Goal: Task Accomplishment & Management: Use online tool/utility

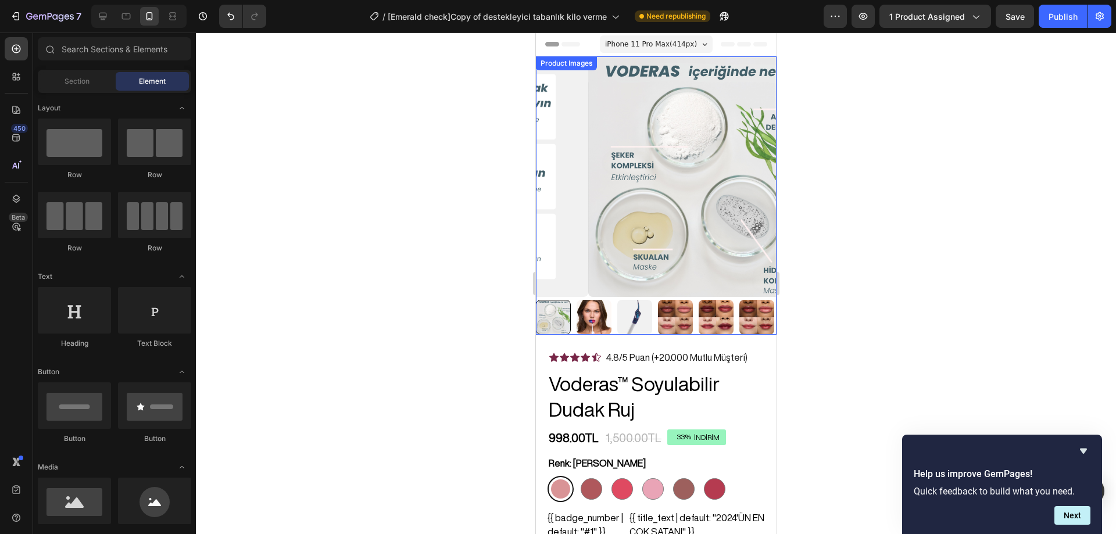
click at [643, 218] on img at bounding box center [707, 176] width 241 height 241
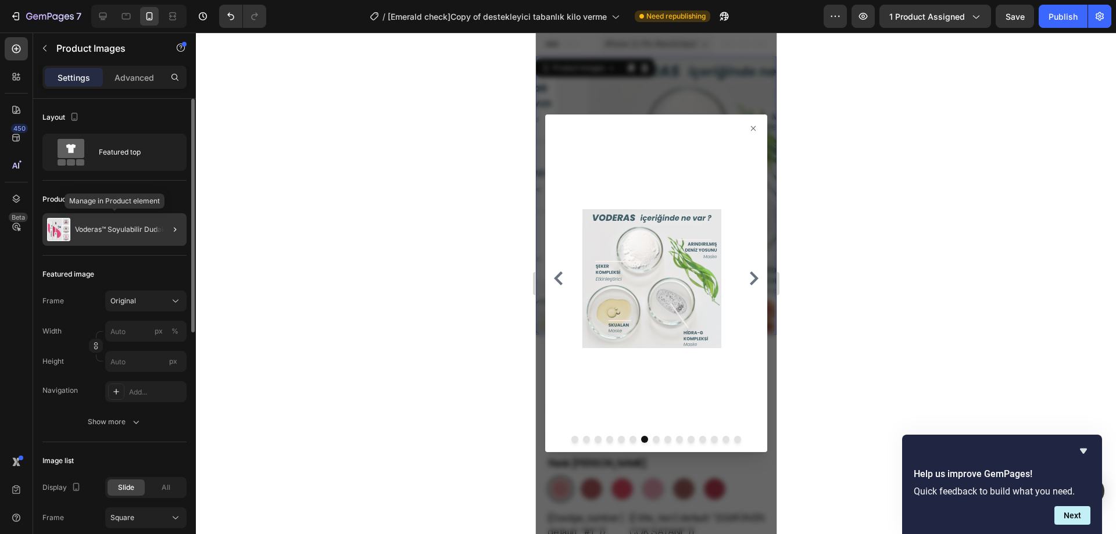
click at [117, 227] on p "Voderas™ Soyulabilir Dudak Ruj" at bounding box center [126, 229] width 103 height 8
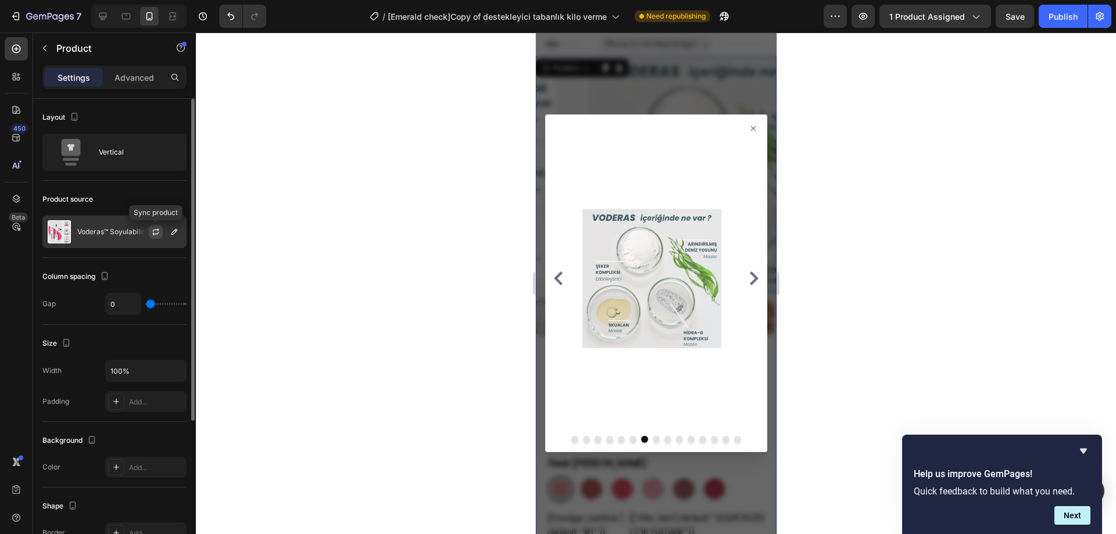
click at [155, 227] on icon "button" at bounding box center [155, 231] width 9 height 9
click at [124, 231] on p "Voderas™ Soyulabilir Dudak Ruj" at bounding box center [128, 232] width 103 height 8
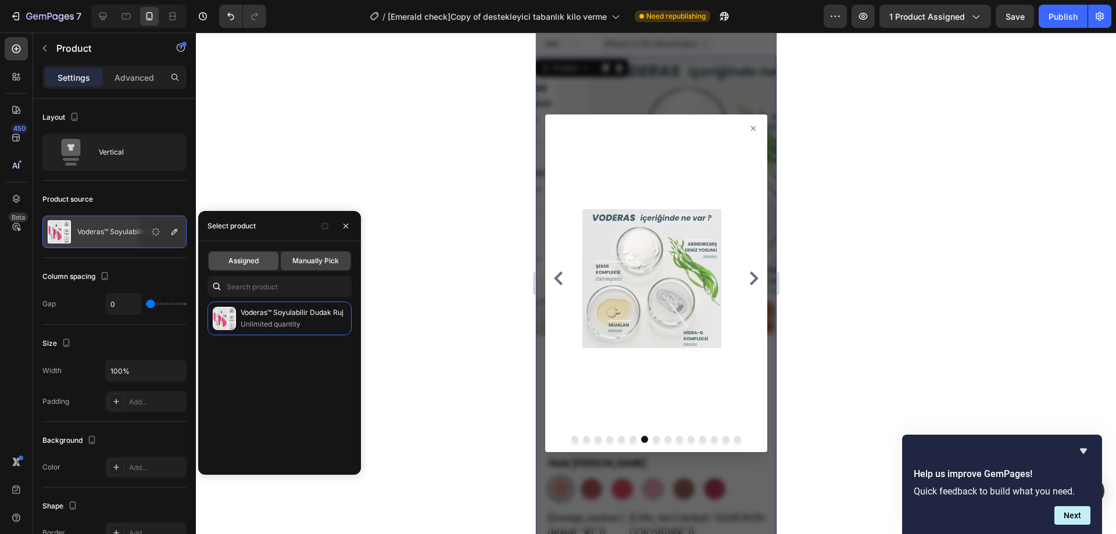
click at [258, 259] on span "Assigned" at bounding box center [243, 261] width 30 height 10
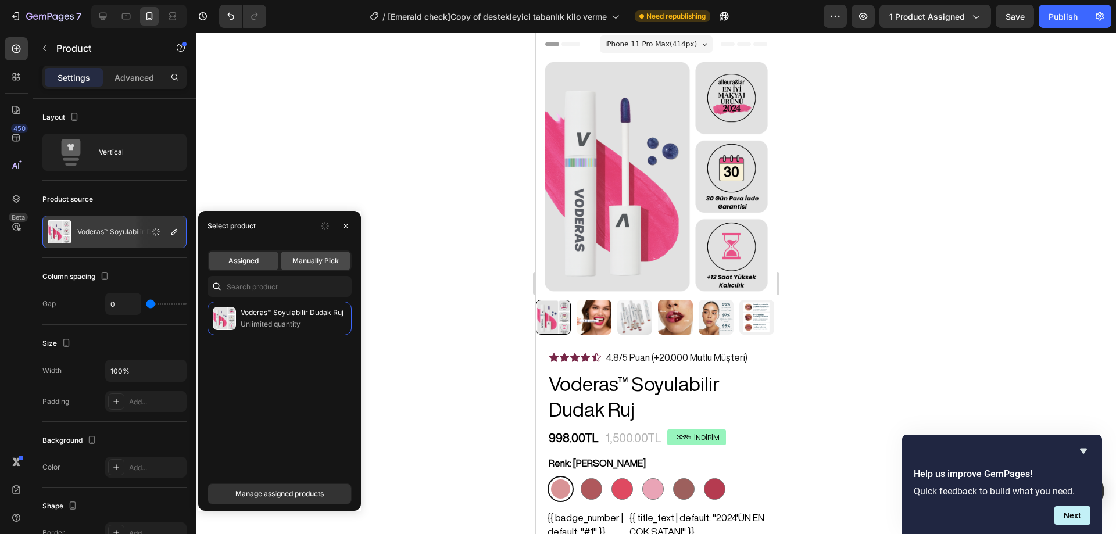
click at [296, 257] on span "Manually Pick" at bounding box center [315, 261] width 46 height 10
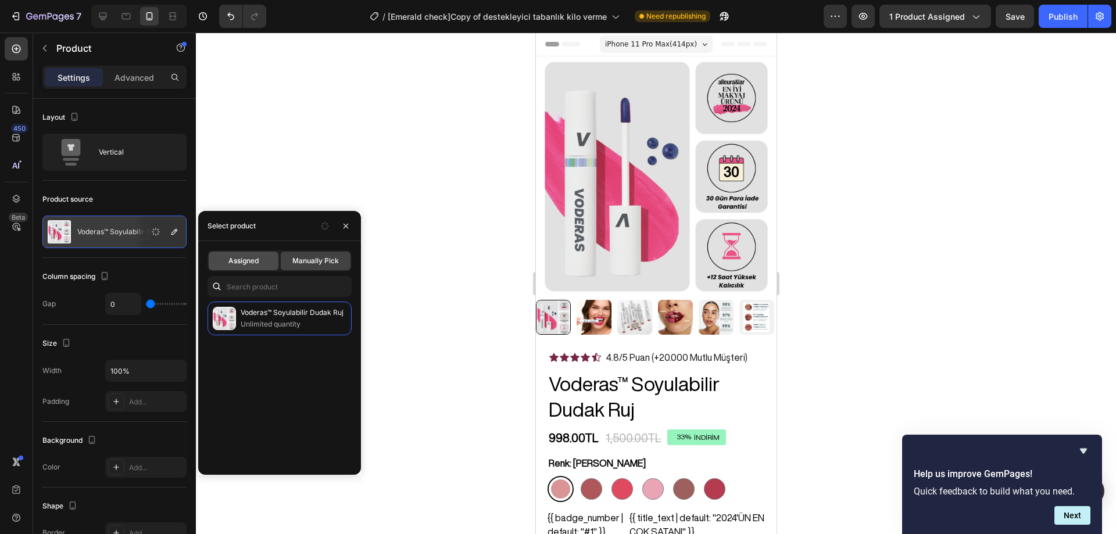
click at [253, 259] on span "Assigned" at bounding box center [243, 261] width 30 height 10
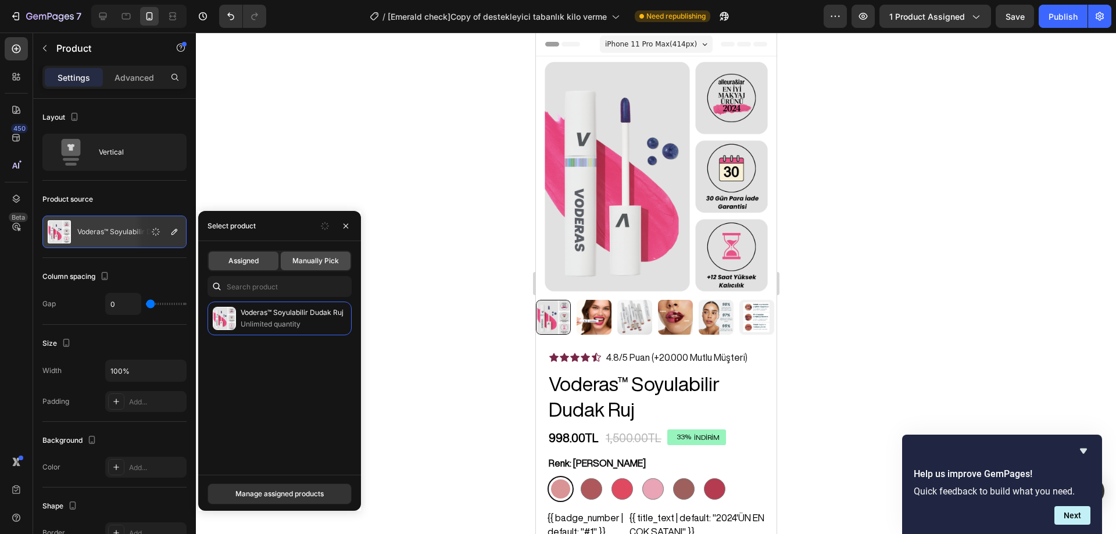
click at [322, 263] on span "Manually Pick" at bounding box center [315, 261] width 46 height 10
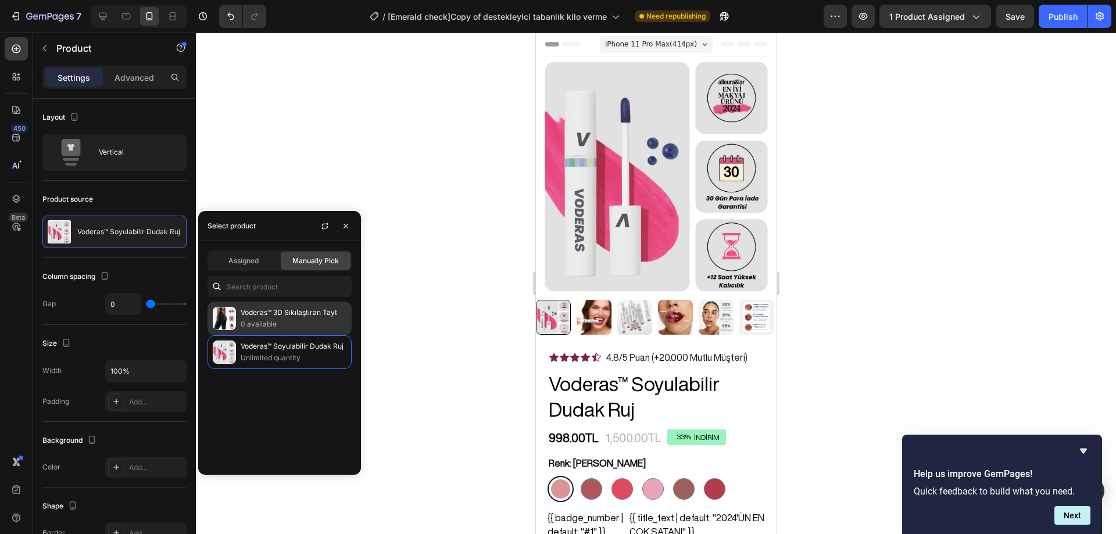
click at [295, 313] on p "Voderas™ 3D Sıkılaştıran Tayt" at bounding box center [294, 313] width 106 height 12
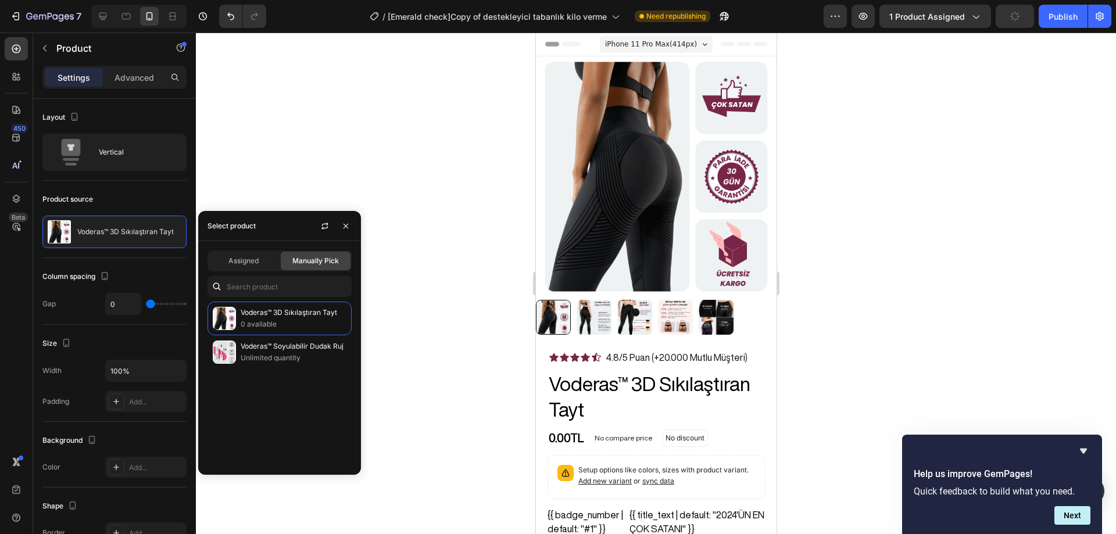
click at [888, 173] on div at bounding box center [656, 283] width 920 height 501
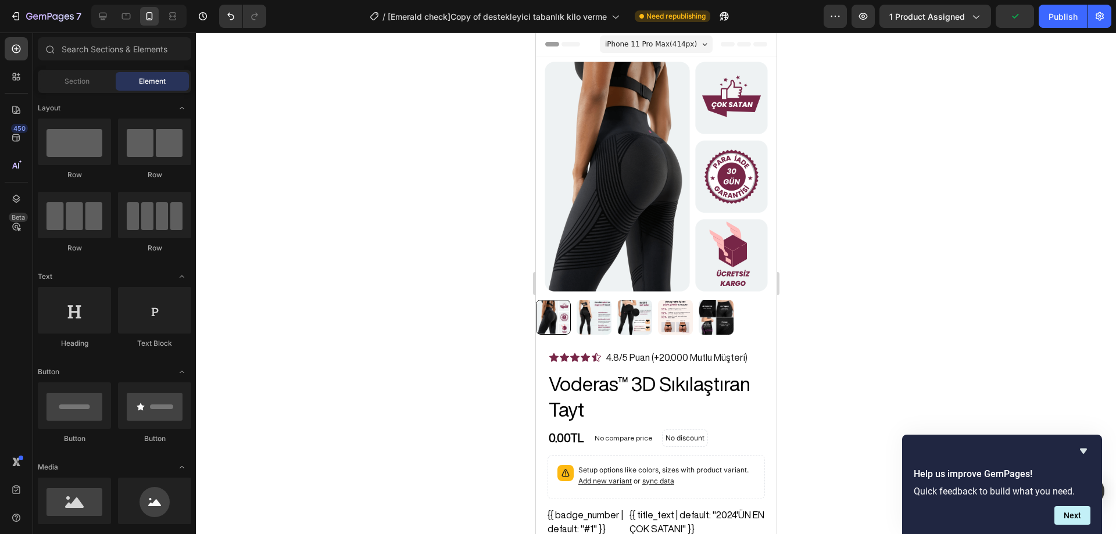
click at [854, 334] on div at bounding box center [656, 283] width 920 height 501
click at [892, 213] on div at bounding box center [656, 283] width 920 height 501
click at [602, 307] on img at bounding box center [593, 317] width 35 height 35
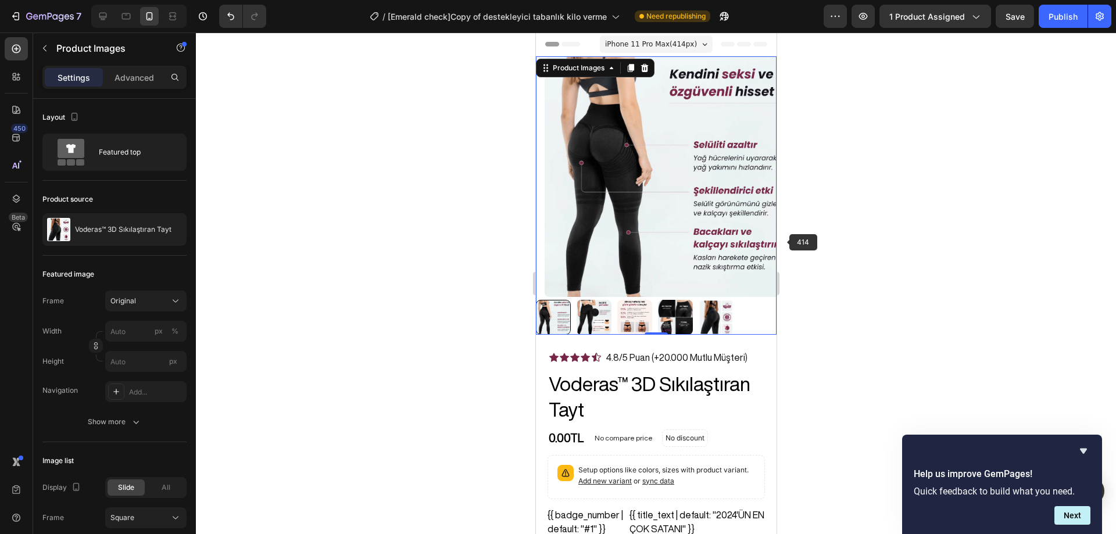
click at [840, 218] on div at bounding box center [656, 283] width 920 height 501
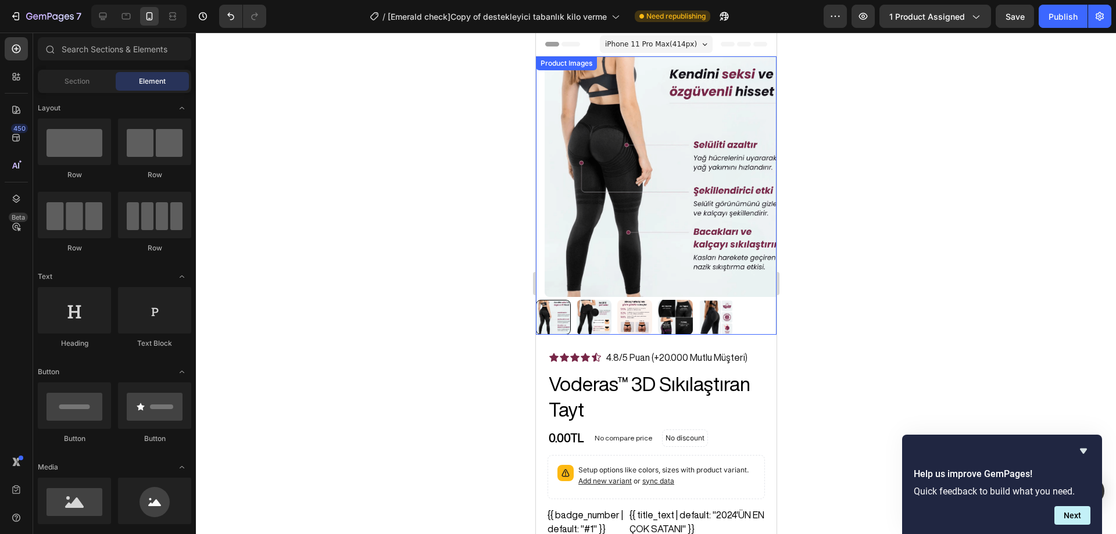
click at [584, 309] on img at bounding box center [593, 317] width 35 height 35
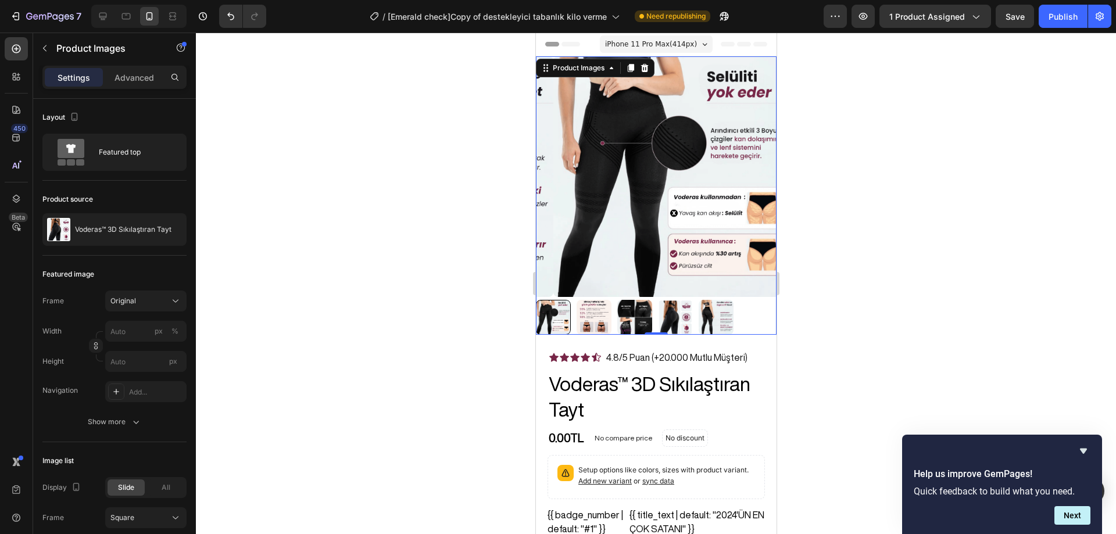
click at [852, 237] on div at bounding box center [656, 283] width 920 height 501
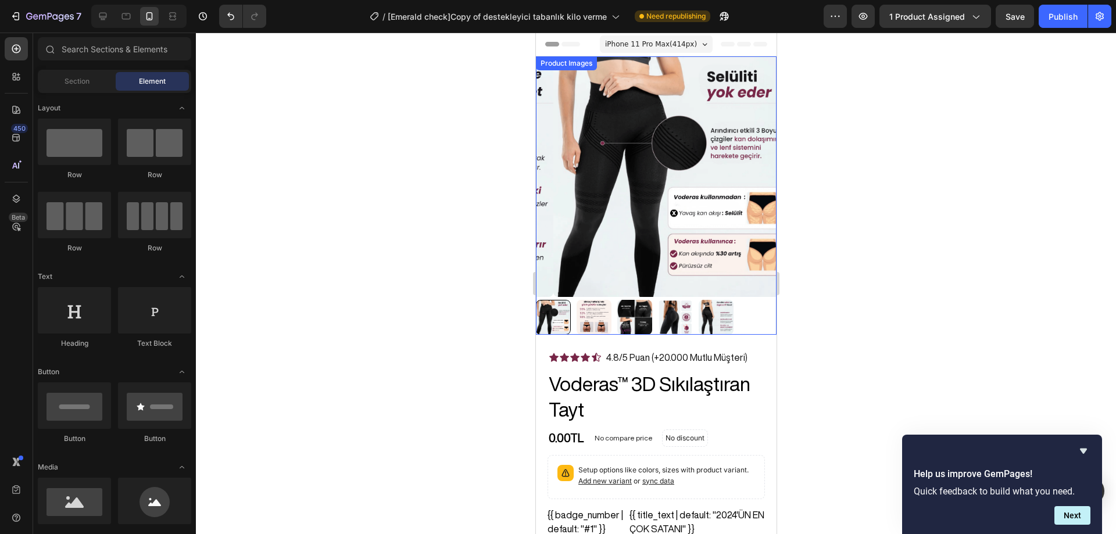
click at [592, 302] on img at bounding box center [593, 317] width 35 height 35
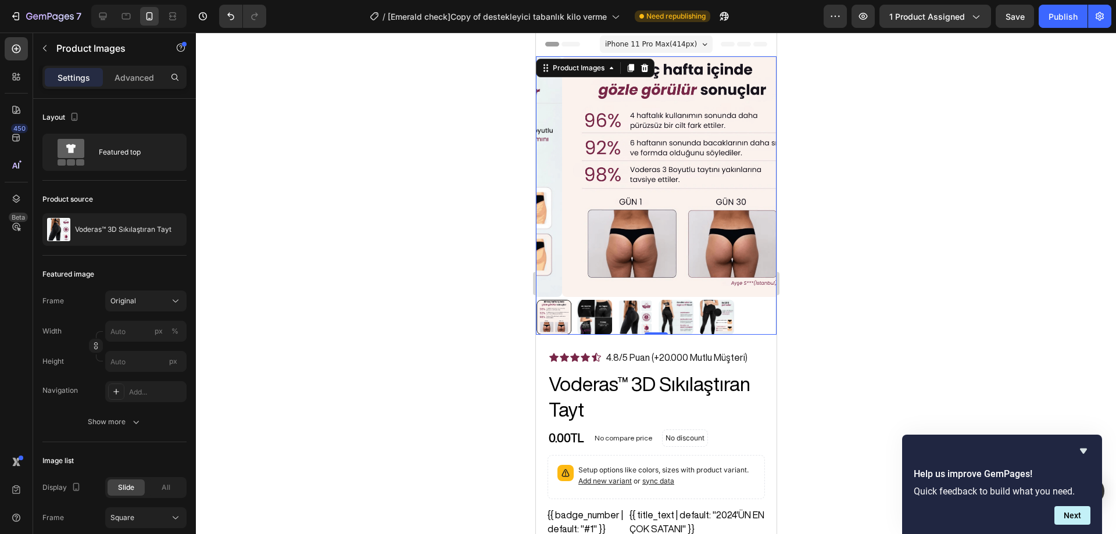
click at [834, 204] on div at bounding box center [656, 283] width 920 height 501
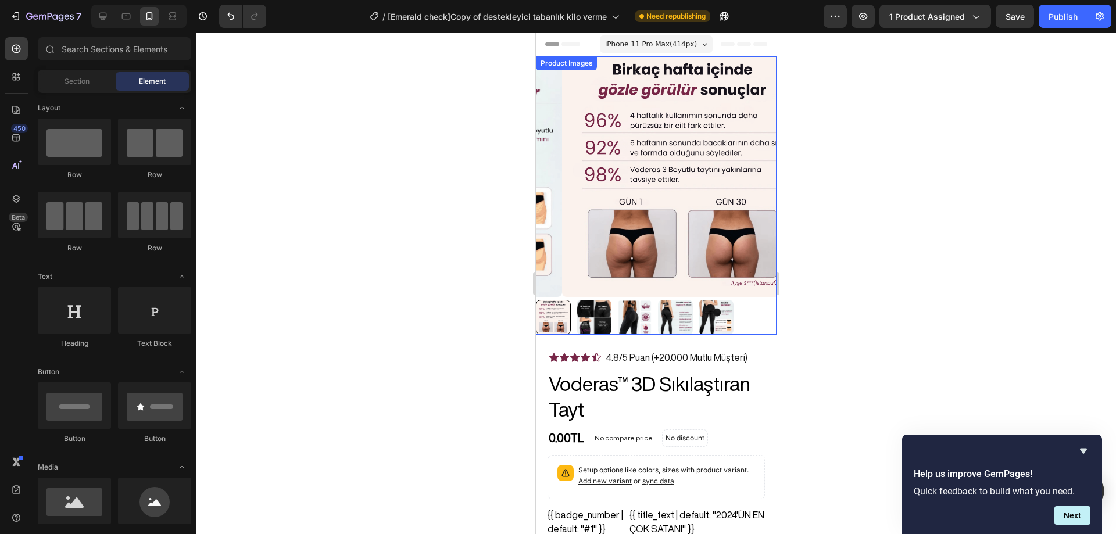
click at [585, 306] on img at bounding box center [593, 317] width 35 height 35
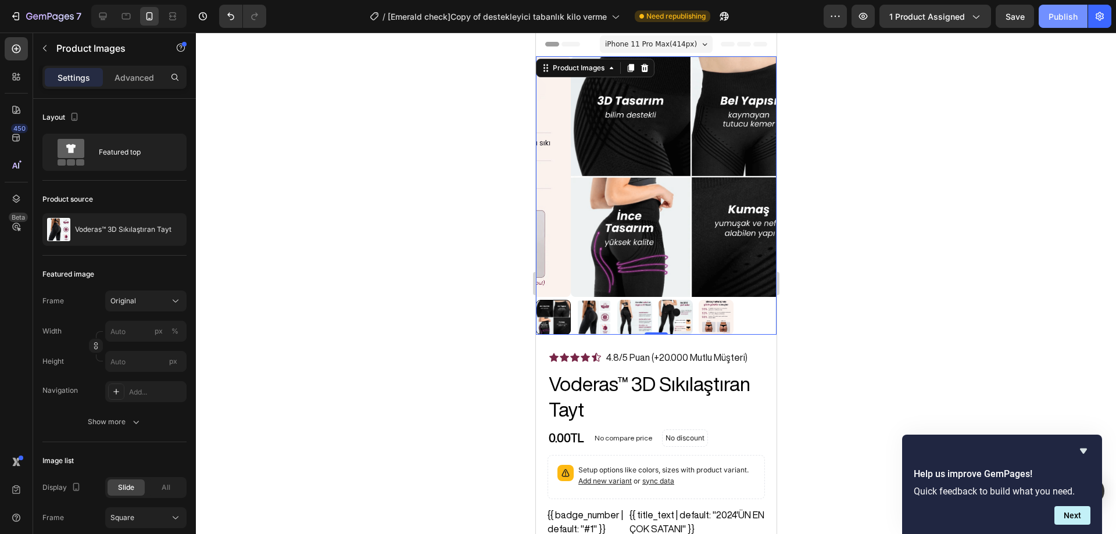
click at [1049, 20] on div "Publish" at bounding box center [1062, 16] width 29 height 12
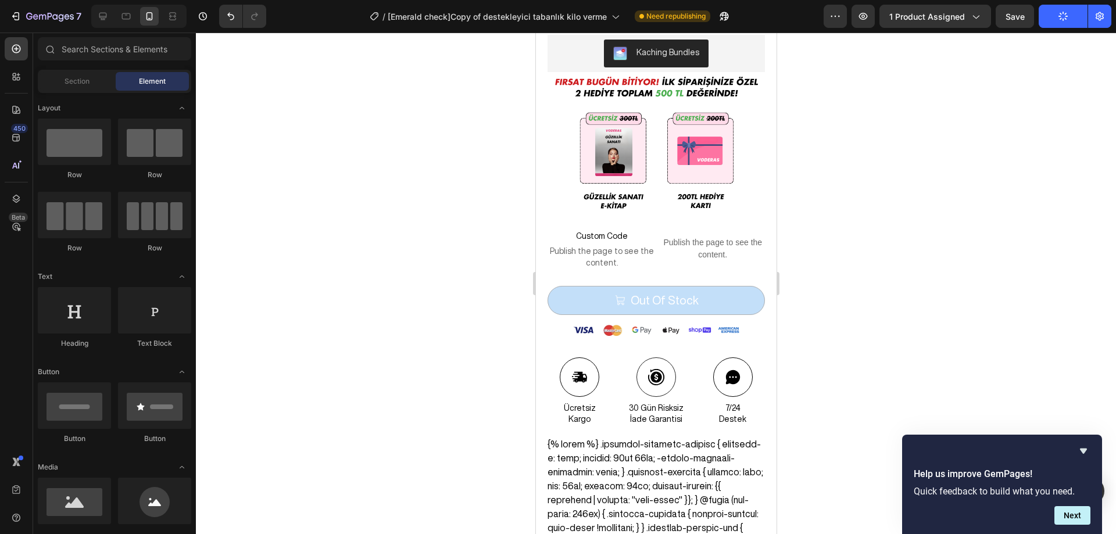
scroll to position [43, 0]
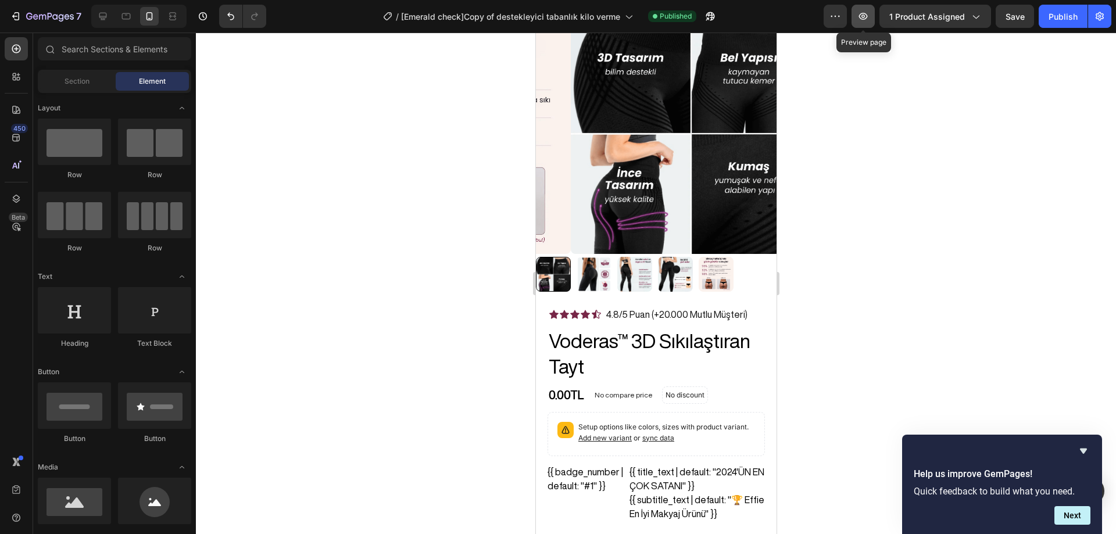
click at [862, 18] on icon "button" at bounding box center [863, 16] width 9 height 7
click at [705, 11] on icon "button" at bounding box center [710, 16] width 12 height 12
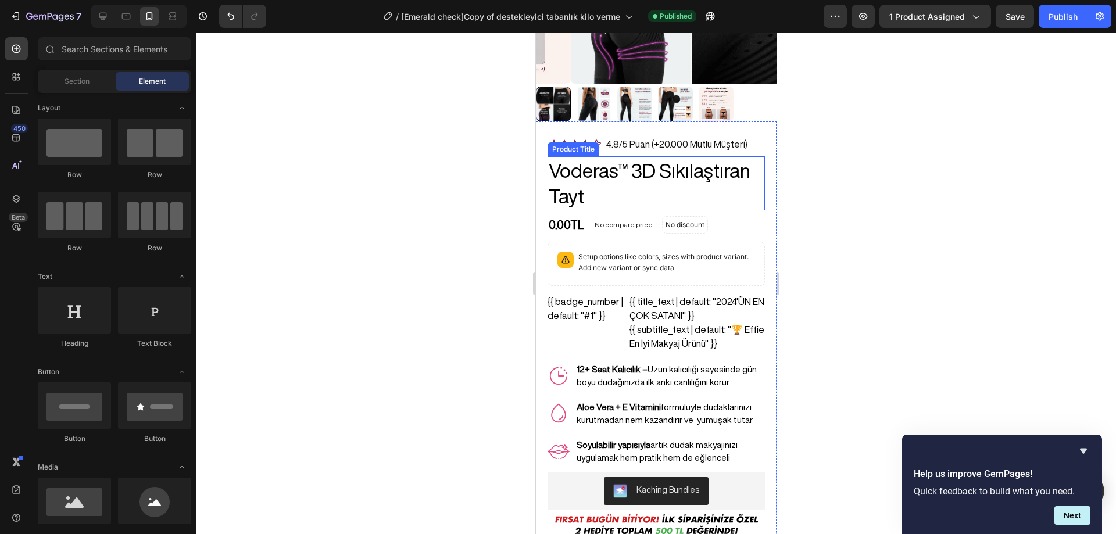
scroll to position [217, 0]
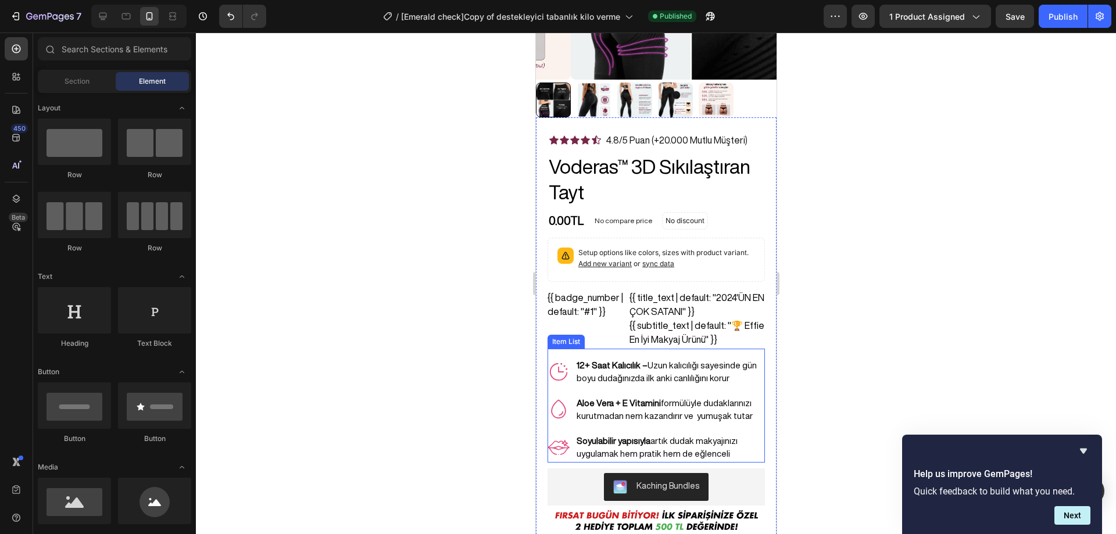
click at [662, 365] on p "12+ Saat Kalıcılık – Uzun kalıcılığı sayesinde gün boyu dudağınızda ilk anki ca…" at bounding box center [669, 372] width 187 height 26
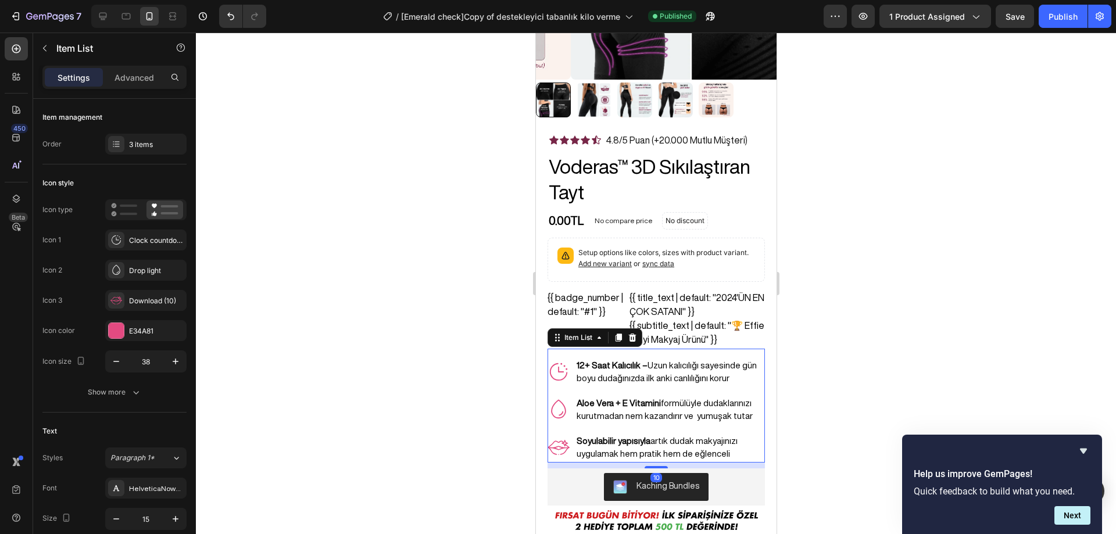
click at [674, 363] on p "12+ Saat Kalıcılık – Uzun kalıcılığı sayesinde gün boyu dudağınızda ilk anki ca…" at bounding box center [669, 372] width 187 height 26
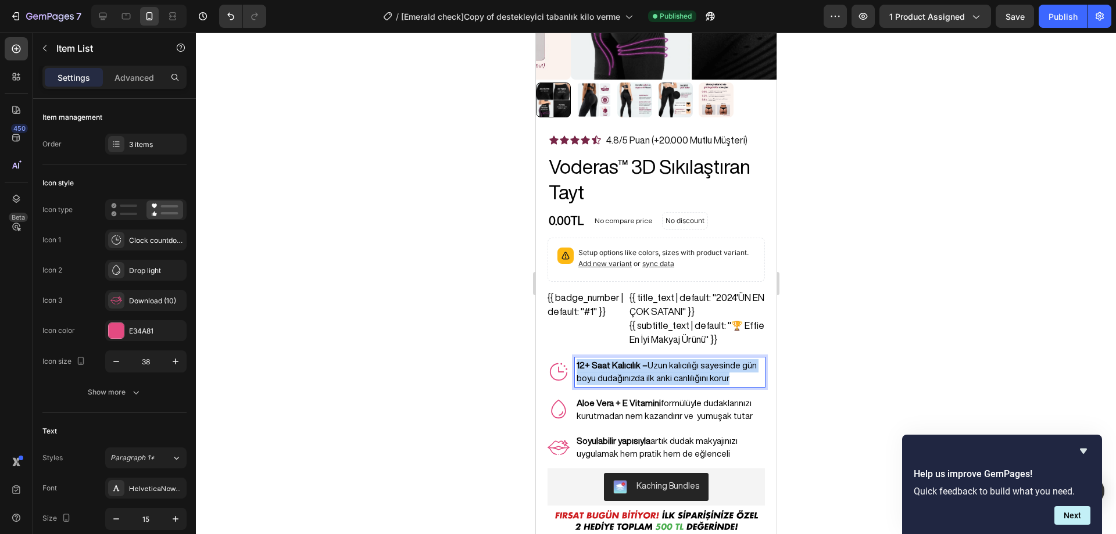
click at [674, 363] on p "12+ Saat Kalıcılık – Uzun kalıcılığı sayesinde gün boyu dudağınızda ilk anki ca…" at bounding box center [669, 372] width 187 height 26
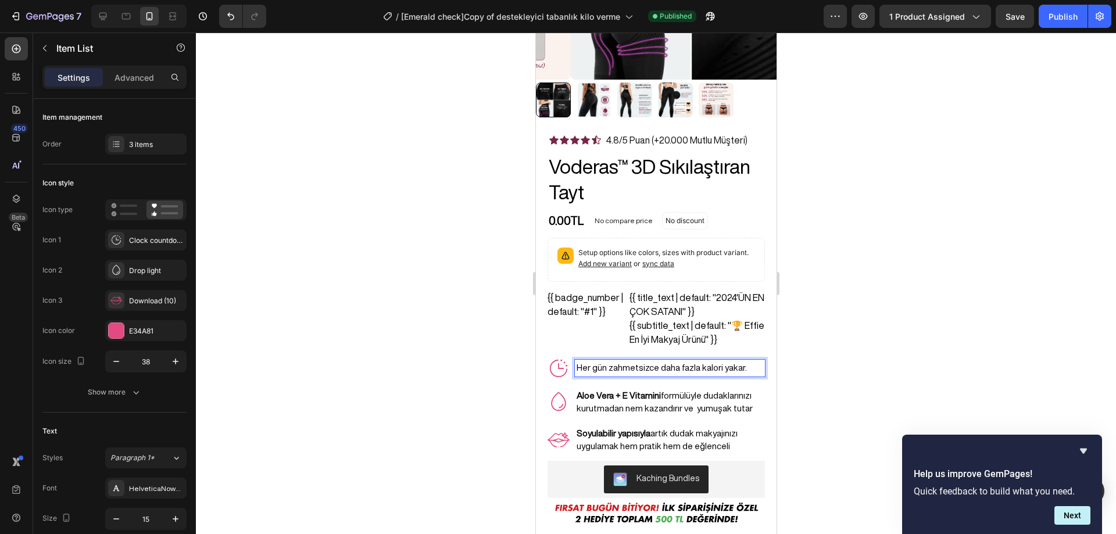
scroll to position [220, 0]
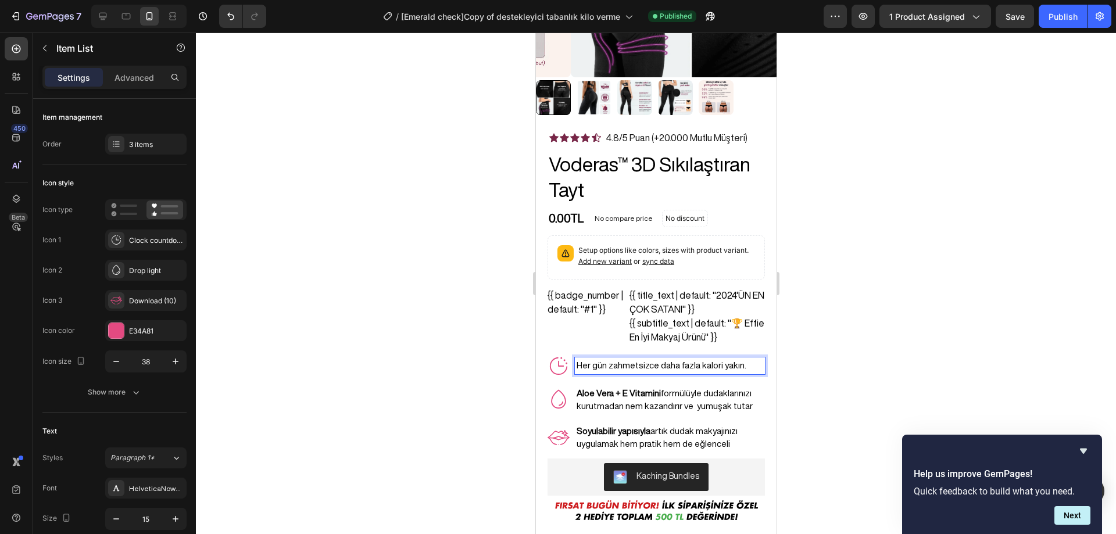
click at [852, 333] on div at bounding box center [656, 283] width 920 height 501
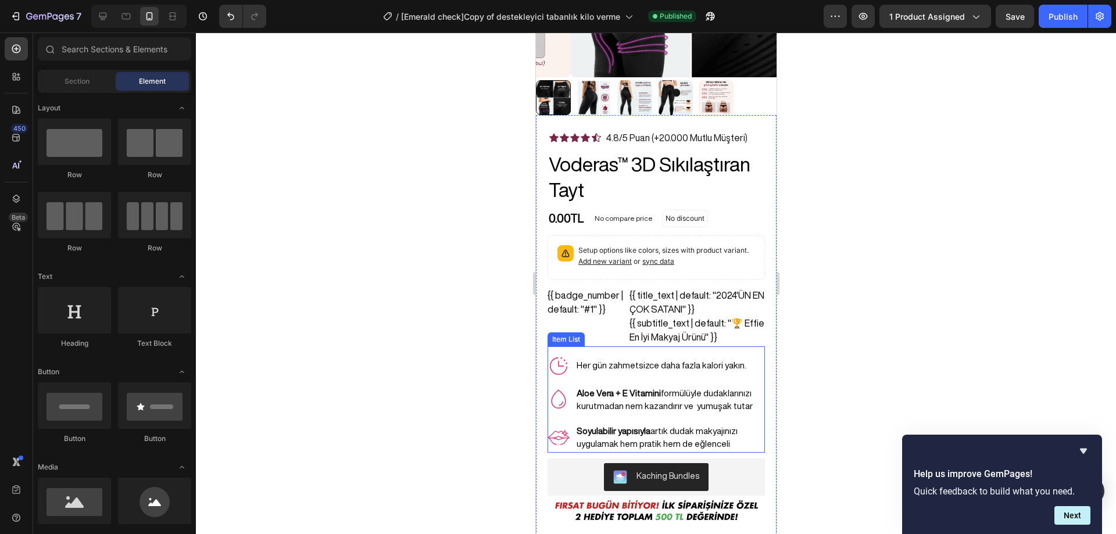
click at [690, 397] on p "Aloe Vera + E Vitamini formülüyle dudaklarınızı kurutmadan nem kazandırır ve yu…" at bounding box center [669, 400] width 187 height 26
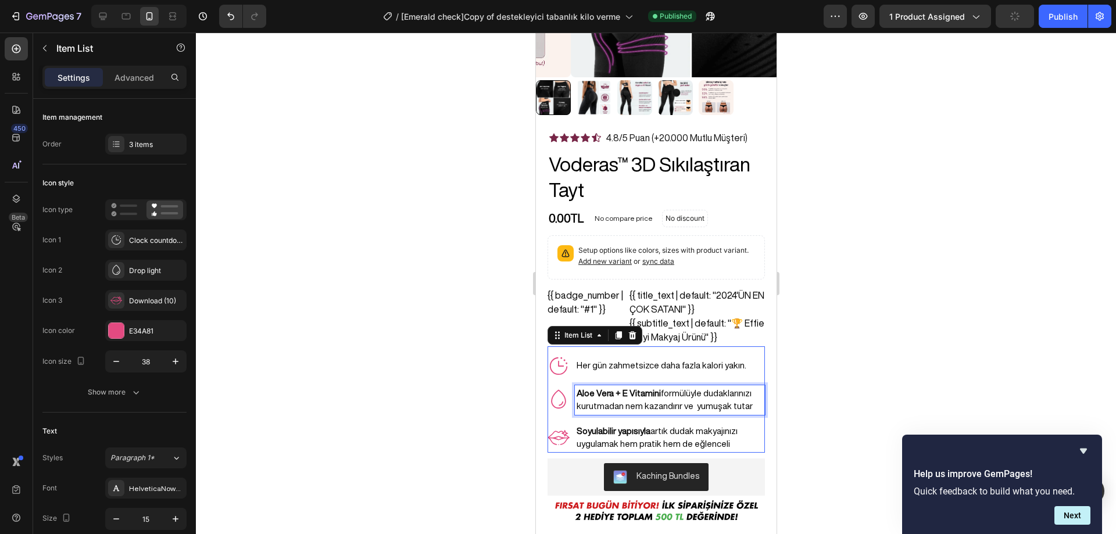
click at [690, 397] on p "Aloe Vera + E Vitamini formülüyle dudaklarınızı kurutmadan nem kazandırır ve yu…" at bounding box center [669, 400] width 187 height 26
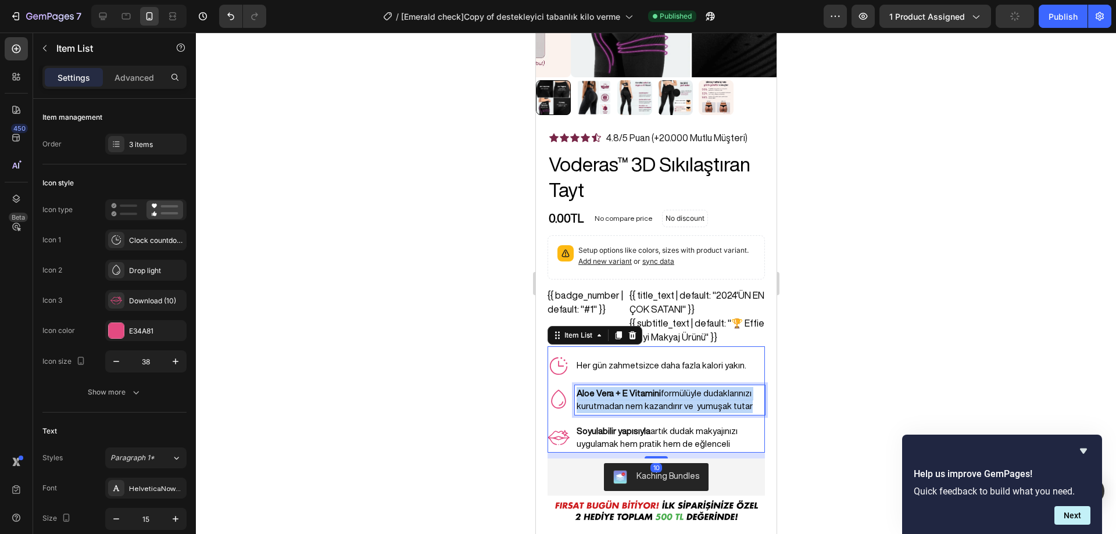
click at [690, 397] on p "Aloe Vera + E Vitamini formülüyle dudaklarınızı kurutmadan nem kazandırır ve yu…" at bounding box center [669, 400] width 187 height 26
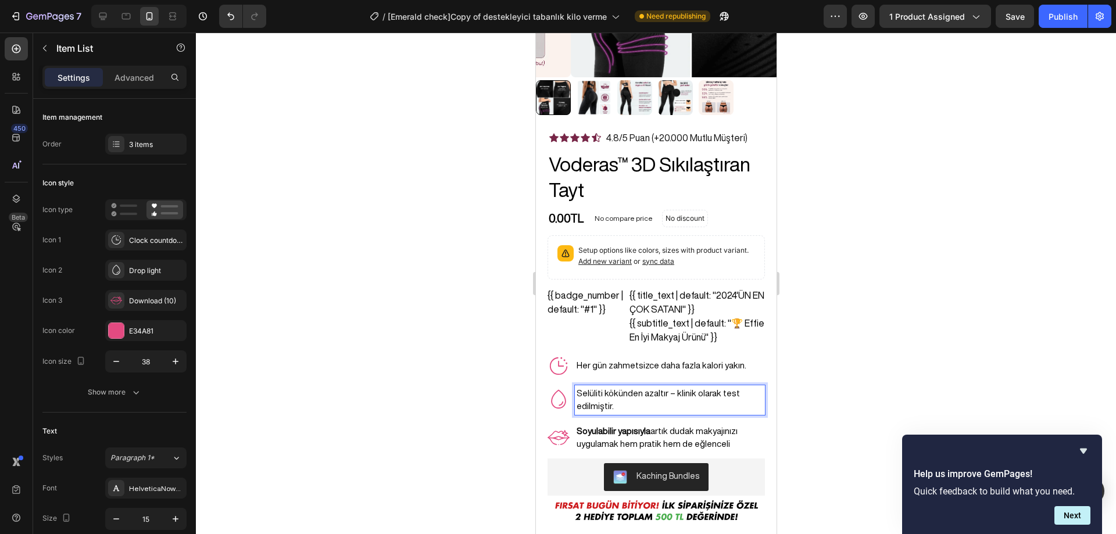
click at [922, 276] on div at bounding box center [656, 283] width 920 height 501
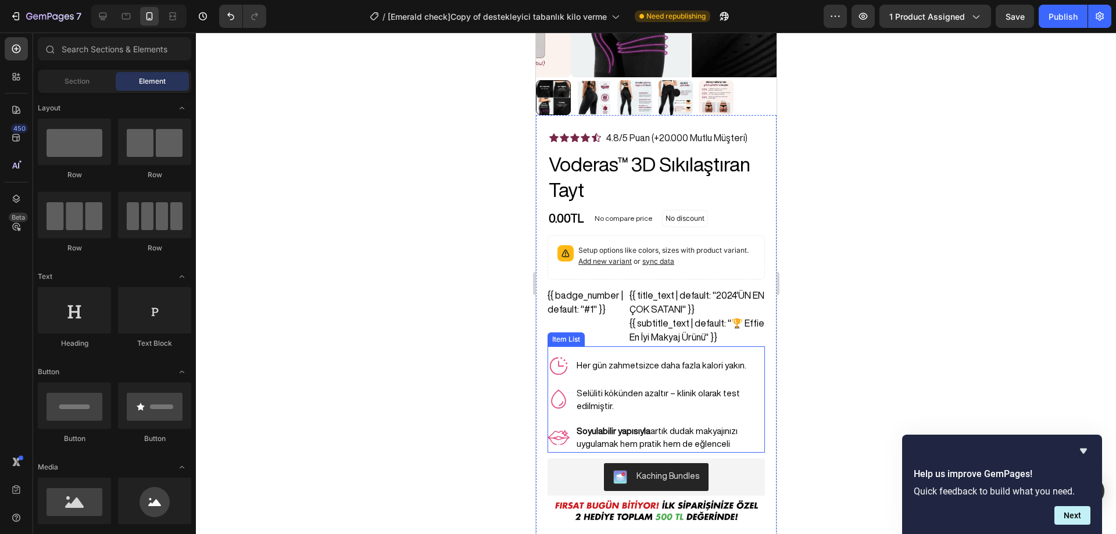
click at [664, 388] on p "Selüliti kökünden azaltır – klinik olarak test edilmiştir." at bounding box center [669, 400] width 187 height 26
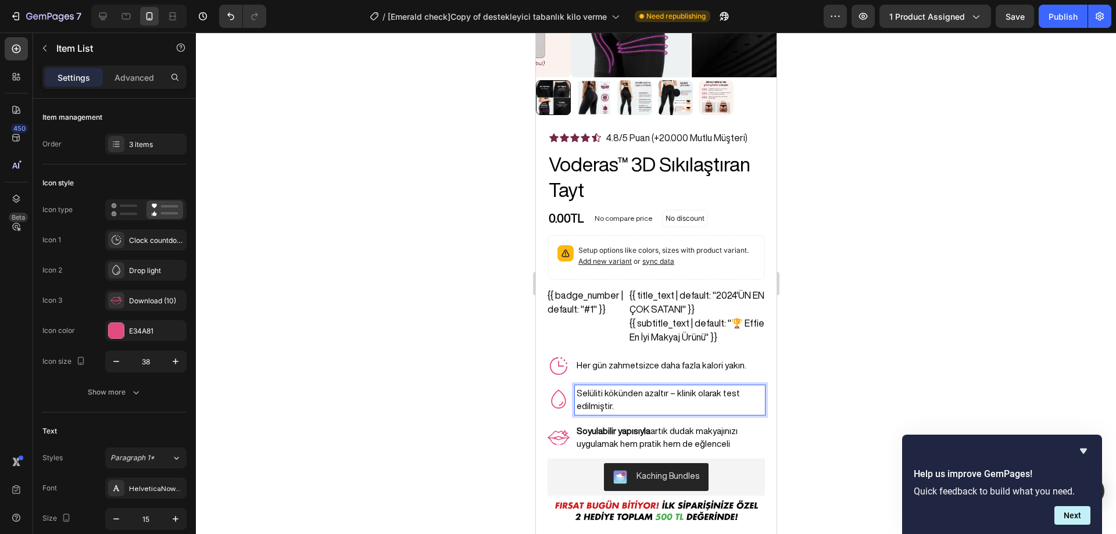
click at [623, 394] on p "Selüliti kökünden azaltır – klinik olarak test edilmiştir." at bounding box center [669, 400] width 187 height 26
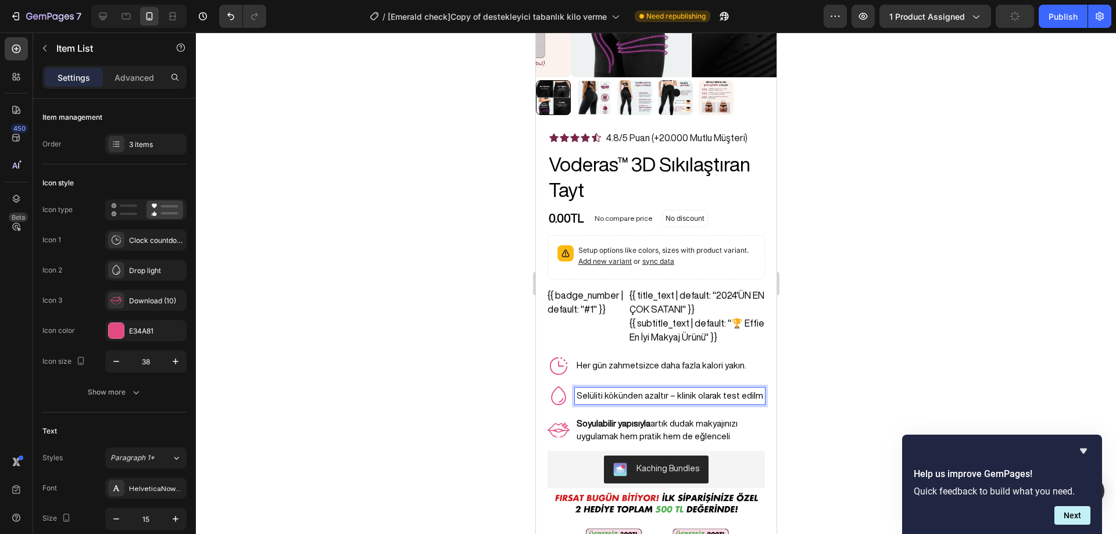
scroll to position [222, 0]
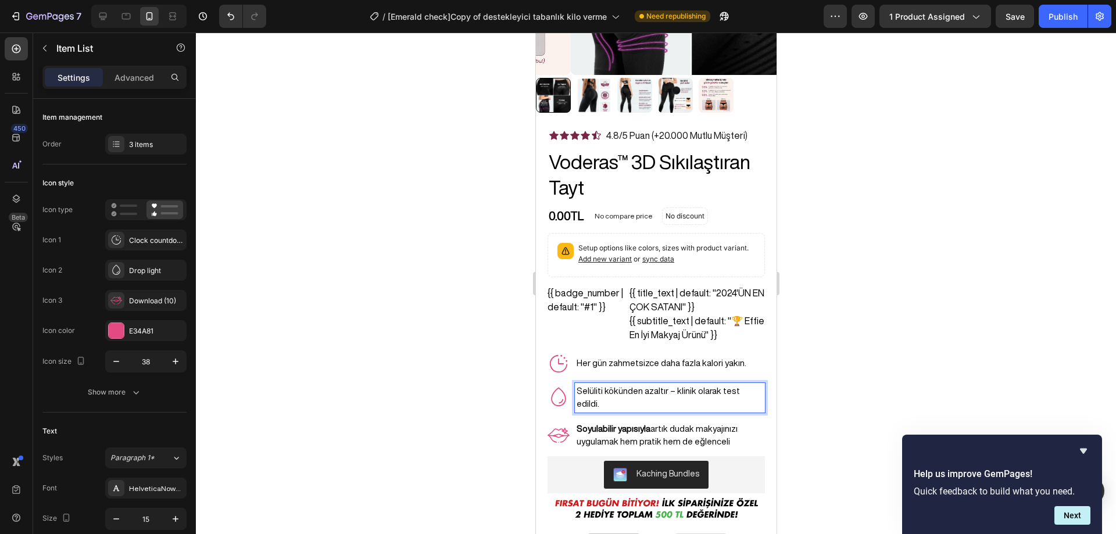
click at [851, 296] on div at bounding box center [656, 283] width 920 height 501
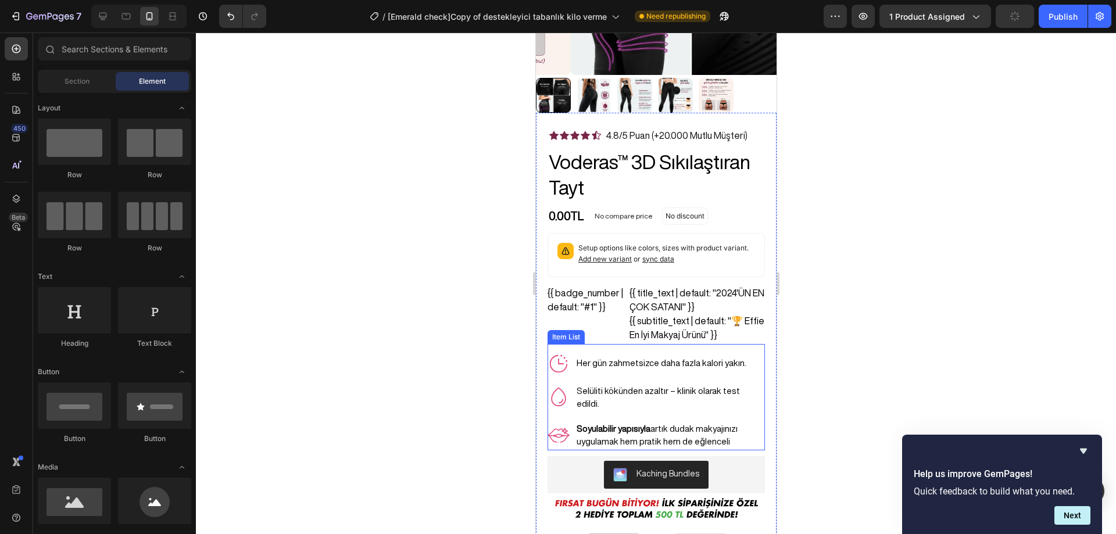
click at [657, 422] on p "Soyulabilir yapısıyla artık dudak makyajınızı uygulamak hem pratik hem de eğlen…" at bounding box center [669, 435] width 187 height 26
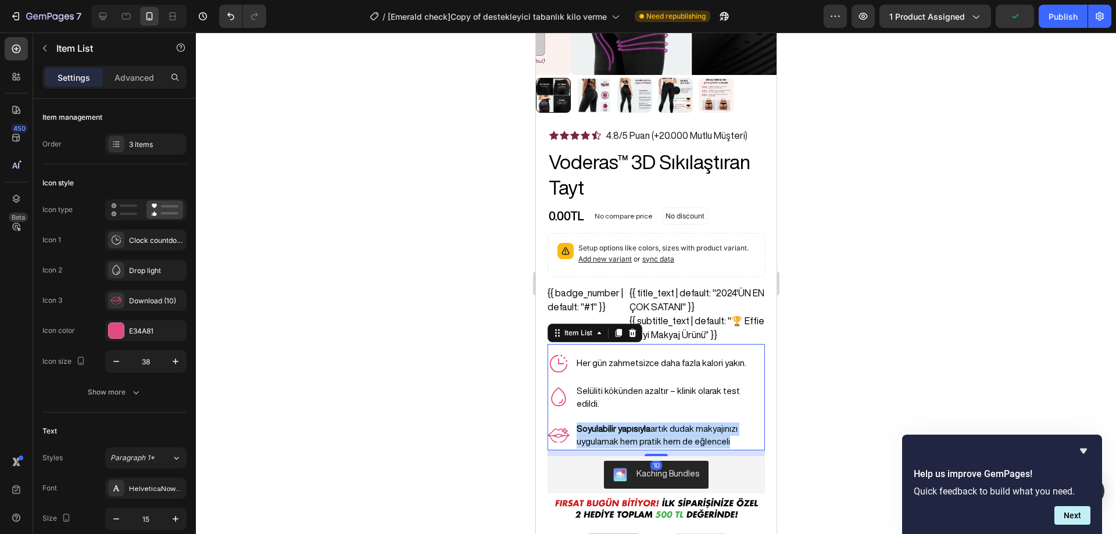
click at [657, 422] on p "Soyulabilir yapısıyla artık dudak makyajınızı uygulamak hem pratik hem de eğlen…" at bounding box center [669, 435] width 187 height 26
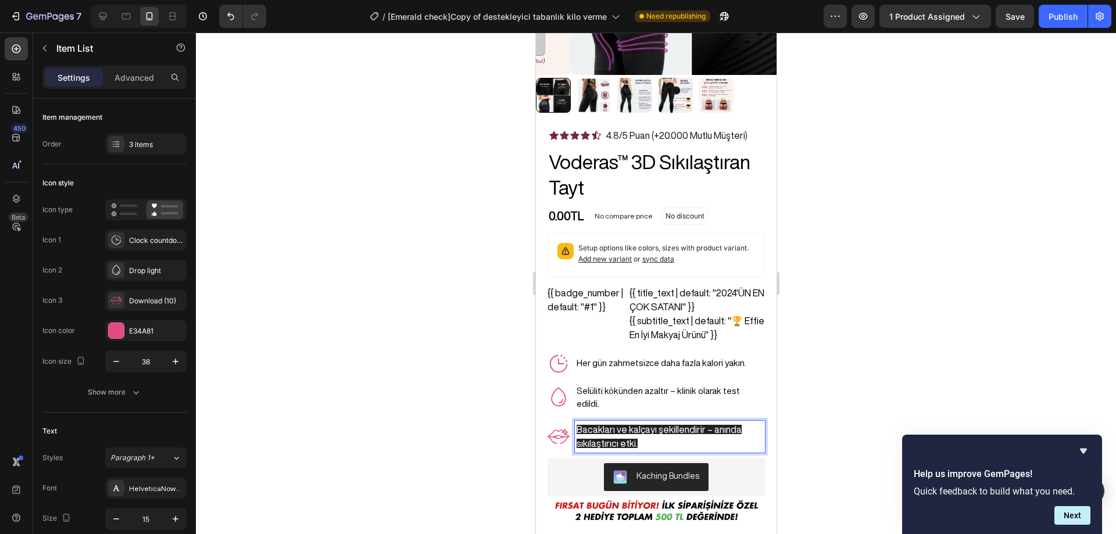
click at [623, 422] on p "Bacakları ve kalçayı şekillendirir – anında sıkılaştırıcı etki." at bounding box center [669, 436] width 187 height 28
click at [643, 425] on span "Bacakları ve kalçayı şekillendirir – anında sıkılaştırıcı etki." at bounding box center [658, 437] width 165 height 24
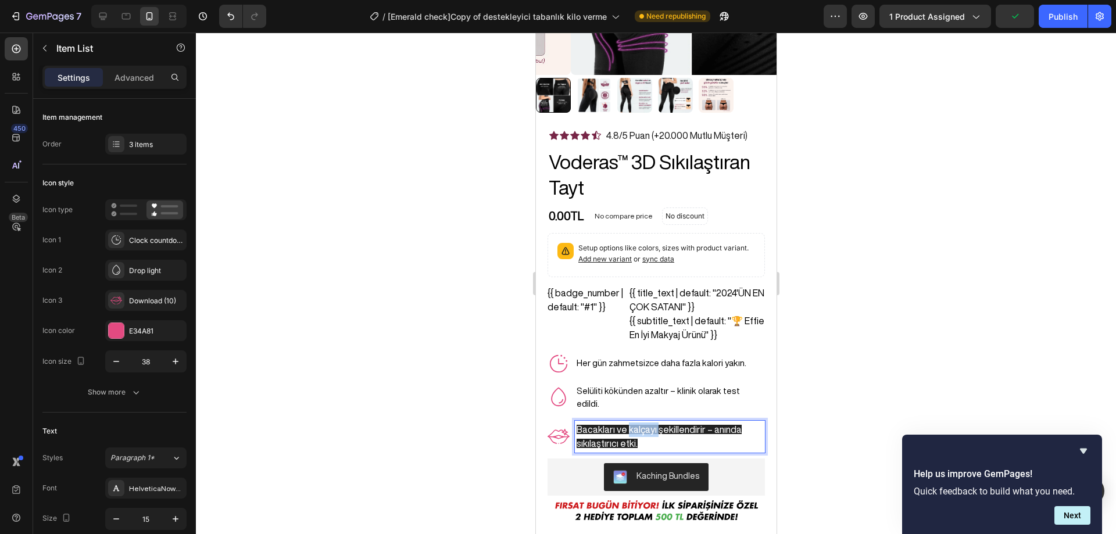
click at [643, 425] on span "Bacakları ve kalçayı şekillendirir – anında sıkılaştırıcı etki." at bounding box center [658, 437] width 165 height 24
click at [647, 425] on span "Bacakları ve kalçayı şekillendirir – anında sıkılaştırıcı etki." at bounding box center [658, 437] width 165 height 24
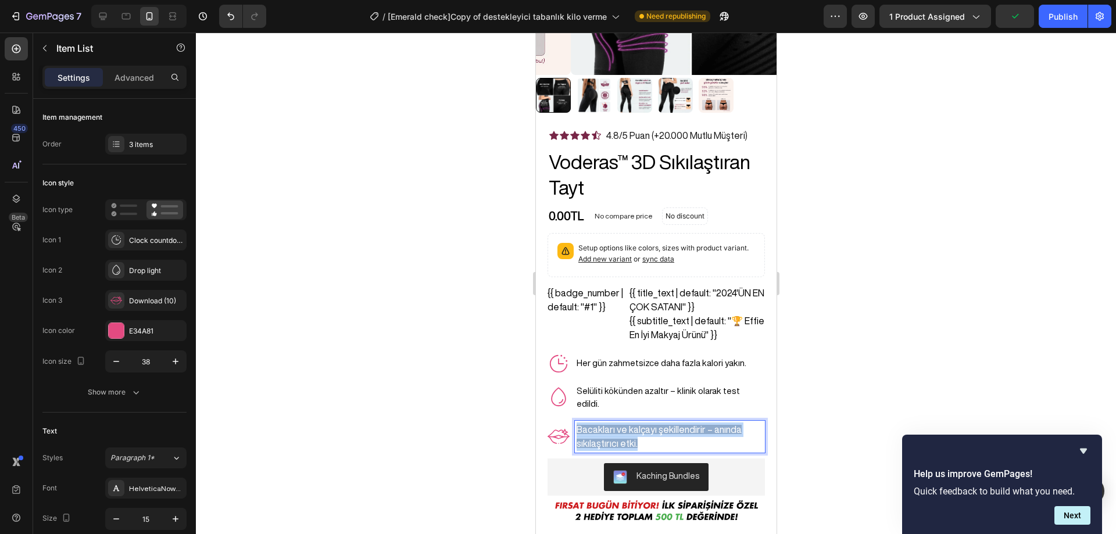
click at [647, 425] on span "Bacakları ve kalçayı şekillendirir – anında sıkılaştırıcı etki." at bounding box center [658, 437] width 165 height 24
click at [647, 422] on p "Bacakları ve kalçayı şekillendirir – anında sıkılaştırıcı etki." at bounding box center [669, 436] width 187 height 28
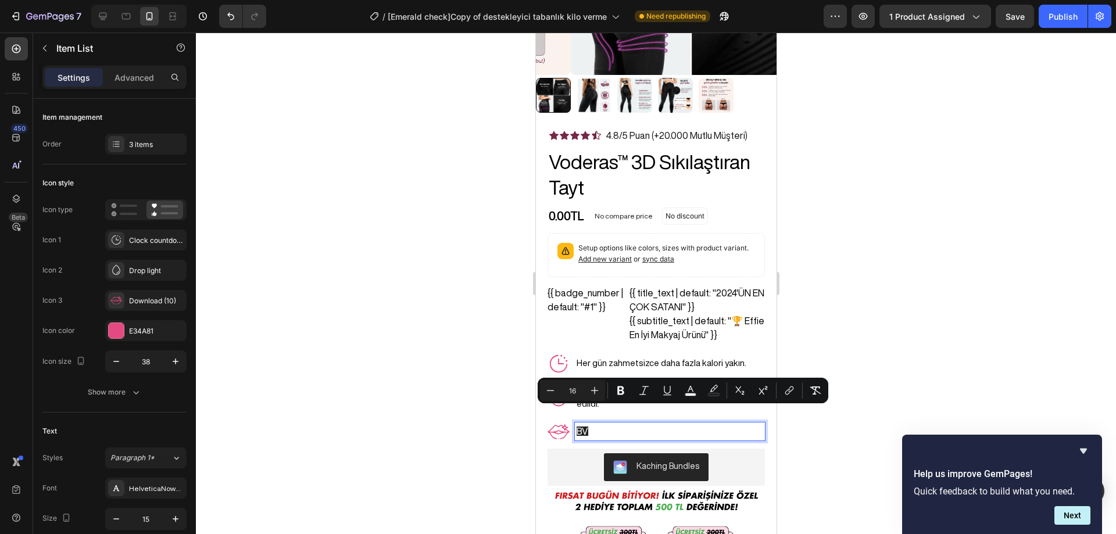
scroll to position [224, 0]
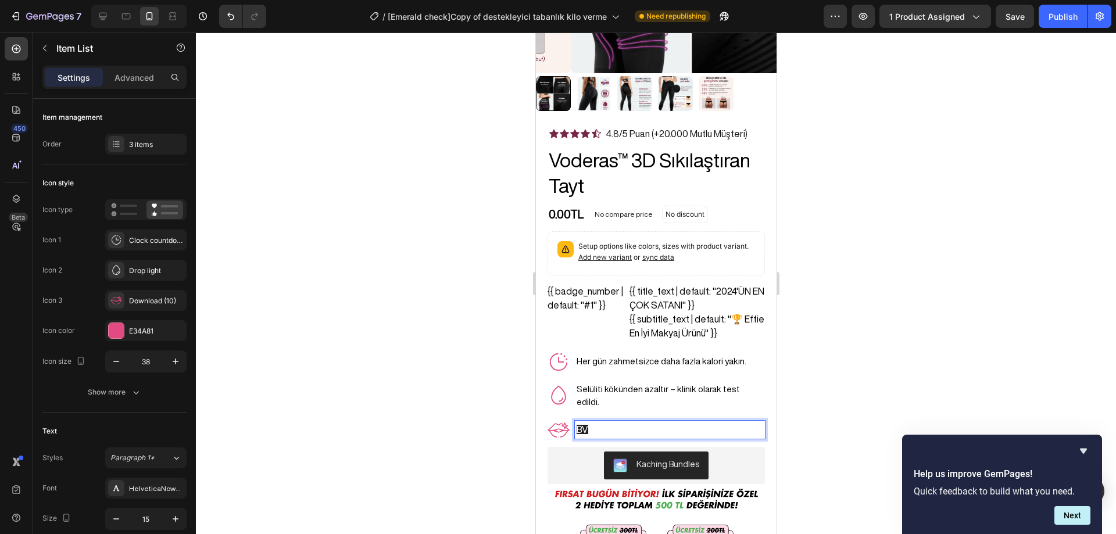
click at [646, 422] on p "BV" at bounding box center [669, 429] width 187 height 15
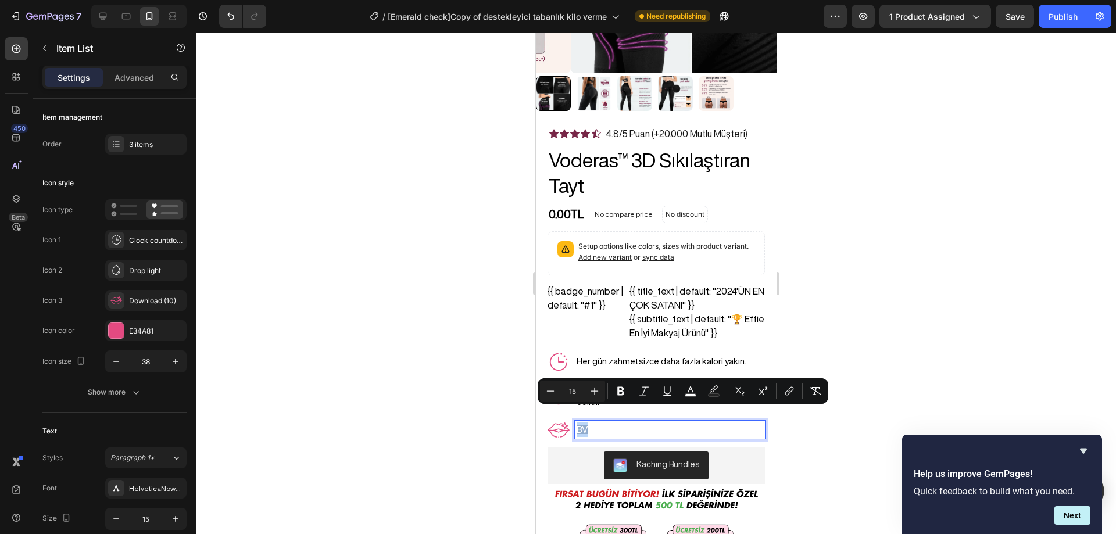
scroll to position [224, 0]
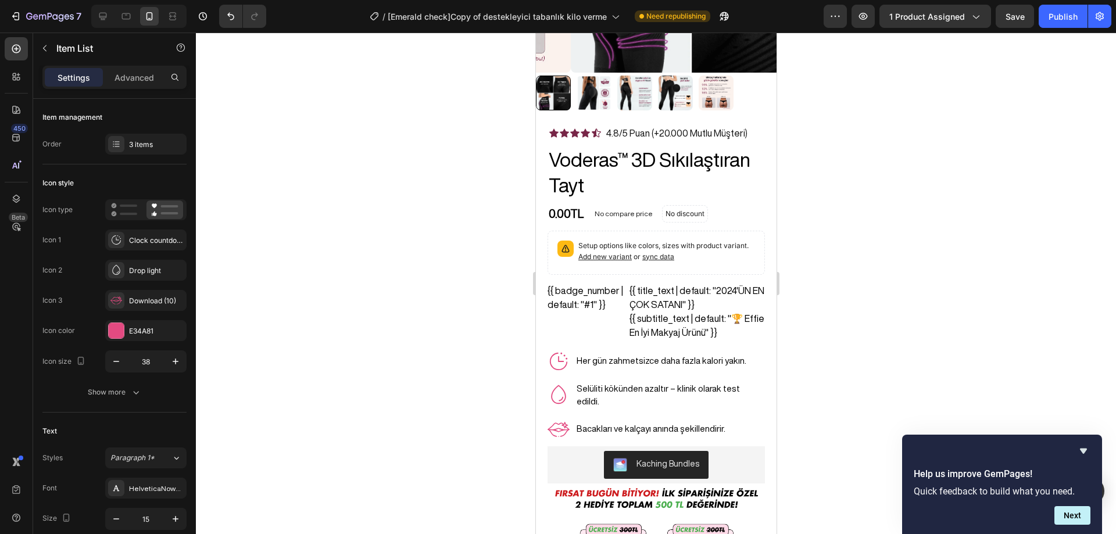
click at [929, 352] on div at bounding box center [656, 283] width 920 height 501
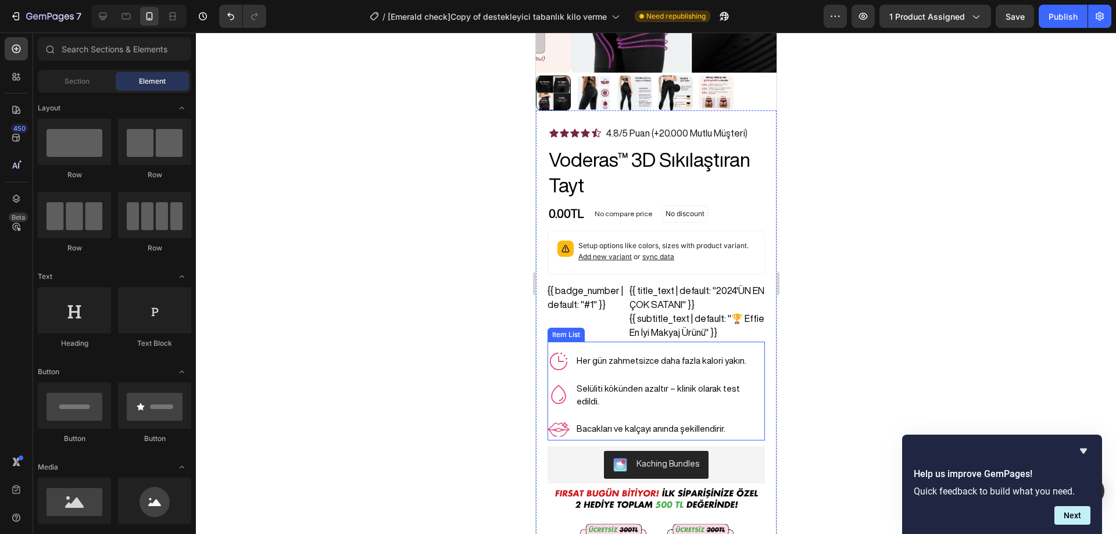
click at [609, 350] on div "Her gün zahmetsizce daha fazla kalori yakın." at bounding box center [655, 361] width 217 height 22
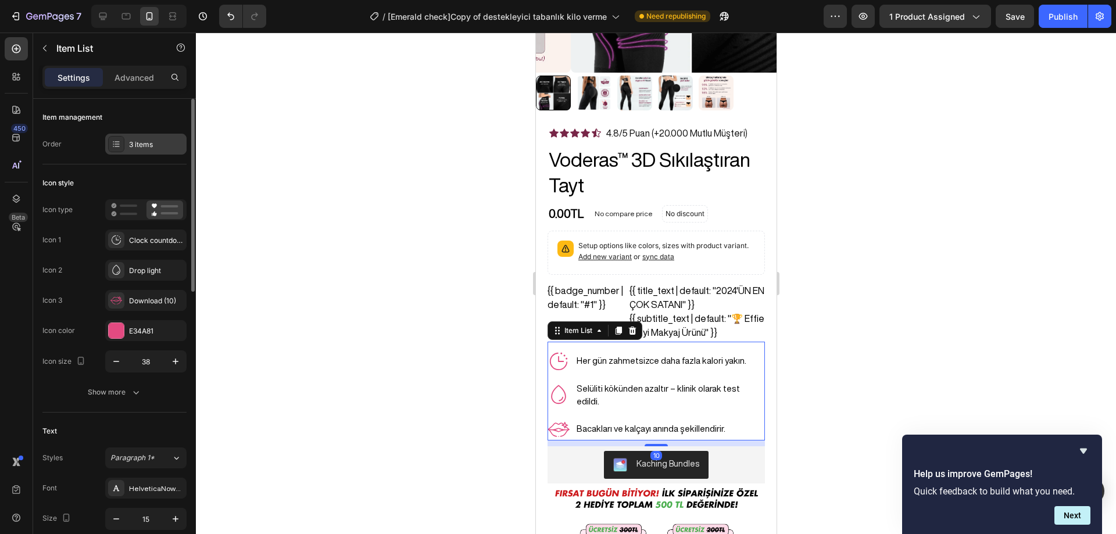
click at [135, 150] on div "3 items" at bounding box center [145, 144] width 81 height 21
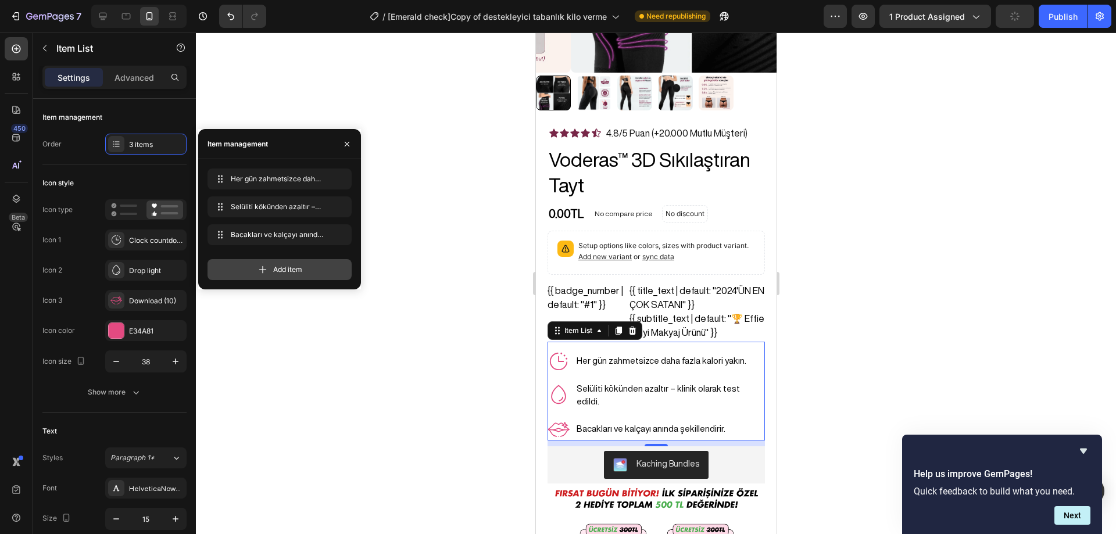
click at [275, 269] on span "Add item" at bounding box center [287, 269] width 29 height 10
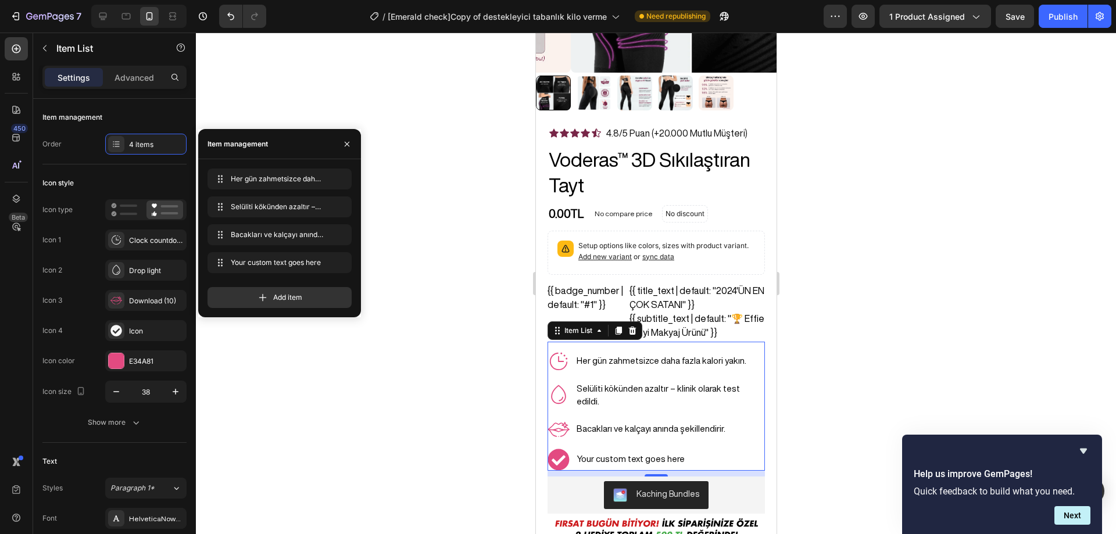
click at [644, 451] on div "Your custom text goes here" at bounding box center [669, 459] width 190 height 17
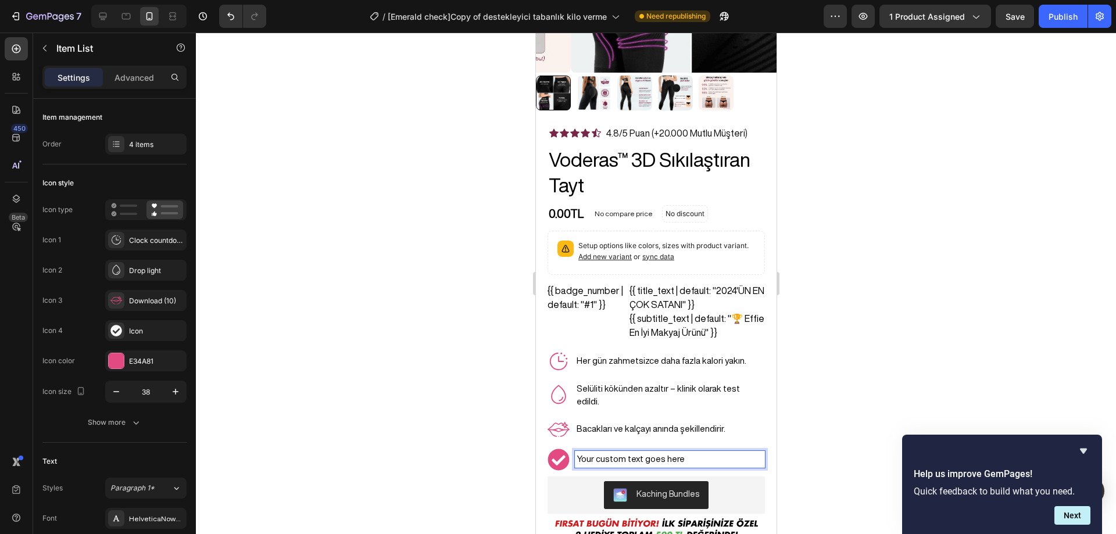
click at [644, 453] on p "Your custom text goes here" at bounding box center [669, 459] width 187 height 13
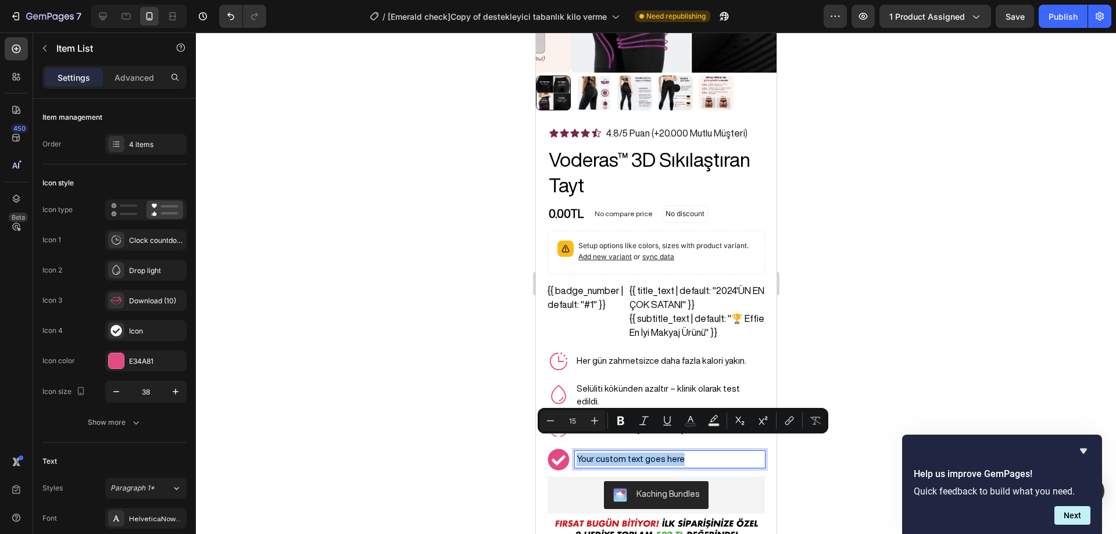
click at [894, 354] on div at bounding box center [656, 283] width 920 height 501
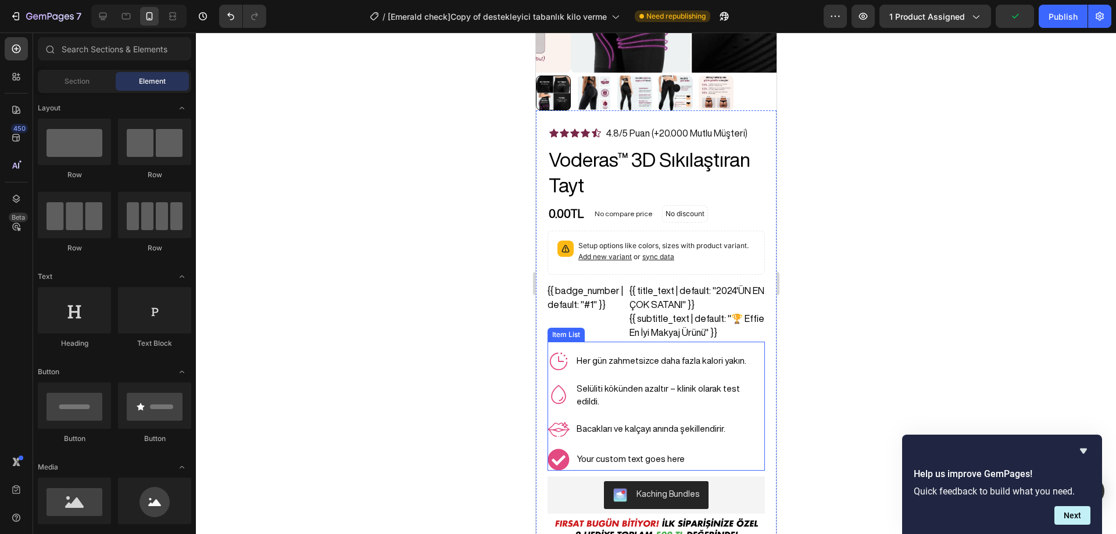
click at [672, 422] on p "Bacakları ve kalçayı anında şekillendirir." at bounding box center [669, 428] width 187 height 13
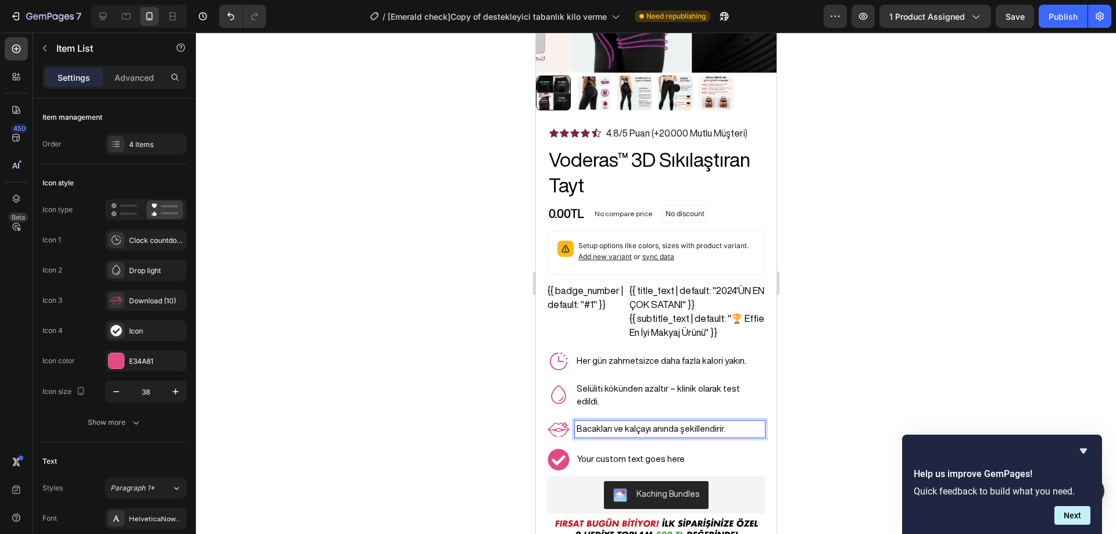
click at [658, 422] on p "Bacakları ve kalçayı anında şekillendirir." at bounding box center [669, 428] width 187 height 13
click at [720, 422] on p "Bacakları ve kalçayı anında şekillendirir." at bounding box center [669, 428] width 187 height 13
click at [684, 382] on p "Selüliti kökünden azaltır – klinik olarak test edildi." at bounding box center [669, 395] width 187 height 26
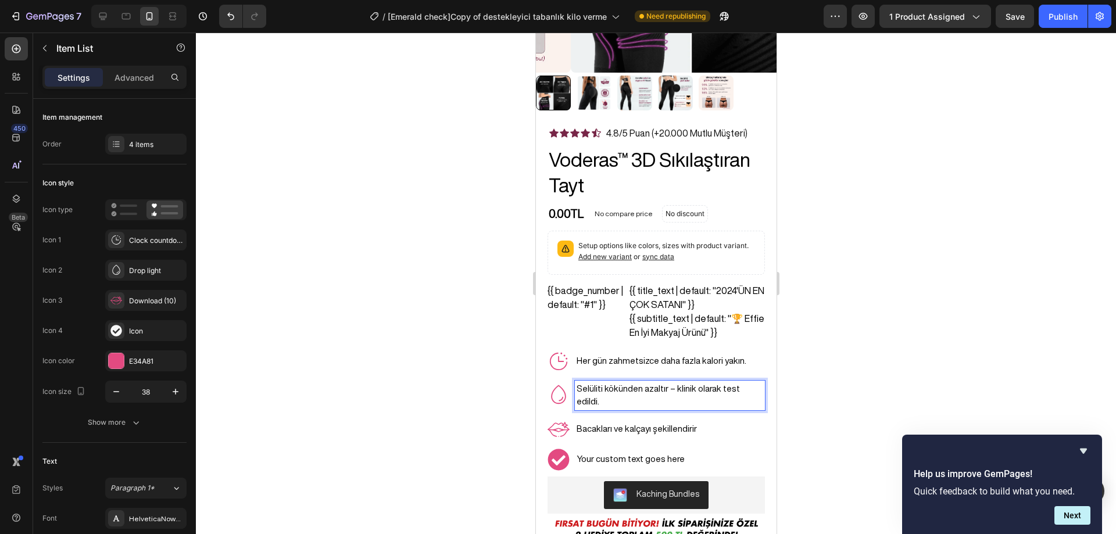
click at [658, 382] on p "Selüliti kökünden azaltır – klinik olarak test edildi." at bounding box center [669, 395] width 187 height 26
click at [666, 383] on p "Selüliti kökünden azaltır – klinik olarak test edildi." at bounding box center [669, 395] width 187 height 26
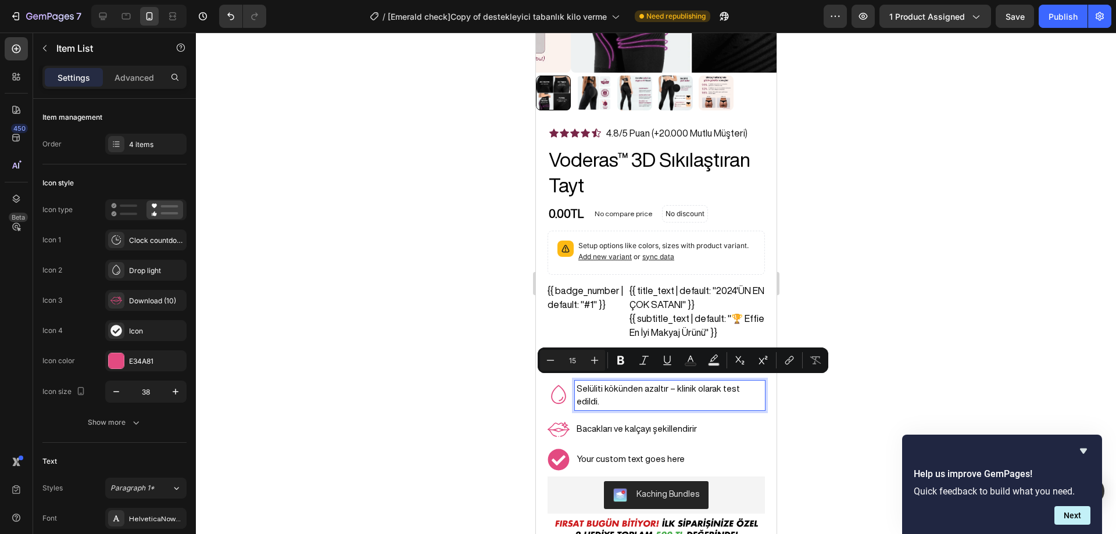
click at [679, 382] on p "Selüliti kökünden azaltır – klinik olarak test edildi." at bounding box center [669, 395] width 187 height 26
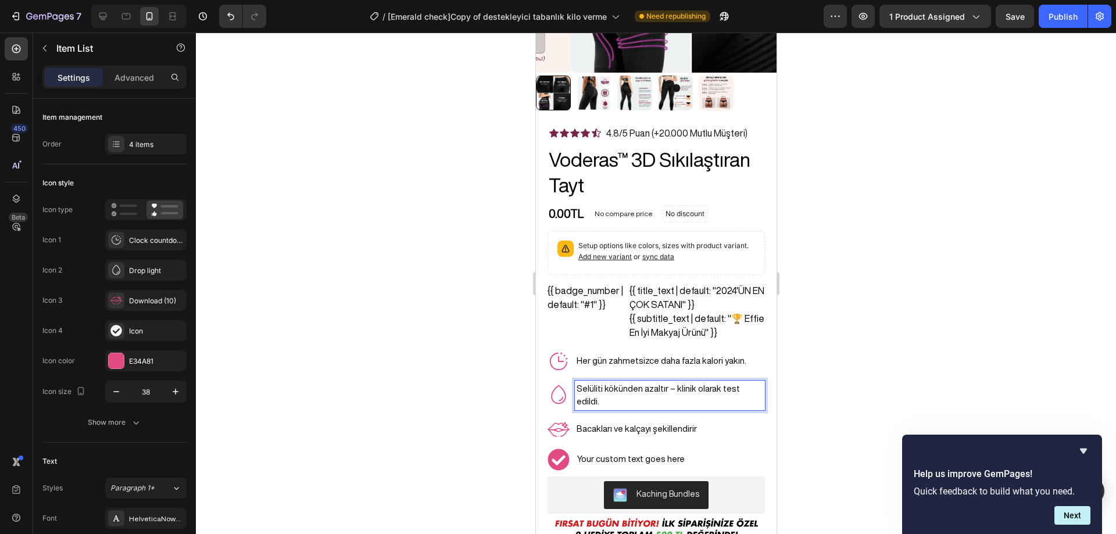
click at [666, 382] on p "Selüliti kökünden azaltır – klinik olarak test edildi." at bounding box center [669, 395] width 187 height 26
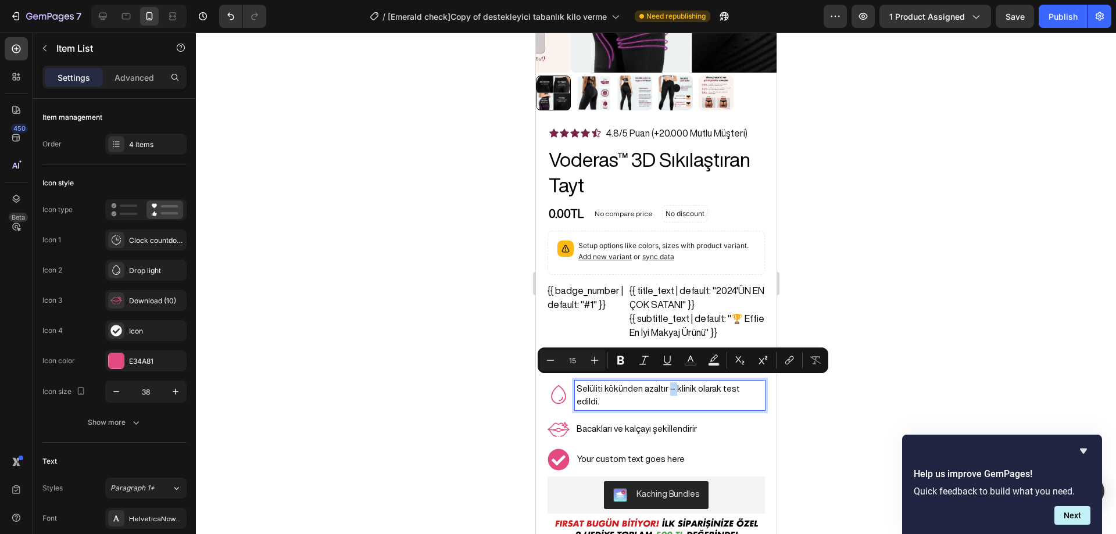
click at [666, 382] on p "Selüliti kökünden azaltır – klinik olarak test edildi." at bounding box center [669, 395] width 187 height 26
copy p "–"
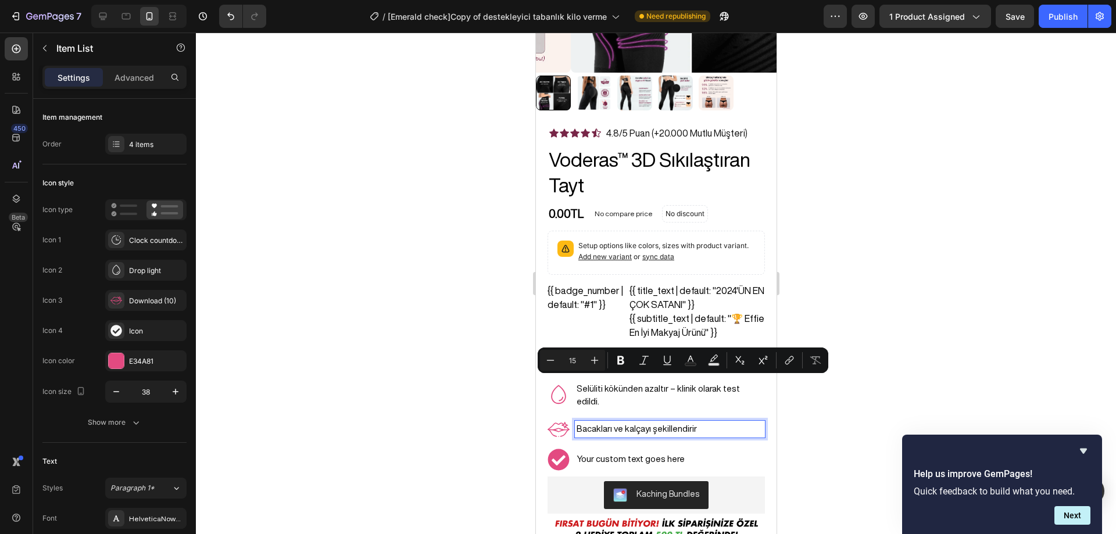
click at [698, 422] on p "Bacakları ve kalçayı şekillendirir" at bounding box center [669, 428] width 187 height 13
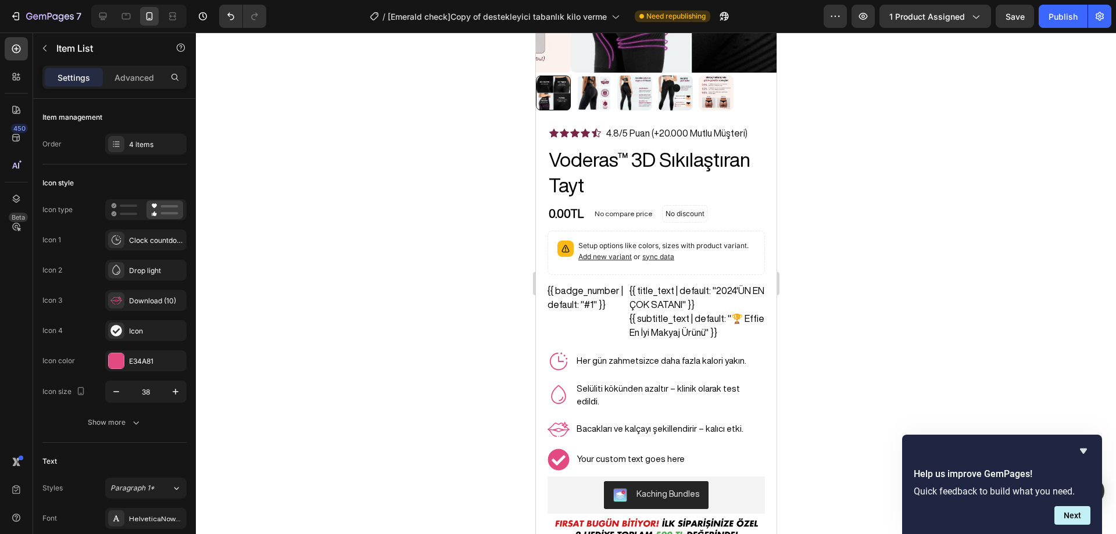
click at [913, 354] on div at bounding box center [656, 283] width 920 height 501
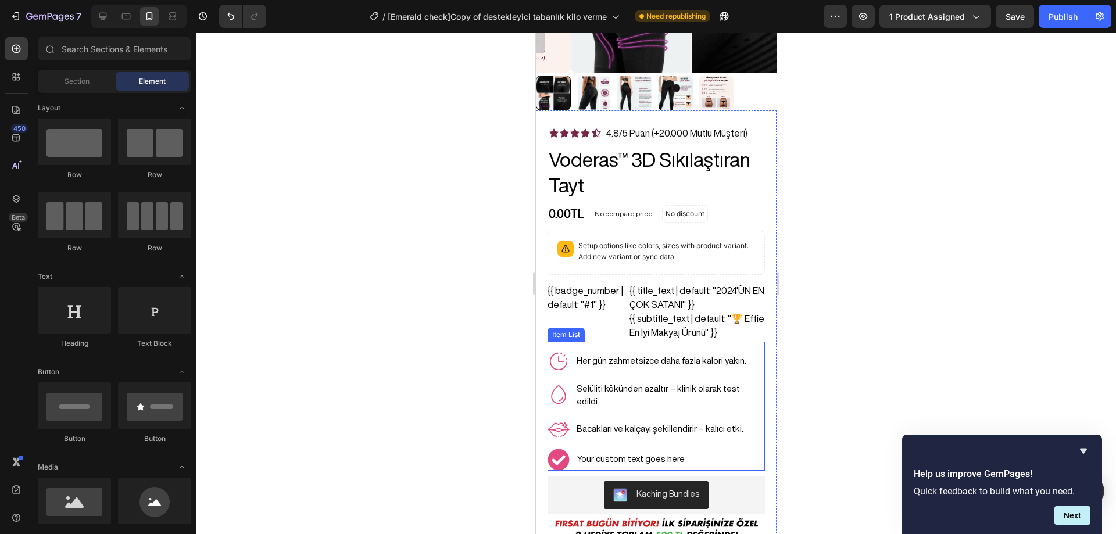
click at [621, 453] on p "Your custom text goes here" at bounding box center [669, 459] width 187 height 13
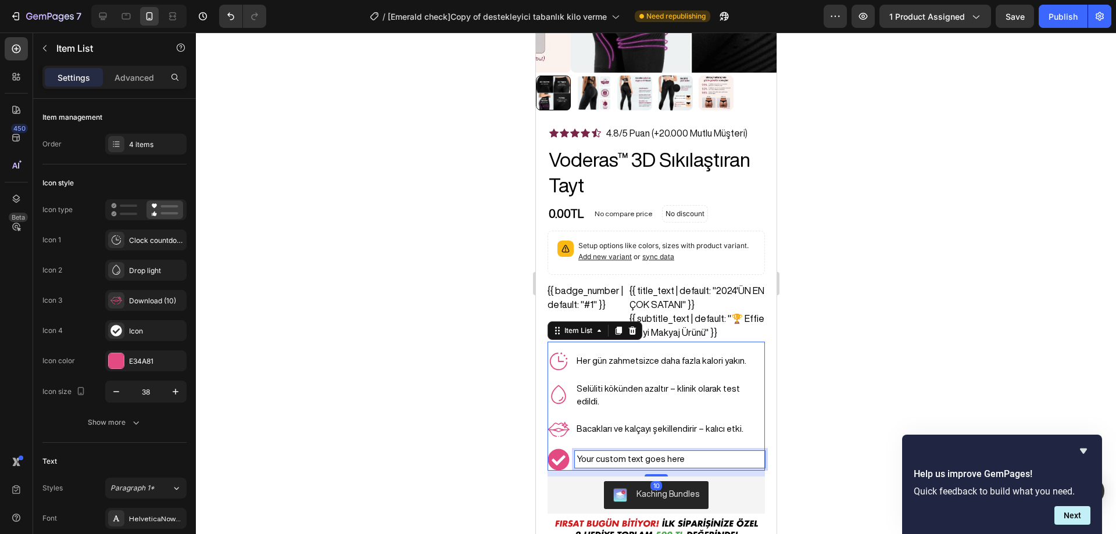
click at [621, 453] on p "Your custom text goes here" at bounding box center [669, 459] width 187 height 13
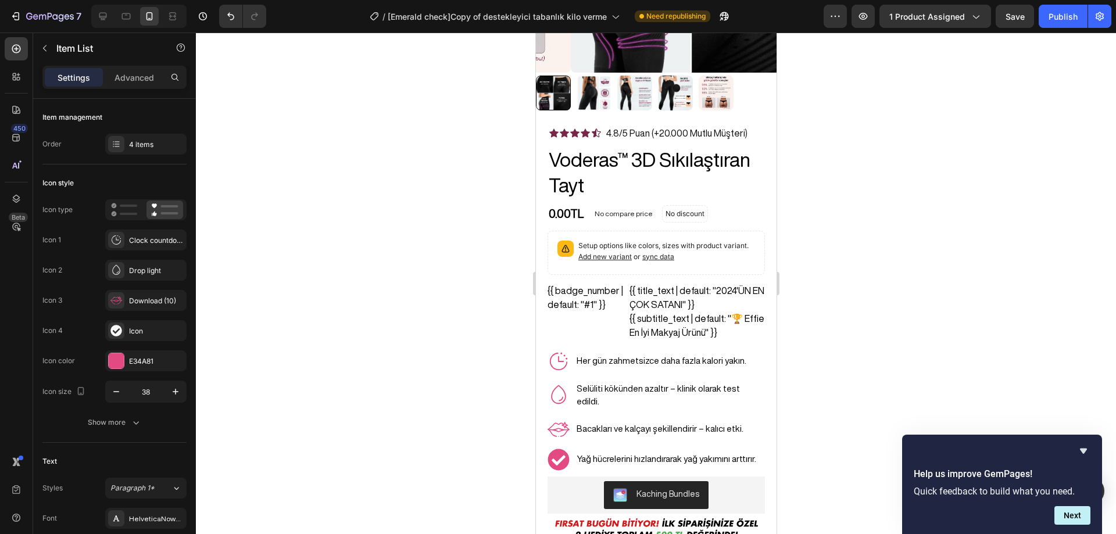
drag, startPoint x: 846, startPoint y: 293, endPoint x: 231, endPoint y: 306, distance: 614.8
click at [846, 293] on div at bounding box center [656, 283] width 920 height 501
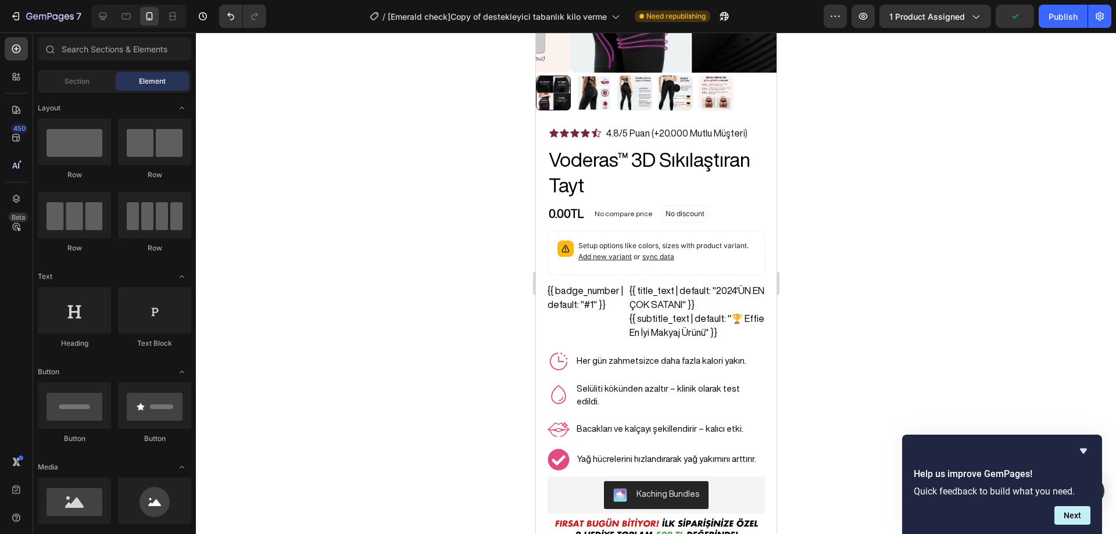
click at [878, 231] on div at bounding box center [656, 283] width 920 height 501
click at [1055, 16] on div "Publish" at bounding box center [1062, 16] width 29 height 12
click at [560, 350] on icon at bounding box center [558, 361] width 22 height 22
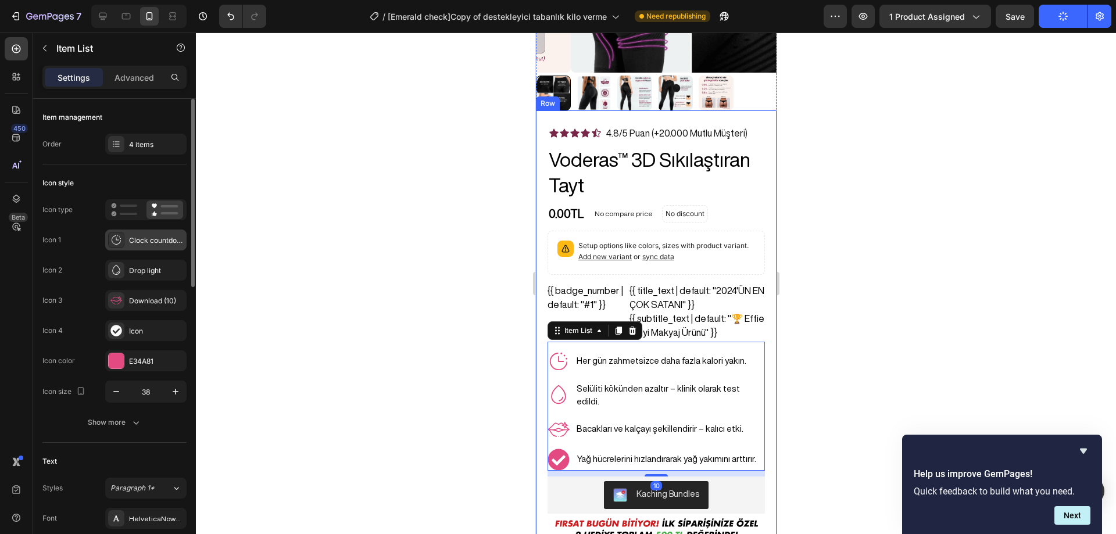
click at [145, 238] on div "Clock countdown light" at bounding box center [156, 240] width 55 height 10
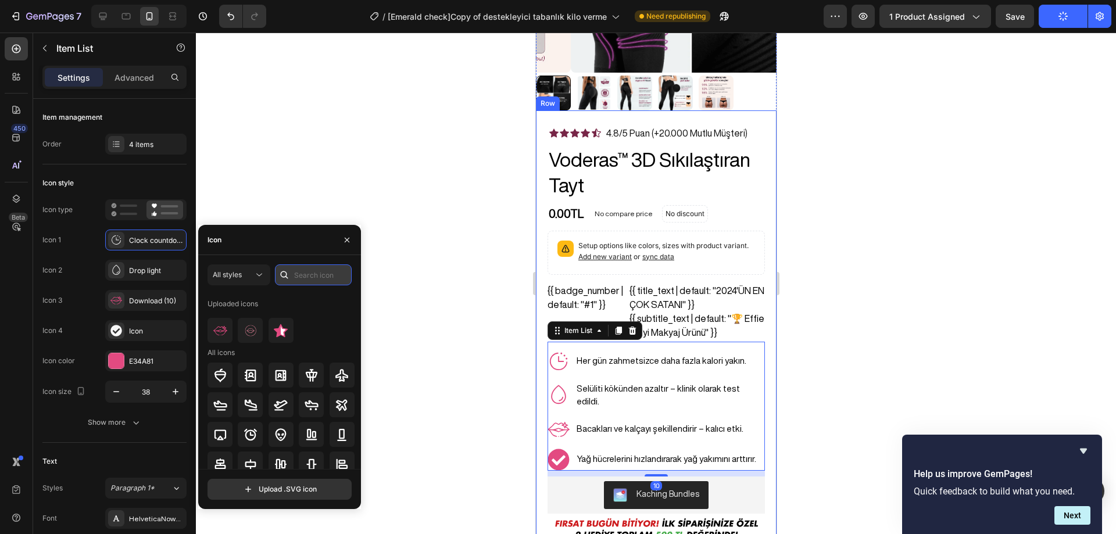
click at [303, 273] on input "text" at bounding box center [313, 274] width 77 height 21
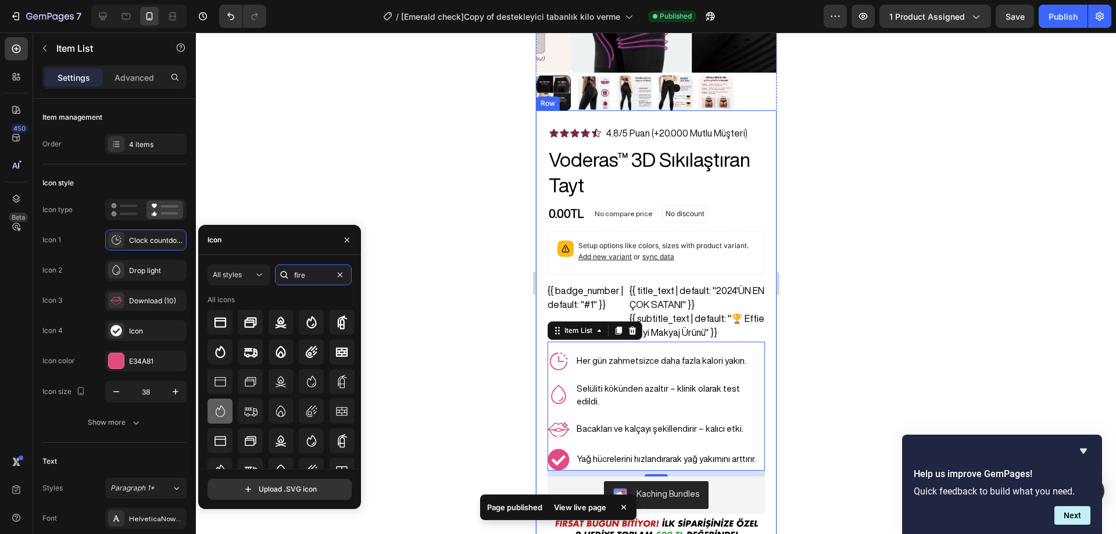
type input "fire"
click at [217, 407] on icon at bounding box center [220, 411] width 14 height 14
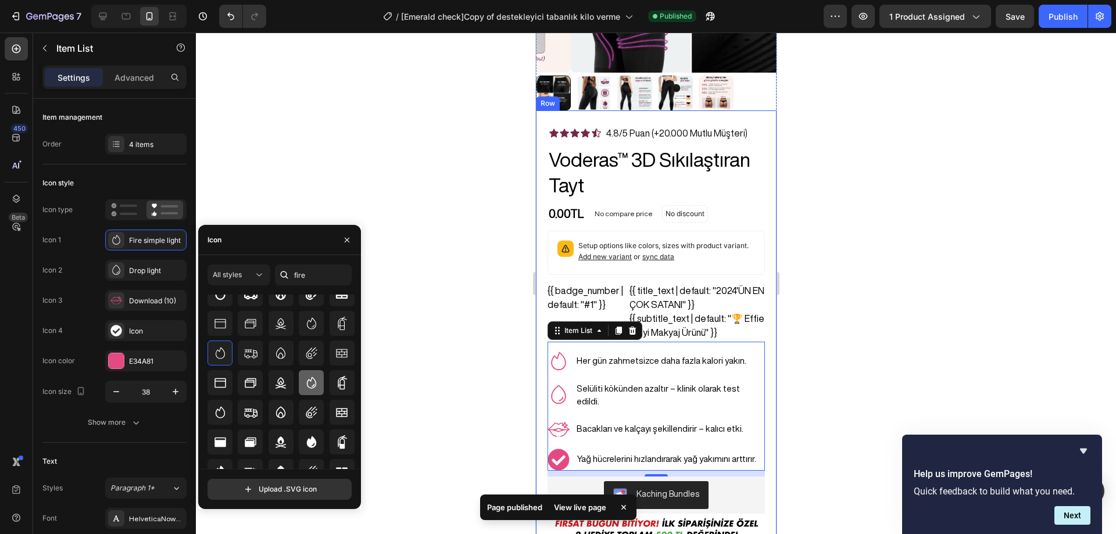
scroll to position [73, 0]
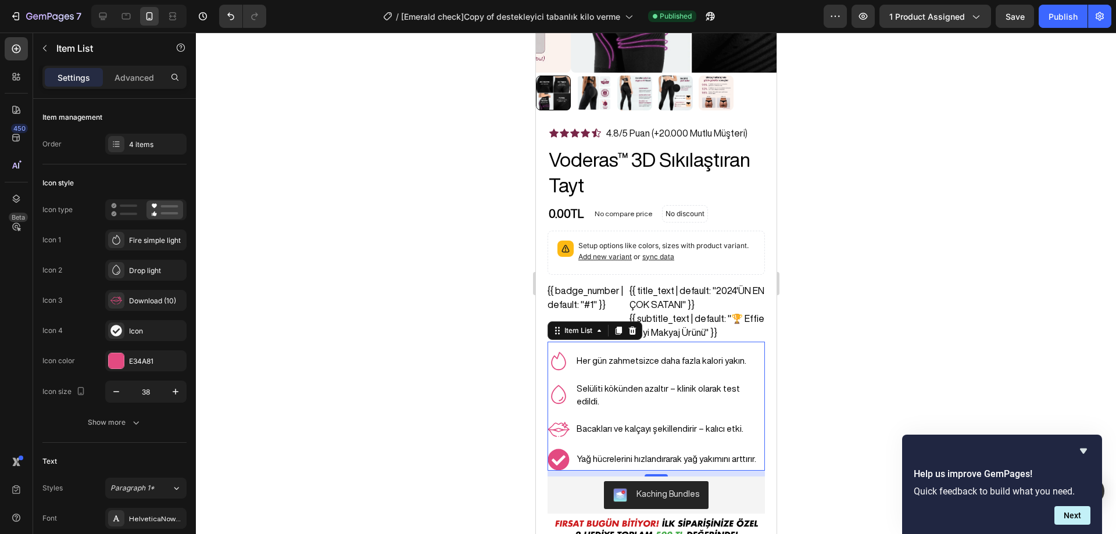
click at [917, 304] on div at bounding box center [656, 283] width 920 height 501
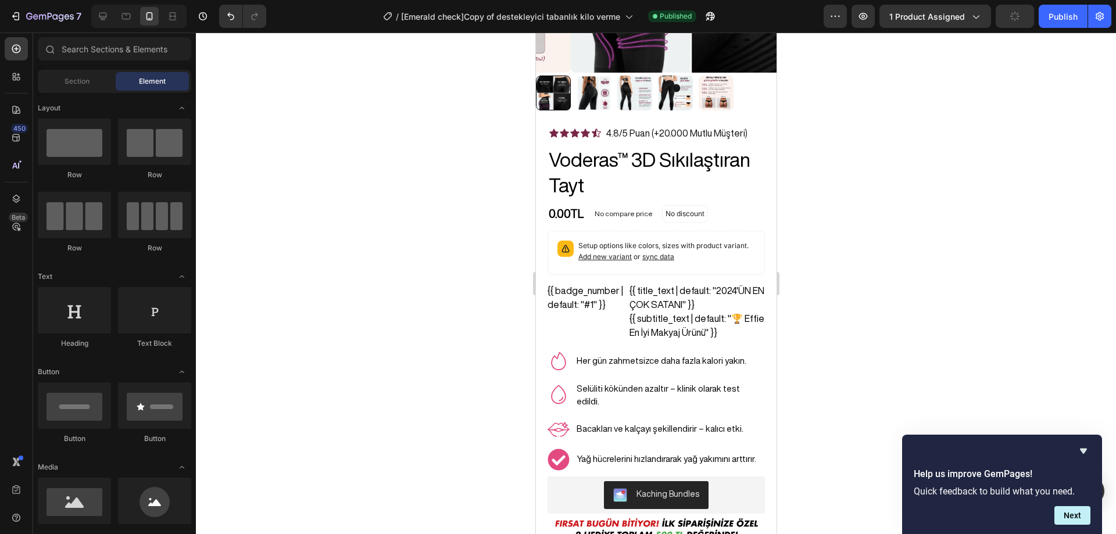
click at [884, 293] on div at bounding box center [656, 283] width 920 height 501
click at [627, 453] on p "Yağ hücrelerini hızlandırarak yağ yakımını arttırır." at bounding box center [669, 459] width 187 height 13
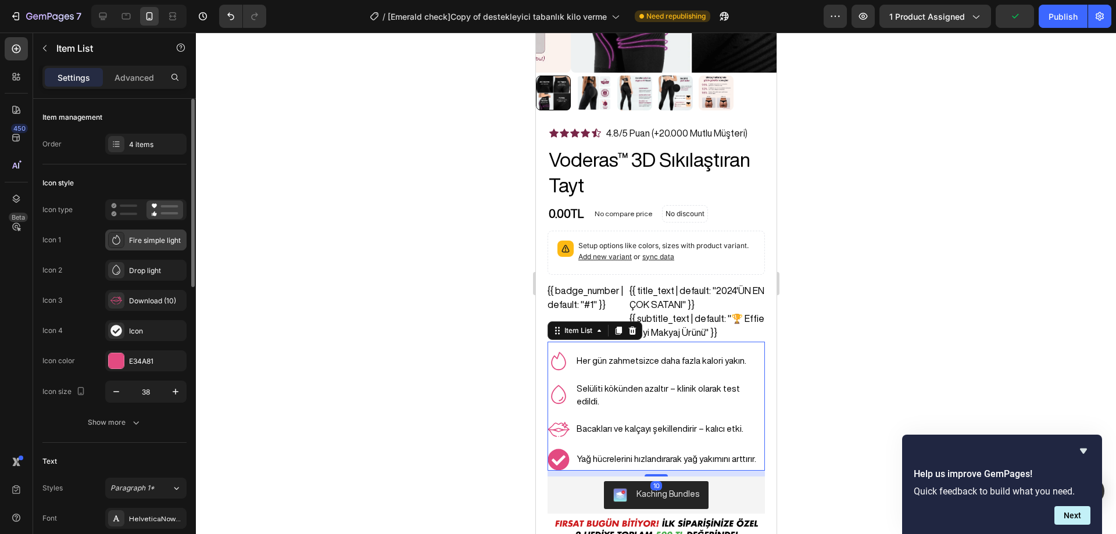
click at [150, 239] on div "Fire simple light" at bounding box center [156, 240] width 55 height 10
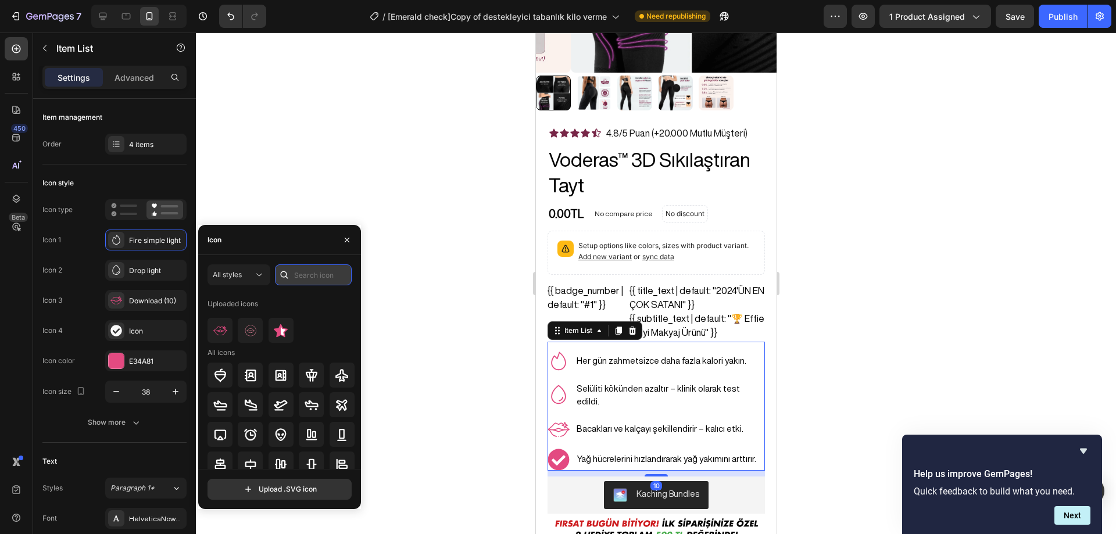
click at [299, 270] on input "text" at bounding box center [313, 274] width 77 height 21
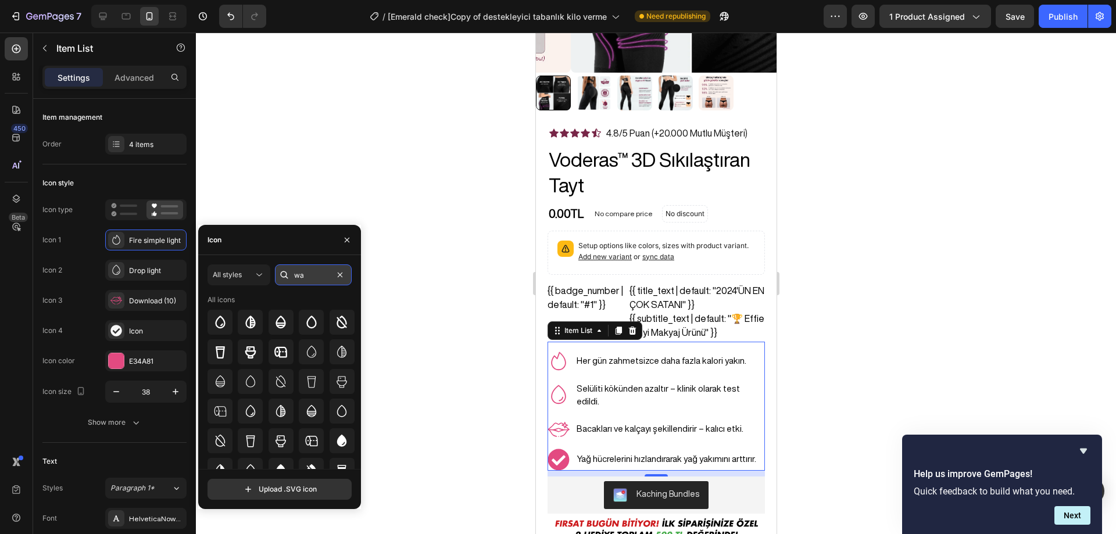
type input "w"
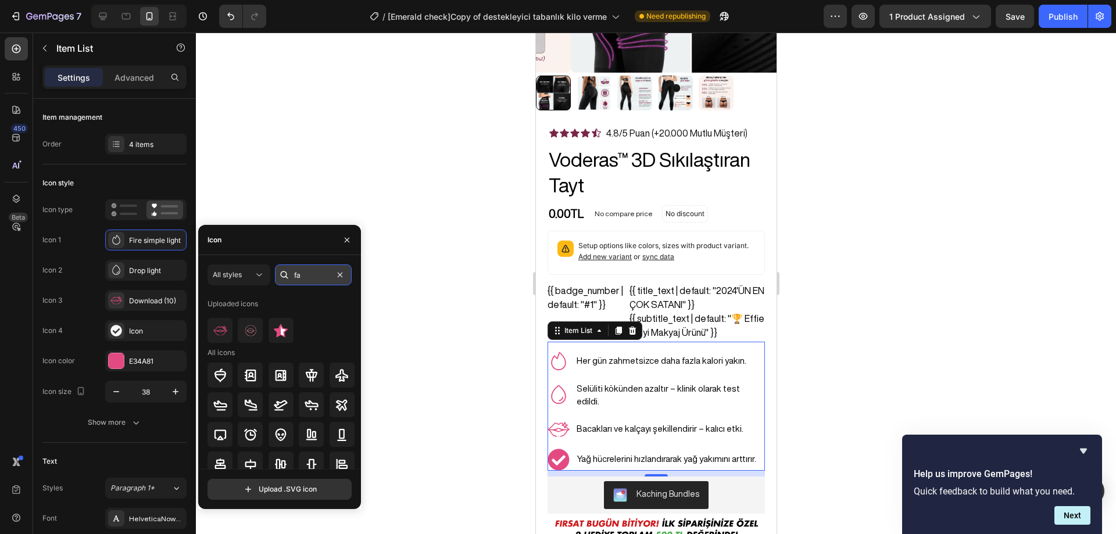
type input "fat"
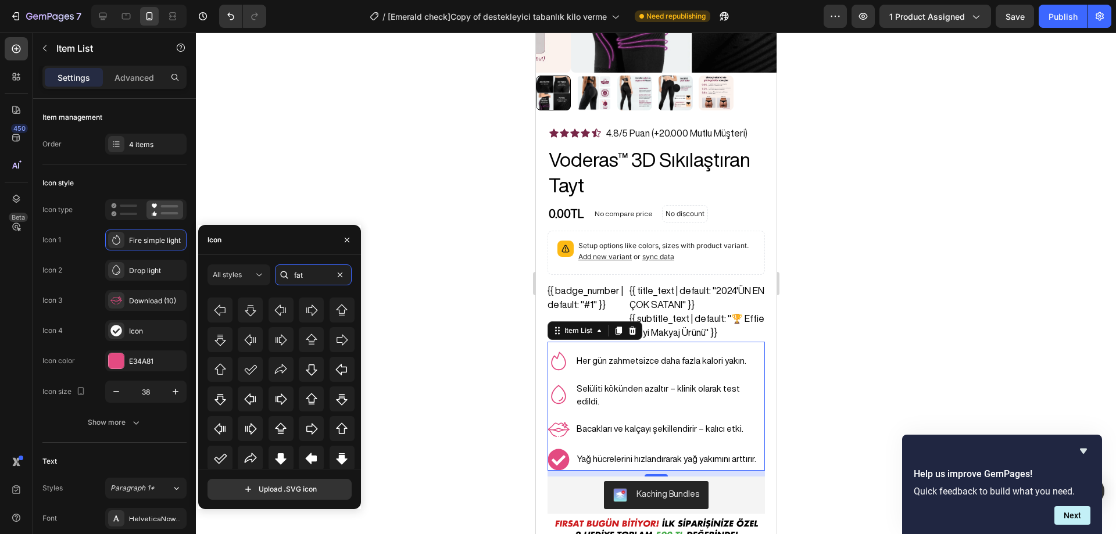
scroll to position [128, 0]
click at [389, 318] on div at bounding box center [656, 283] width 920 height 501
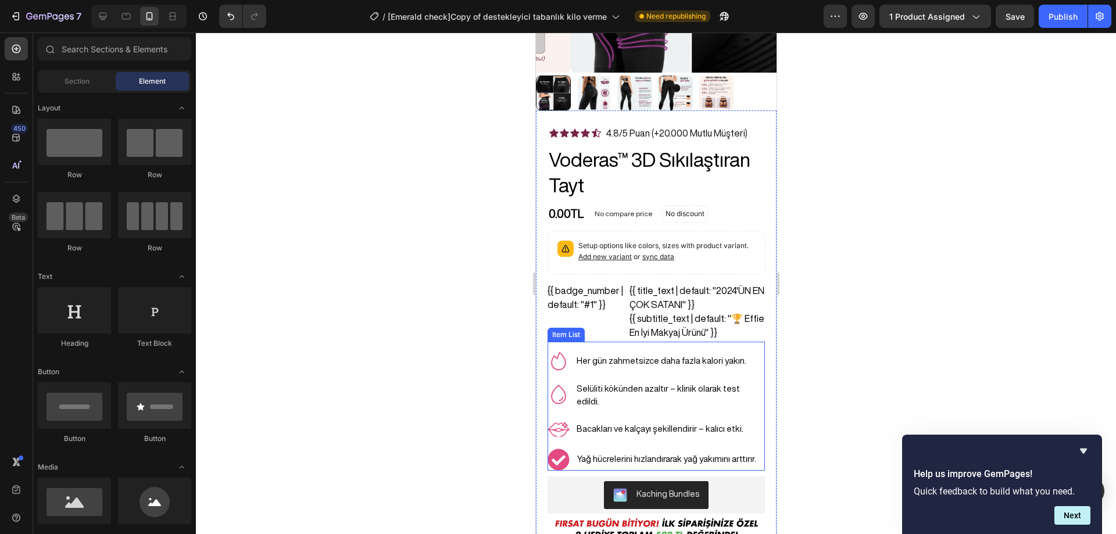
click at [602, 422] on p "Bacakları ve kalçayı şekillendirir – kalıcı etki." at bounding box center [669, 428] width 187 height 13
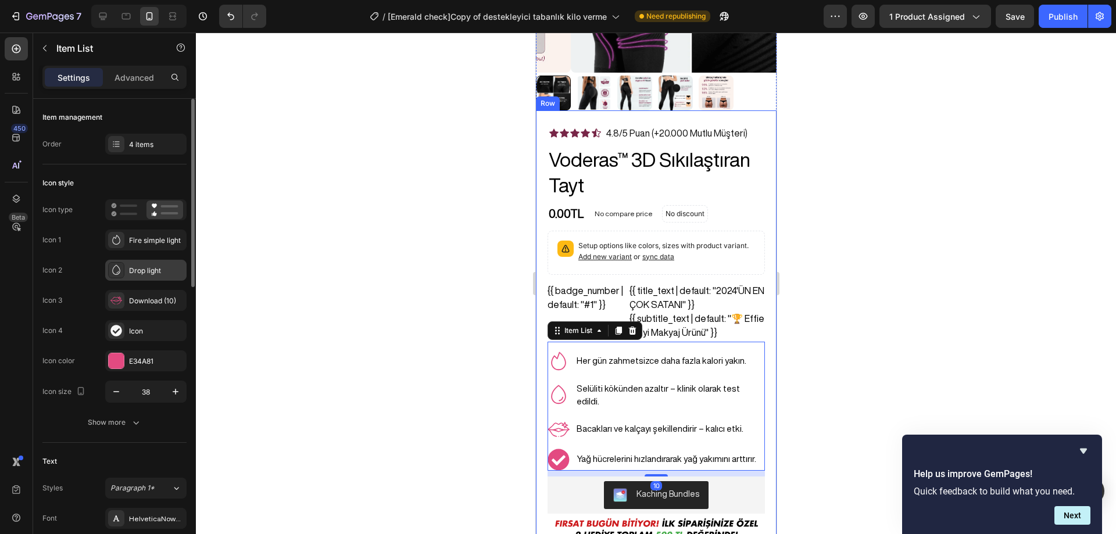
click at [142, 271] on div "Drop light" at bounding box center [156, 271] width 55 height 10
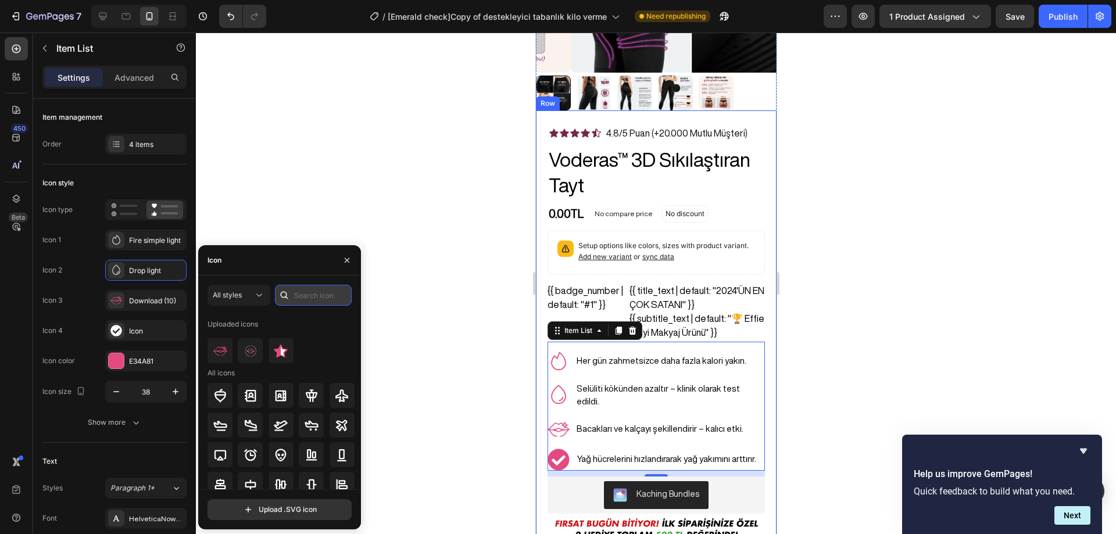
click at [305, 286] on input "text" at bounding box center [313, 295] width 77 height 21
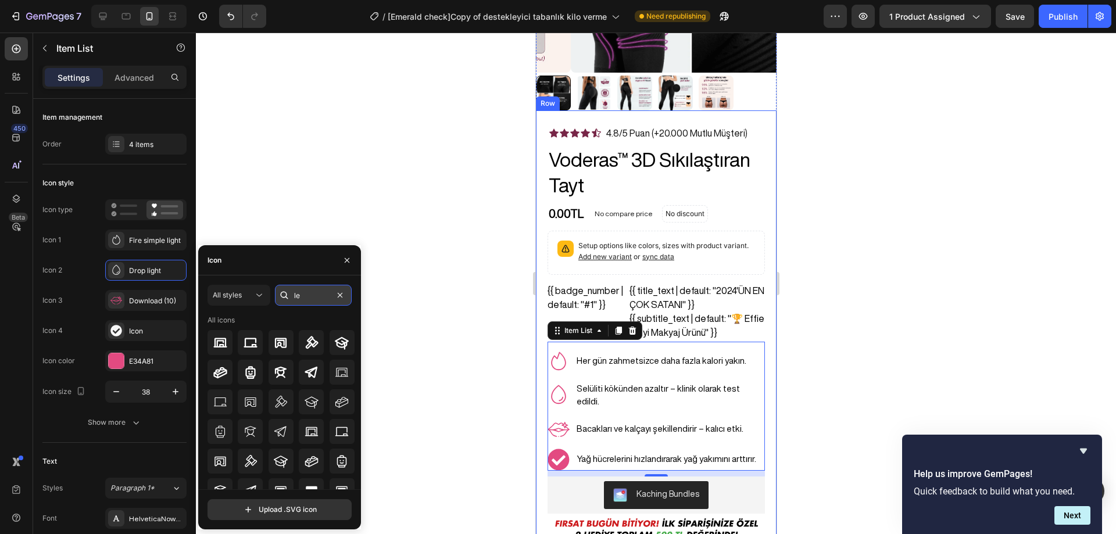
type input "l"
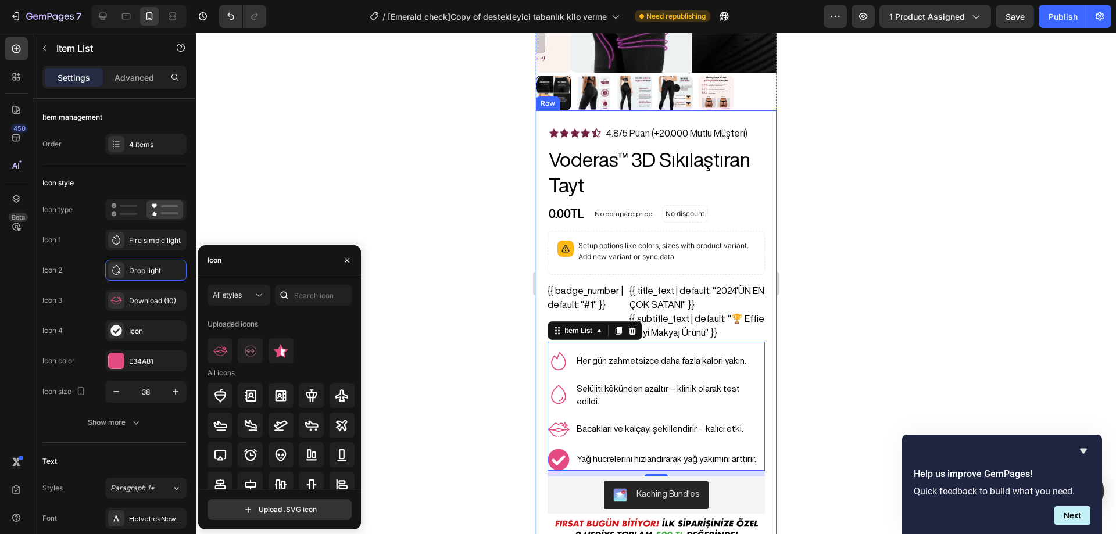
click at [407, 195] on div at bounding box center [656, 283] width 920 height 501
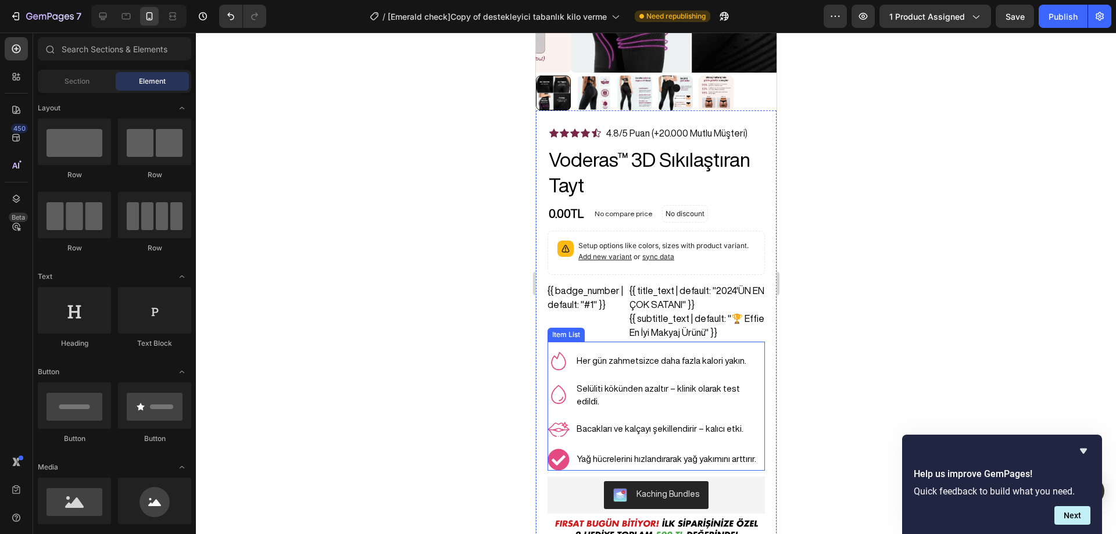
click at [643, 354] on p "Her gün zahmetsizce daha fazla kalori yakın." at bounding box center [669, 360] width 187 height 13
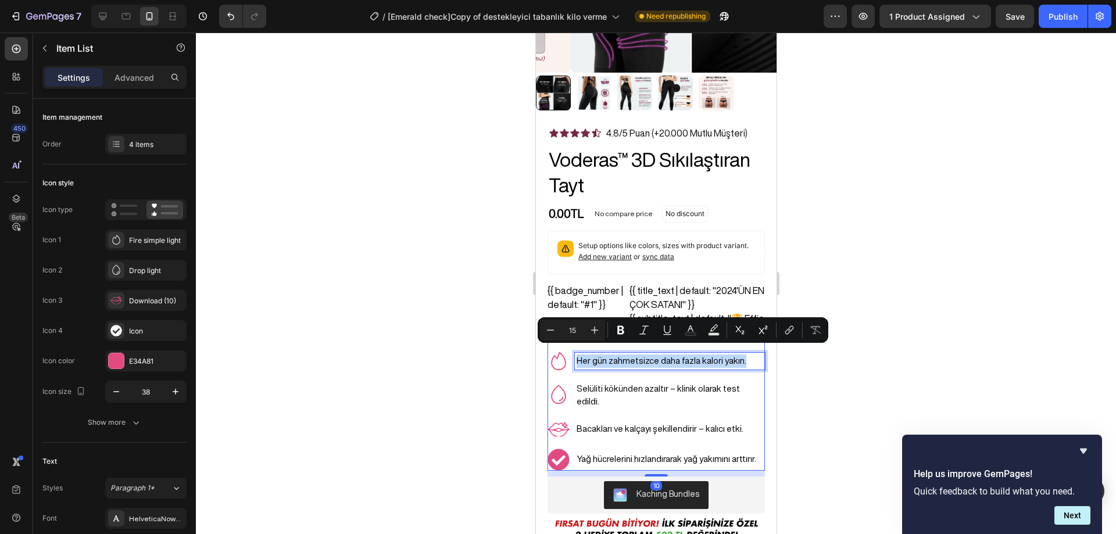
click at [648, 354] on p "Her gün zahmetsizce daha fazla kalori yakın." at bounding box center [669, 360] width 187 height 13
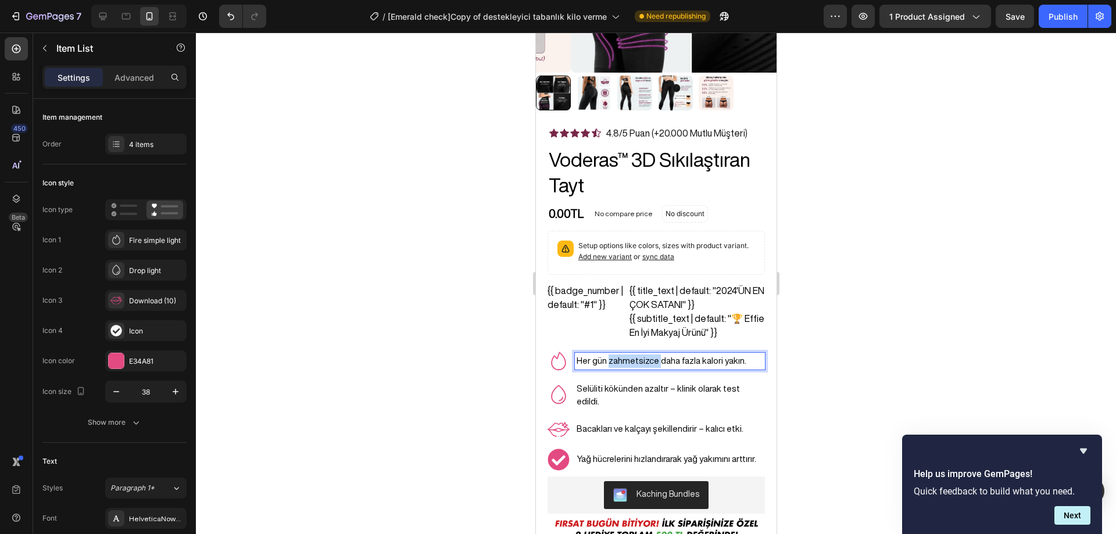
click at [648, 354] on p "Her gün zahmetsizce daha fazla kalori yakın." at bounding box center [669, 360] width 187 height 13
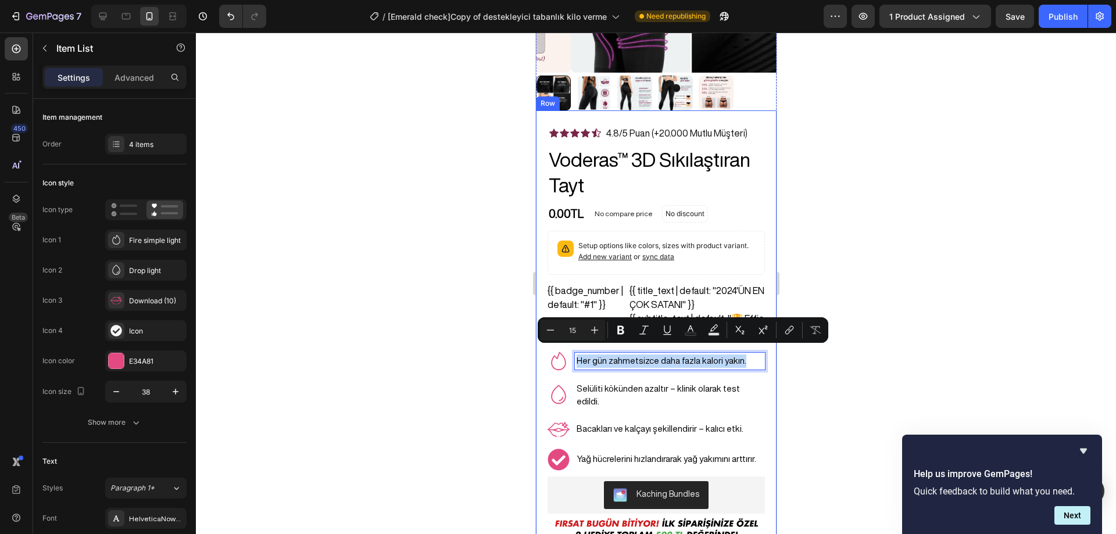
copy p "Her gün zahmetsizce daha fazla kalori yakın."
click at [917, 313] on div at bounding box center [656, 283] width 920 height 501
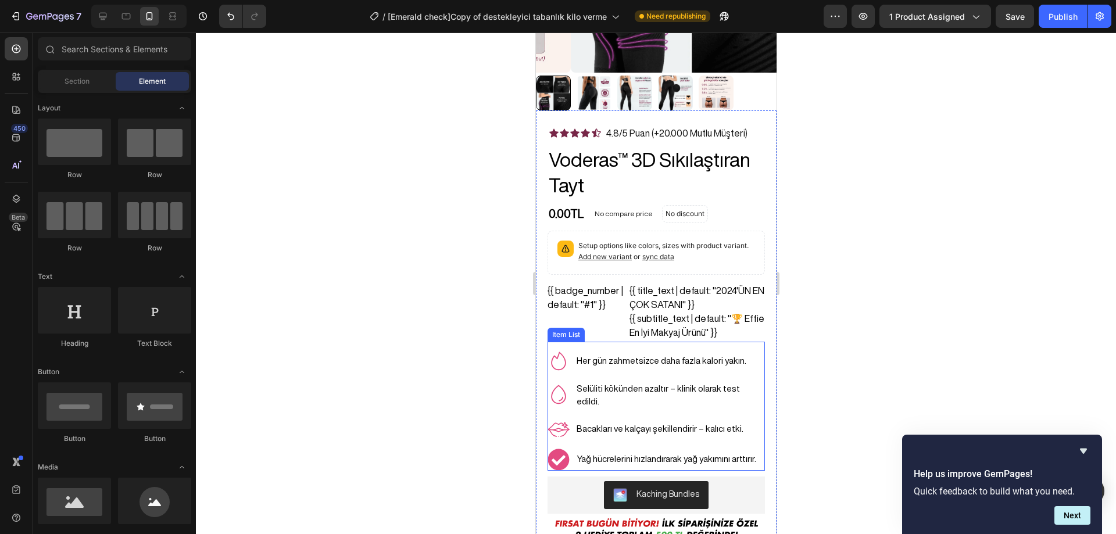
click at [694, 354] on p "Her gün zahmetsizce daha fazla kalori yakın." at bounding box center [669, 360] width 187 height 13
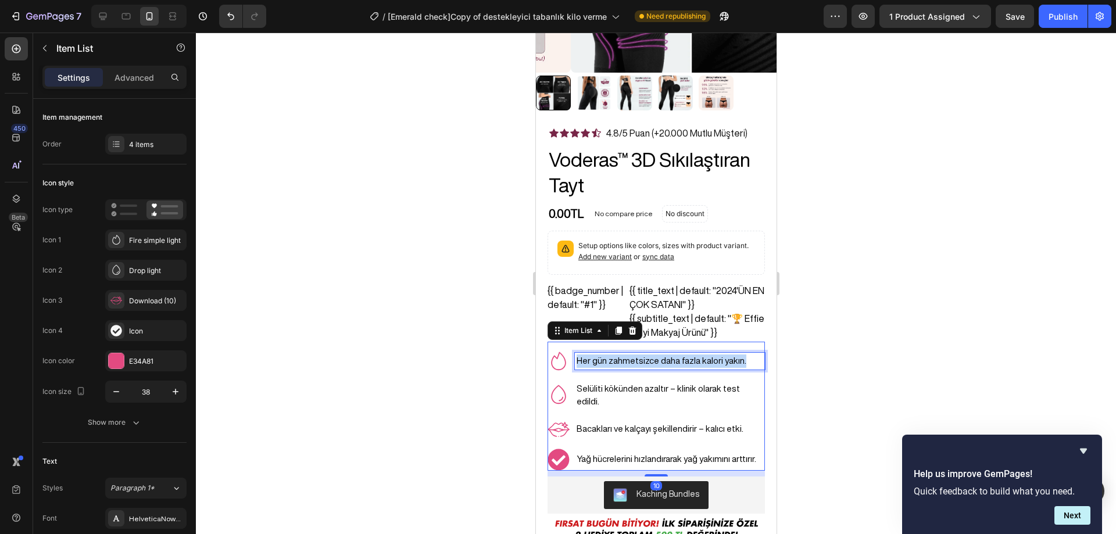
click at [694, 354] on p "Her gün zahmetsizce daha fazla kalori yakın." at bounding box center [669, 360] width 187 height 13
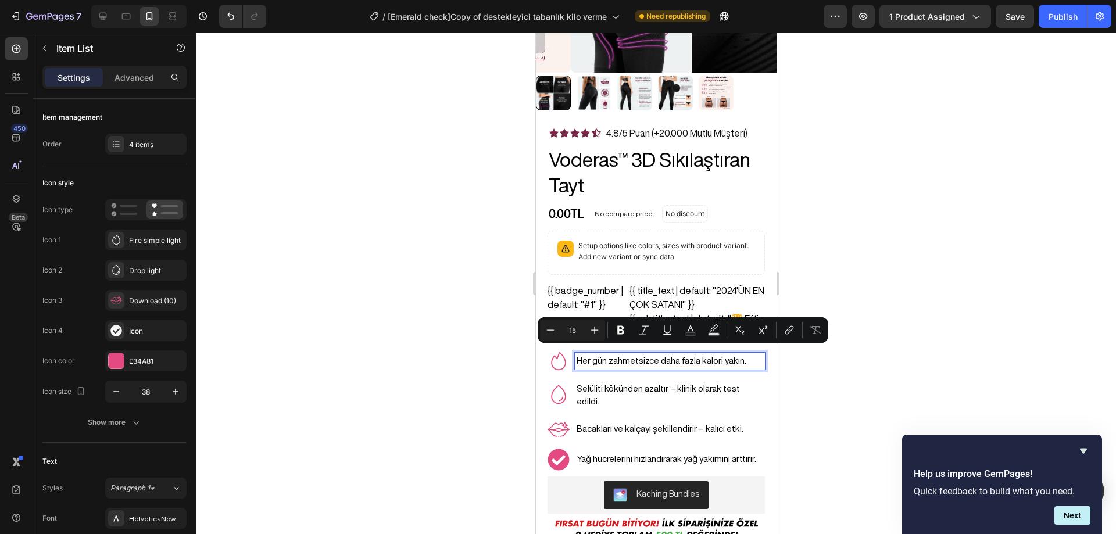
scroll to position [222, 0]
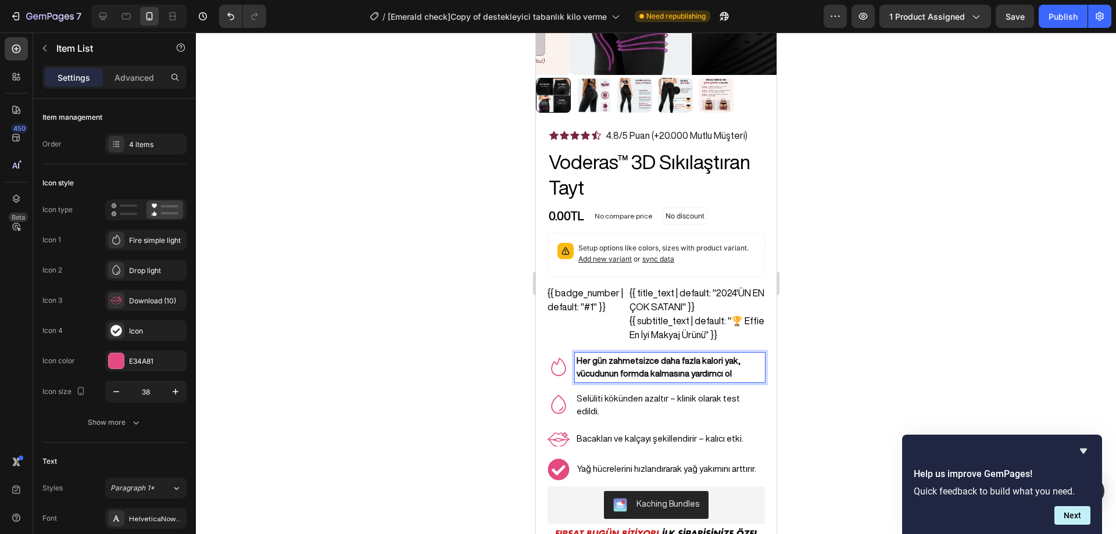
click at [666, 356] on strong "Her gün zahmetsizce daha fazla kalori yak, vücudunun formda kalmasına yardımcı …" at bounding box center [658, 367] width 164 height 22
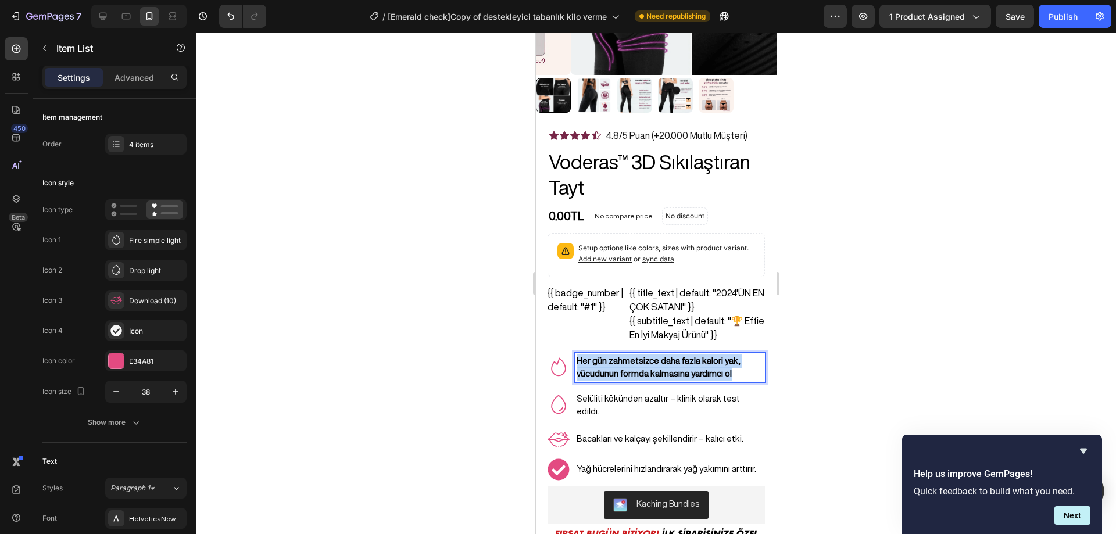
click at [666, 356] on strong "Her gün zahmetsizce daha fazla kalori yak, vücudunun formda kalmasına yardımcı …" at bounding box center [658, 367] width 164 height 22
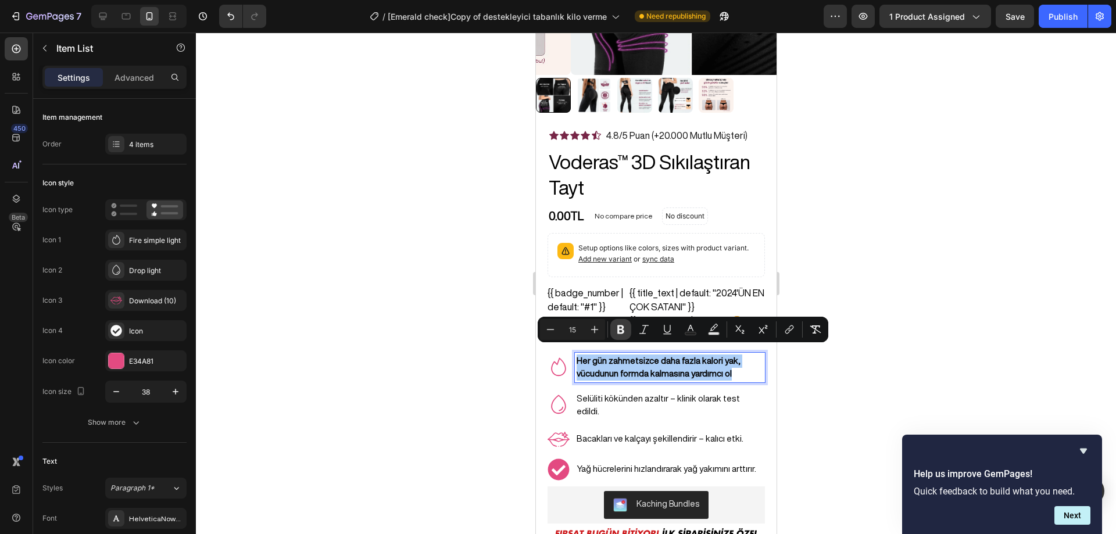
click at [624, 331] on icon "Editor contextual toolbar" at bounding box center [621, 330] width 12 height 12
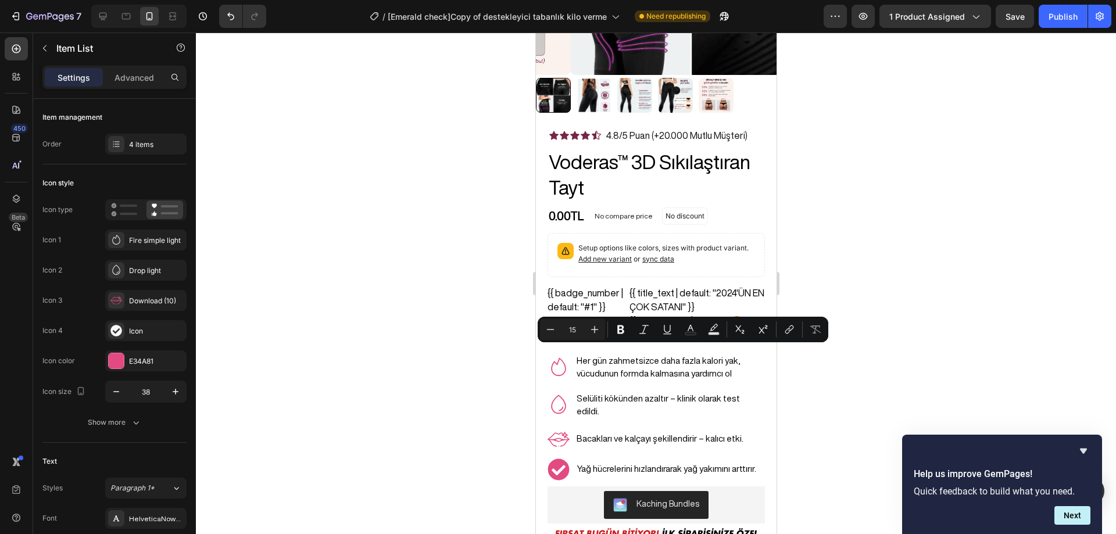
click at [875, 364] on div at bounding box center [656, 283] width 920 height 501
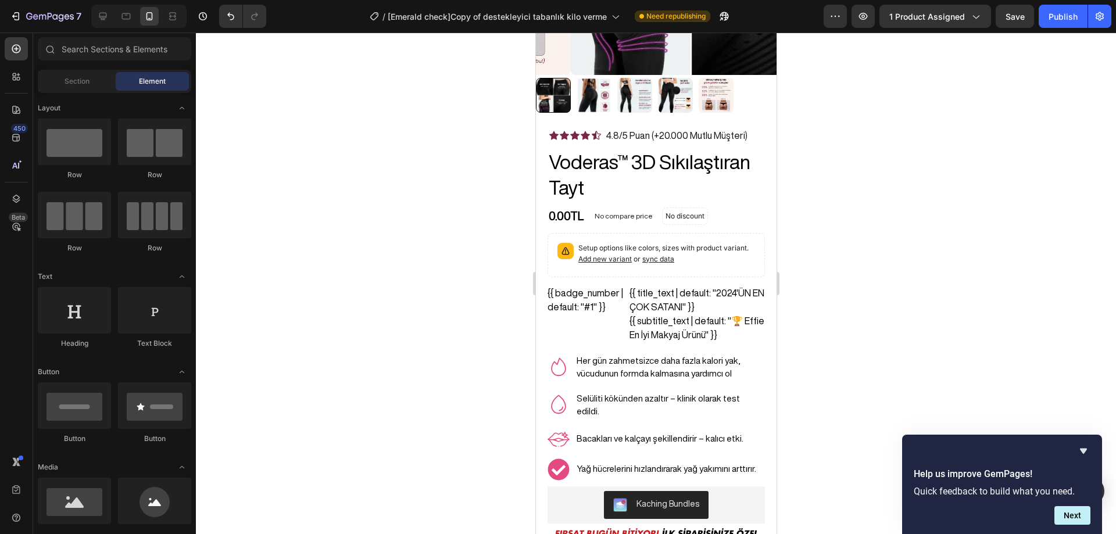
click at [709, 354] on p "Her gün zahmetsizce daha fazla kalori yak, vücudunun formda kalmasına yardımcı …" at bounding box center [669, 367] width 187 height 26
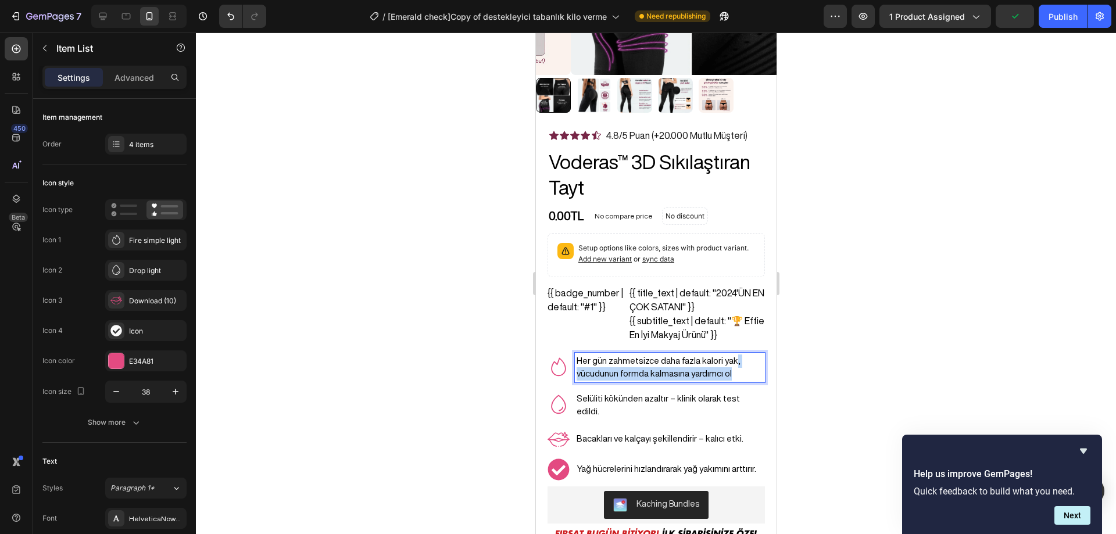
drag, startPoint x: 732, startPoint y: 364, endPoint x: 729, endPoint y: 354, distance: 10.3
click at [729, 354] on p "Her gün zahmetsizce daha fazla kalori yak, vücudunun formda kalmasına yardımcı …" at bounding box center [669, 367] width 187 height 26
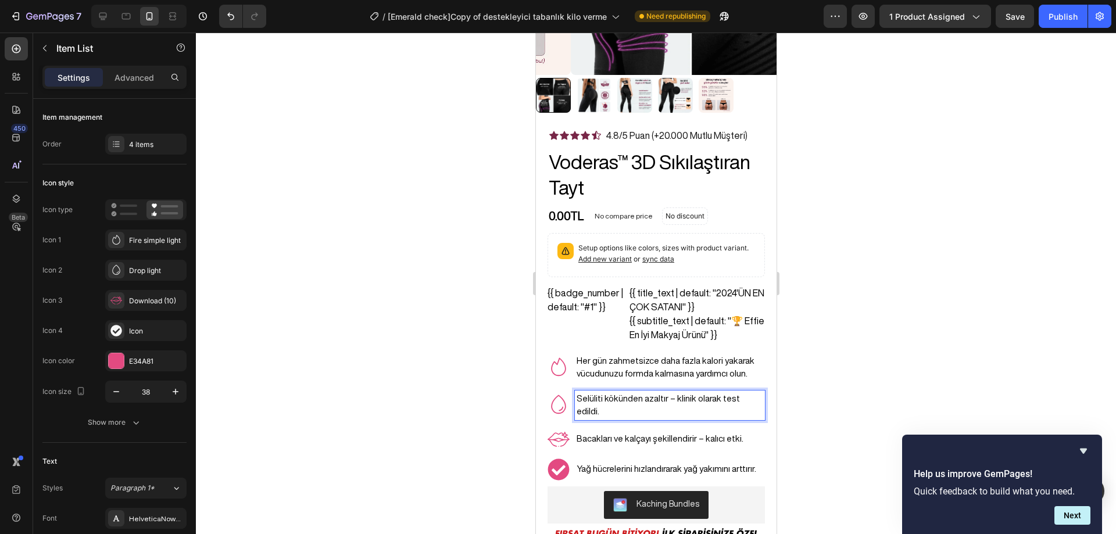
click at [660, 392] on p "Selüliti kökünden azaltır – klinik olarak test edildi." at bounding box center [669, 405] width 187 height 26
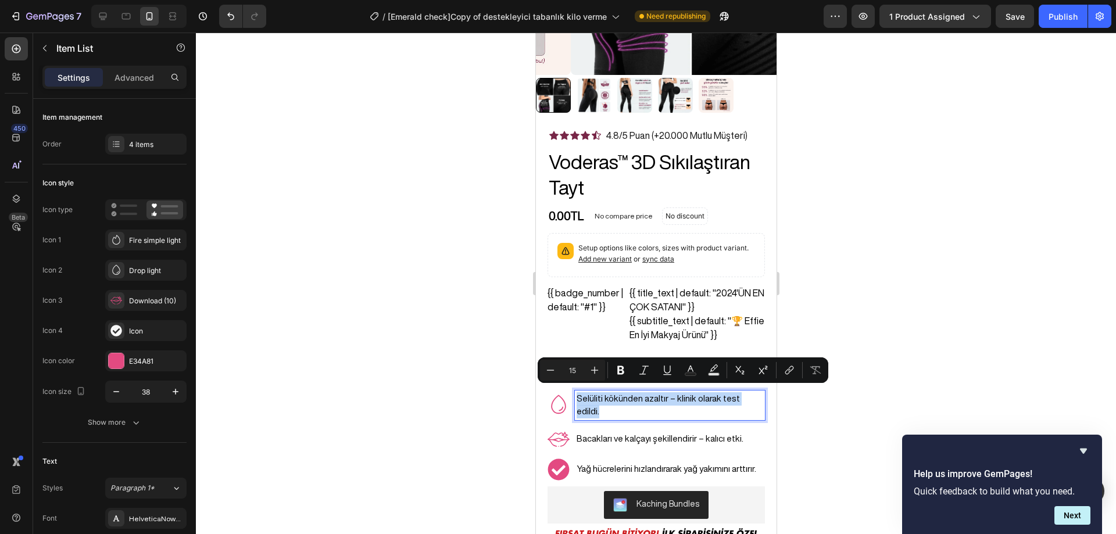
copy p "Selüliti kökünden azaltır – klinik olarak test edildi."
click at [952, 327] on div at bounding box center [656, 283] width 920 height 501
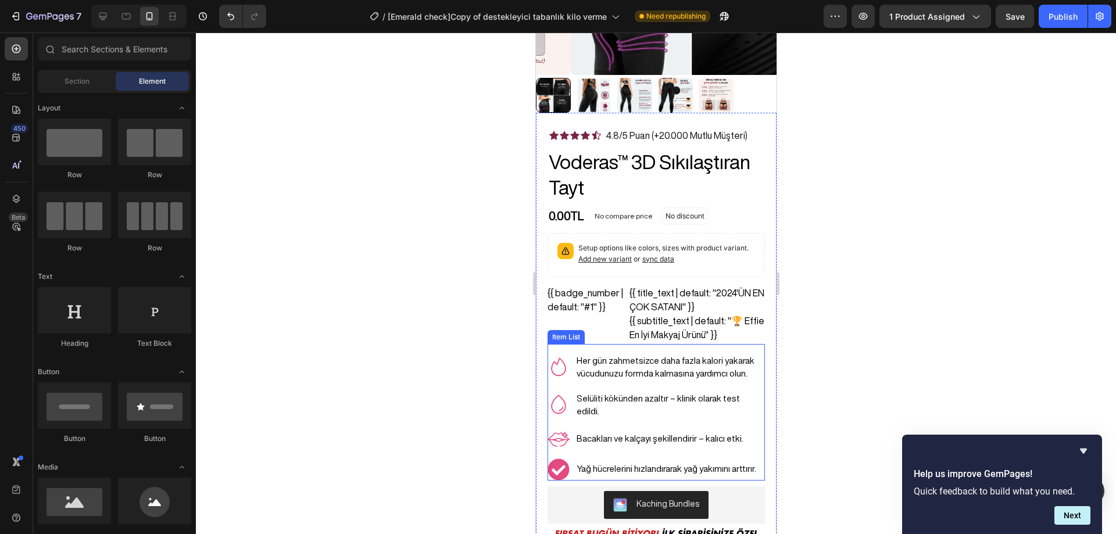
click at [644, 390] on div "Selüliti kökünden azaltır – klinik olarak test edildi." at bounding box center [669, 405] width 190 height 30
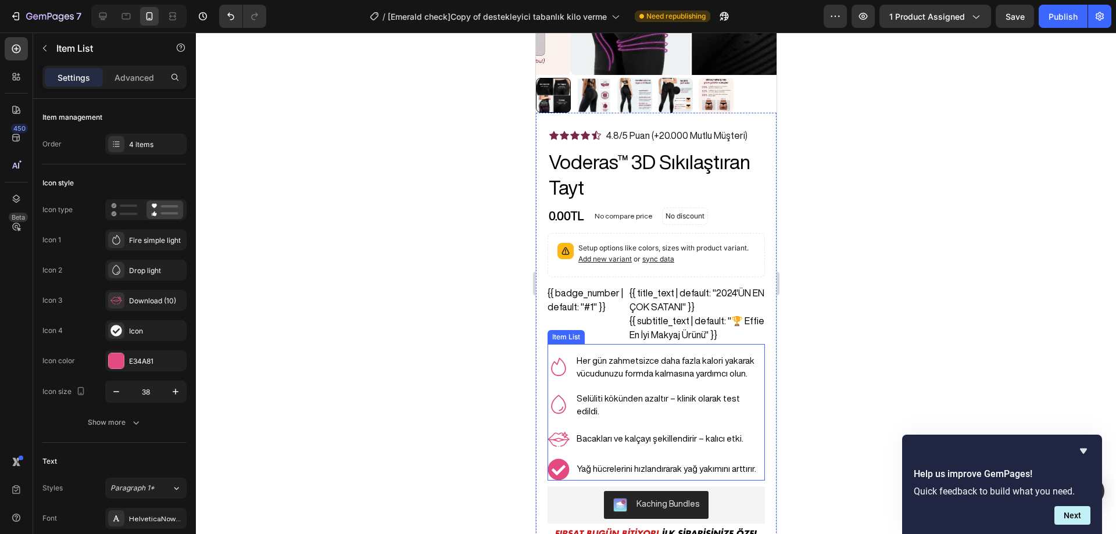
click at [644, 390] on div "Selüliti kökünden azaltır – klinik olarak test edildi." at bounding box center [669, 405] width 190 height 30
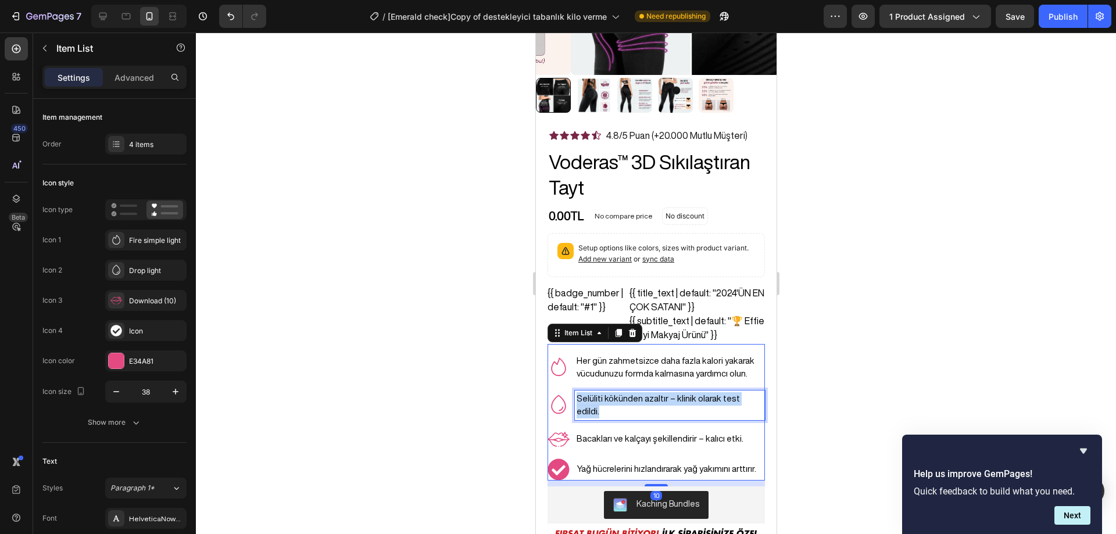
click at [644, 390] on div "Selüliti kökünden azaltır – klinik olarak test edildi." at bounding box center [669, 405] width 190 height 30
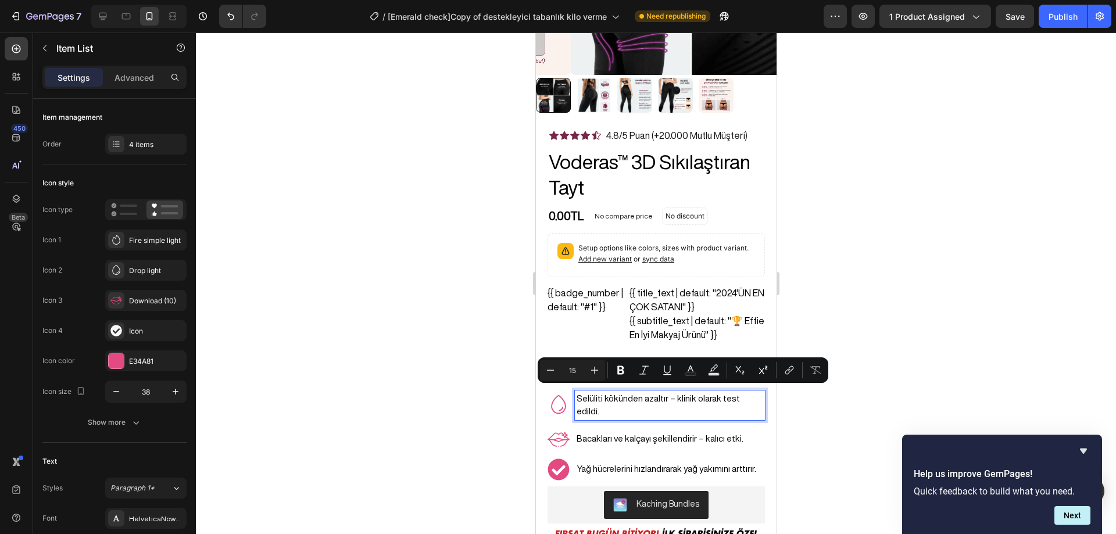
scroll to position [220, 0]
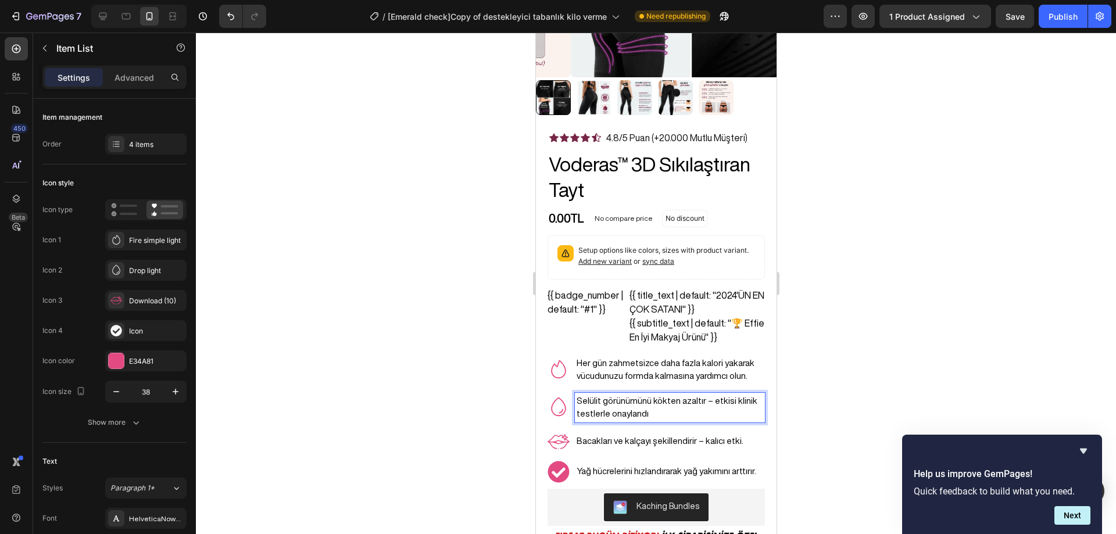
click at [866, 292] on div at bounding box center [656, 283] width 920 height 501
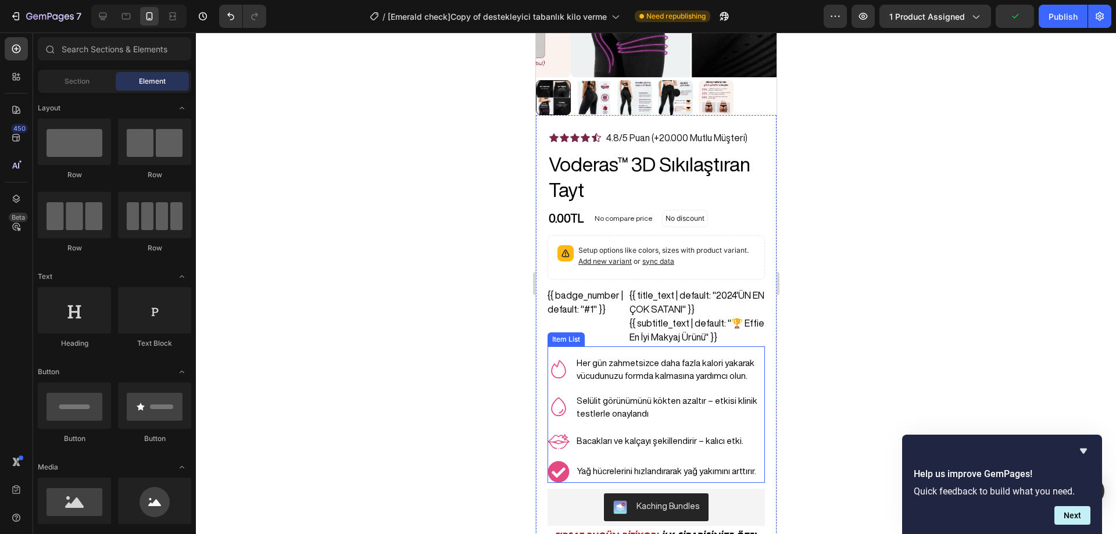
click at [650, 401] on p "Selülit görünümünü kökten azaltır – etkisi klinik testlerle onaylandı" at bounding box center [669, 407] width 187 height 26
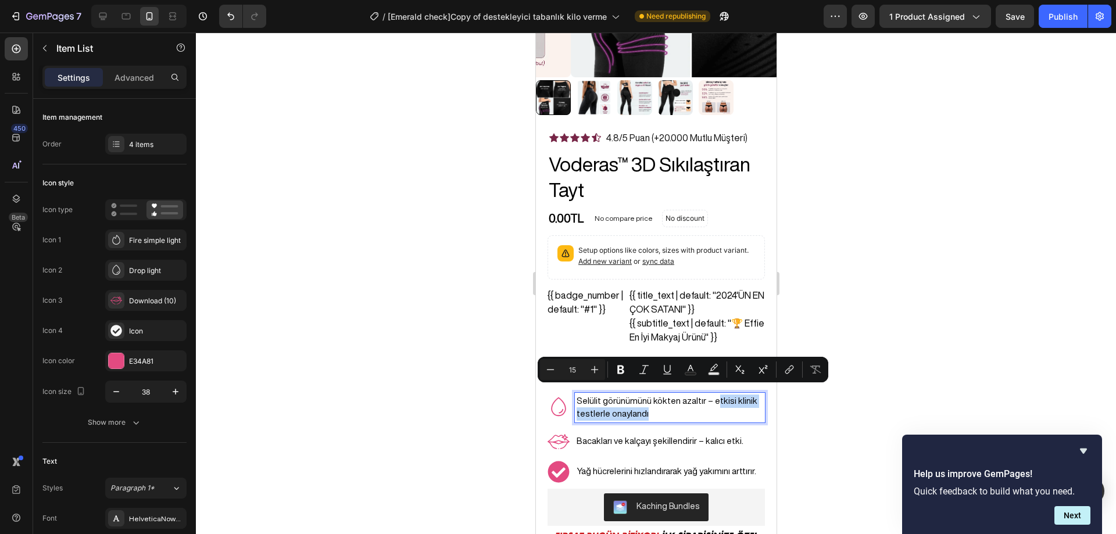
drag, startPoint x: 647, startPoint y: 408, endPoint x: 709, endPoint y: 393, distance: 63.8
click at [709, 394] on p "Selülit görünümünü kökten azaltır – etkisi klinik testlerle onaylandı" at bounding box center [669, 407] width 187 height 26
click at [720, 399] on p "Selülit görünümünü kökten azaltır – etkisi klinik testlerle onaylandı" at bounding box center [669, 407] width 187 height 26
drag, startPoint x: 651, startPoint y: 404, endPoint x: 708, endPoint y: 385, distance: 60.1
click at [708, 393] on div "Selülit görünümünü kökten azaltır – etkisi klinik testlerle onaylandı" at bounding box center [669, 408] width 190 height 30
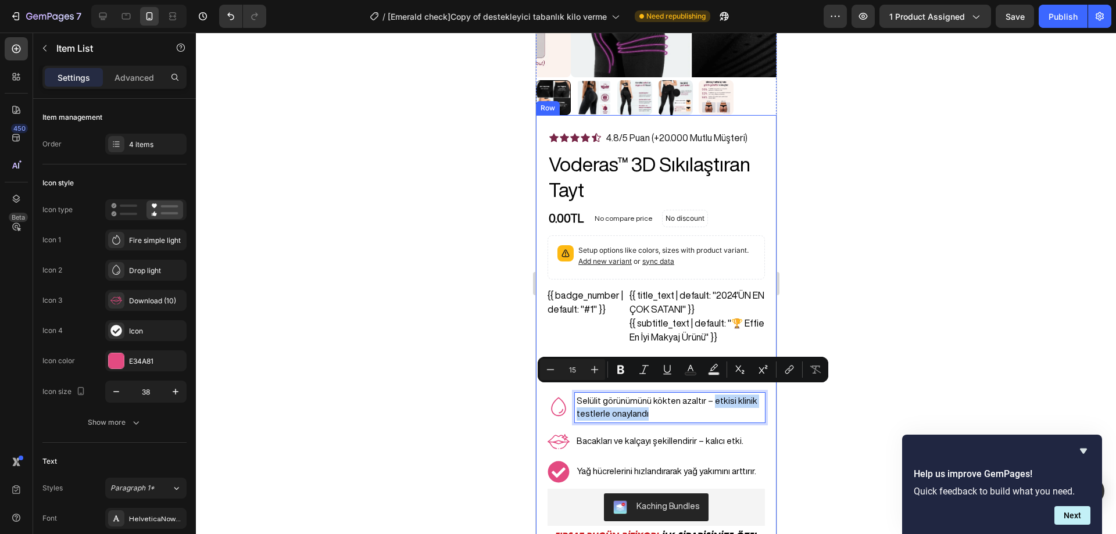
copy p "etkisi klinik testlerle onaylandı"
click at [804, 395] on div at bounding box center [656, 283] width 920 height 501
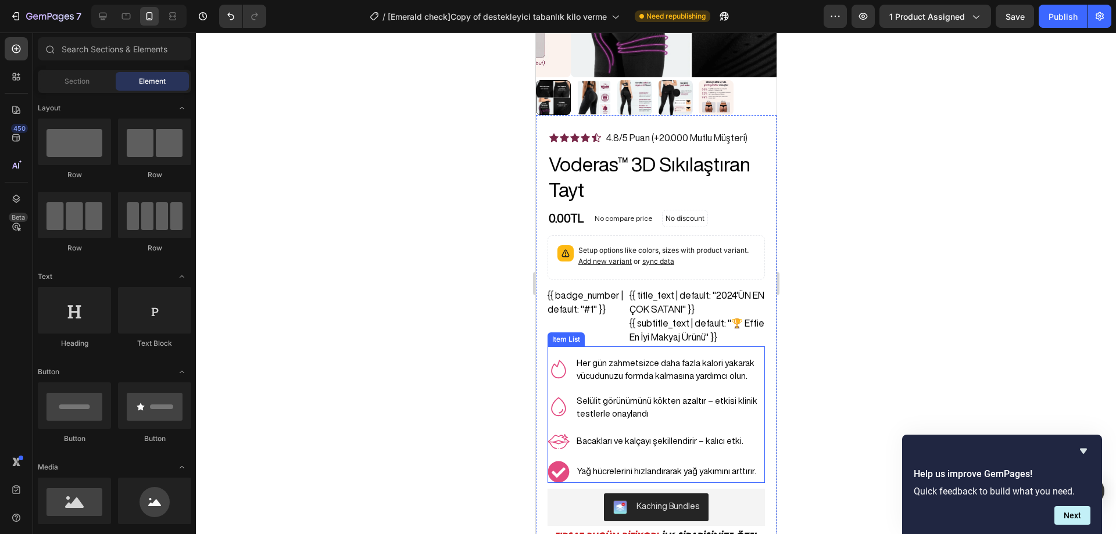
click at [698, 357] on p "Her gün zahmetsizce daha fazla kalori yakarak vücudunuzu formda kalmasına yardı…" at bounding box center [669, 370] width 187 height 26
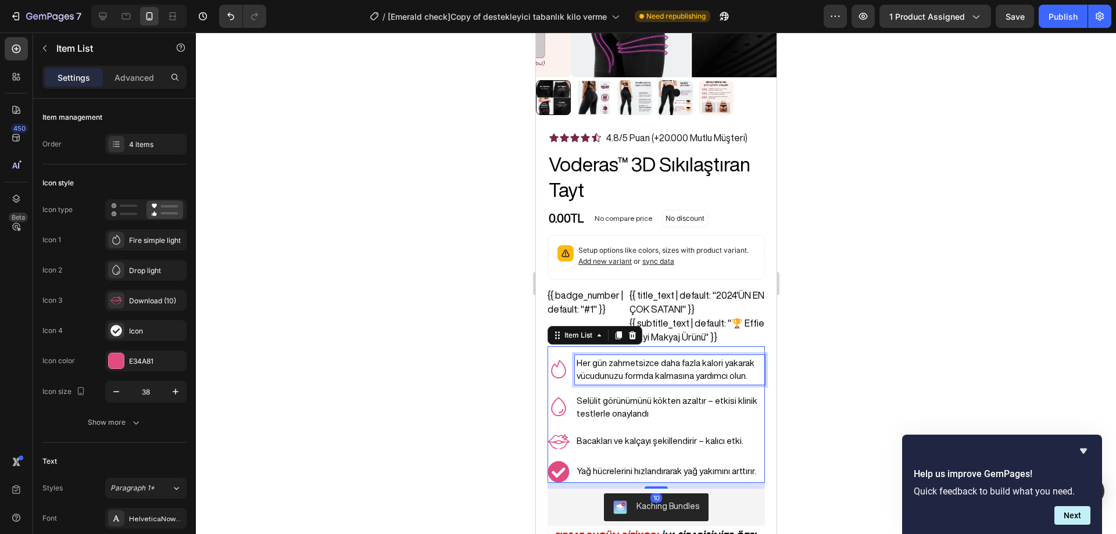
click at [709, 394] on p "Selülit görünümünü kökten azaltır – etkisi klinik testlerle onaylandı" at bounding box center [669, 407] width 187 height 26
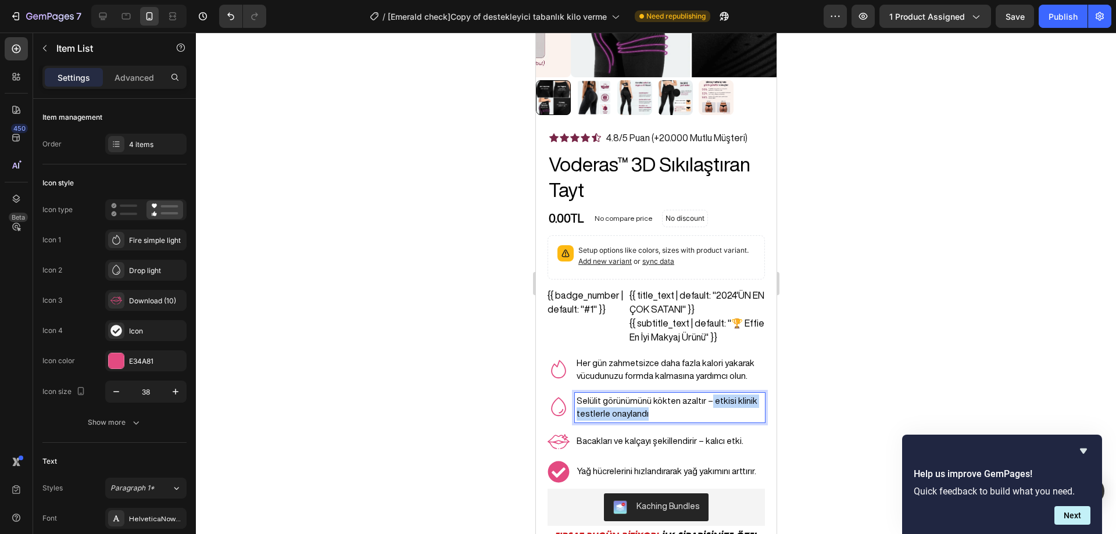
drag, startPoint x: 707, startPoint y: 392, endPoint x: 745, endPoint y: 399, distance: 39.1
click at [745, 399] on p "Selülit görünümünü kökten azaltır – etkisi klinik testlerle onaylandı" at bounding box center [669, 407] width 187 height 26
click at [711, 394] on p "Selülit görünümünü kökten azaltır –Etkisi bilimsel araştırmalar ve klinik testl…" at bounding box center [669, 407] width 187 height 26
click at [708, 394] on p "Selülit görünümünü kökten azaltır –etkisi bilimsel araştırmalar ve klinik testl…" at bounding box center [669, 407] width 187 height 26
click at [826, 365] on div at bounding box center [656, 283] width 920 height 501
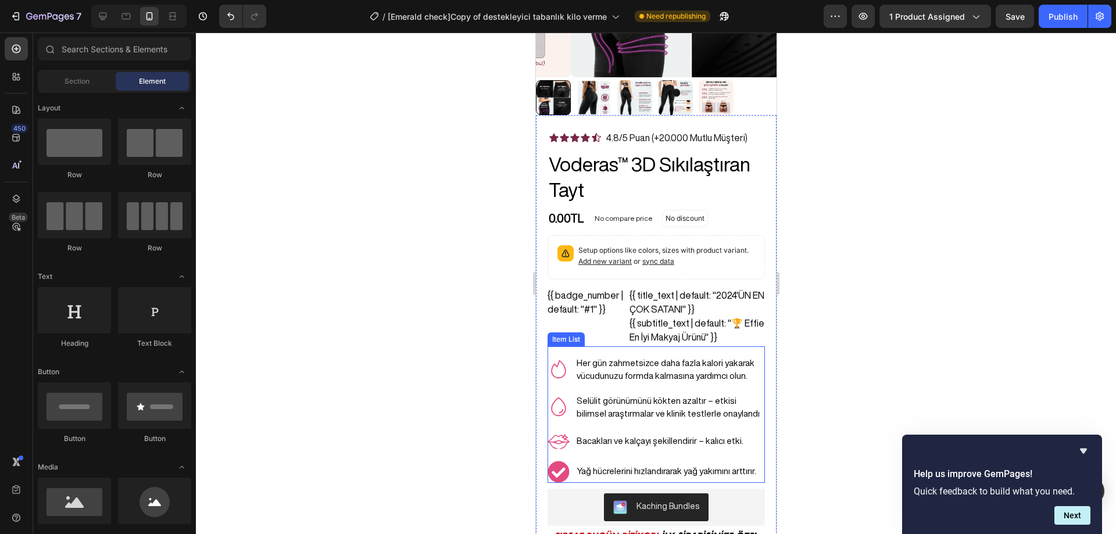
click at [724, 394] on p "Selülit görünümünü kökten azaltır – etkisi bilimsel araştırmalar ve klinik test…" at bounding box center [669, 407] width 187 height 26
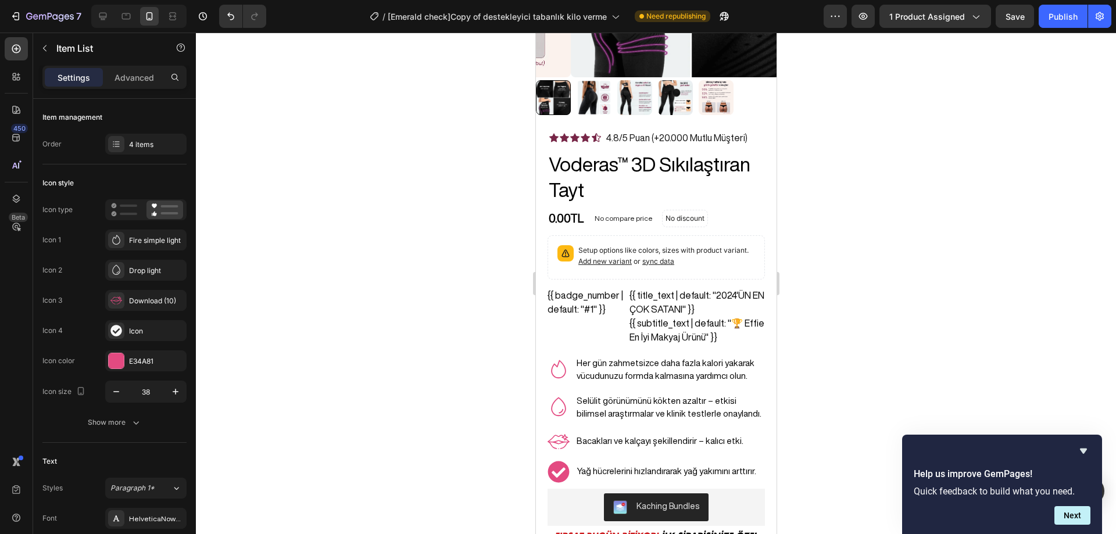
click at [877, 364] on div at bounding box center [656, 283] width 920 height 501
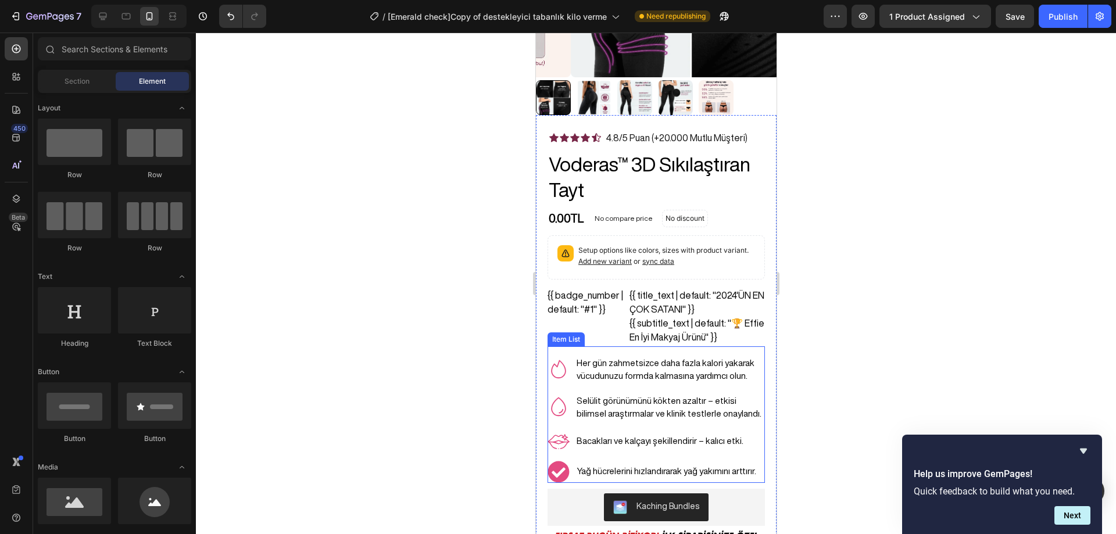
click at [634, 435] on p "Bacakları ve kalçayı şekillendirir – kalıcı etki." at bounding box center [669, 441] width 187 height 13
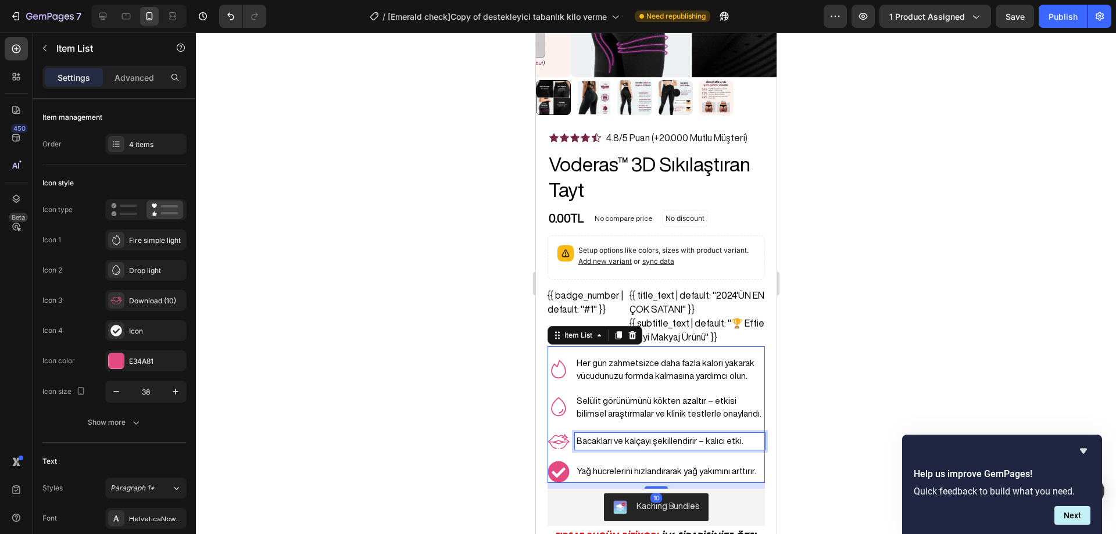
click at [634, 435] on p "Bacakları ve kalçayı şekillendirir – kalıcı etki." at bounding box center [669, 441] width 187 height 13
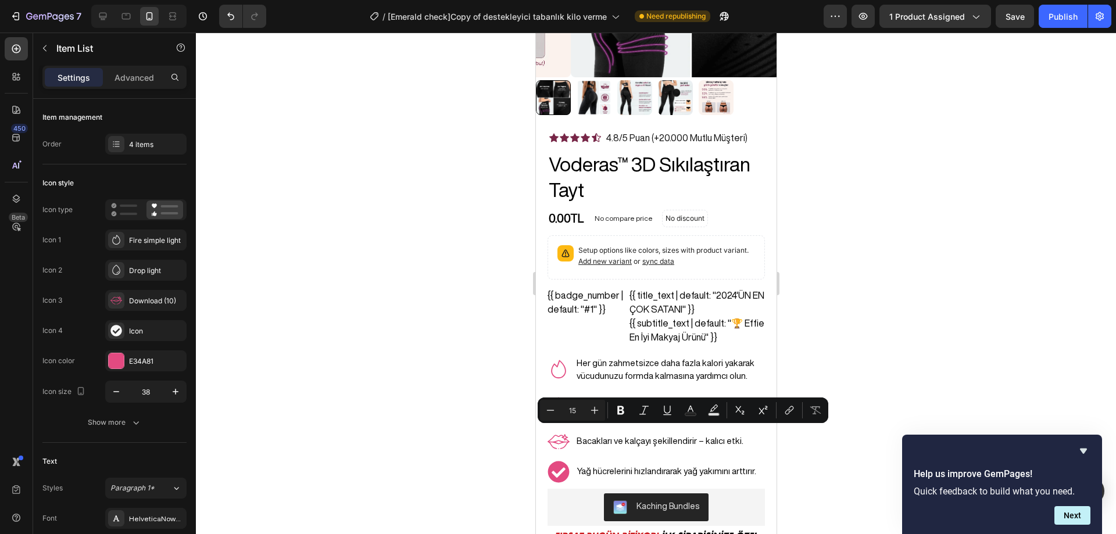
click at [831, 289] on div at bounding box center [656, 283] width 920 height 501
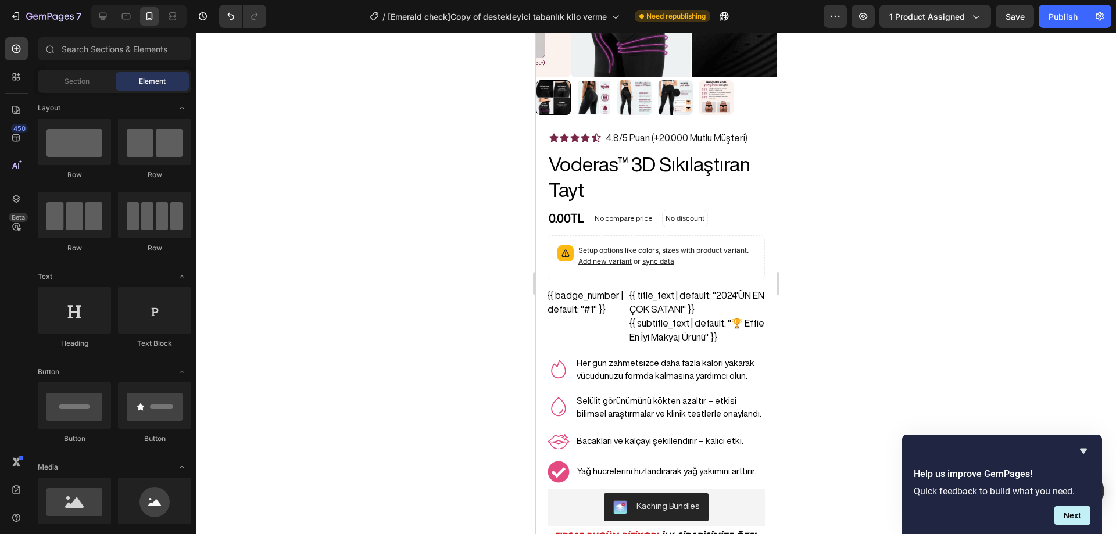
click at [856, 310] on div at bounding box center [656, 283] width 920 height 501
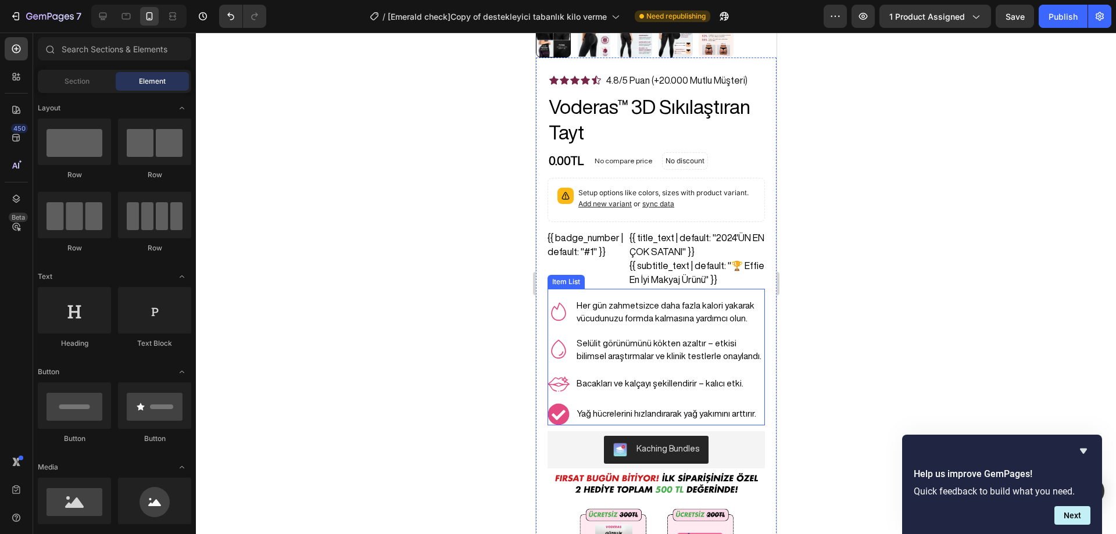
scroll to position [278, 0]
click at [691, 376] on p "Bacakları ve kalçayı şekillendirir – kalıcı etki." at bounding box center [669, 382] width 187 height 13
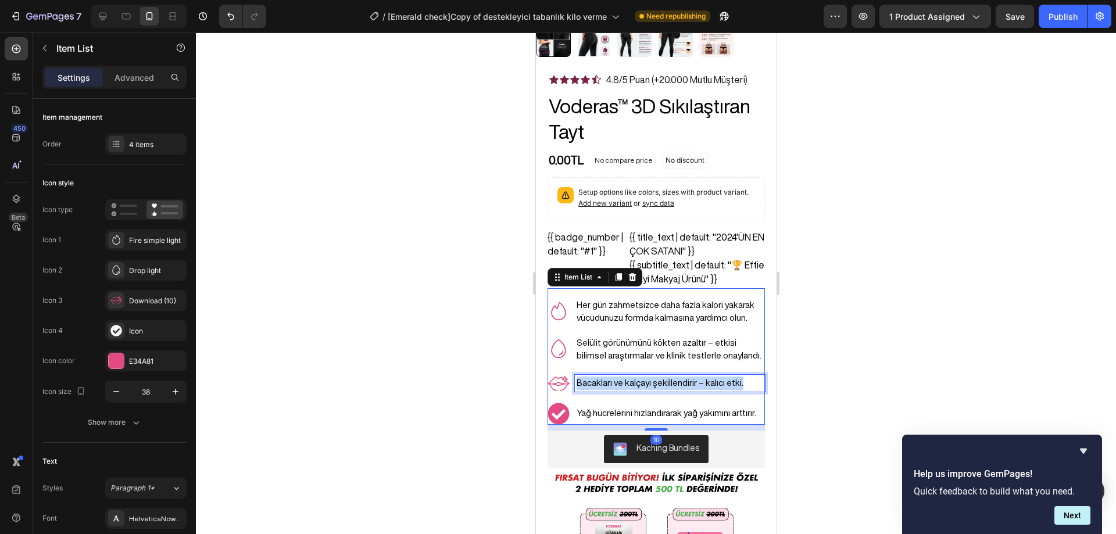
click at [691, 376] on p "Bacakları ve kalçayı şekillendirir – kalıcı etki." at bounding box center [669, 382] width 187 height 13
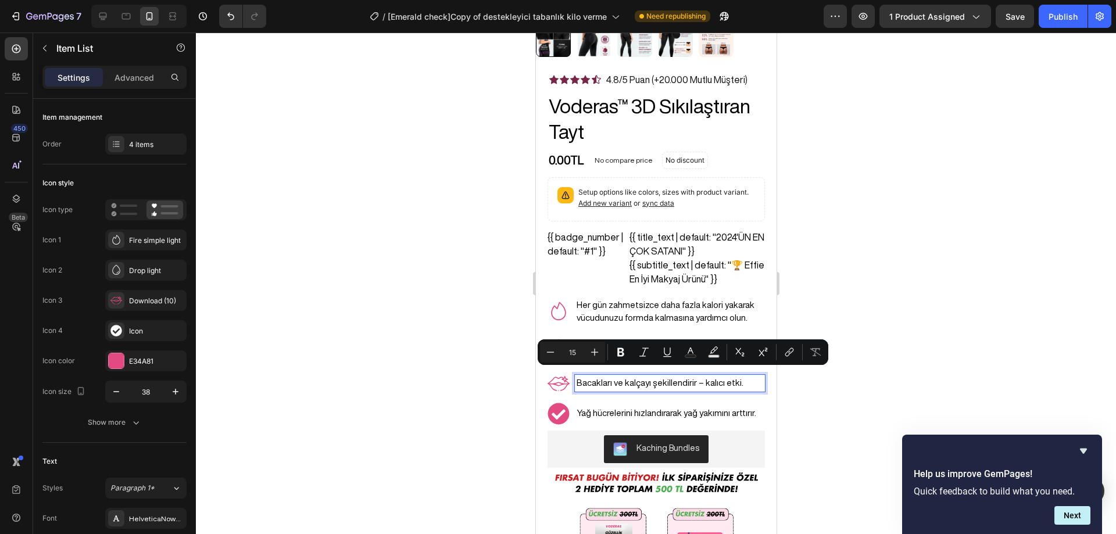
scroll to position [275, 0]
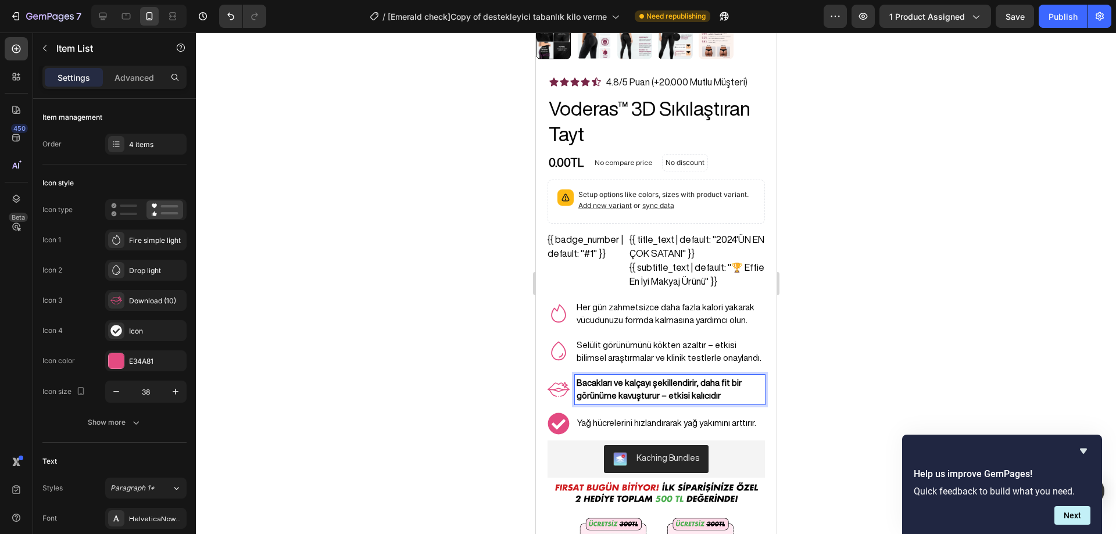
click at [647, 378] on strong "Bacakları ve kalçayı şekillendirir, daha fit bir görünüme kavuşturur – etkisi k…" at bounding box center [658, 389] width 165 height 22
click at [646, 378] on strong "Bacakları ve kalçayı şekillendirir, daha fit bir görünüme kavuşturur – etkisi k…" at bounding box center [658, 389] width 165 height 22
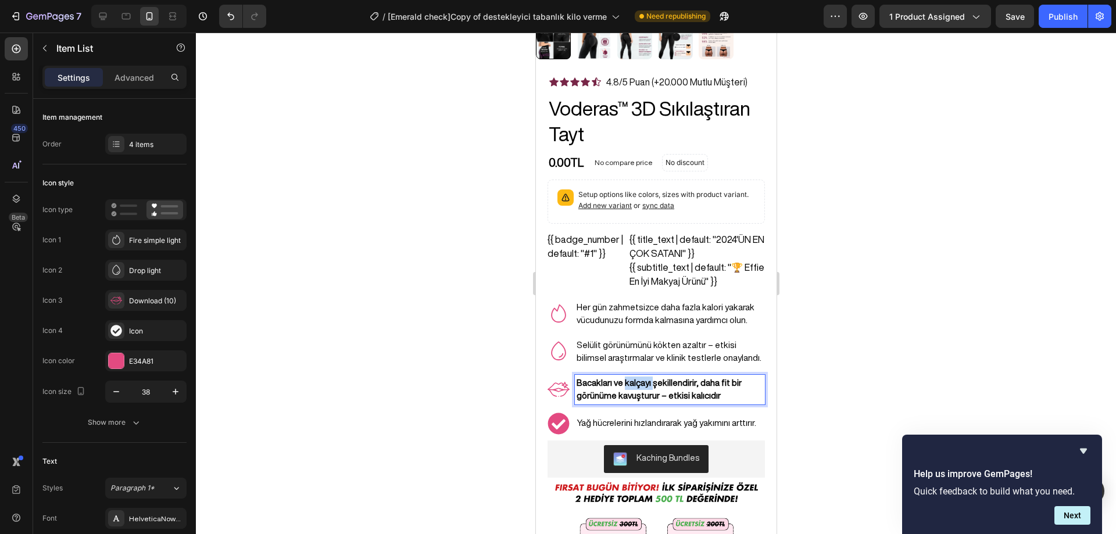
click at [646, 378] on strong "Bacakları ve kalçayı şekillendirir, daha fit bir görünüme kavuşturur – etkisi k…" at bounding box center [658, 389] width 165 height 22
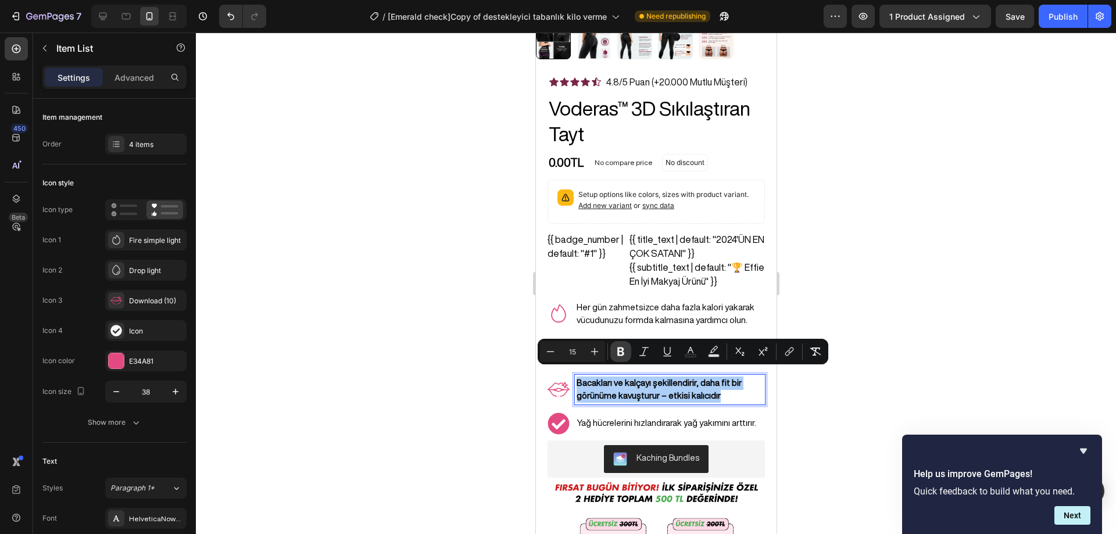
click at [623, 352] on icon "Editor contextual toolbar" at bounding box center [621, 352] width 12 height 12
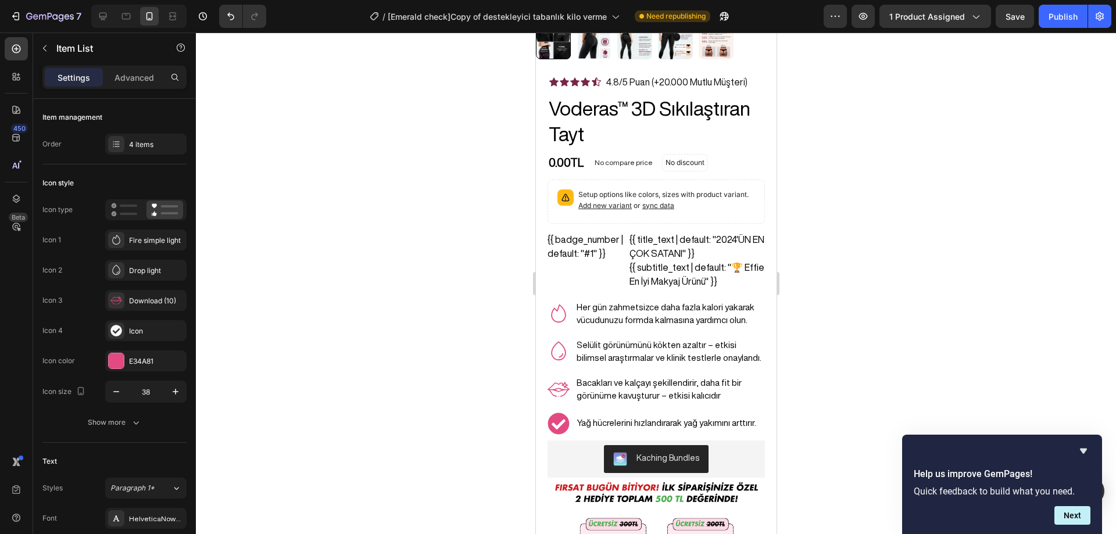
click at [876, 399] on div at bounding box center [656, 283] width 920 height 501
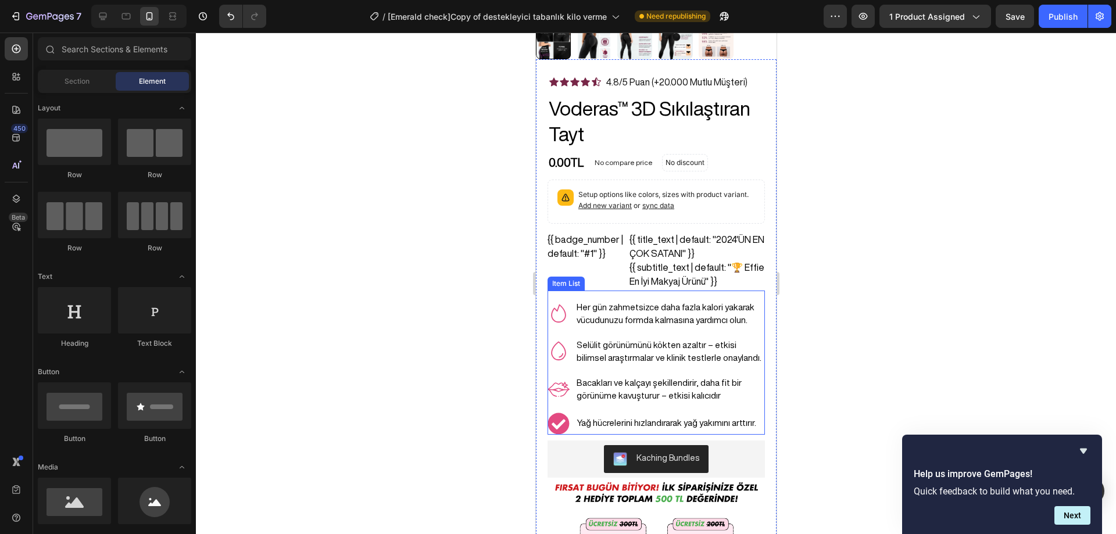
click at [719, 382] on p "Bacakları ve kalçayı şekillendirir, daha fit bir görünüme kavuşturur – etkisi k…" at bounding box center [669, 389] width 187 height 26
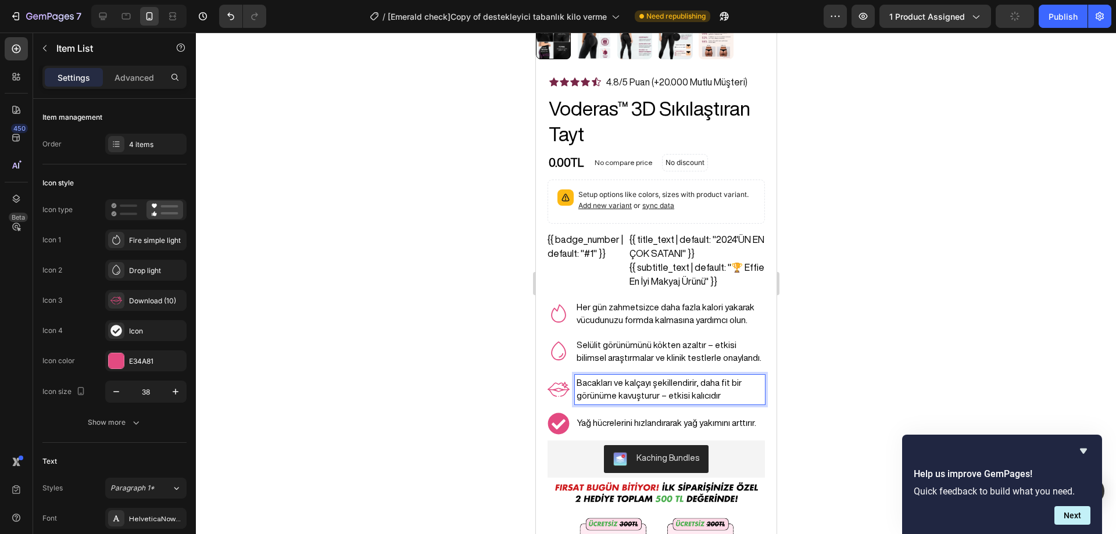
click at [712, 387] on p "Bacakları ve kalçayı şekillendirir, daha fit bir görünüme kavuşturur – etkisi k…" at bounding box center [669, 389] width 187 height 26
click at [694, 376] on p "Bacakları ve kalçayı şekillendirir, daha fit bir görünüme kavuşturur – etkisi k…" at bounding box center [669, 389] width 187 height 26
drag, startPoint x: 716, startPoint y: 386, endPoint x: 616, endPoint y: 388, distance: 99.4
click at [616, 388] on p "Bacakları ve kalçayı şekillendirirerek daha fit bir görünüme kavuşturur – etkis…" at bounding box center [669, 389] width 187 height 26
click at [910, 342] on div at bounding box center [656, 283] width 920 height 501
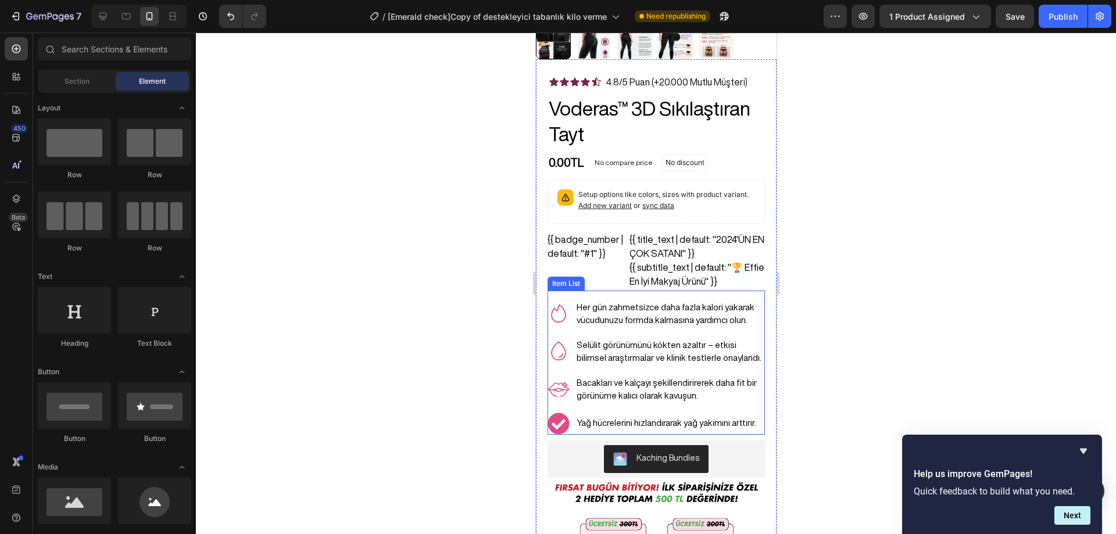
click at [662, 417] on p "Yağ hücrelerini hızlandırarak yağ yakımını arttırır." at bounding box center [669, 423] width 187 height 13
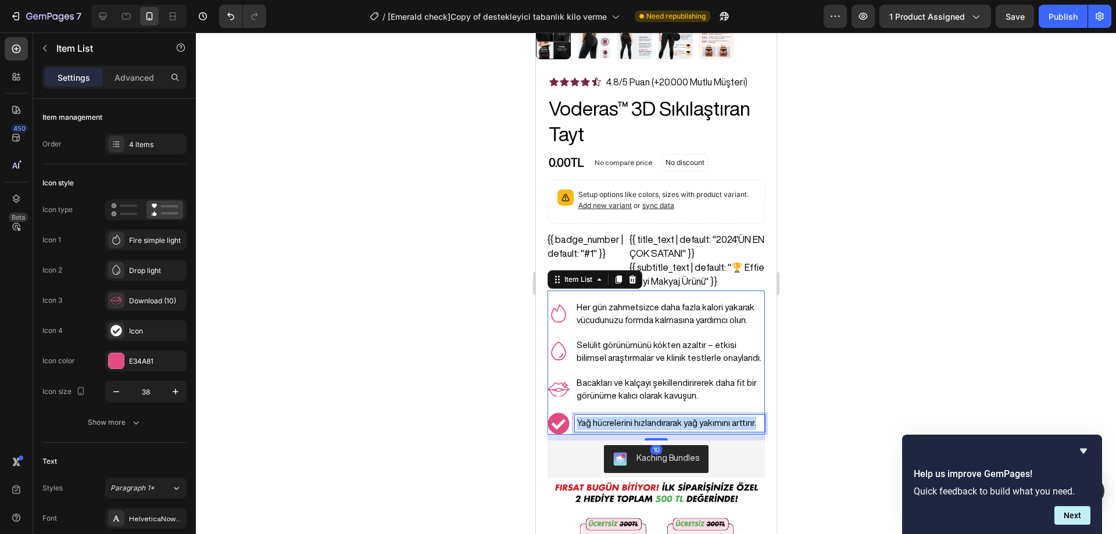
click at [662, 417] on p "Yağ hücrelerini hızlandırarak yağ yakımını arttırır." at bounding box center [669, 423] width 187 height 13
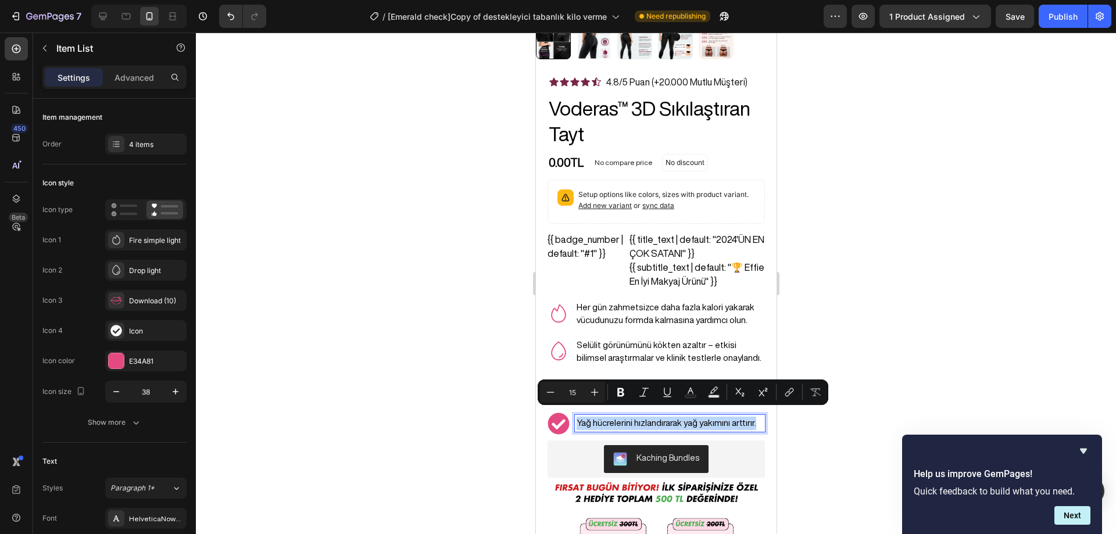
copy p "Yağ hücrelerini hızlandırarak yağ yakımını arttırır."
click at [879, 338] on div at bounding box center [656, 283] width 920 height 501
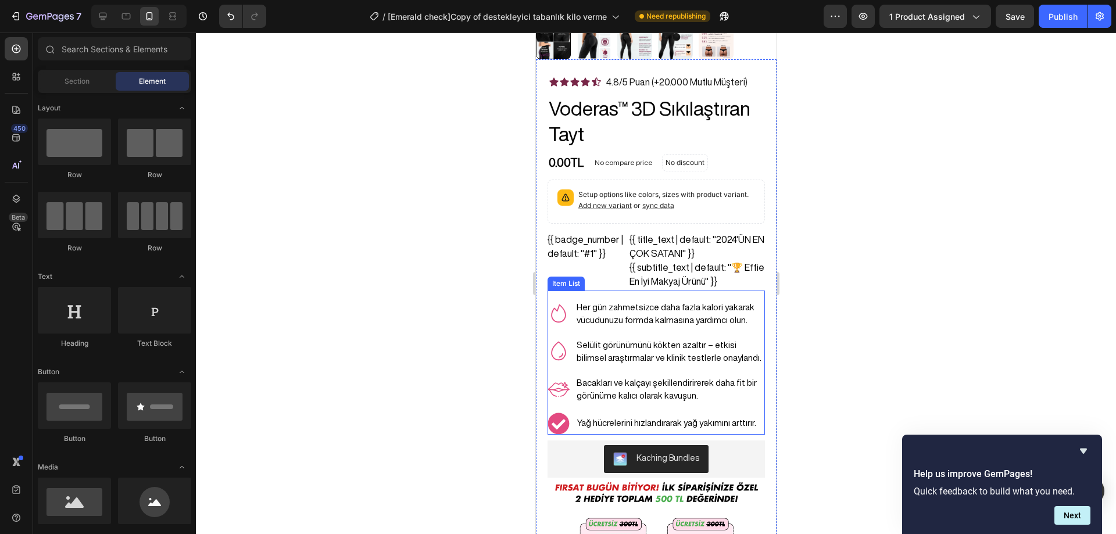
click at [616, 415] on div "Yağ hücrelerini hızlandırarak yağ yakımını arttırır." at bounding box center [669, 423] width 190 height 17
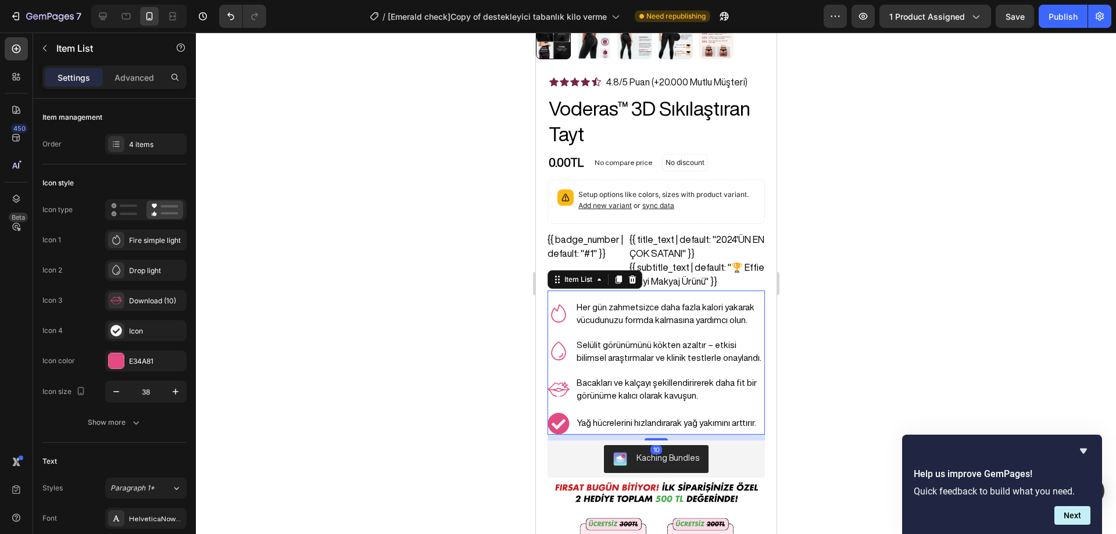
click at [616, 415] on div "Yağ hücrelerini hızlandırarak yağ yakımını arttırır." at bounding box center [669, 423] width 190 height 17
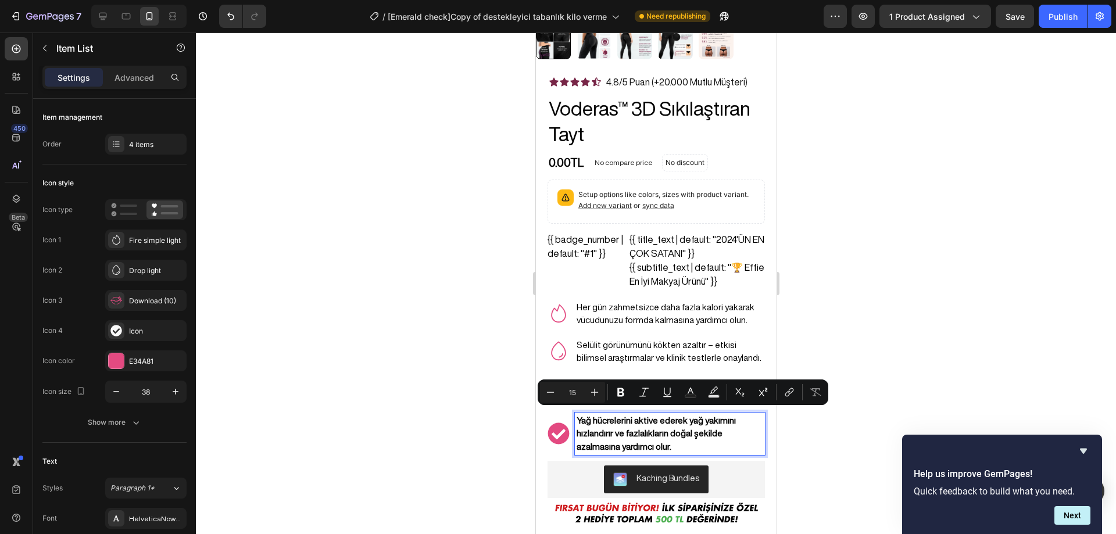
scroll to position [273, 0]
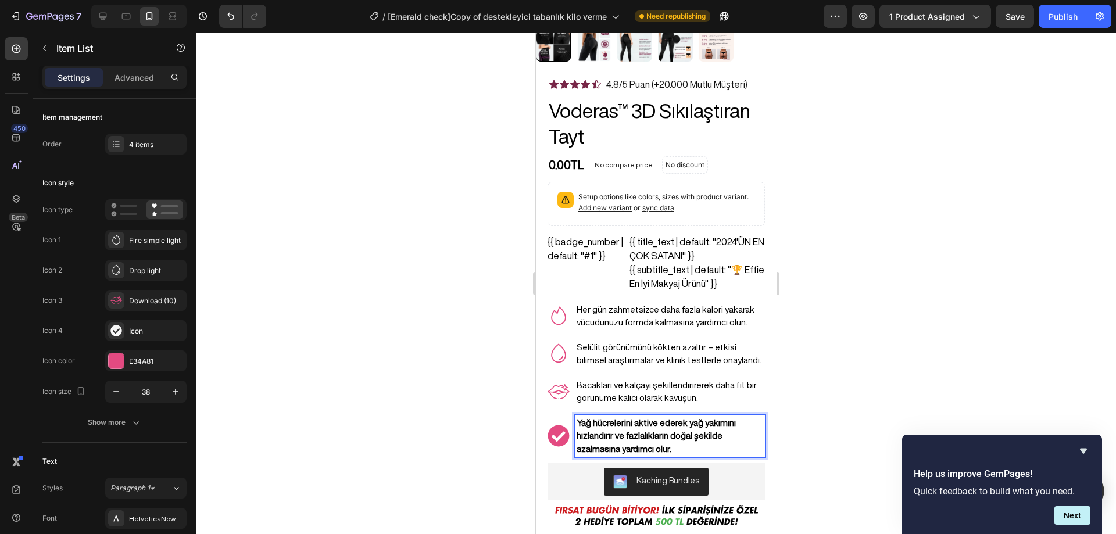
click at [625, 424] on strong "Yağ hücrelerini aktive ederek yağ yakımını hızlandırır ve fazlalıkların doğal ş…" at bounding box center [655, 435] width 159 height 35
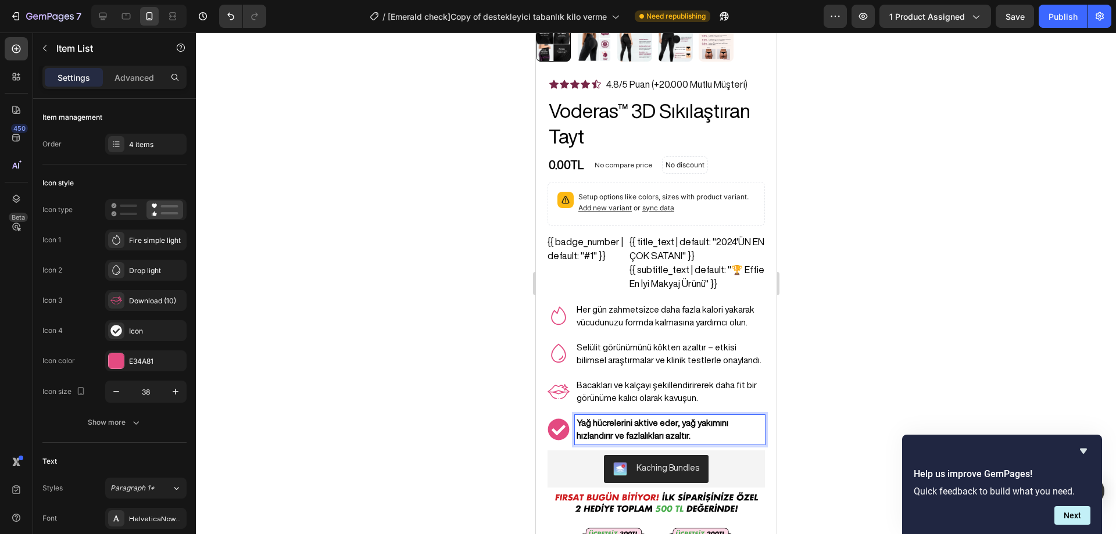
click at [648, 420] on p "Yağ hücrelerini aktive eder, yağ yakımını hızlandırır ve fazlalıkları azaltır." at bounding box center [669, 430] width 187 height 26
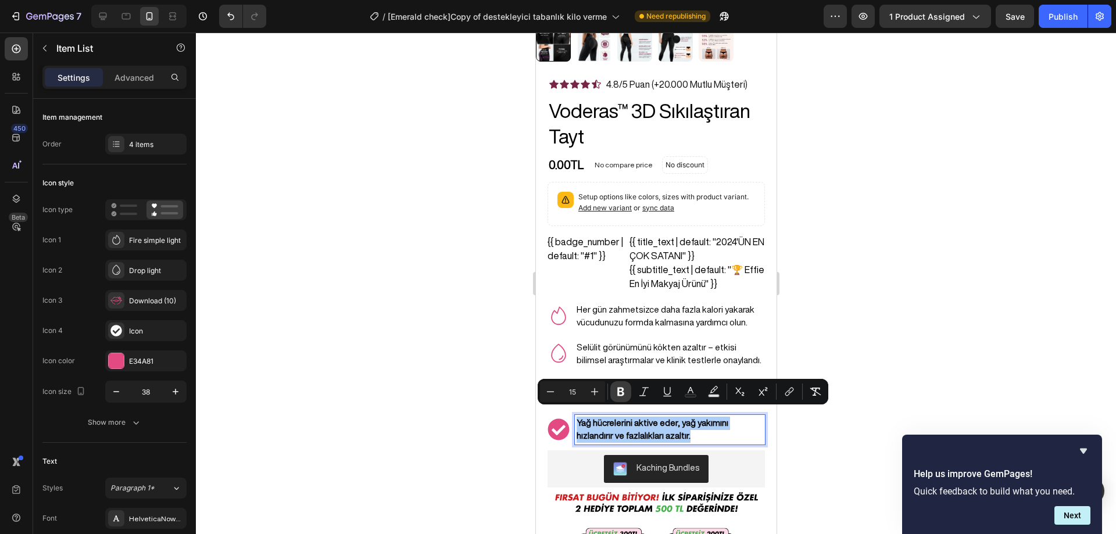
click at [621, 393] on icon "Editor contextual toolbar" at bounding box center [621, 392] width 12 height 12
drag, startPoint x: 826, startPoint y: 418, endPoint x: 238, endPoint y: 382, distance: 589.6
click at [826, 418] on div at bounding box center [656, 283] width 920 height 501
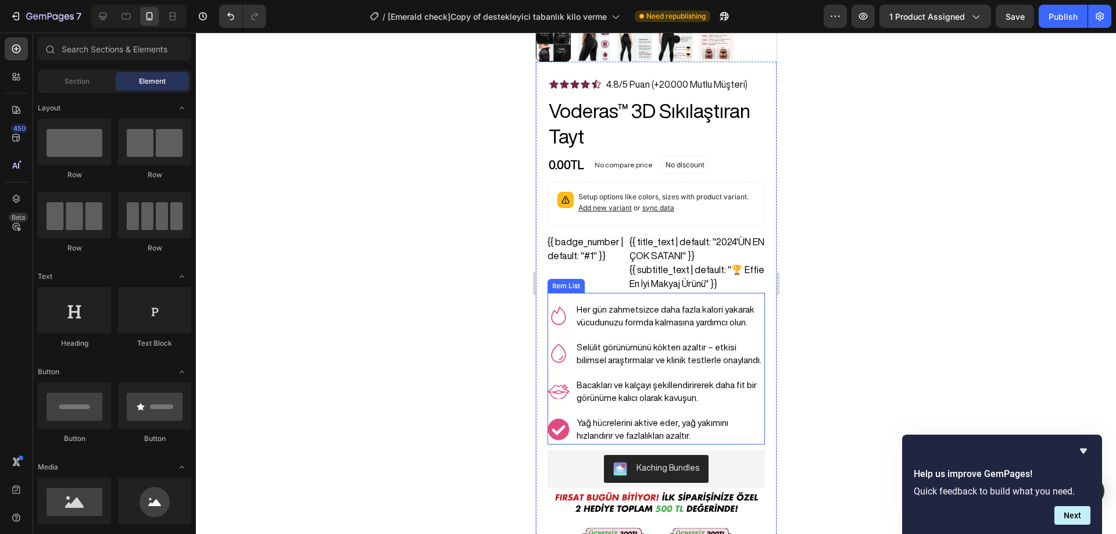
click at [702, 417] on p "Yağ hücrelerini aktive eder, yağ yakımını hızlandırır ve fazlalıkları azaltır." at bounding box center [669, 430] width 187 height 26
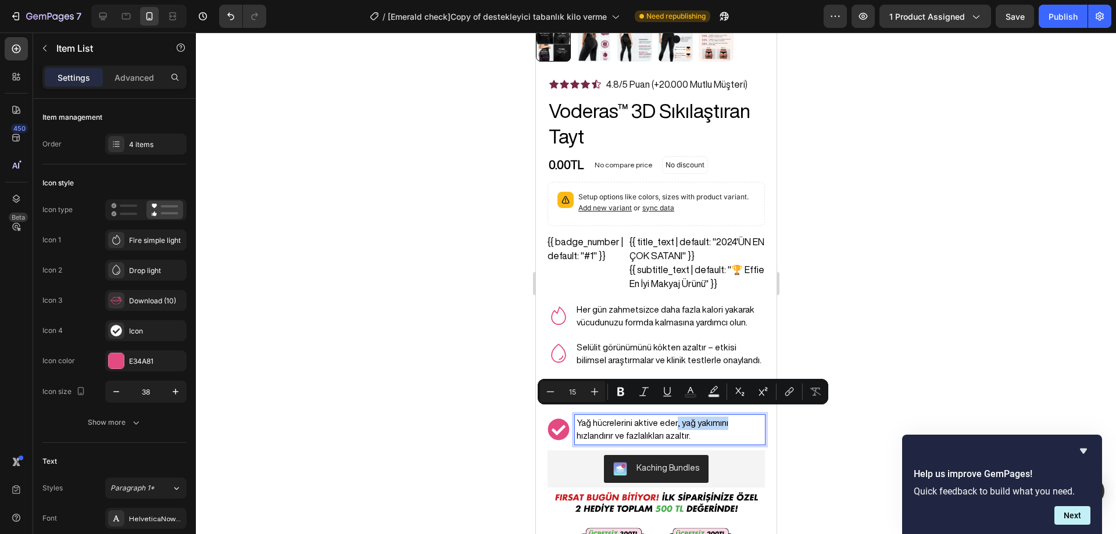
drag, startPoint x: 723, startPoint y: 415, endPoint x: 673, endPoint y: 415, distance: 49.4
click at [673, 417] on p "Yağ hücrelerini aktive eder, yağ yakımını hızlandırır ve fazlalıkları azaltır." at bounding box center [669, 430] width 187 height 26
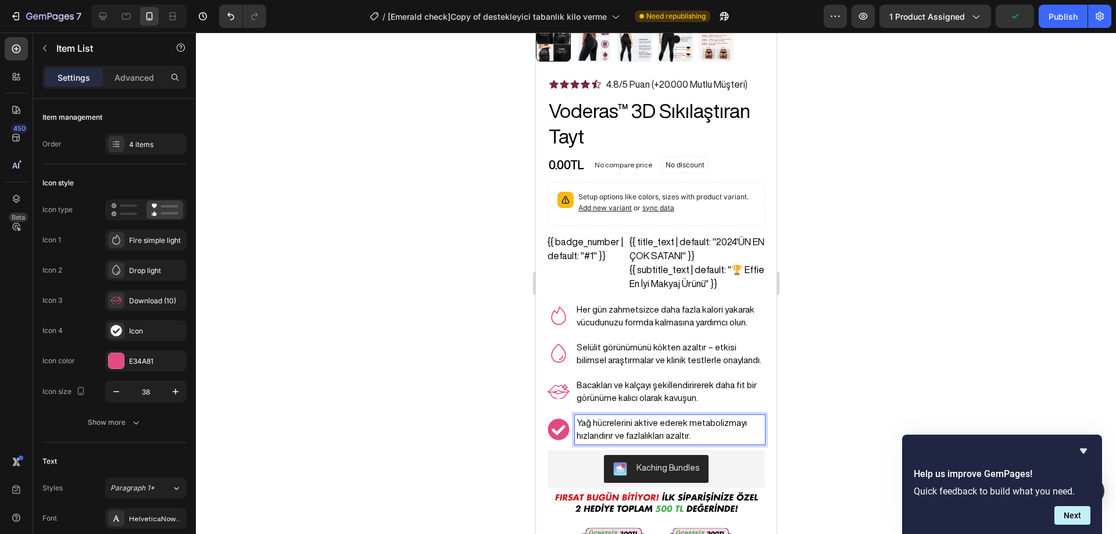
click at [690, 427] on p "Yağ hücrelerini aktive ederek metabolizmayı hızlandırır ve fazlalıkları azaltır." at bounding box center [669, 430] width 187 height 26
click at [808, 401] on div at bounding box center [656, 283] width 920 height 501
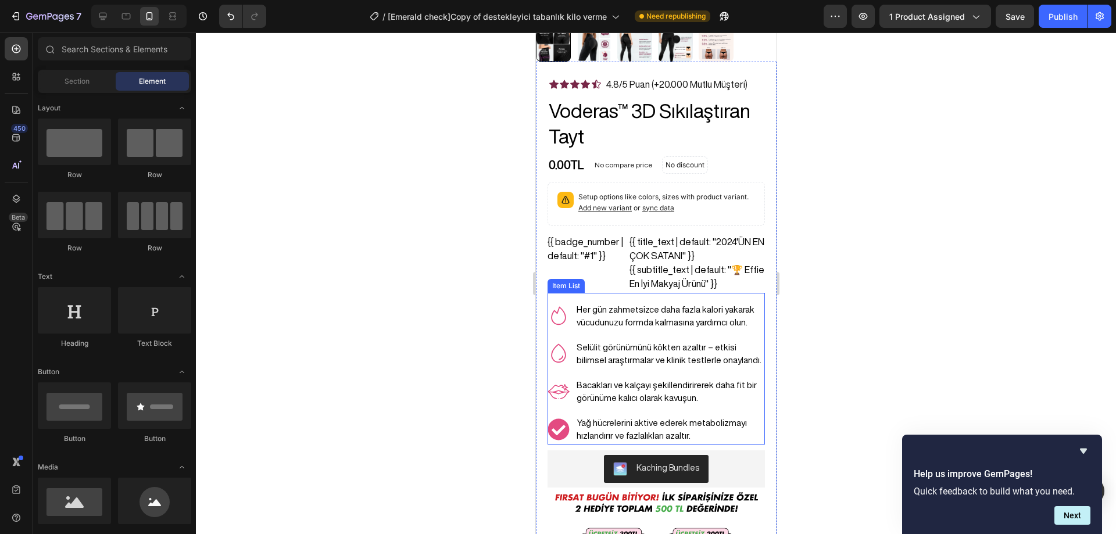
click at [692, 419] on p "Yağ hücrelerini aktive ederek metabolizmayı hızlandırır ve fazlalıkları azaltır." at bounding box center [669, 430] width 187 height 26
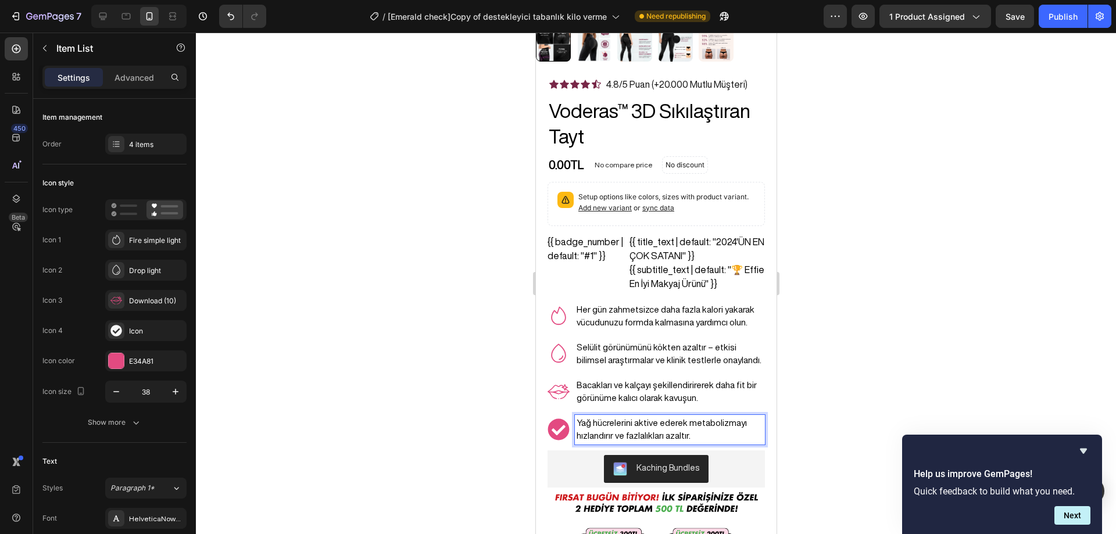
click at [682, 417] on p "Yağ hücrelerini aktive ederek metabolizmayı hızlandırır ve fazlalıkları azaltır." at bounding box center [669, 430] width 187 height 26
drag, startPoint x: 744, startPoint y: 425, endPoint x: 670, endPoint y: 428, distance: 73.3
click at [670, 428] on p "Yağ hücrelerini aktive ederek doğal şekilde metabolizmayı hızlandırır ve fazlal…" at bounding box center [669, 430] width 187 height 26
click at [891, 351] on div at bounding box center [656, 283] width 920 height 501
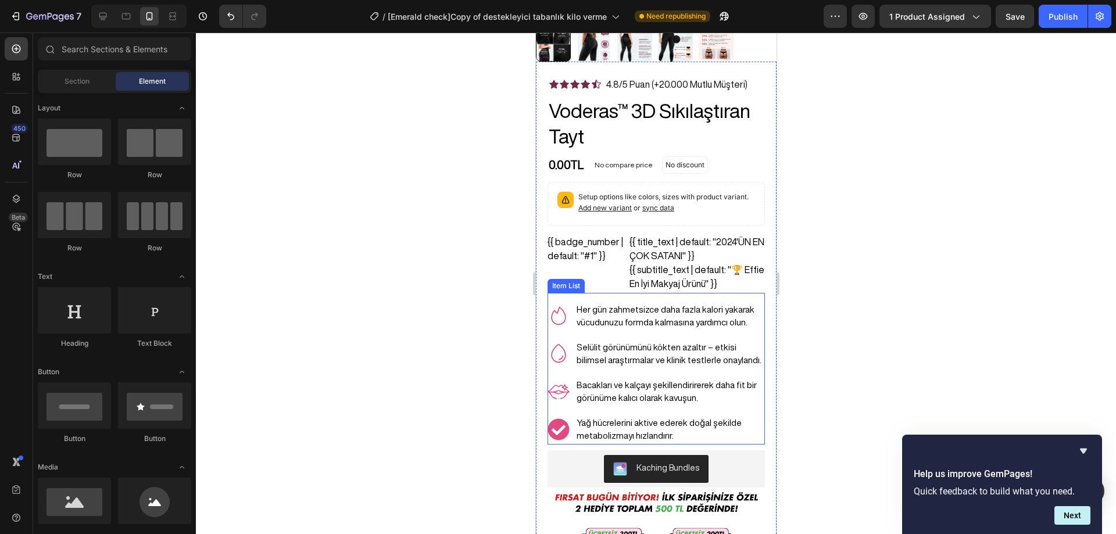
click at [704, 305] on p "Her gün zahmetsizce daha fazla kalori yakarak vücudunuzu formda kalmasına yardı…" at bounding box center [669, 316] width 187 height 26
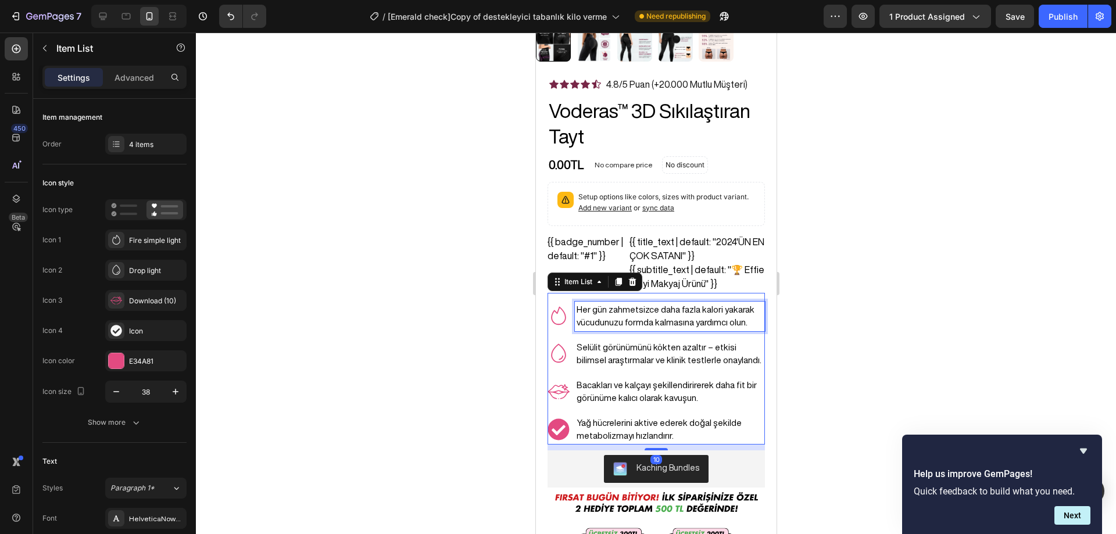
click at [704, 305] on p "Her gün zahmetsizce daha fazla kalori yakarak vücudunuzu formda kalmasına yardı…" at bounding box center [669, 316] width 187 height 26
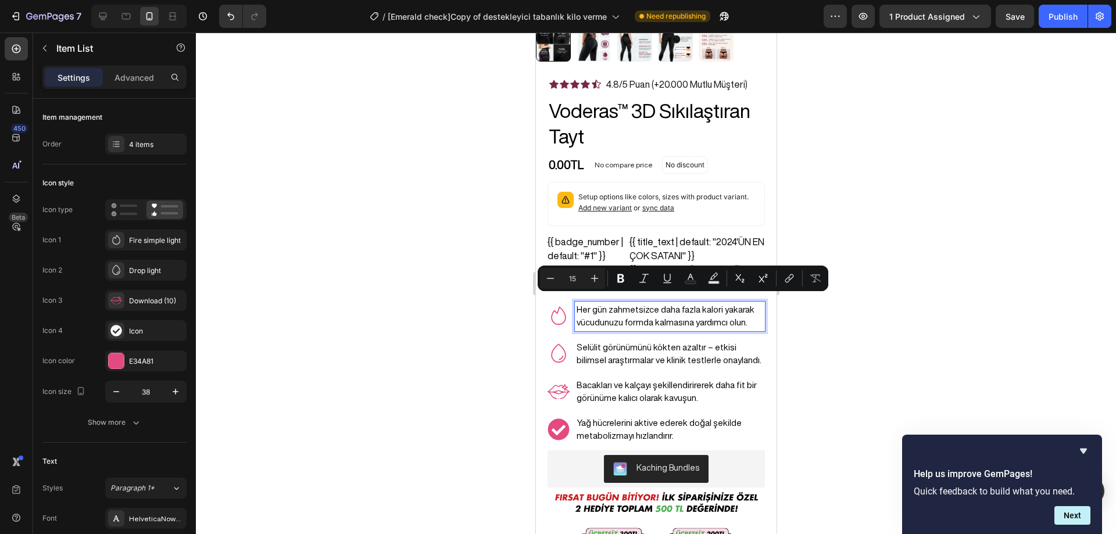
click at [856, 257] on div at bounding box center [656, 283] width 920 height 501
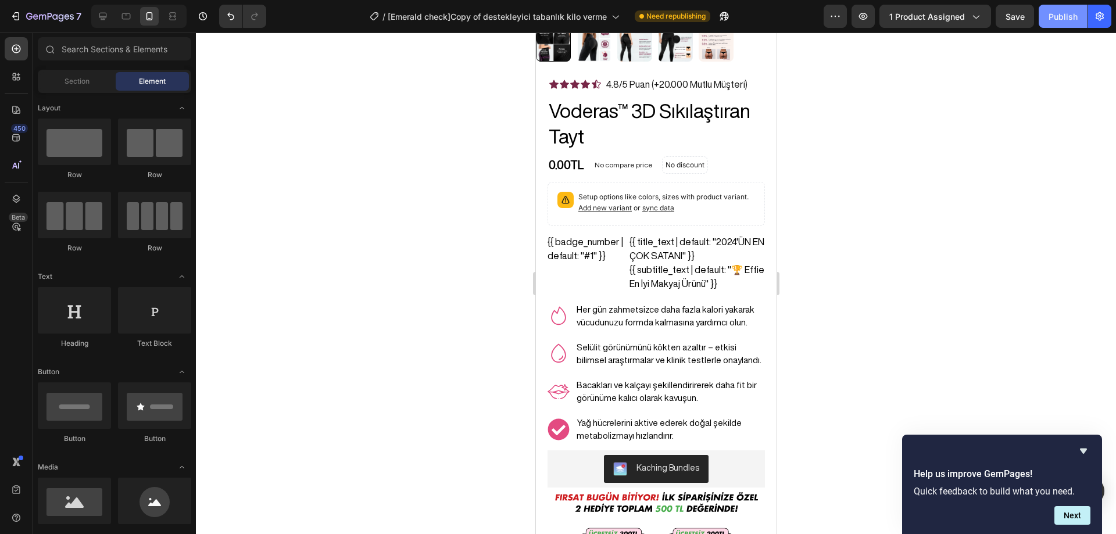
click at [1070, 19] on div "Publish" at bounding box center [1062, 16] width 29 height 12
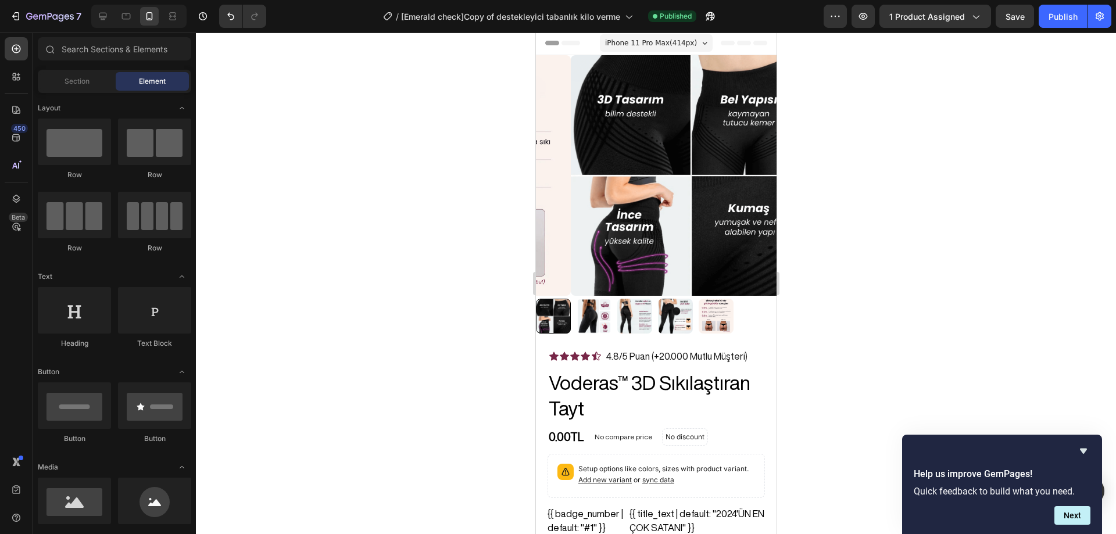
scroll to position [0, 0]
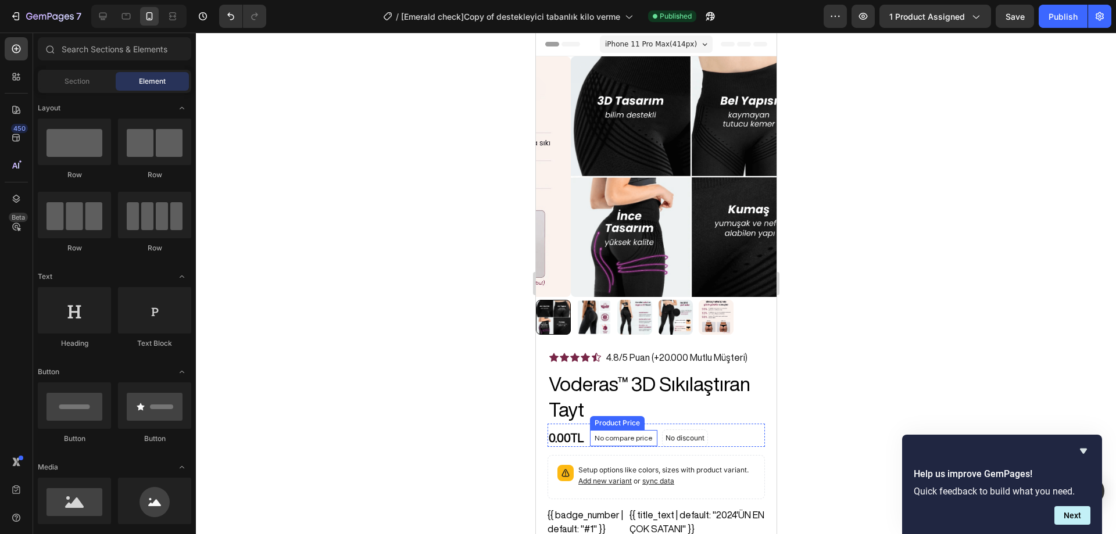
click at [636, 435] on p "No compare price" at bounding box center [623, 438] width 58 height 7
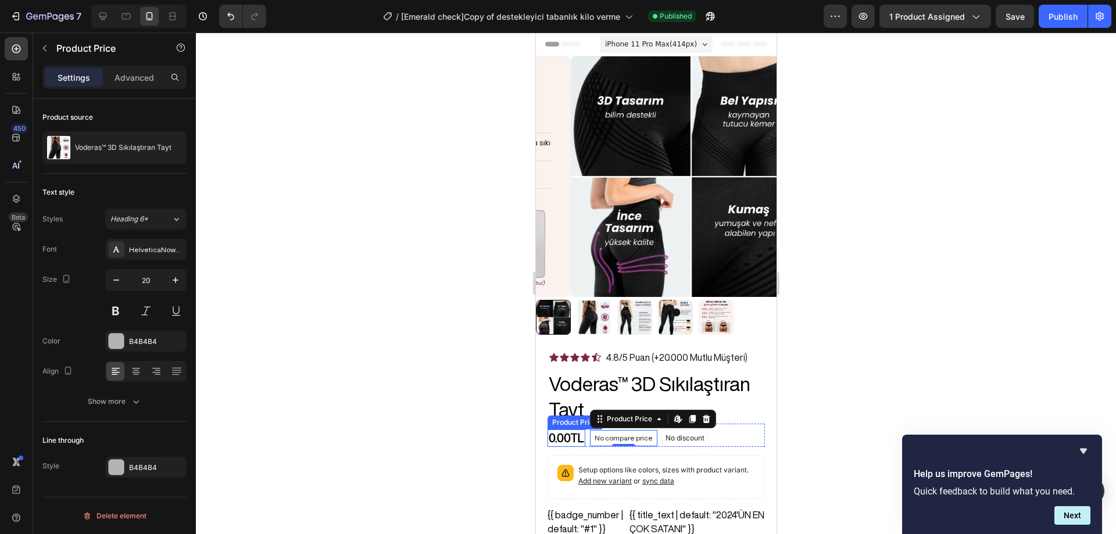
click at [571, 432] on div "0.00TL" at bounding box center [566, 437] width 38 height 17
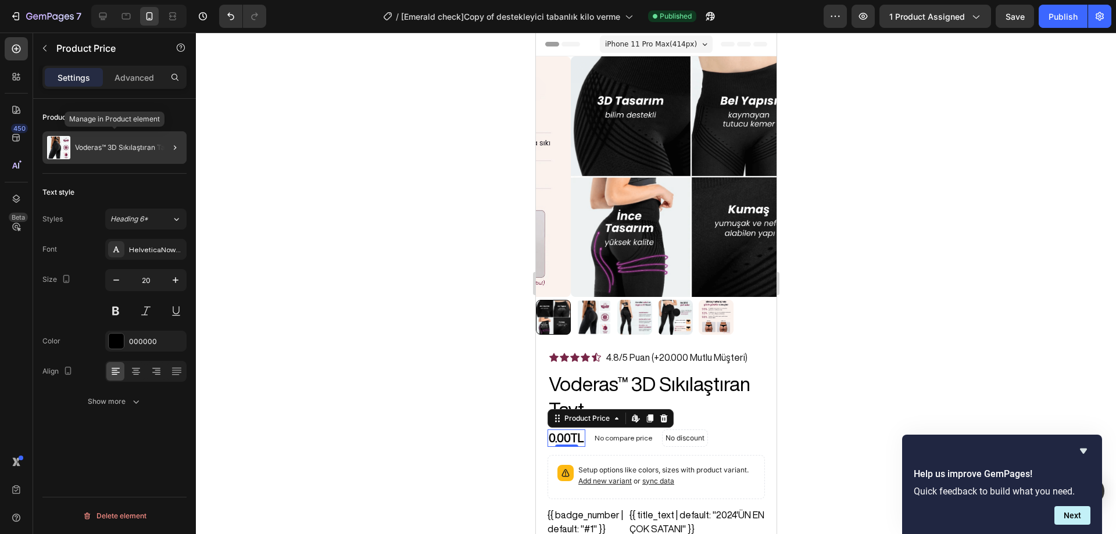
click at [144, 152] on div "Voderas™ 3D Sıkılaştıran Tayt" at bounding box center [114, 147] width 144 height 33
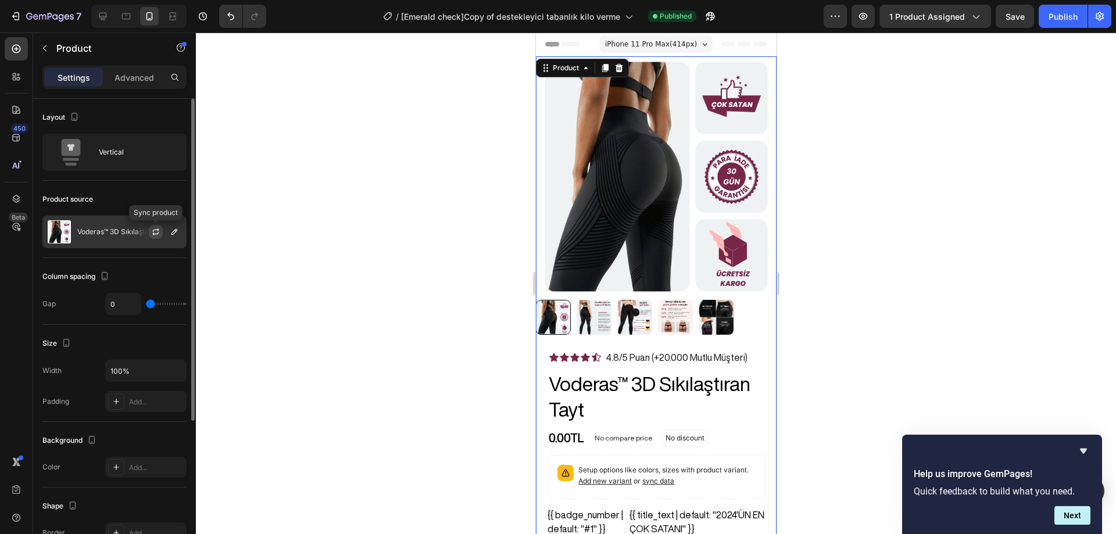
click at [153, 228] on icon "button" at bounding box center [155, 231] width 9 height 9
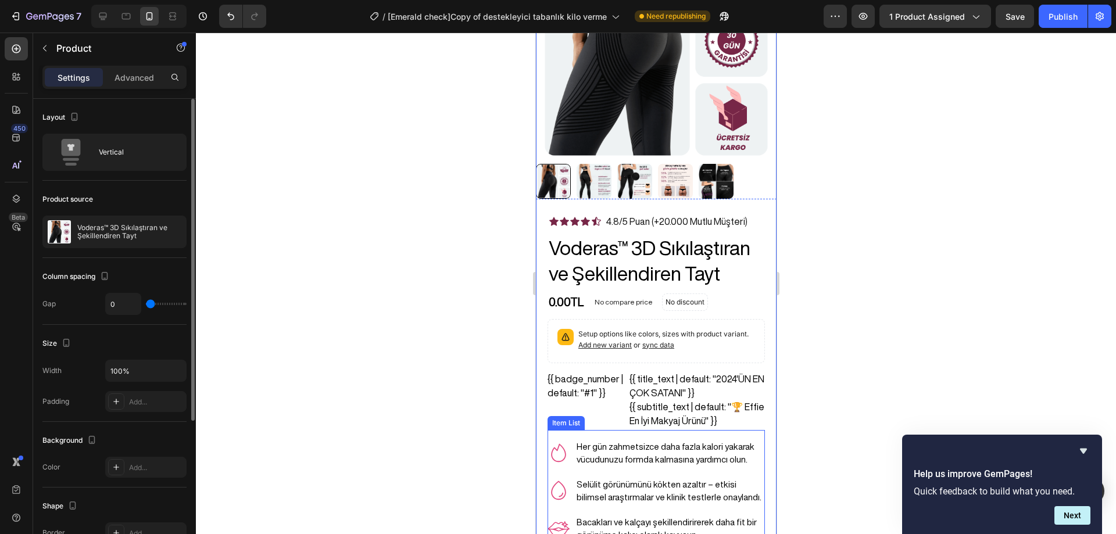
scroll to position [116, 0]
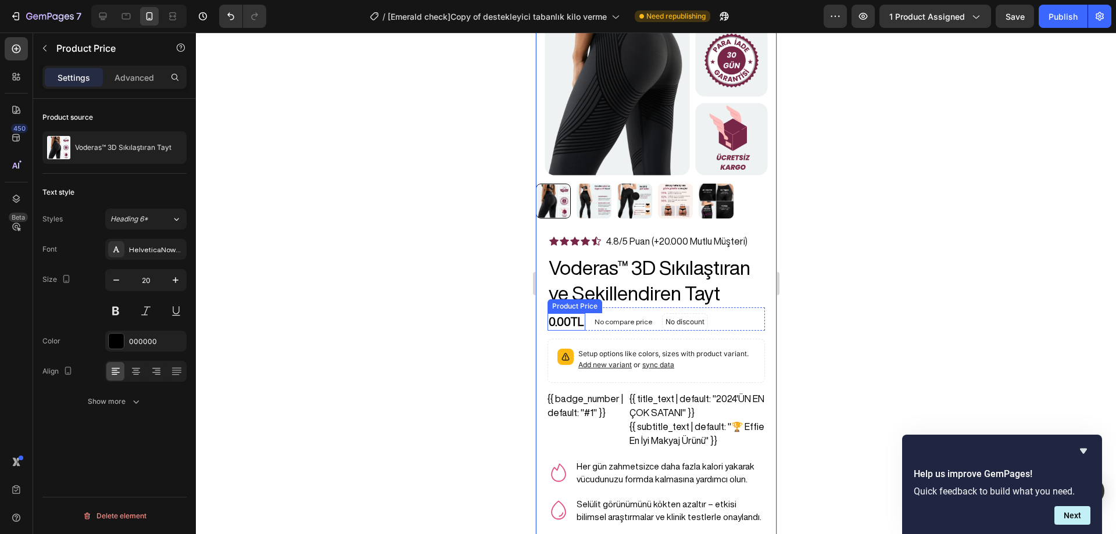
click at [566, 313] on div "0.00TL" at bounding box center [566, 321] width 38 height 17
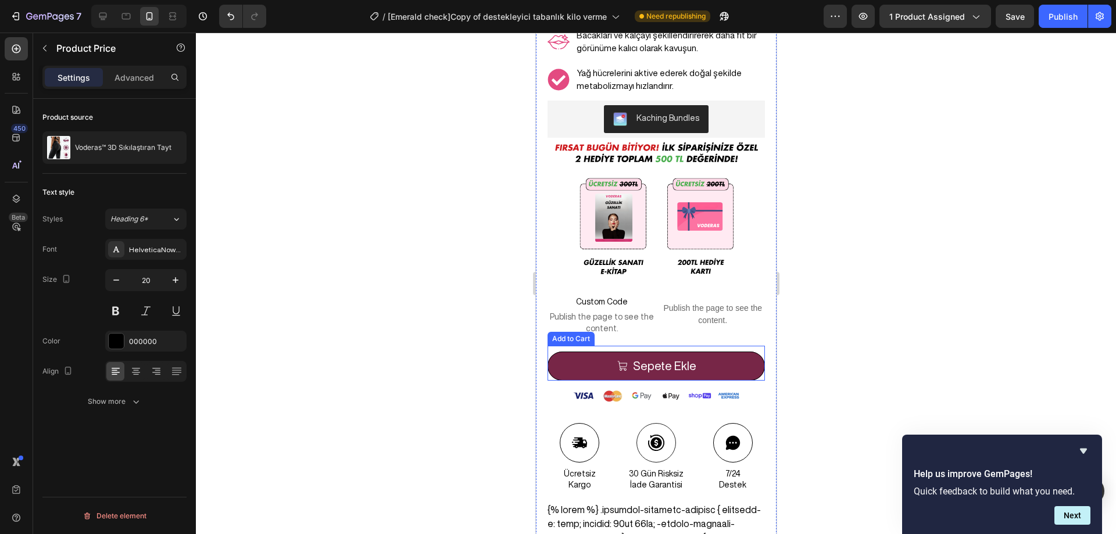
scroll to position [639, 0]
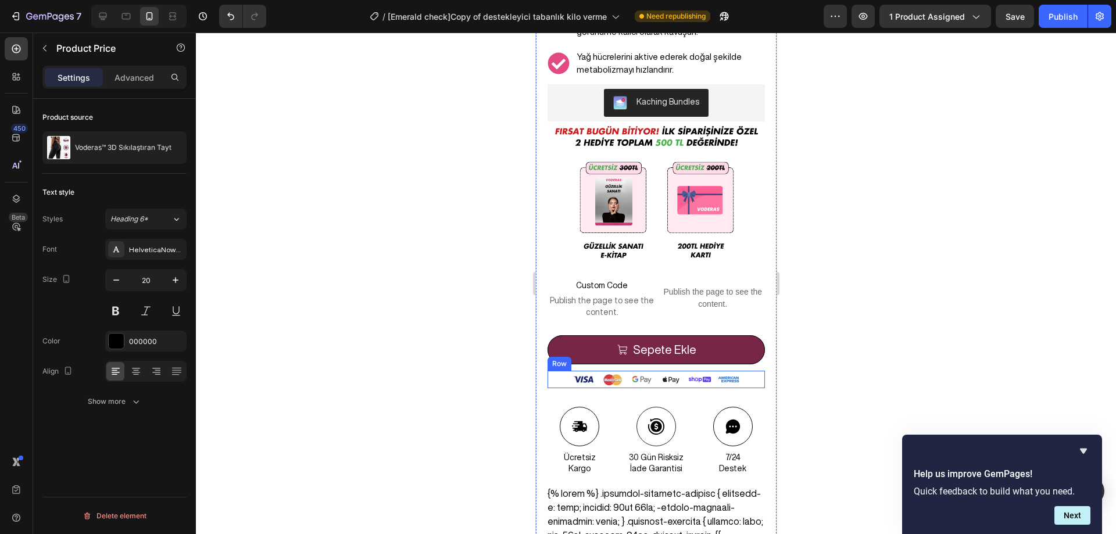
click at [740, 371] on div "Image Image Image Image Image Image Row" at bounding box center [655, 379] width 217 height 17
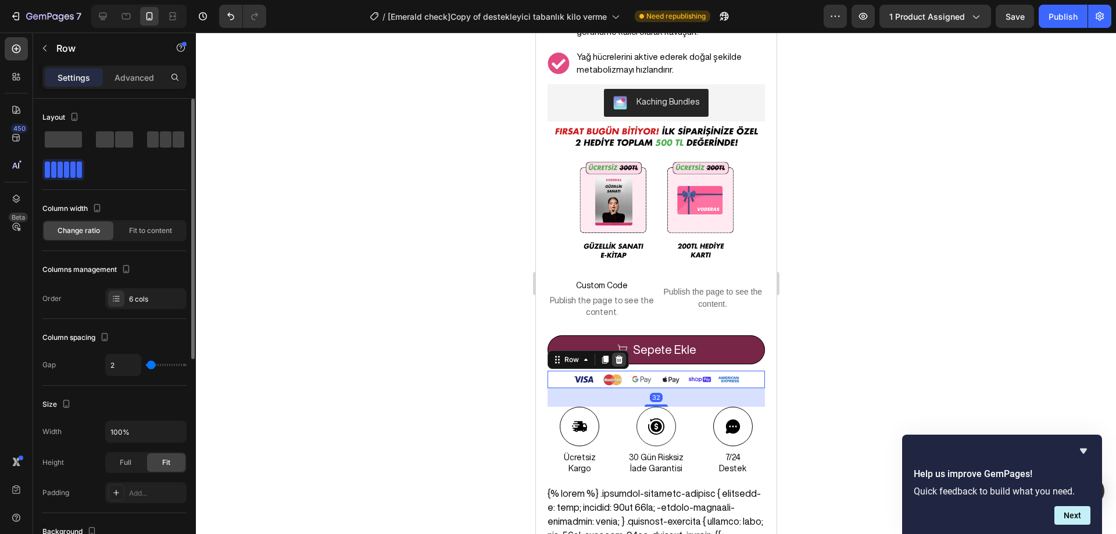
click at [621, 355] on icon at bounding box center [618, 359] width 9 height 9
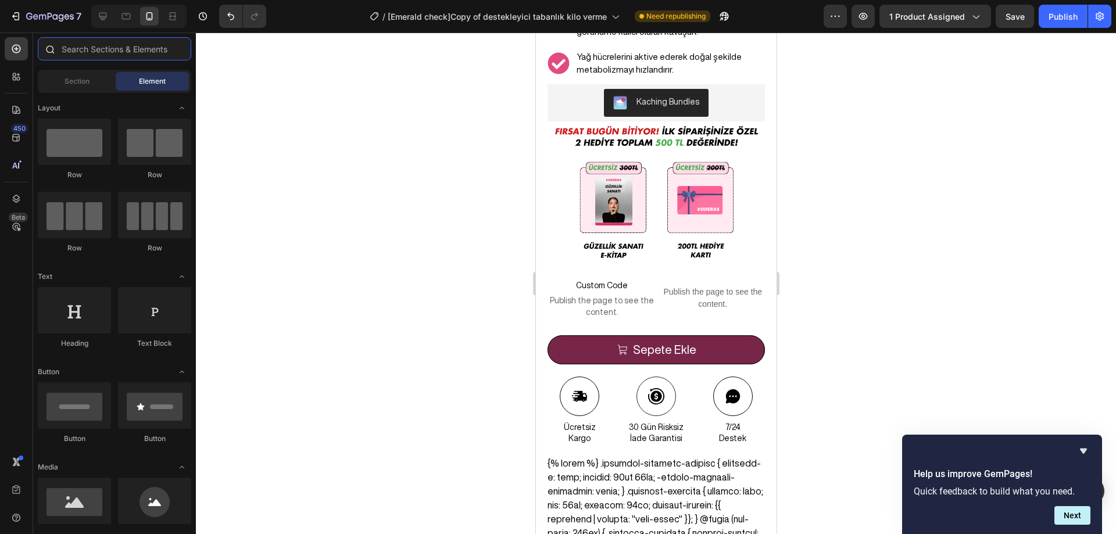
click at [121, 48] on input "text" at bounding box center [114, 48] width 153 height 23
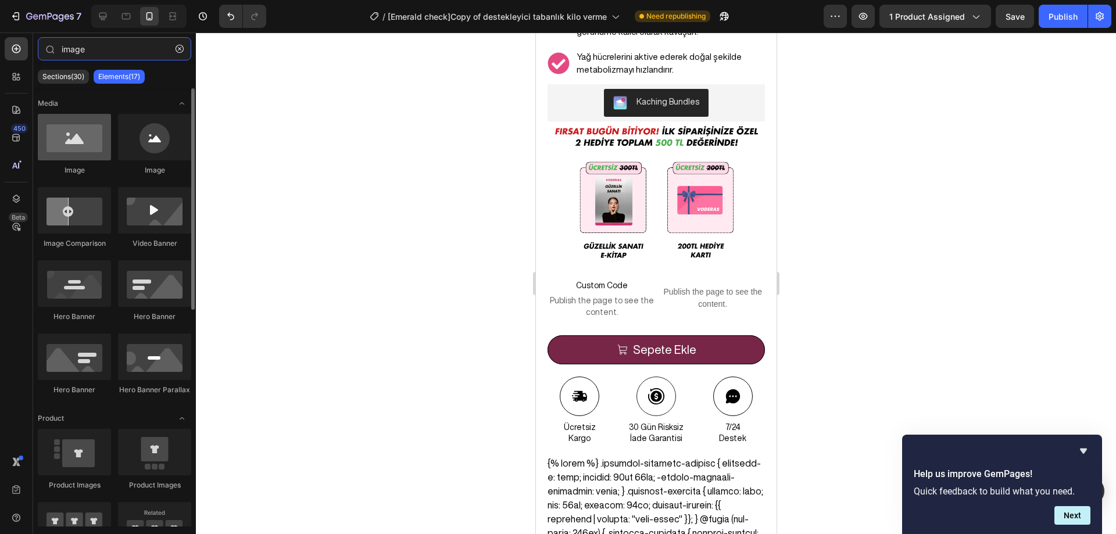
type input "image"
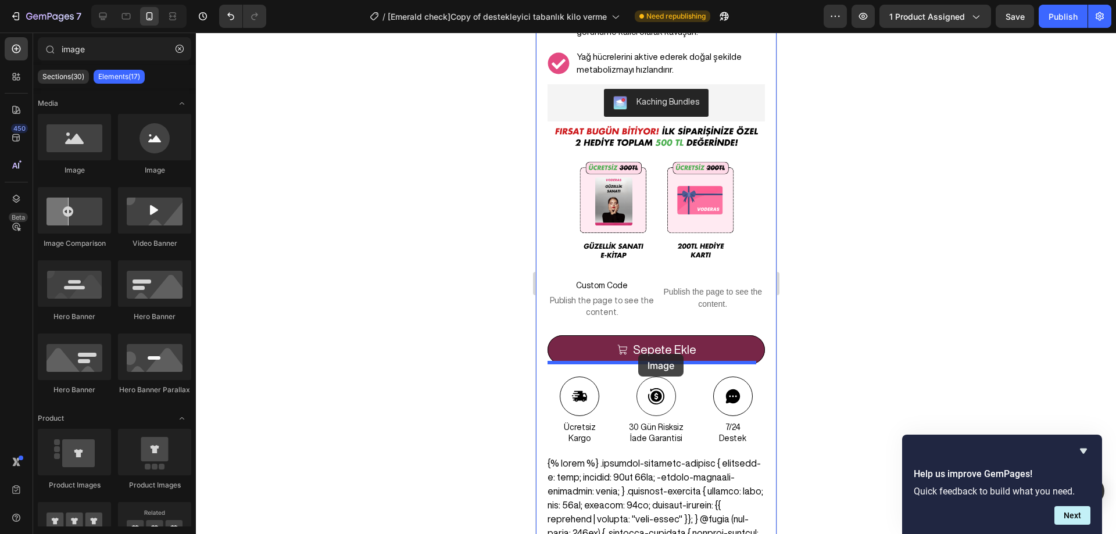
drag, startPoint x: 612, startPoint y: 178, endPoint x: 637, endPoint y: 354, distance: 177.3
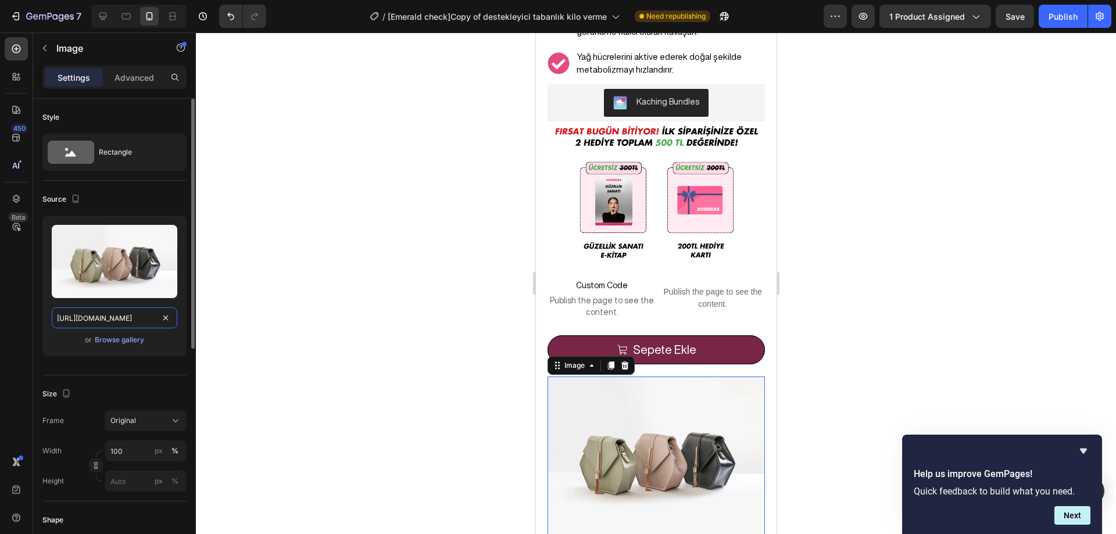
click at [104, 319] on input "[URL][DOMAIN_NAME]" at bounding box center [114, 317] width 125 height 21
paste input "0644/3470/0475/files/[URL][DOMAIN_NAME]"
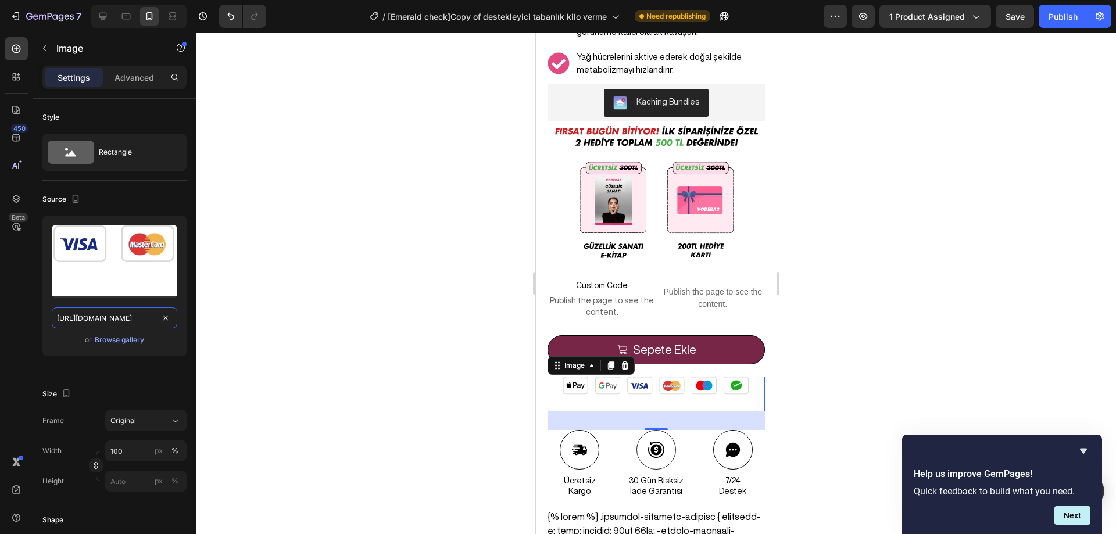
type input "[URL][DOMAIN_NAME]"
click at [341, 311] on div at bounding box center [656, 283] width 920 height 501
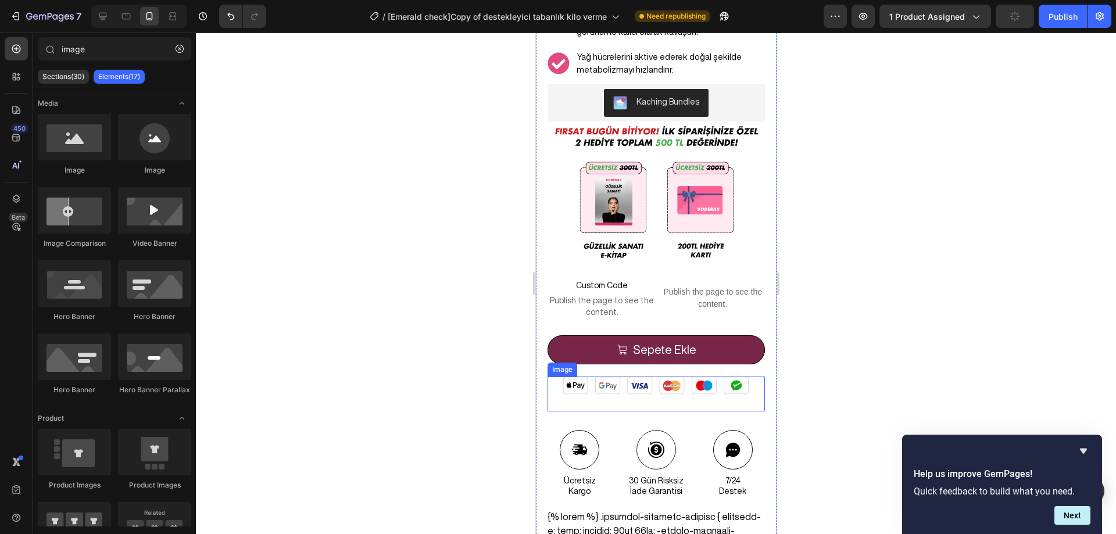
click at [657, 376] on img at bounding box center [655, 393] width 217 height 35
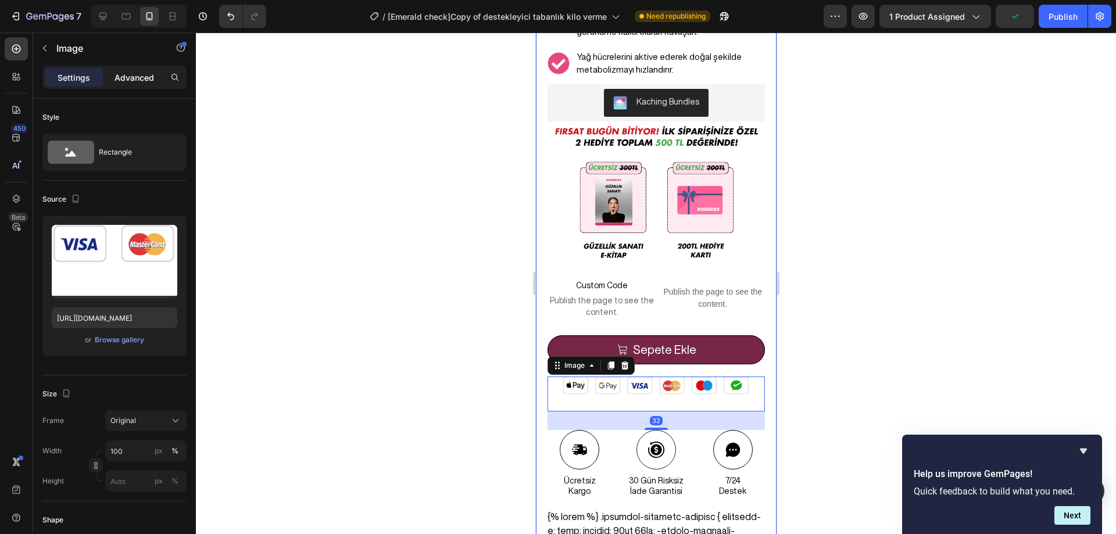
click at [131, 78] on p "Advanced" at bounding box center [134, 77] width 40 height 12
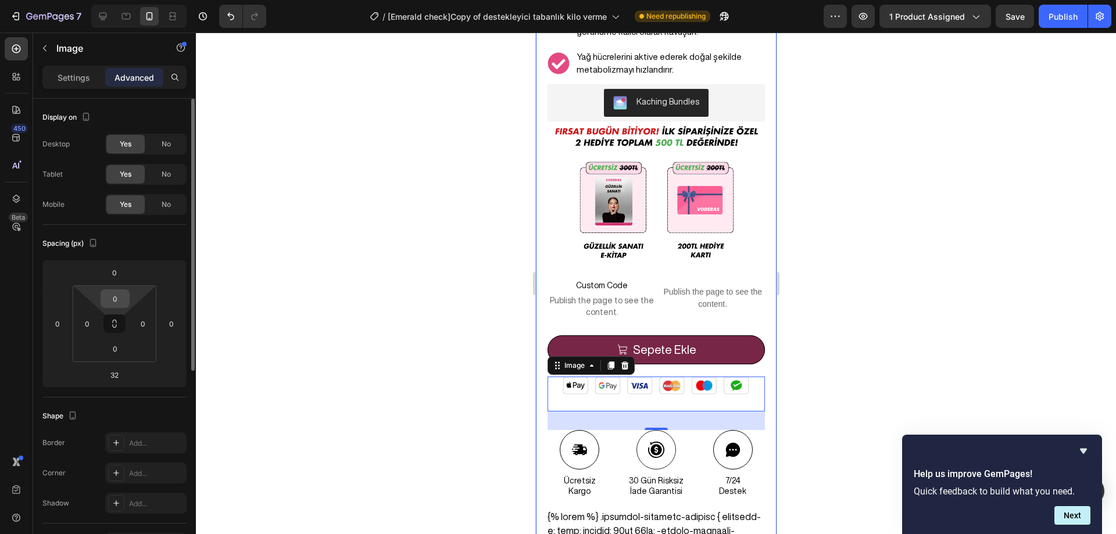
click at [117, 300] on input "0" at bounding box center [114, 298] width 23 height 17
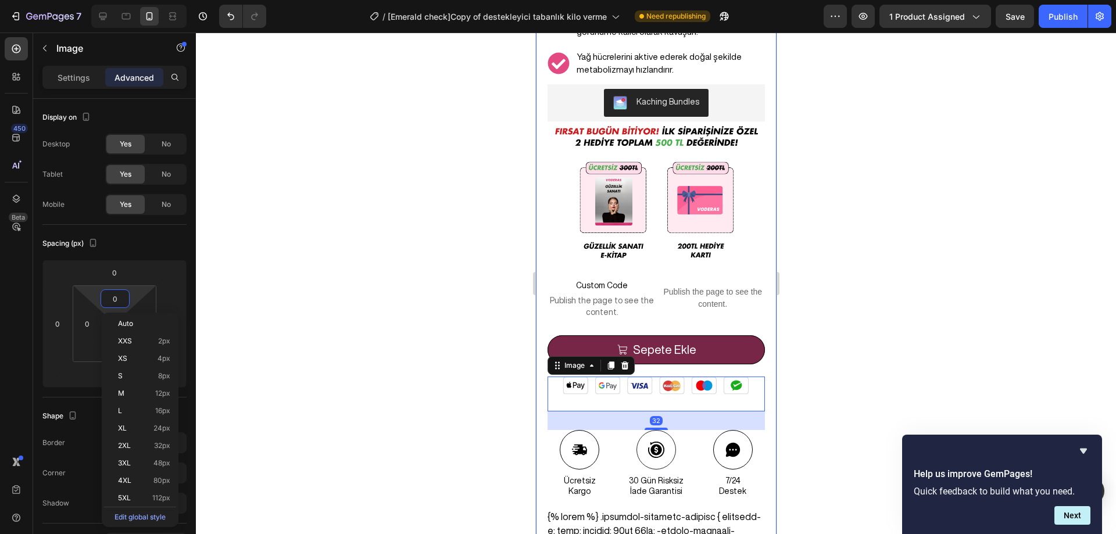
click at [310, 319] on div at bounding box center [656, 283] width 920 height 501
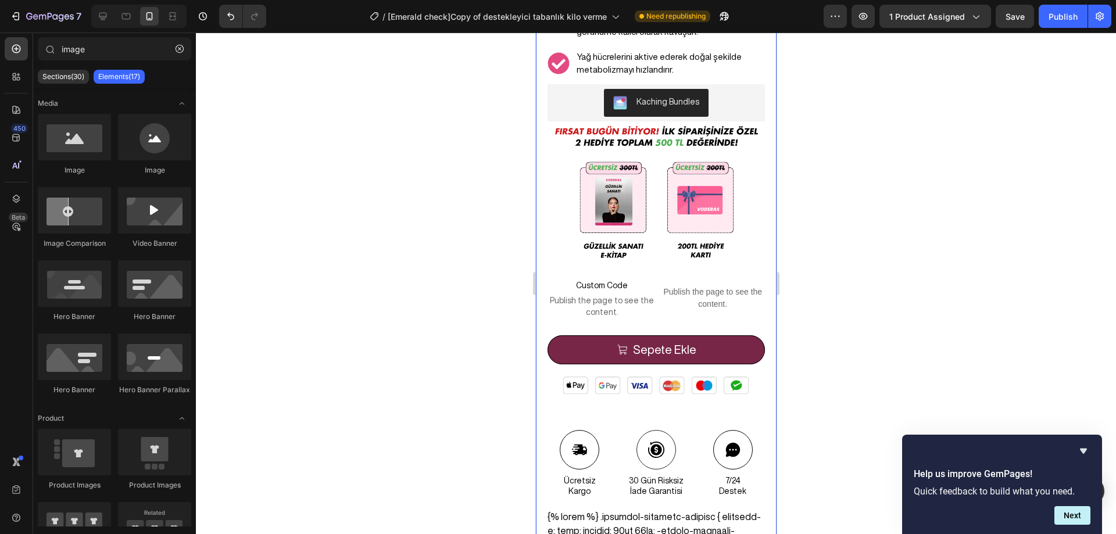
scroll to position [813, 0]
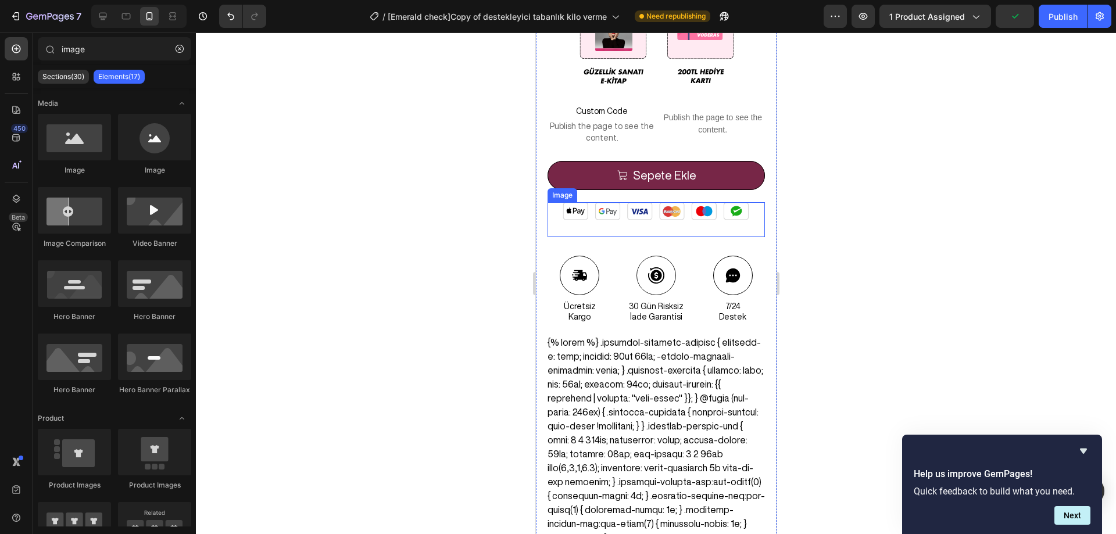
click at [669, 202] on img at bounding box center [655, 219] width 217 height 35
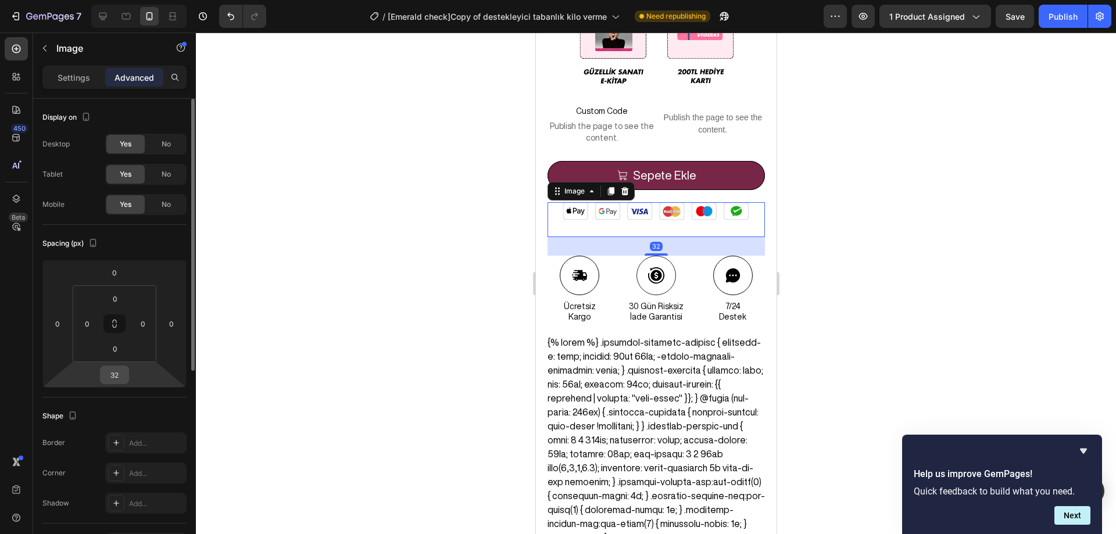
click at [115, 371] on input "32" at bounding box center [114, 374] width 23 height 17
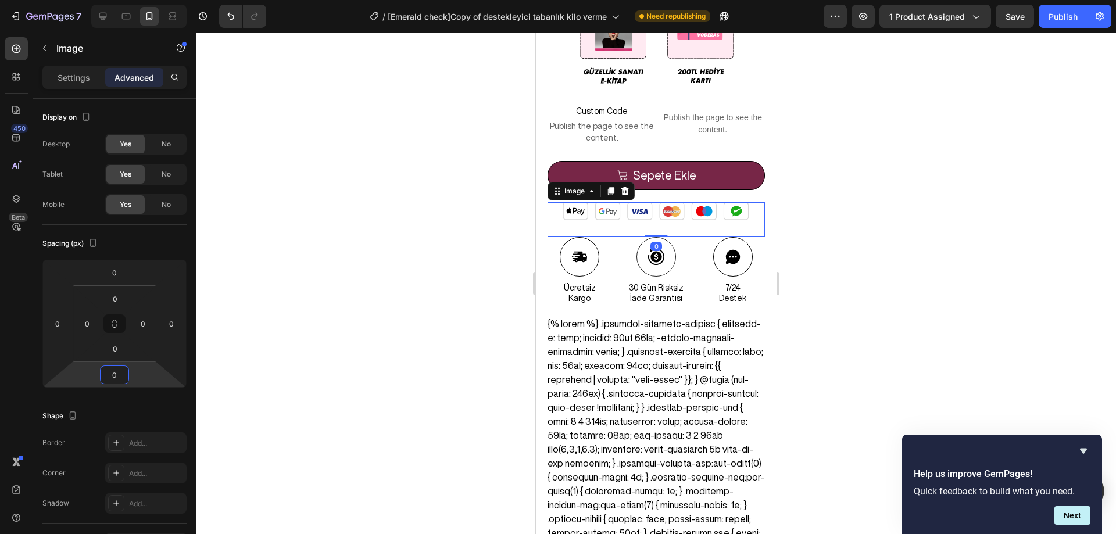
click at [372, 239] on div at bounding box center [656, 283] width 920 height 501
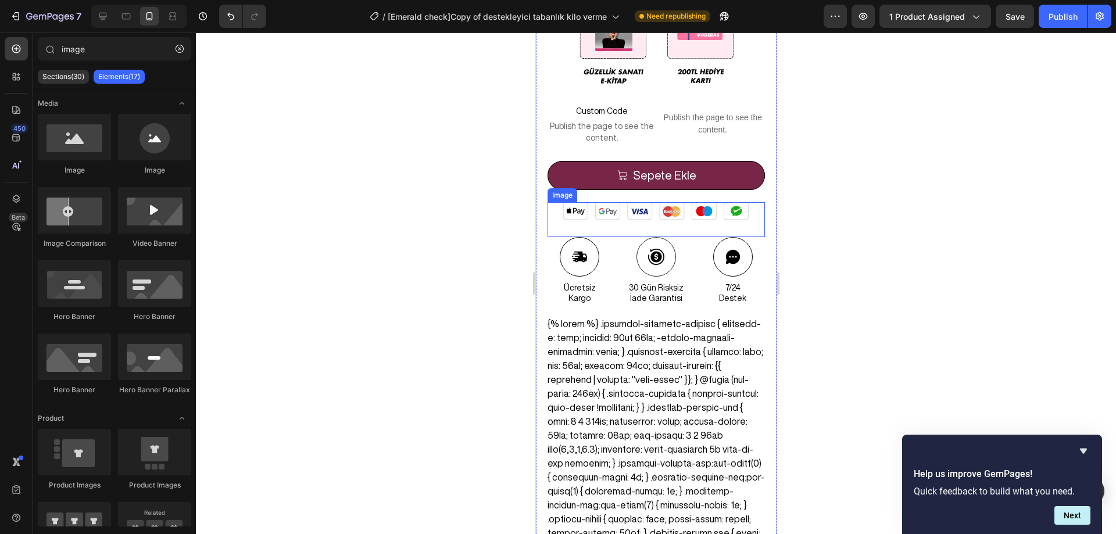
click at [669, 205] on img at bounding box center [655, 219] width 217 height 35
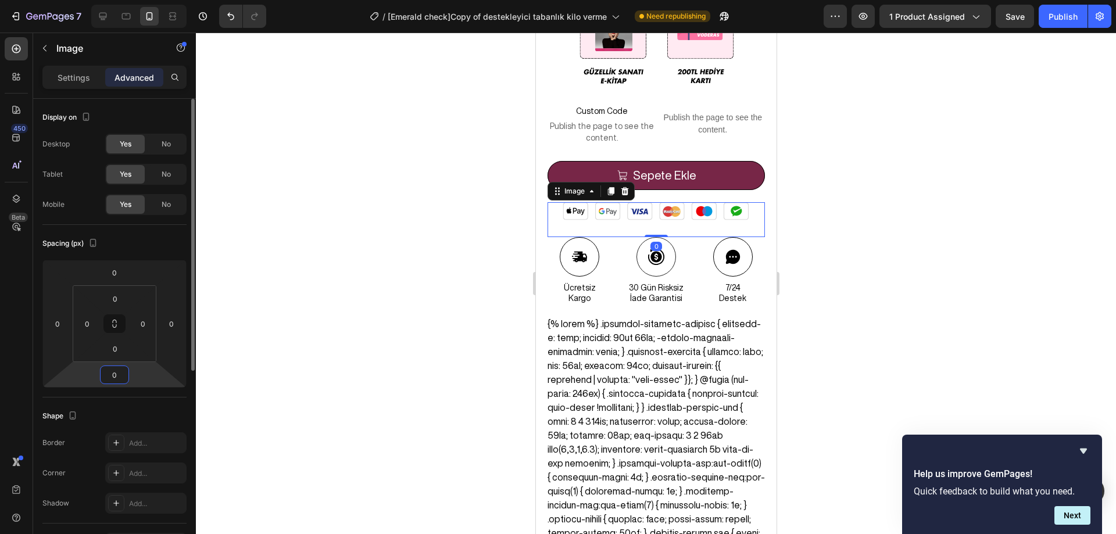
click at [116, 375] on input "0" at bounding box center [114, 374] width 23 height 17
type input "20"
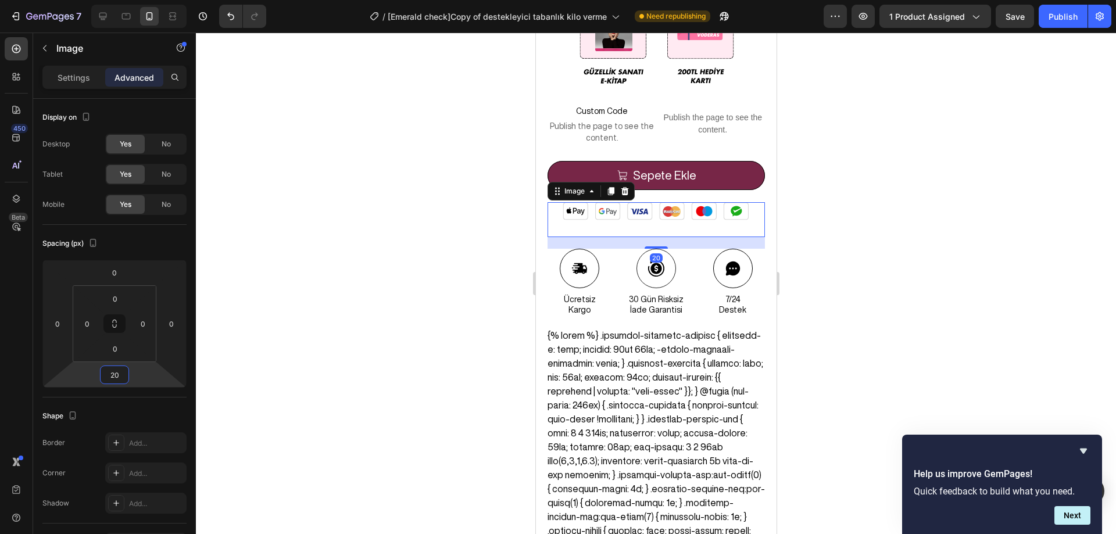
click at [303, 338] on div at bounding box center [656, 283] width 920 height 501
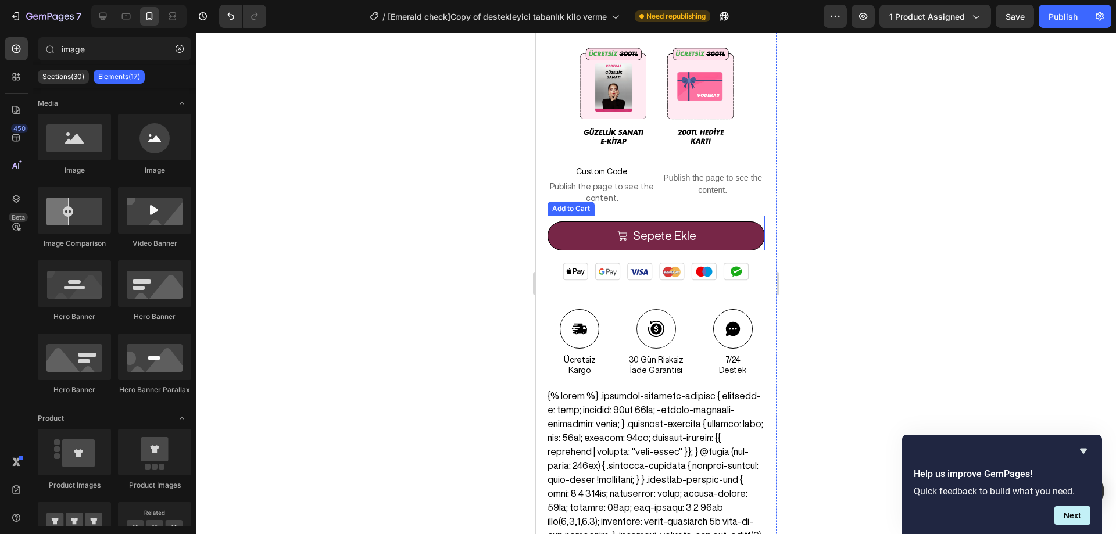
scroll to position [697, 0]
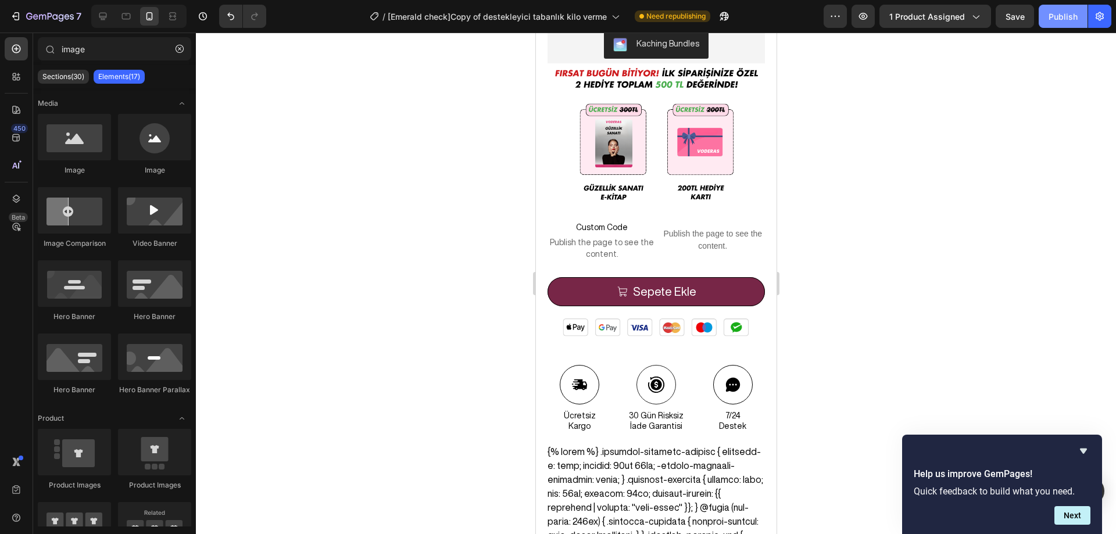
click at [1055, 17] on div "Publish" at bounding box center [1062, 16] width 29 height 12
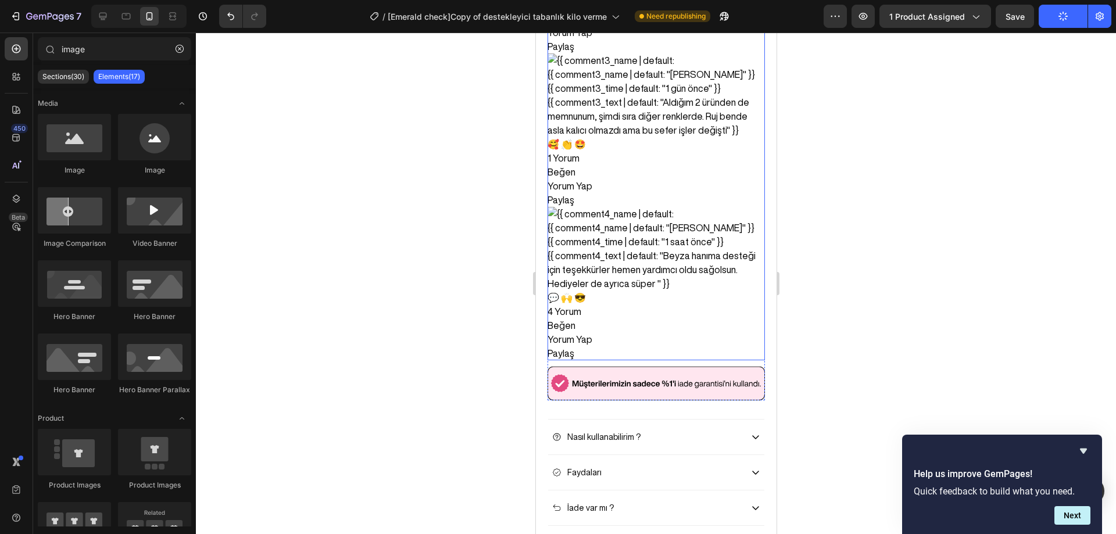
scroll to position [2092, 0]
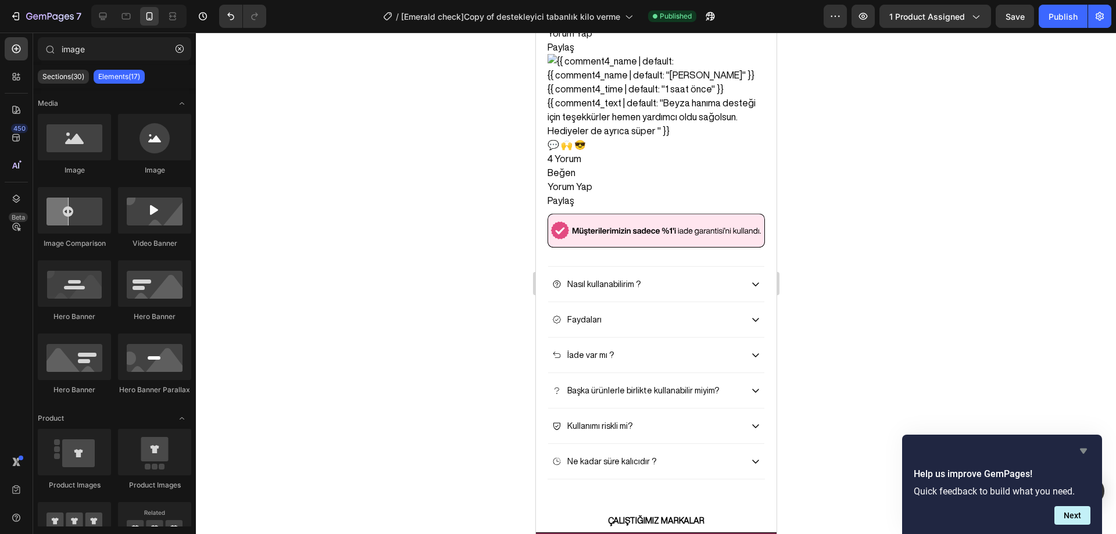
click at [1084, 449] on icon "Hide survey" at bounding box center [1082, 451] width 7 height 5
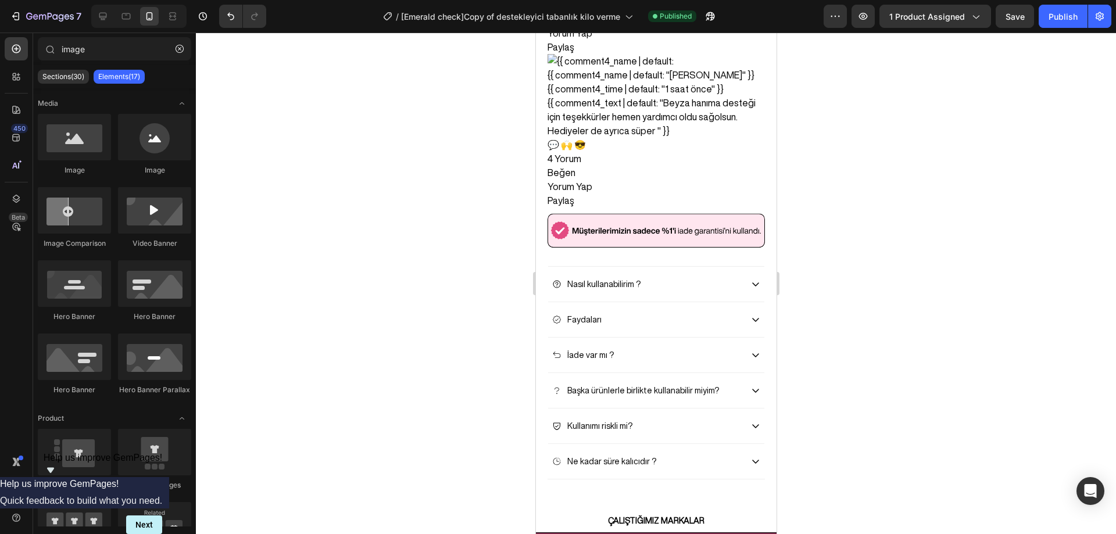
scroll to position [2334, 0]
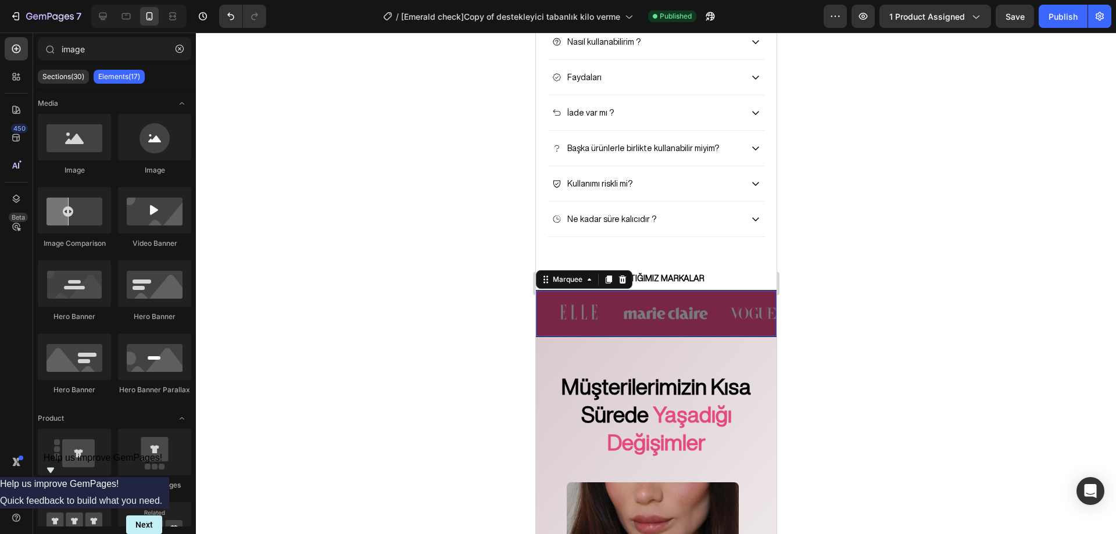
click at [621, 300] on div "Image" at bounding box center [579, 313] width 87 height 46
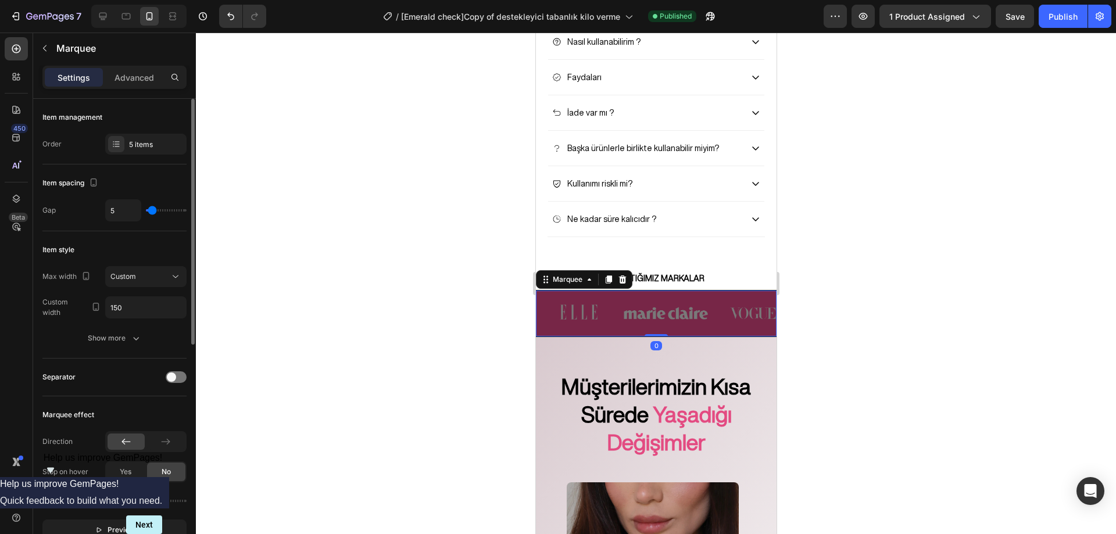
scroll to position [232, 0]
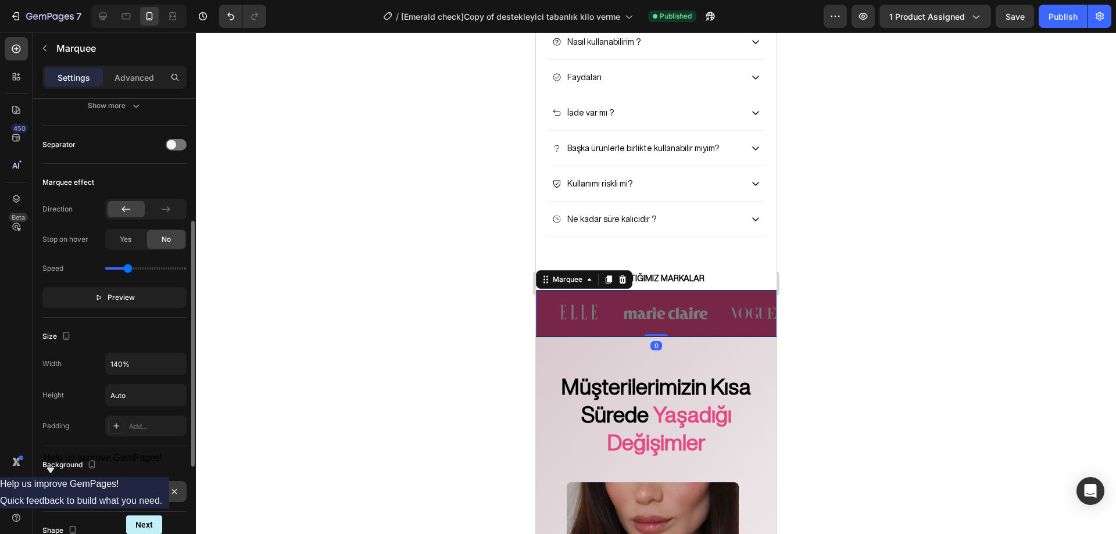
click at [110, 494] on div at bounding box center [116, 491] width 15 height 15
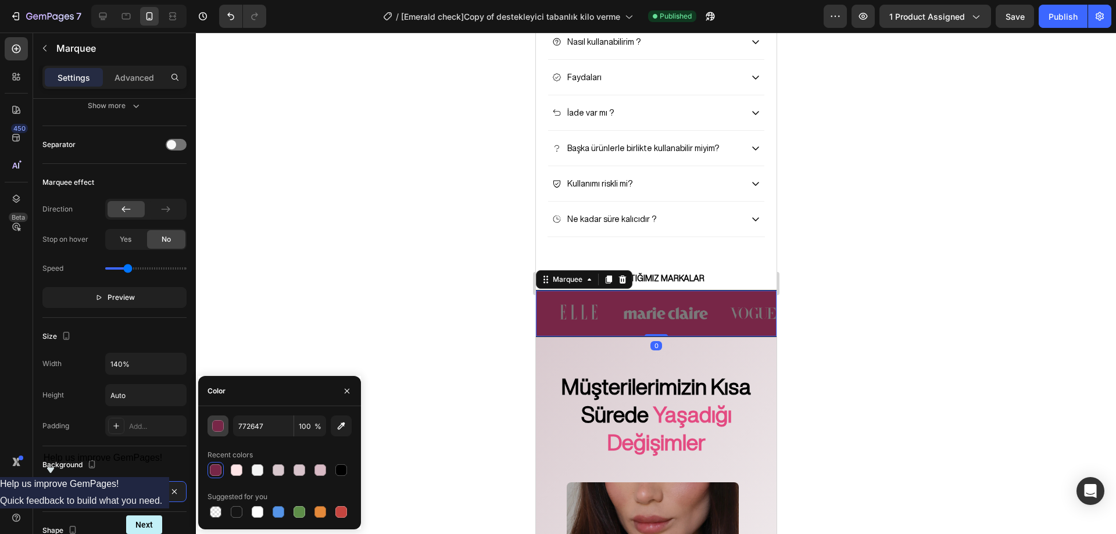
click at [224, 431] on button "button" at bounding box center [217, 425] width 21 height 21
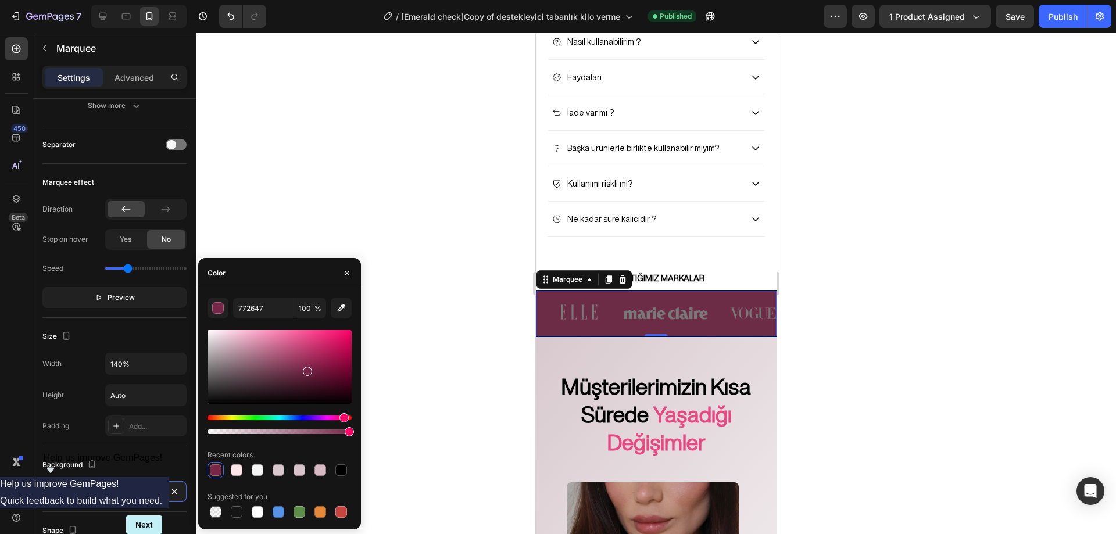
click at [293, 372] on div at bounding box center [279, 367] width 144 height 74
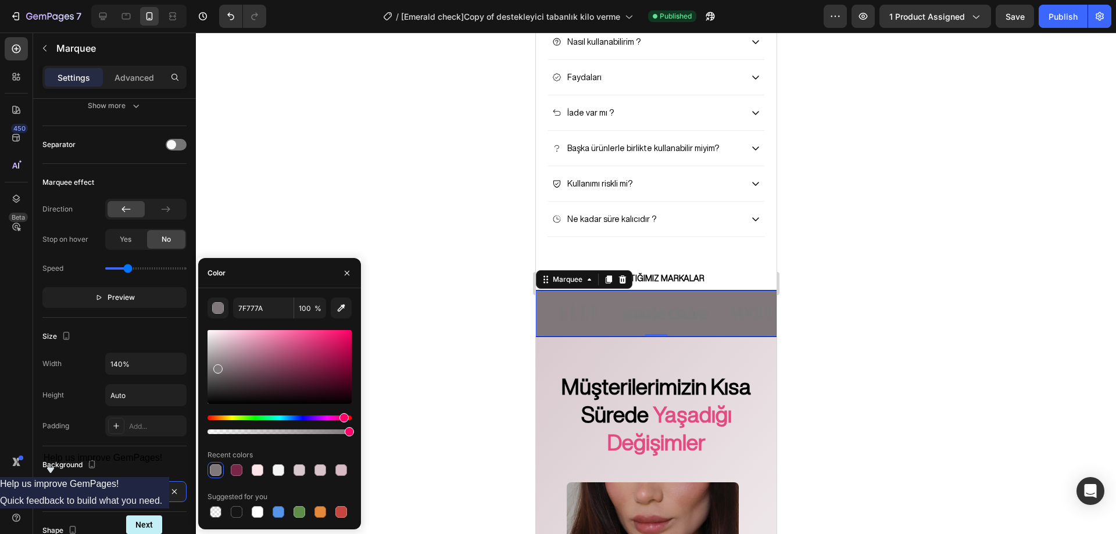
drag, startPoint x: 289, startPoint y: 369, endPoint x: 216, endPoint y: 367, distance: 73.2
click at [216, 367] on div at bounding box center [217, 368] width 9 height 9
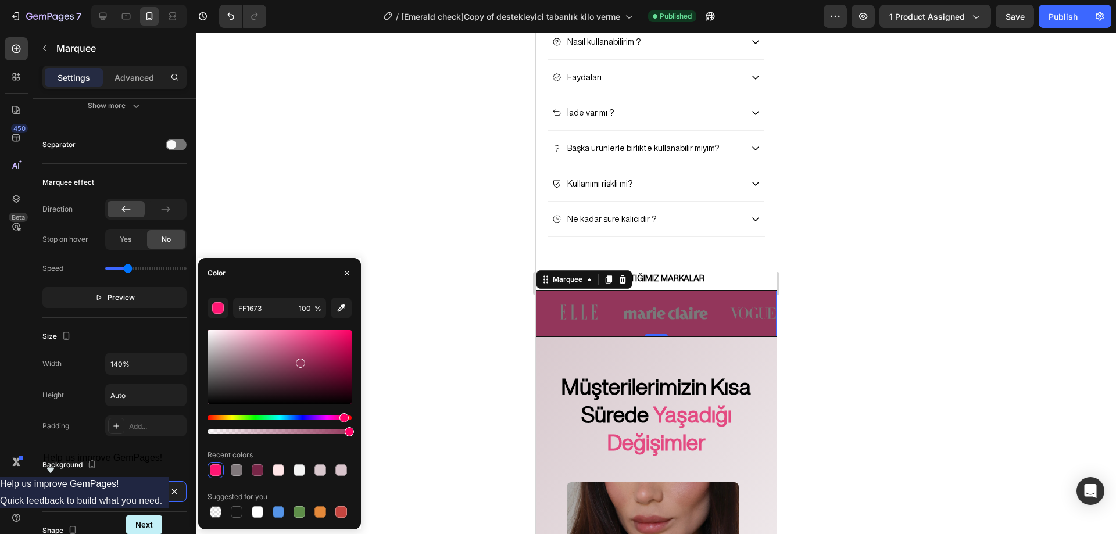
type input "93365B"
drag, startPoint x: 216, startPoint y: 367, endPoint x: 299, endPoint y: 361, distance: 82.7
click at [299, 361] on div at bounding box center [300, 362] width 9 height 9
click at [357, 157] on div at bounding box center [656, 283] width 920 height 501
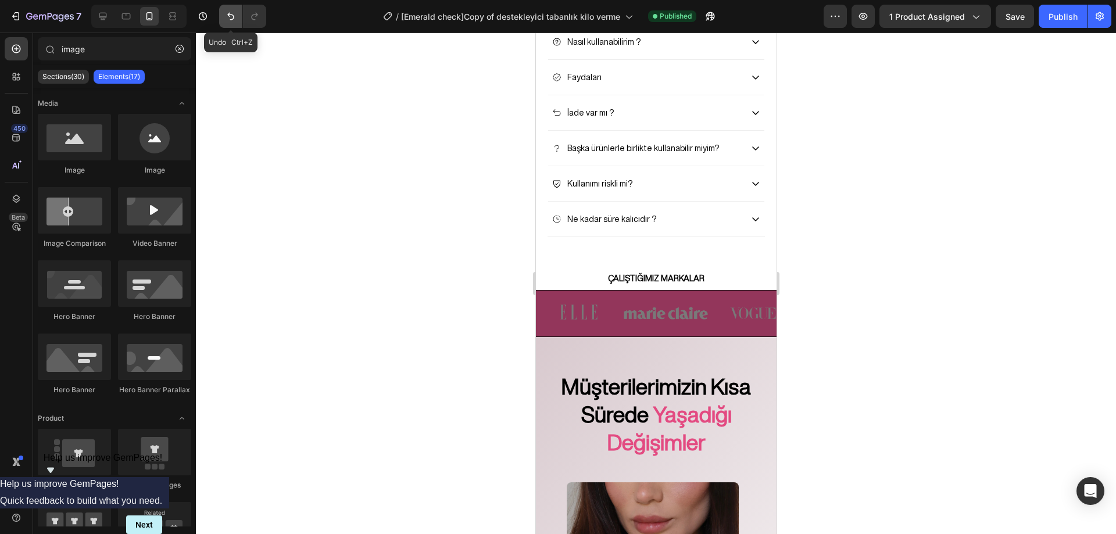
click at [231, 16] on icon "Undo/Redo" at bounding box center [231, 16] width 12 height 12
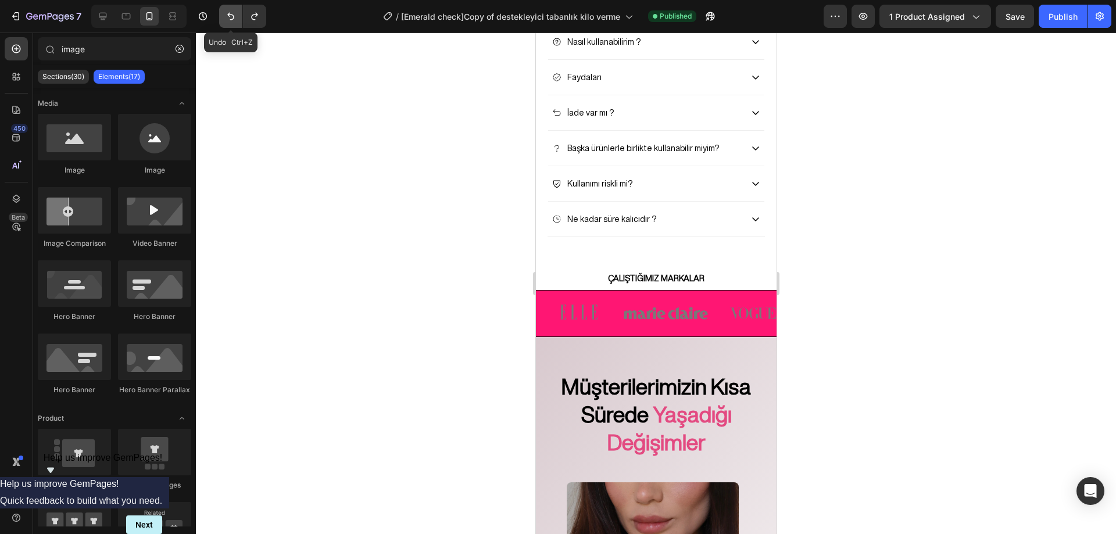
click at [231, 16] on icon "Undo/Redo" at bounding box center [231, 16] width 12 height 12
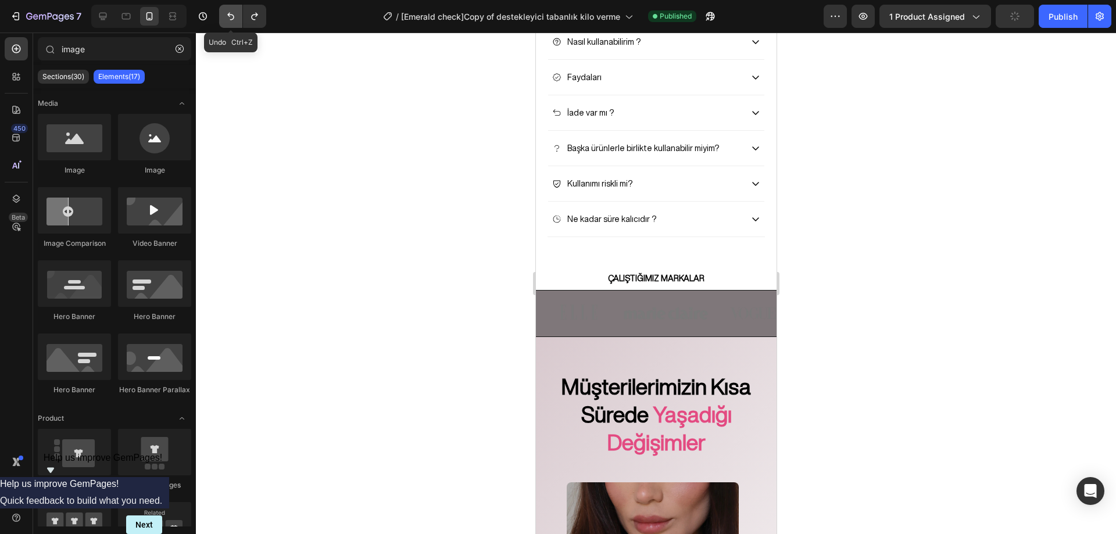
click at [231, 16] on icon "Undo/Redo" at bounding box center [231, 16] width 12 height 12
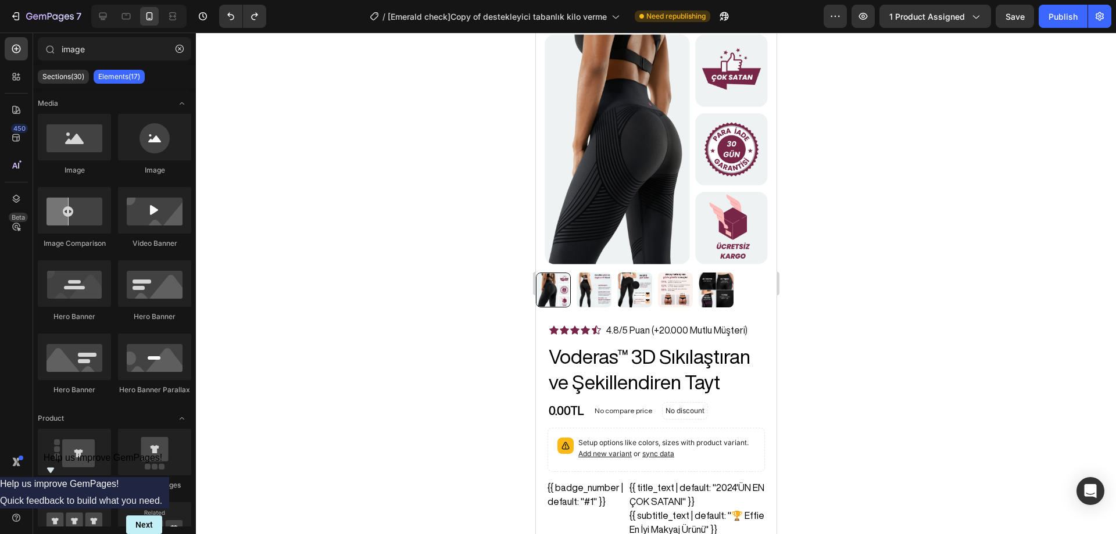
scroll to position [0, 0]
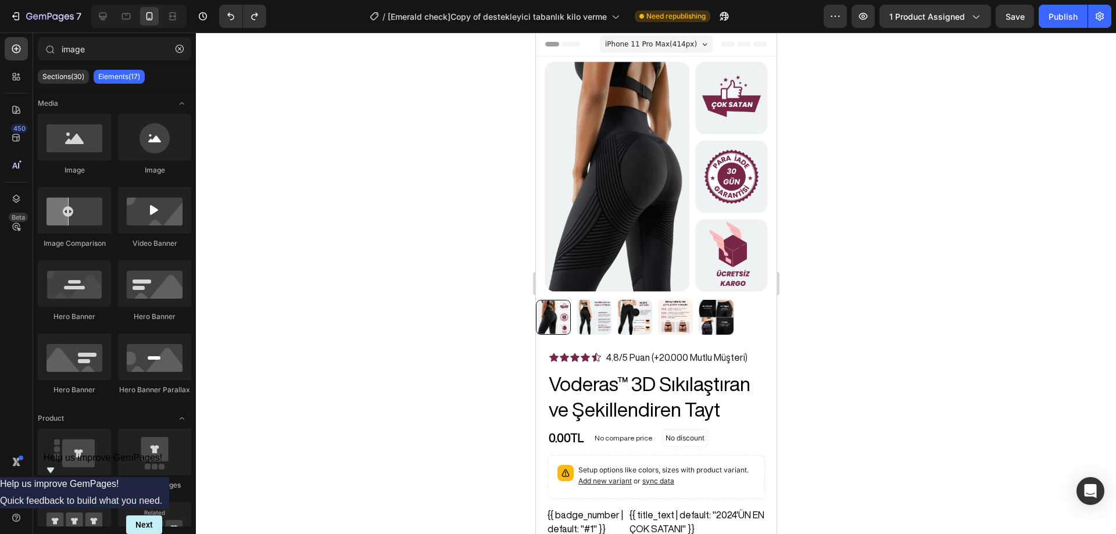
drag, startPoint x: 769, startPoint y: 233, endPoint x: 1311, endPoint y: 81, distance: 563.0
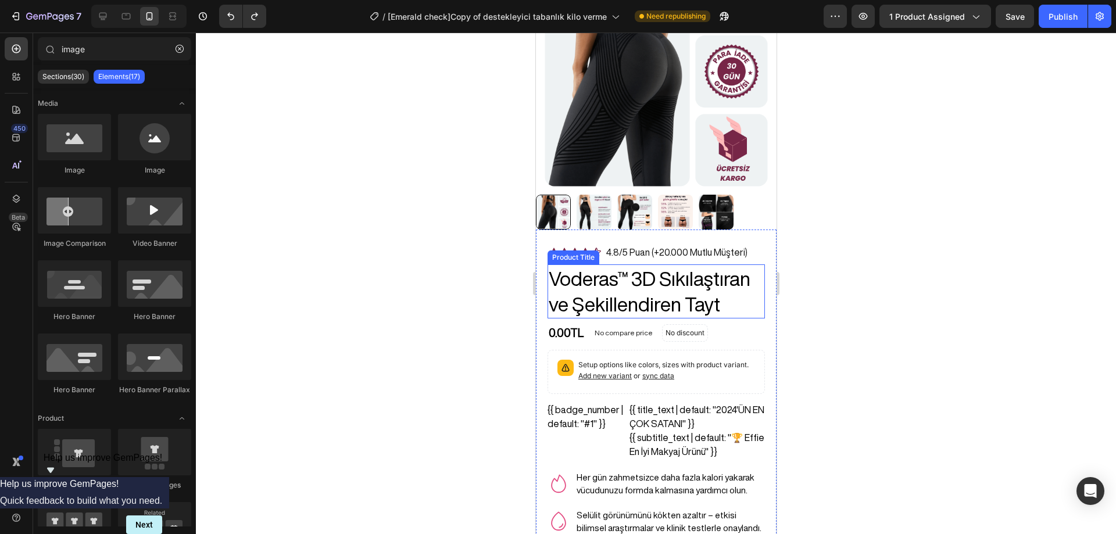
scroll to position [174, 0]
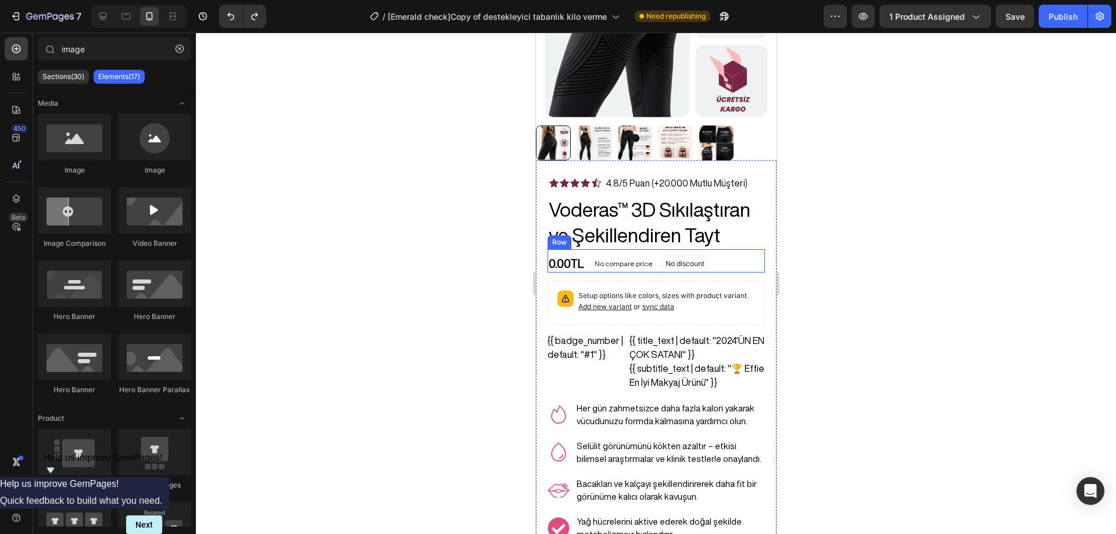
click at [709, 252] on div "0.00TL Product Price Product Price No compare price Product Price No discount N…" at bounding box center [655, 260] width 217 height 23
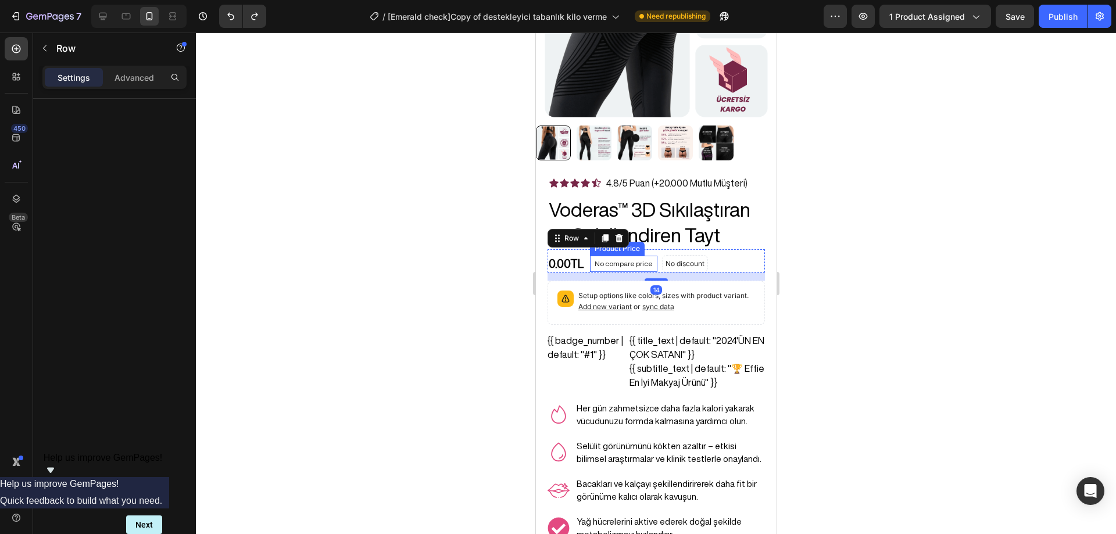
click at [625, 256] on div "No compare price" at bounding box center [622, 264] width 67 height 16
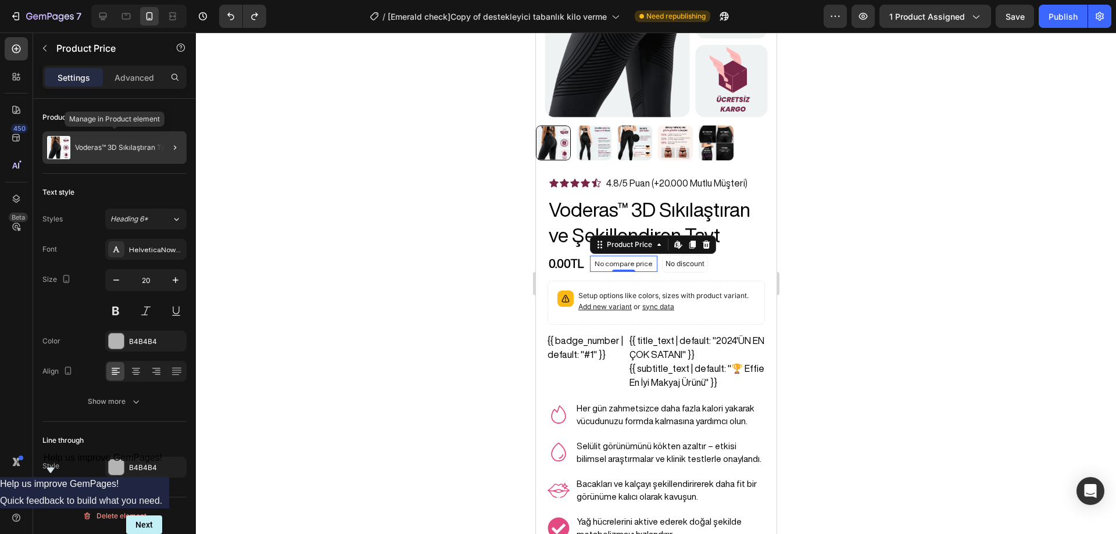
click at [152, 145] on p "Voderas™ 3D Sıkılaştıran Tayt" at bounding box center [123, 148] width 96 height 8
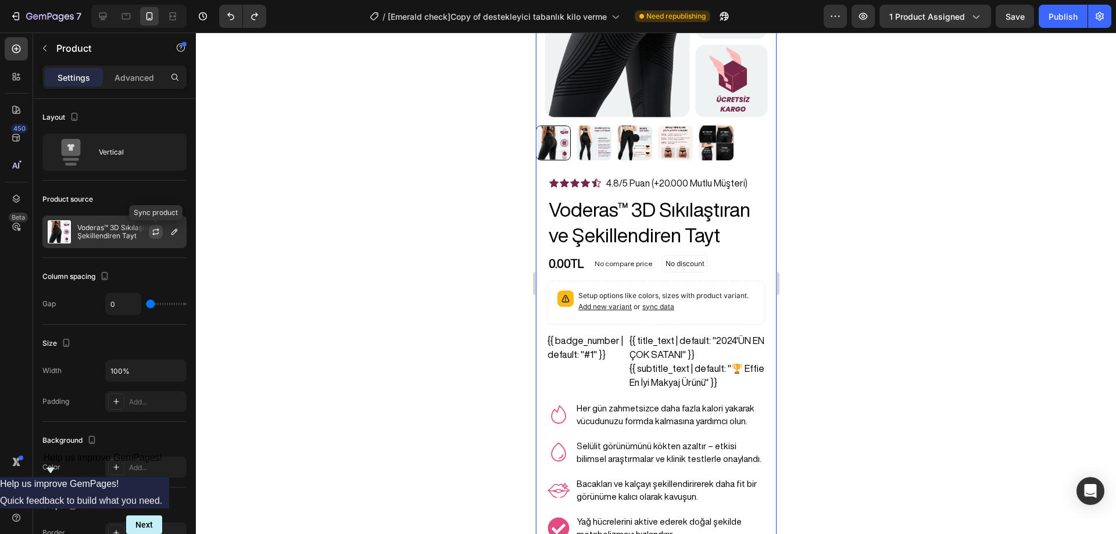
click at [156, 231] on icon "button" at bounding box center [155, 231] width 9 height 9
click at [1052, 21] on div "Publish" at bounding box center [1062, 16] width 29 height 12
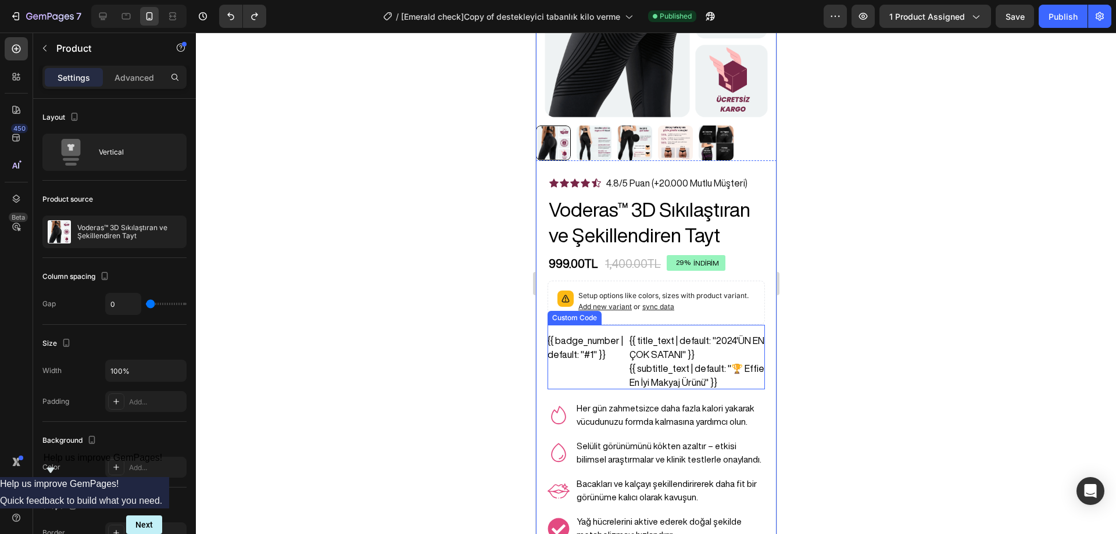
scroll to position [232, 0]
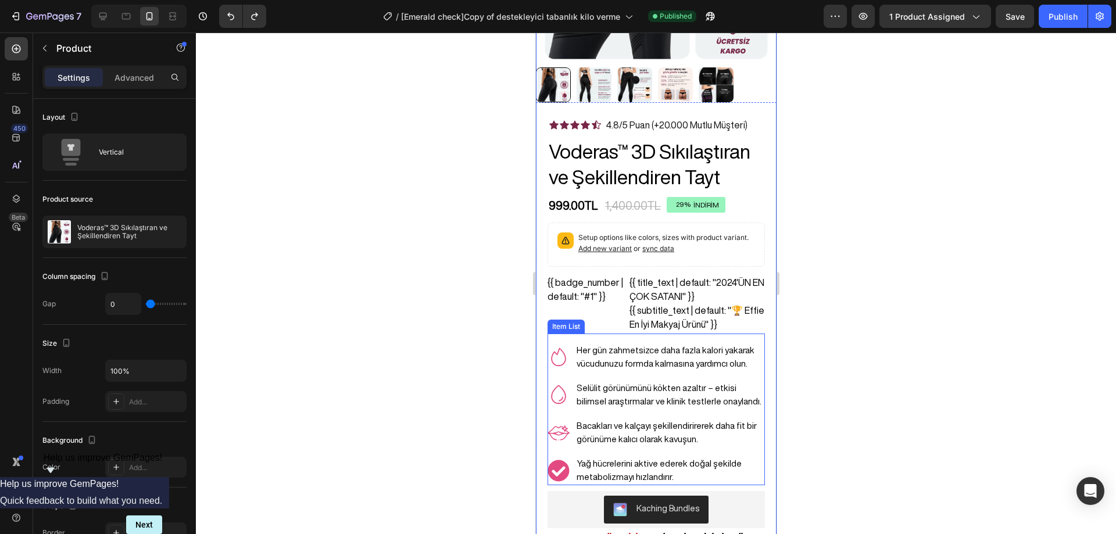
click at [664, 382] on p "Selülit görünümünü kökten azaltır – etkisi bilimsel araştırmalar ve klinik test…" at bounding box center [669, 395] width 187 height 26
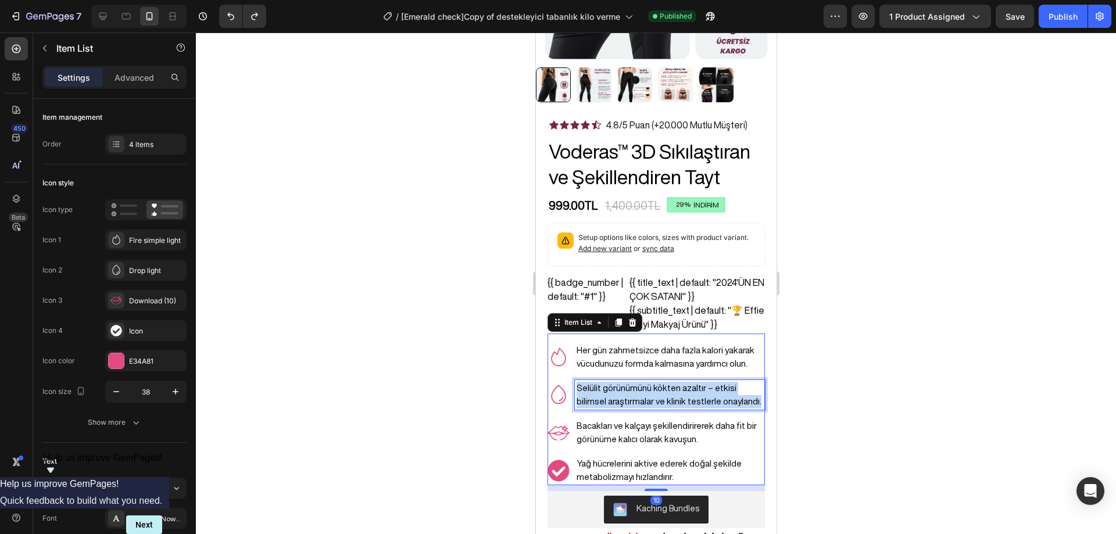
click at [664, 382] on p "Selülit görünümünü kökten azaltır – etkisi bilimsel araştırmalar ve klinik test…" at bounding box center [669, 395] width 187 height 26
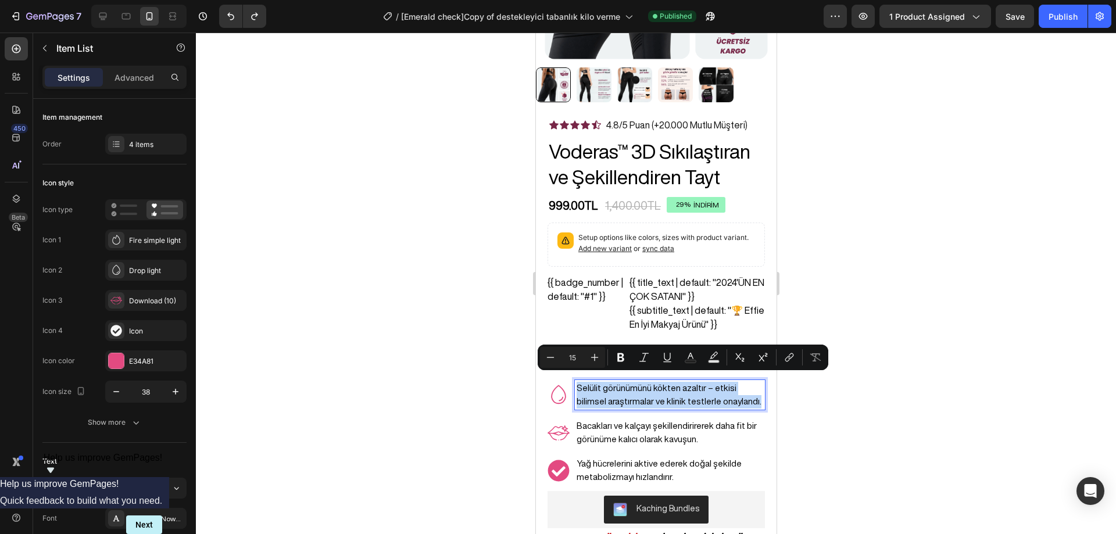
copy p "Selülit görünümünü kökten azaltır – etkisi bilimsel araştırmalar ve klinik test…"
click at [117, 243] on icon at bounding box center [116, 240] width 12 height 12
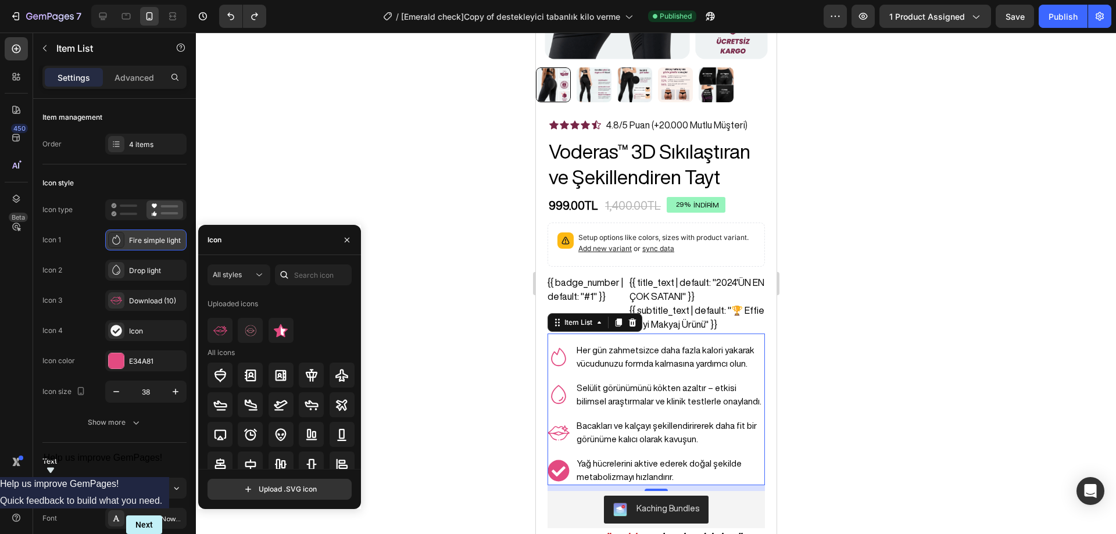
click at [120, 245] on icon at bounding box center [116, 240] width 12 height 12
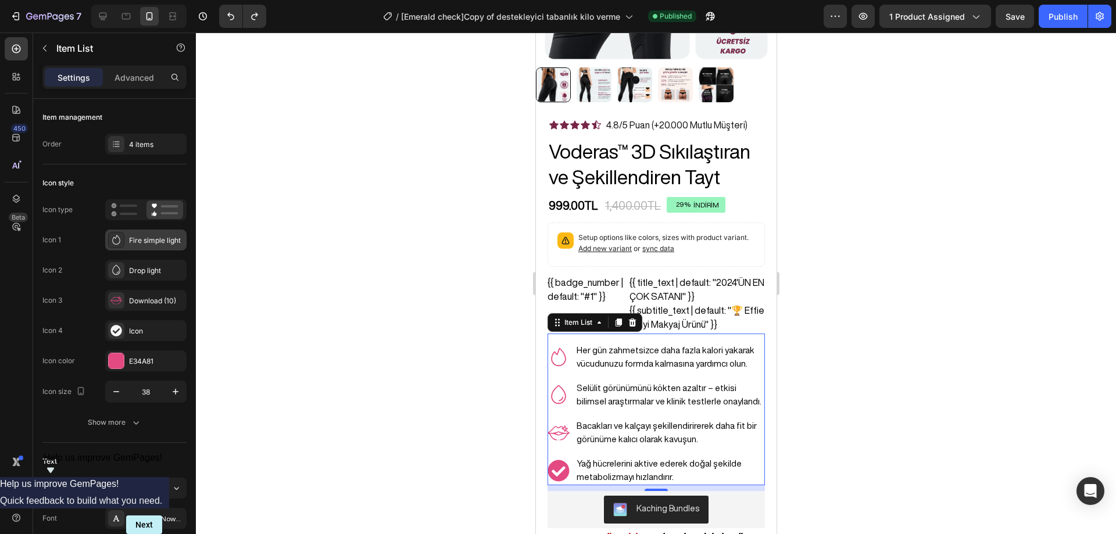
click at [118, 239] on icon at bounding box center [116, 240] width 12 height 12
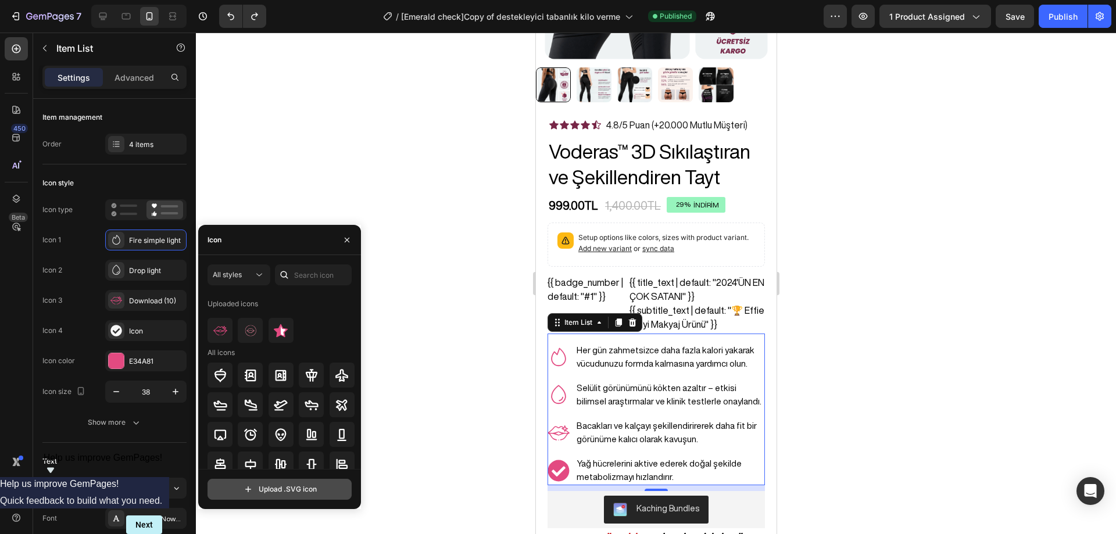
click at [274, 482] on input "file" at bounding box center [279, 489] width 143 height 20
click at [436, 272] on div at bounding box center [656, 283] width 920 height 501
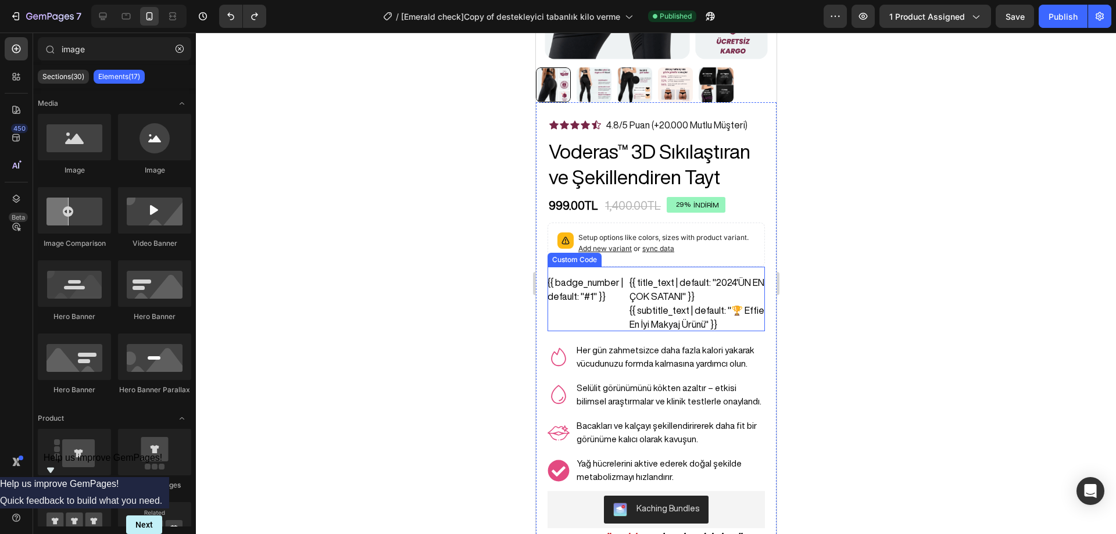
click at [609, 345] on p "Her gün zahmetsizce daha fazla kalori yakarak vücudunuzu formda kalmasına yardı…" at bounding box center [669, 357] width 187 height 26
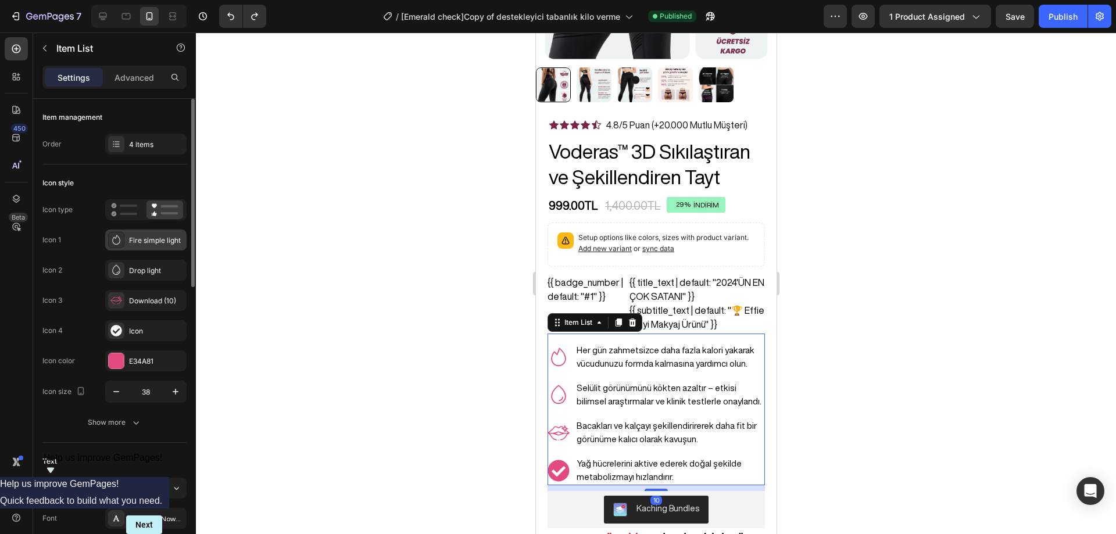
click at [128, 238] on div "Fire simple light" at bounding box center [145, 239] width 81 height 21
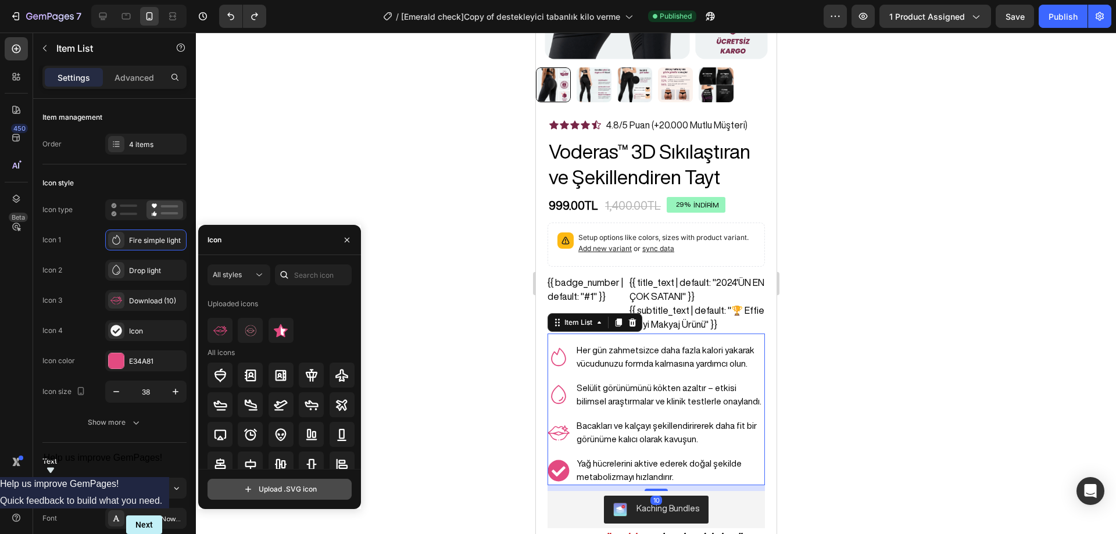
click at [273, 482] on input "file" at bounding box center [279, 489] width 143 height 20
type input "C:\fakepath\output-onlinepngtools (4).svg"
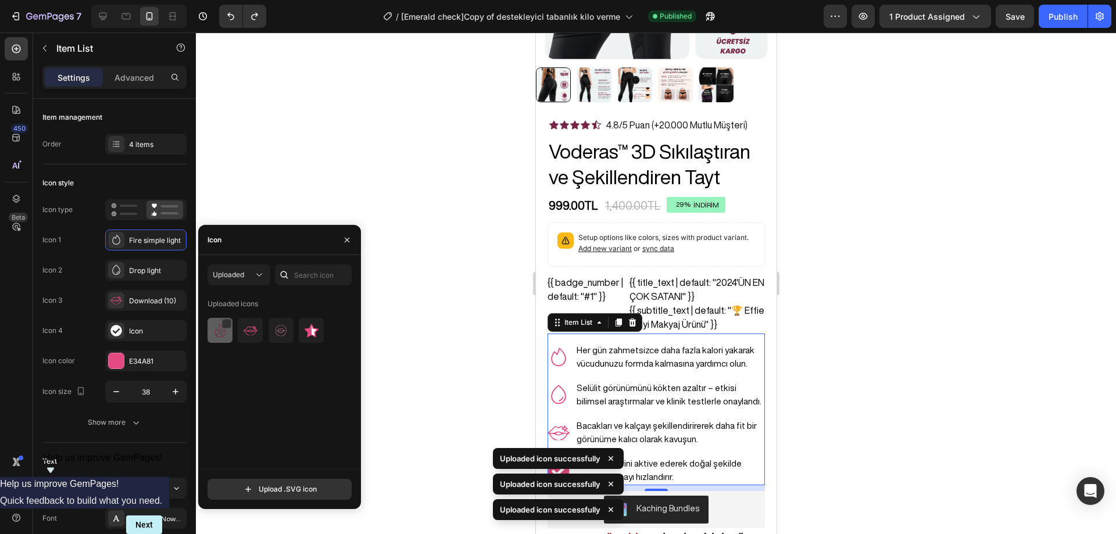
click at [222, 334] on img at bounding box center [220, 331] width 14 height 14
click at [902, 271] on div at bounding box center [656, 283] width 920 height 501
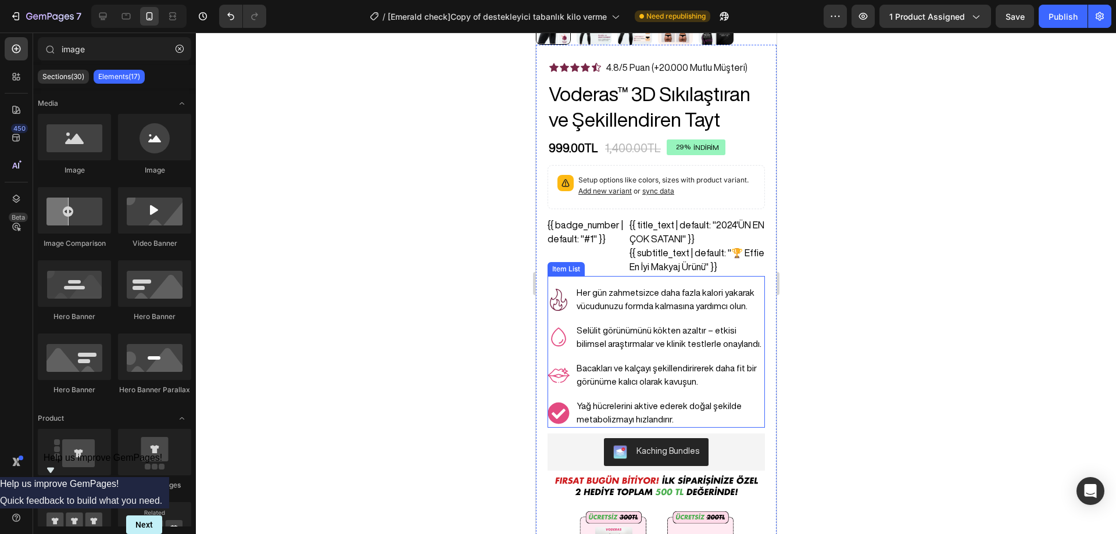
scroll to position [290, 0]
click at [644, 361] on p "Bacakları ve kalçayı şekillendirirerek daha fit bir görünüme kalıcı olarak kavu…" at bounding box center [669, 374] width 187 height 26
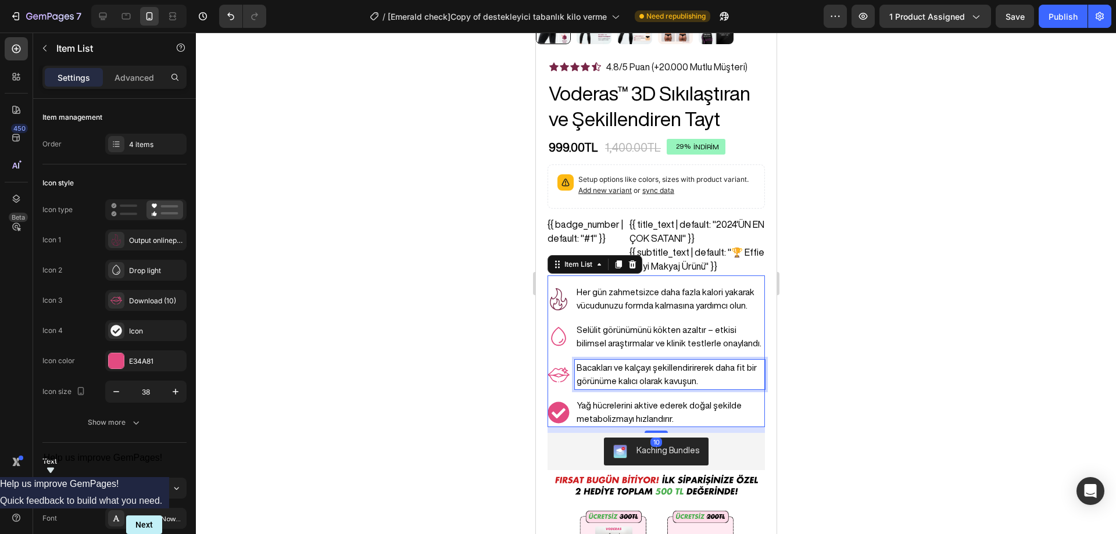
click at [644, 361] on p "Bacakları ve kalçayı şekillendirirerek daha fit bir görünüme kalıcı olarak kavu…" at bounding box center [669, 374] width 187 height 26
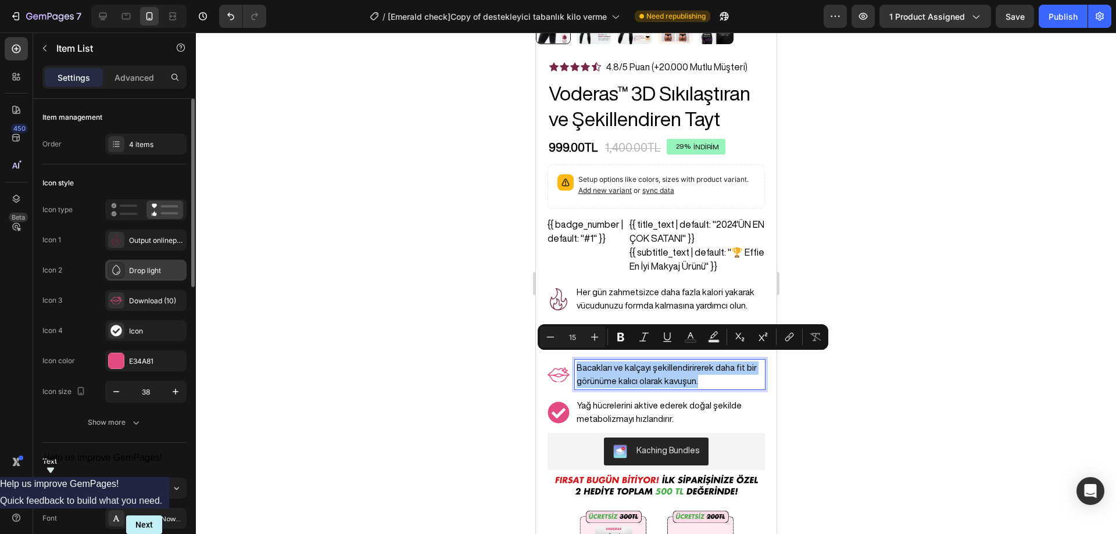
click at [132, 272] on div "Drop light" at bounding box center [156, 271] width 55 height 10
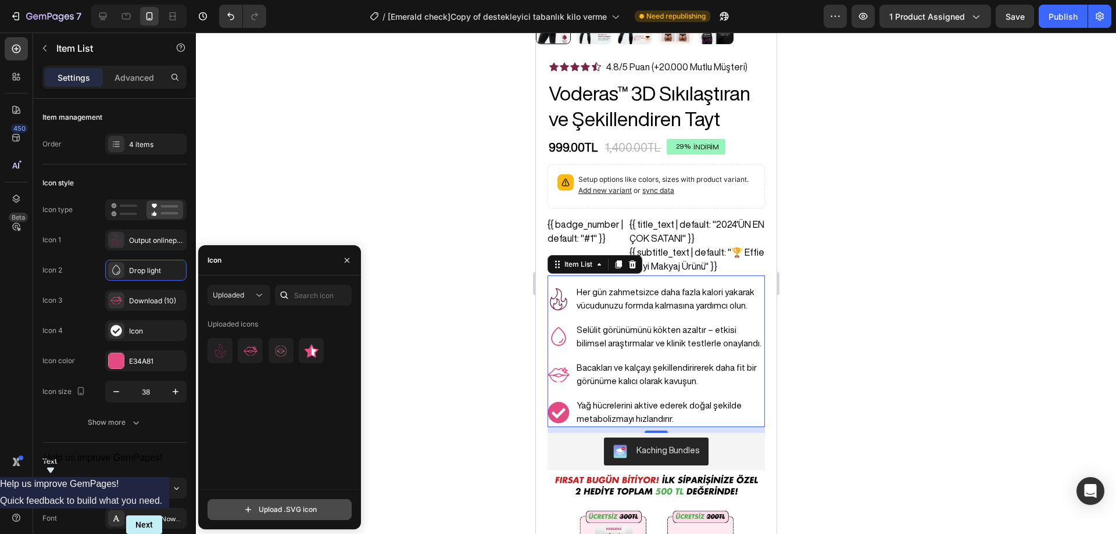
click at [275, 508] on input "file" at bounding box center [279, 510] width 143 height 20
type input "C:\fakepath\output-onlinepngtools (5).svg"
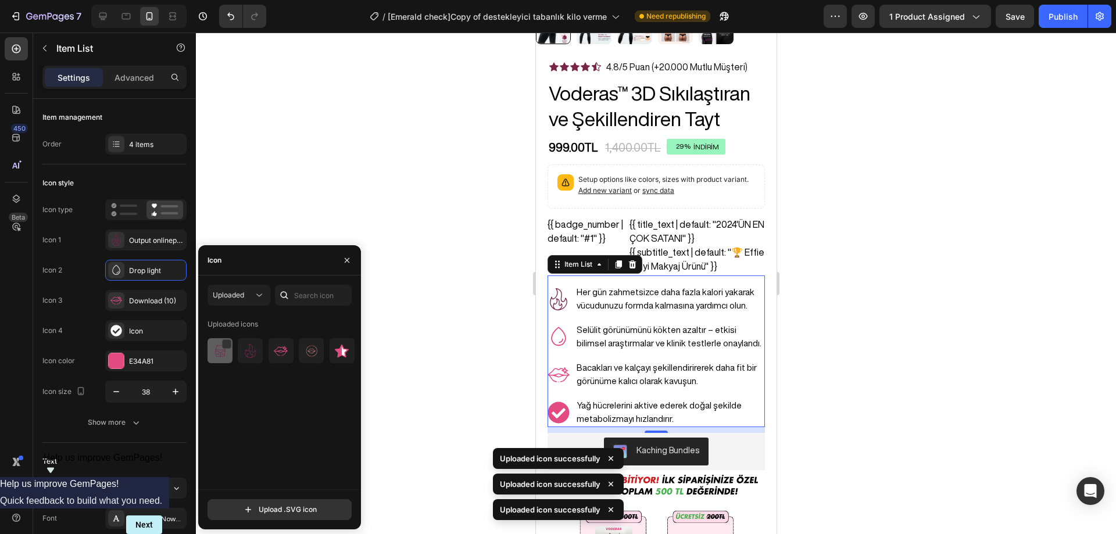
click at [222, 360] on div at bounding box center [219, 350] width 25 height 25
click at [894, 315] on div at bounding box center [656, 283] width 920 height 501
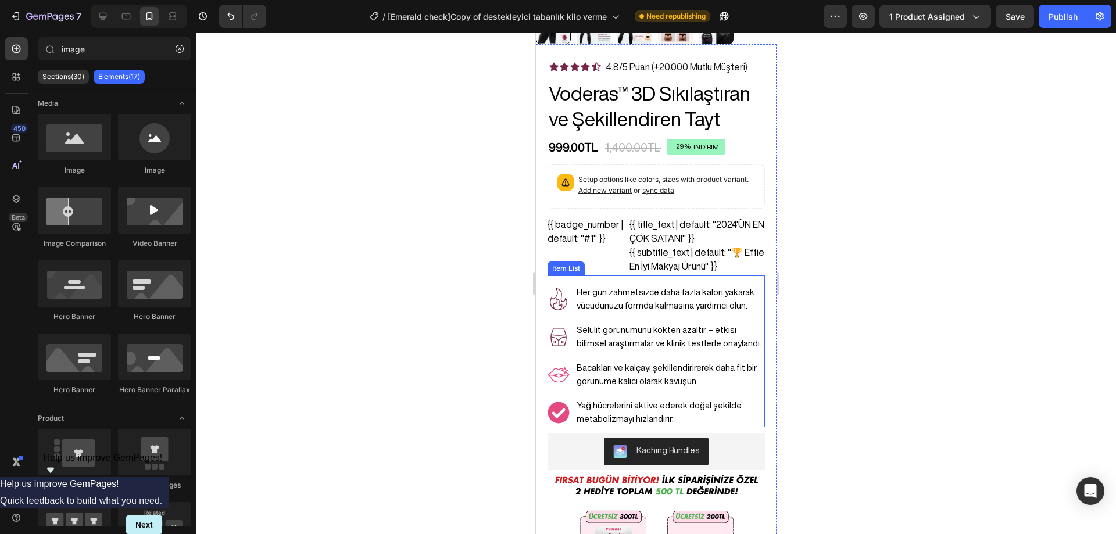
click at [630, 399] on p "Yağ hücrelerini aktive ederek doğal şekilde metabolizmayı hızlandırır." at bounding box center [669, 412] width 187 height 26
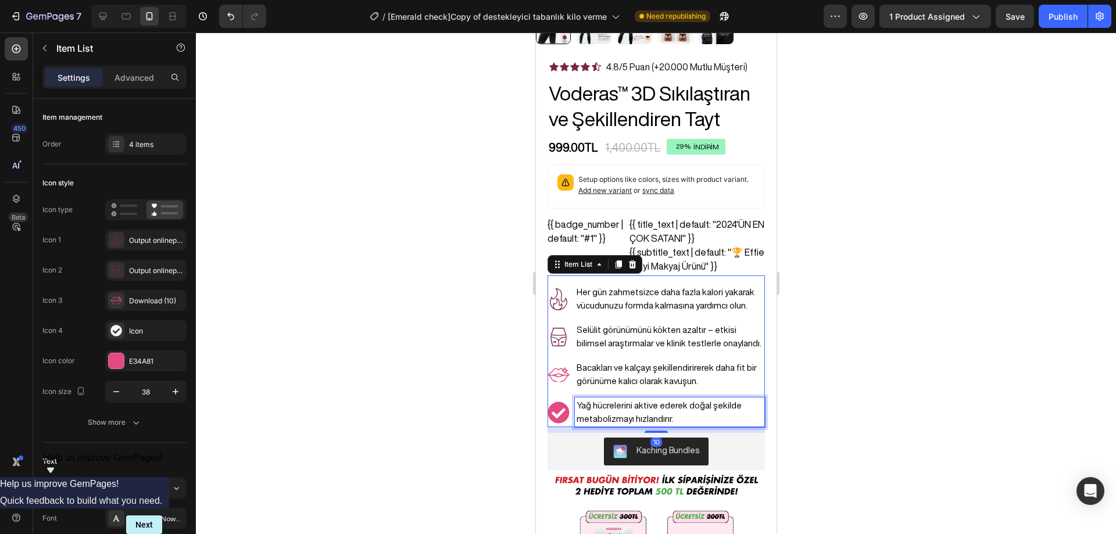
click at [630, 399] on p "Yağ hücrelerini aktive ederek doğal şekilde metabolizmayı hızlandırır." at bounding box center [669, 412] width 187 height 26
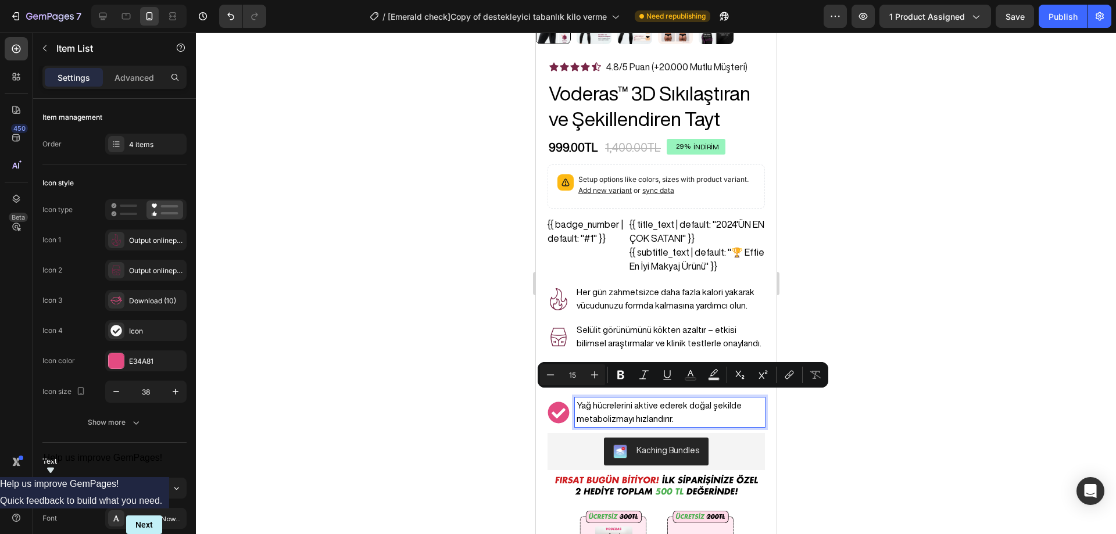
click at [913, 339] on div at bounding box center [656, 283] width 920 height 501
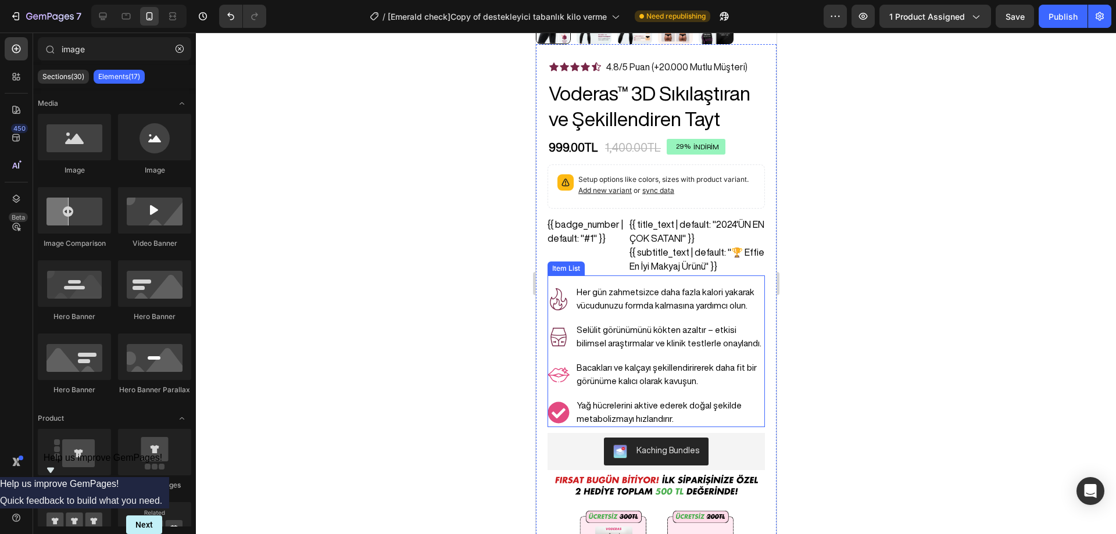
click at [659, 400] on p "Yağ hücrelerini aktive ederek doğal şekilde metabolizmayı hızlandırır." at bounding box center [669, 412] width 187 height 26
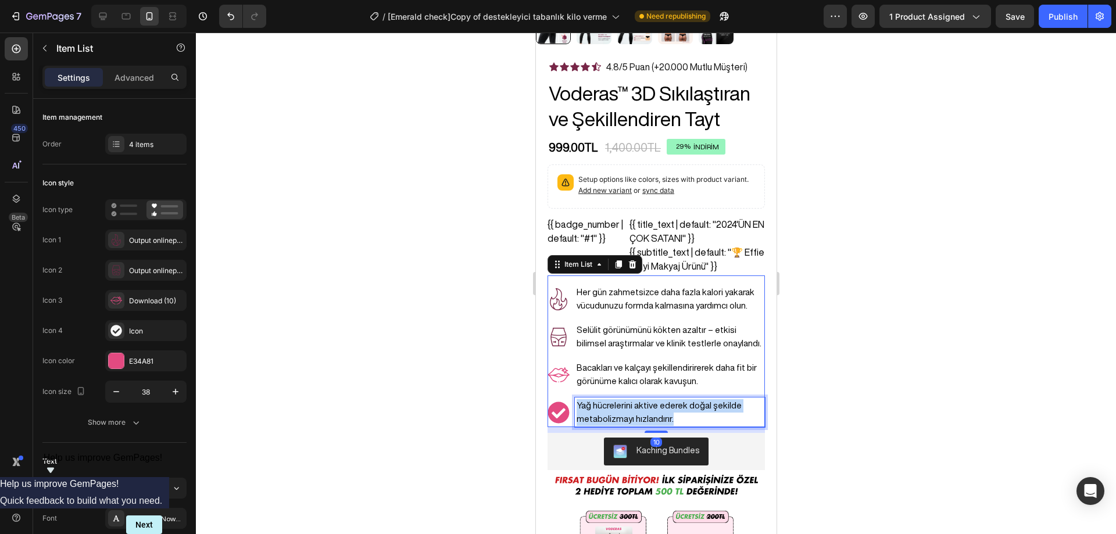
click at [659, 400] on p "Yağ hücrelerini aktive ederek doğal şekilde metabolizmayı hızlandırır." at bounding box center [669, 412] width 187 height 26
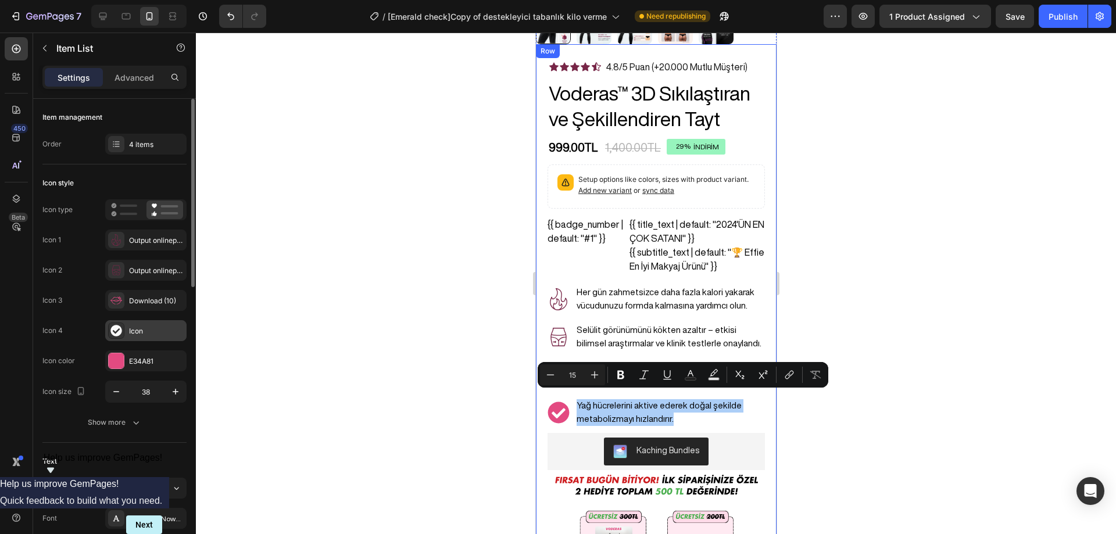
click at [145, 329] on div "Icon" at bounding box center [156, 331] width 55 height 10
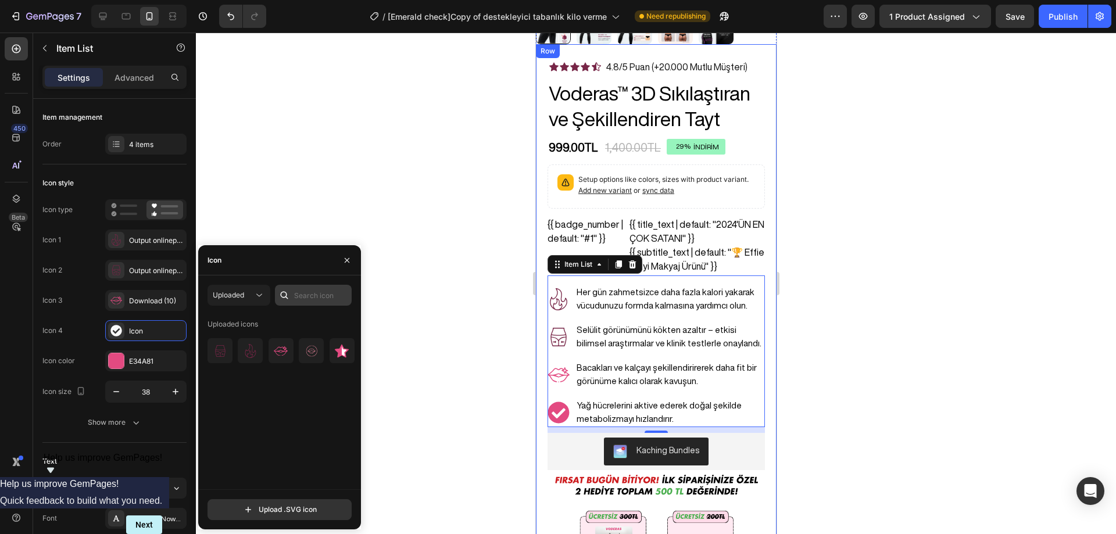
click at [293, 302] on div at bounding box center [284, 295] width 19 height 21
click at [299, 299] on input "text" at bounding box center [313, 295] width 77 height 21
click at [250, 292] on div "Uploaded" at bounding box center [233, 295] width 41 height 10
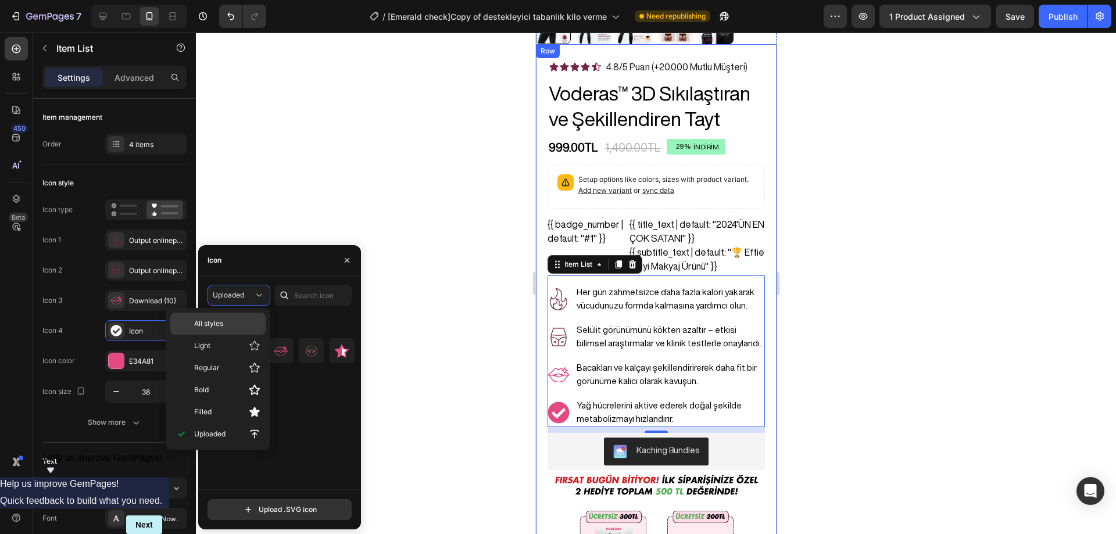
drag, startPoint x: 224, startPoint y: 323, endPoint x: 232, endPoint y: 320, distance: 8.1
click at [225, 322] on p "All styles" at bounding box center [227, 323] width 66 height 10
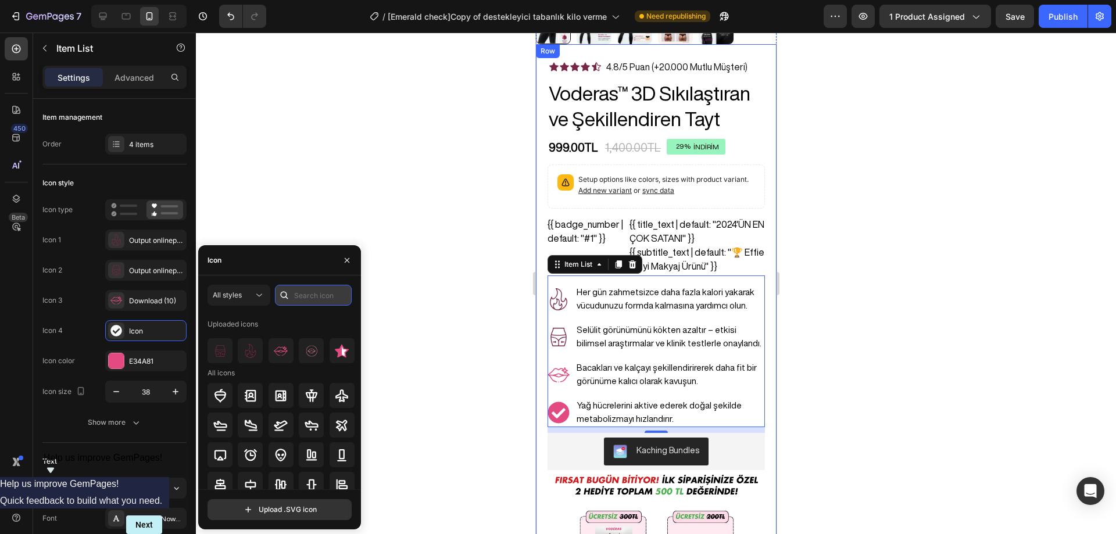
click at [329, 290] on input "text" at bounding box center [313, 295] width 77 height 21
paste input "metabolism"
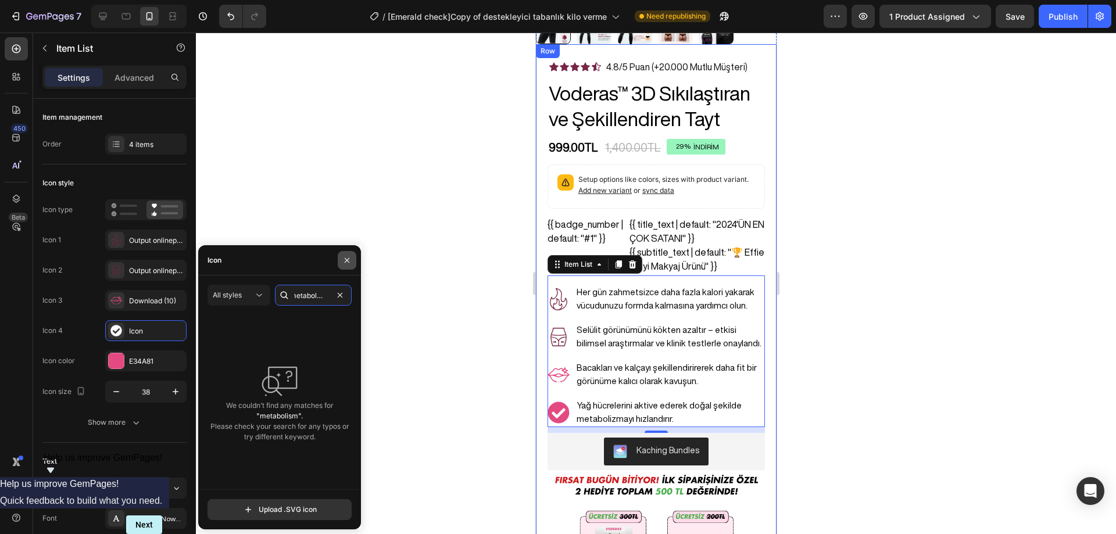
type input "metabolism"
click at [353, 256] on button "button" at bounding box center [347, 260] width 19 height 19
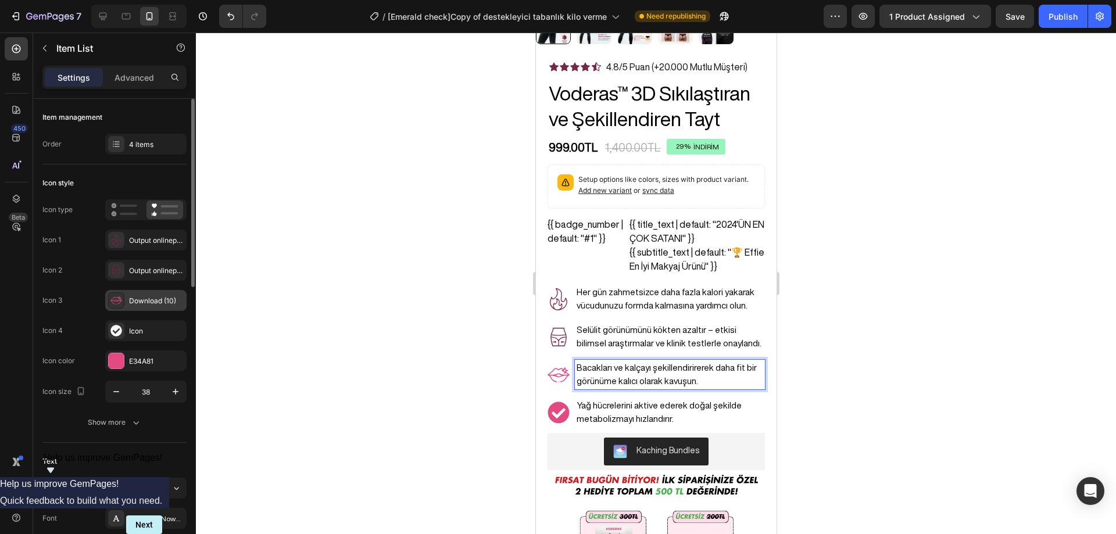
click at [137, 306] on div "Download (10)" at bounding box center [145, 300] width 81 height 21
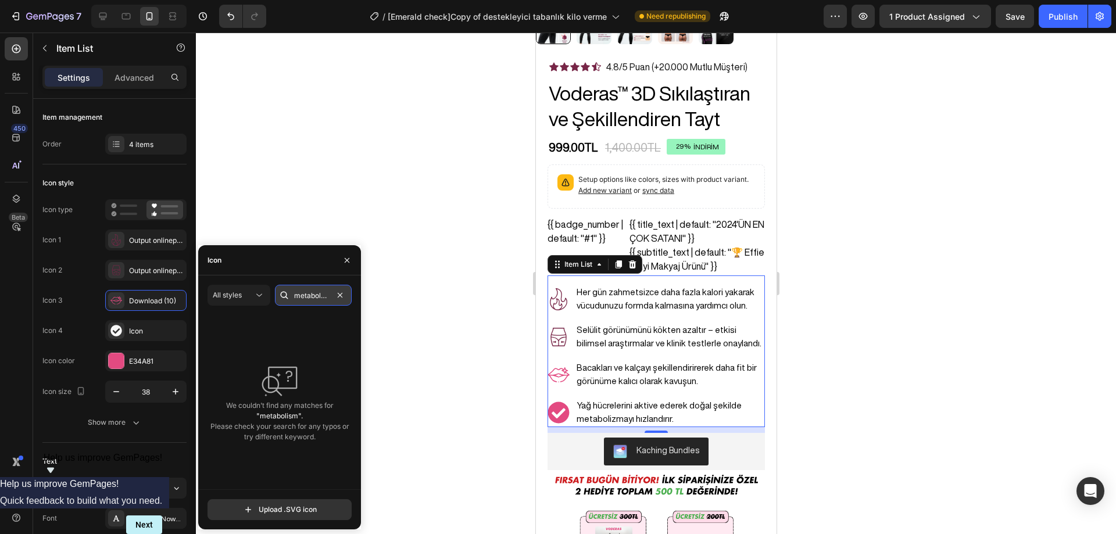
click at [308, 299] on input "metabolism" at bounding box center [313, 295] width 77 height 21
click at [245, 297] on div "All styles" at bounding box center [233, 295] width 41 height 10
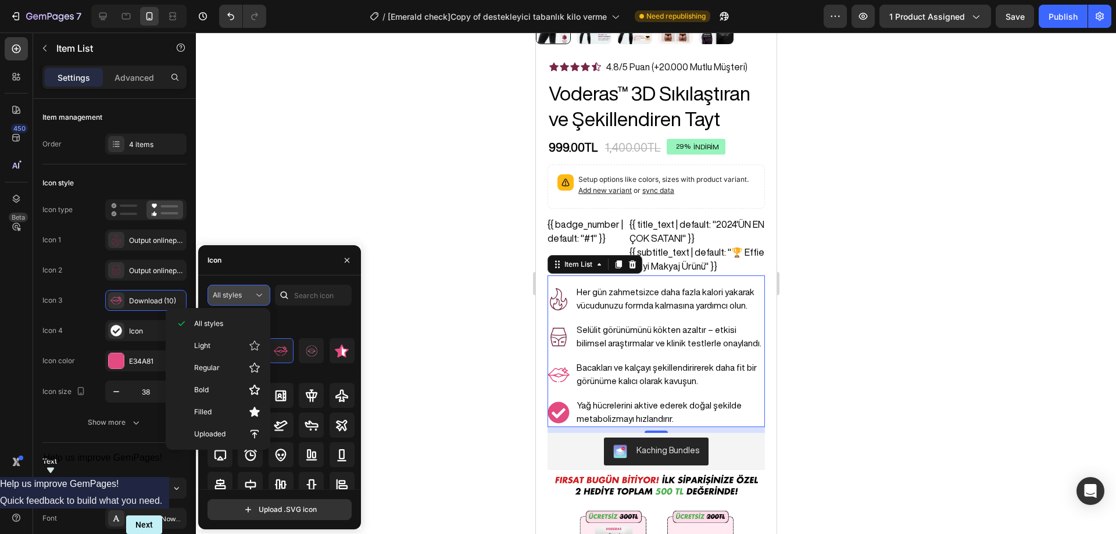
click at [245, 297] on div "All styles" at bounding box center [233, 295] width 41 height 10
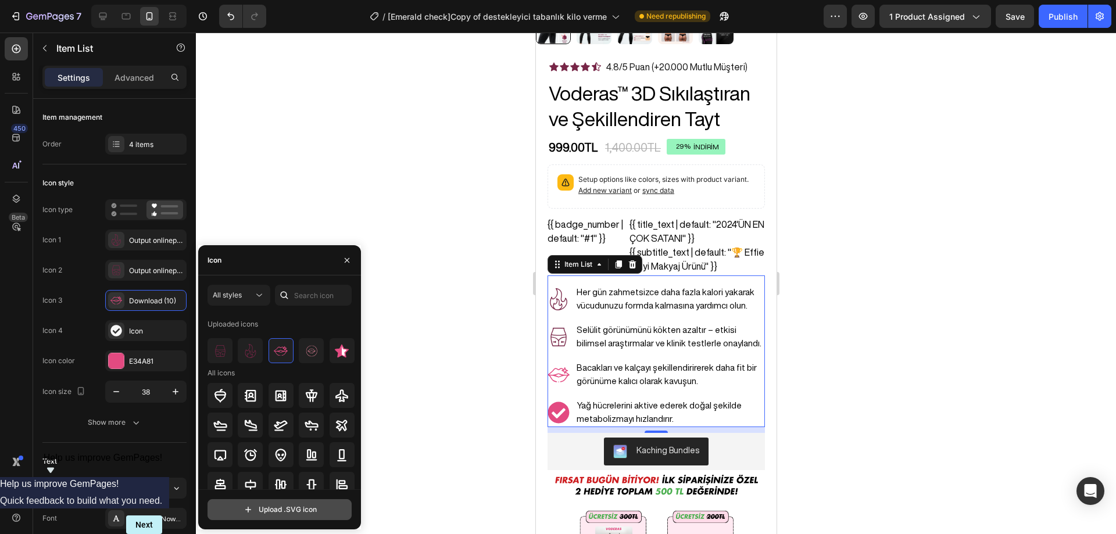
click at [305, 503] on input "file" at bounding box center [279, 510] width 143 height 20
type input "C:\fakepath\output-onlinepngtools (6).svg"
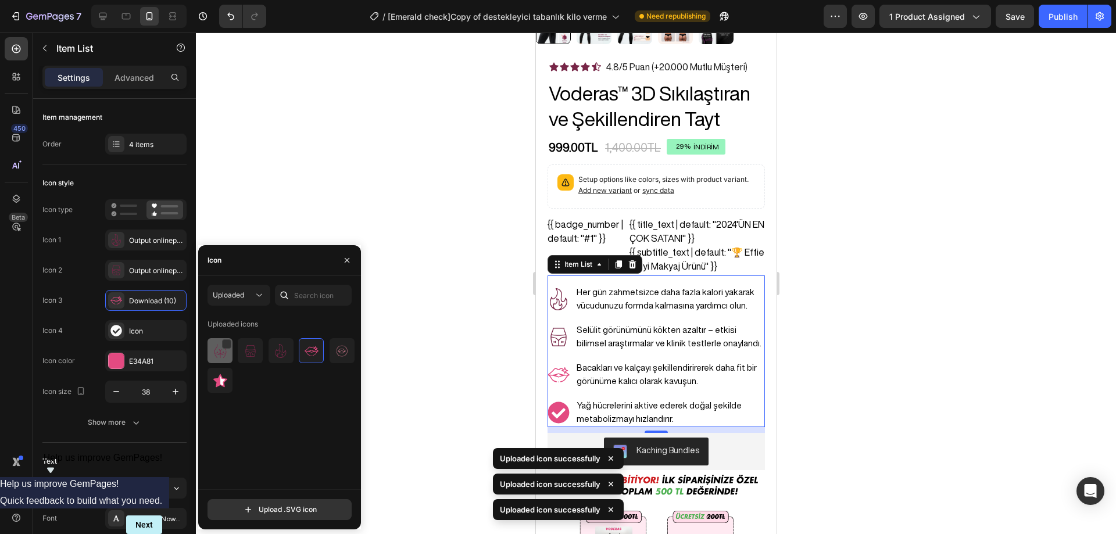
click at [220, 358] on div at bounding box center [219, 350] width 25 height 25
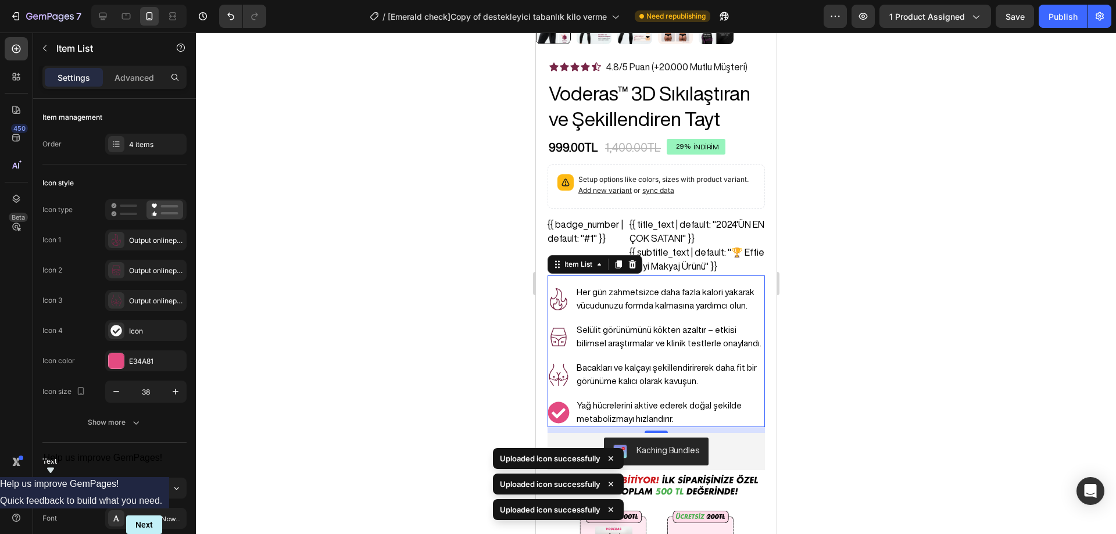
click at [901, 289] on div at bounding box center [656, 283] width 920 height 501
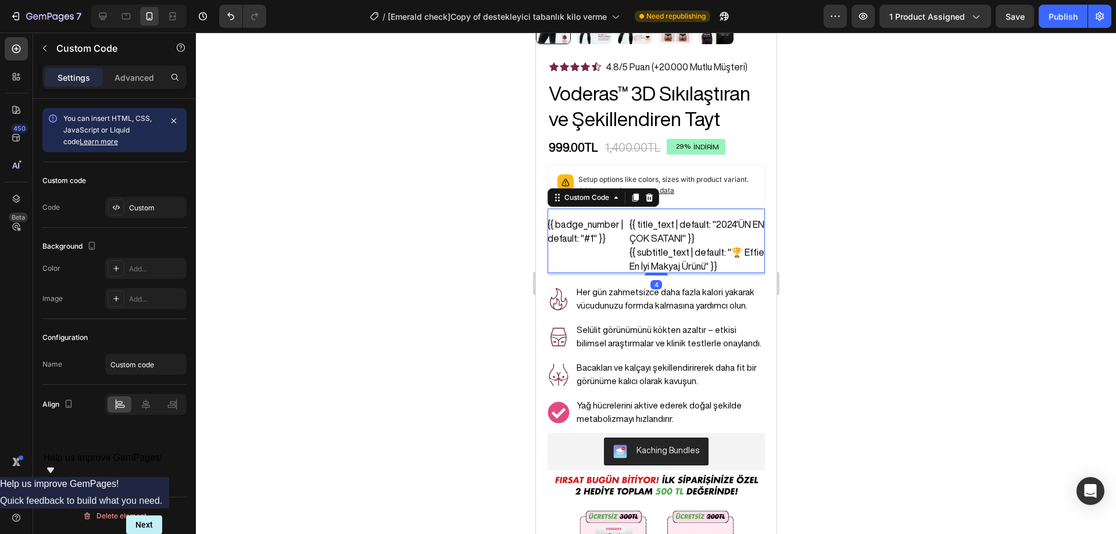
click at [689, 218] on div "{{ title_text | default: "2024'ÜN EN ÇOK SATANI" }}" at bounding box center [696, 231] width 135 height 28
click at [140, 207] on div "Custom" at bounding box center [156, 208] width 55 height 10
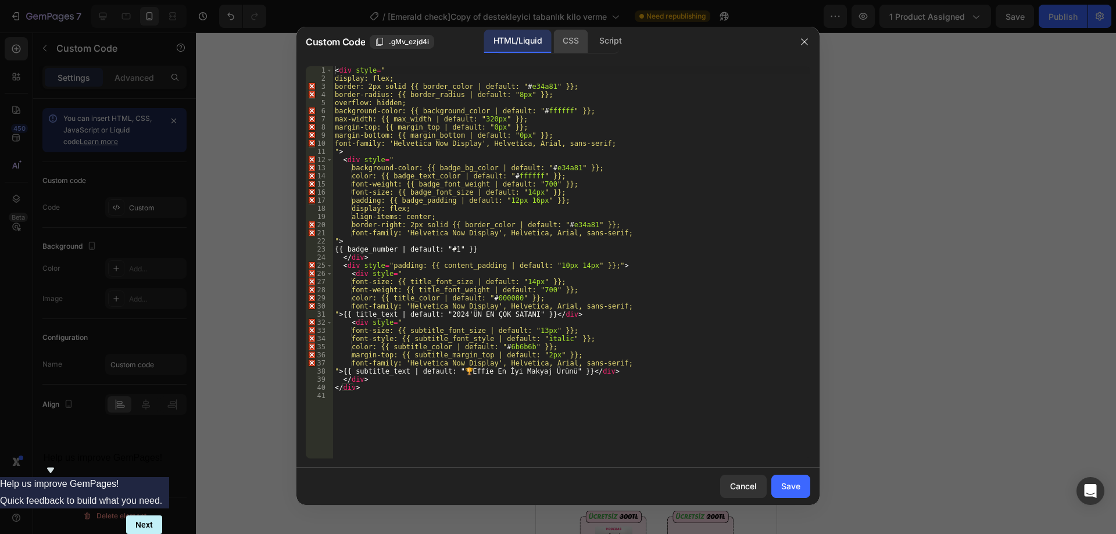
click at [564, 34] on div "CSS" at bounding box center [570, 41] width 34 height 23
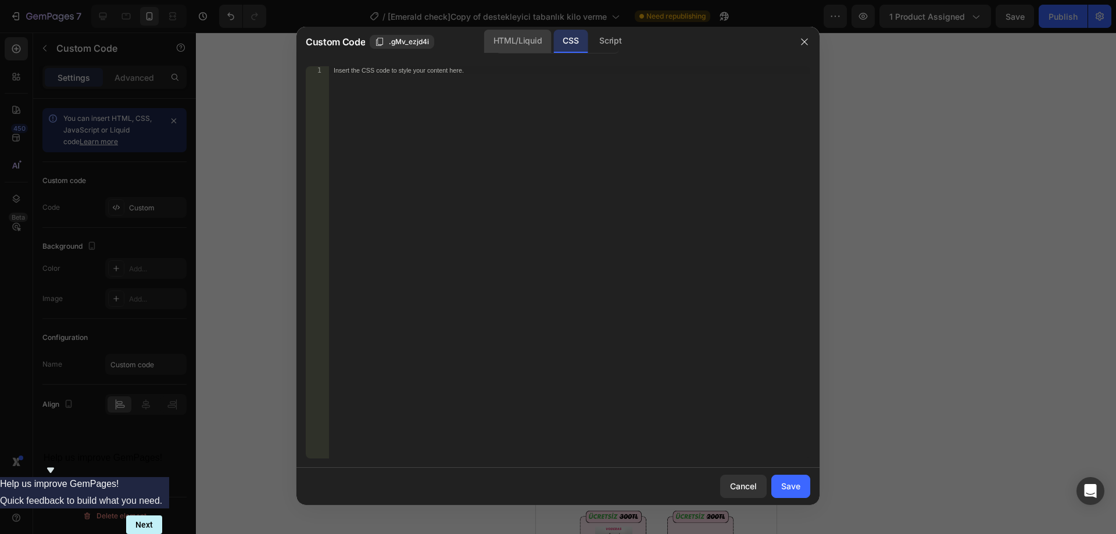
click at [533, 36] on div "HTML/Liquid" at bounding box center [517, 41] width 67 height 23
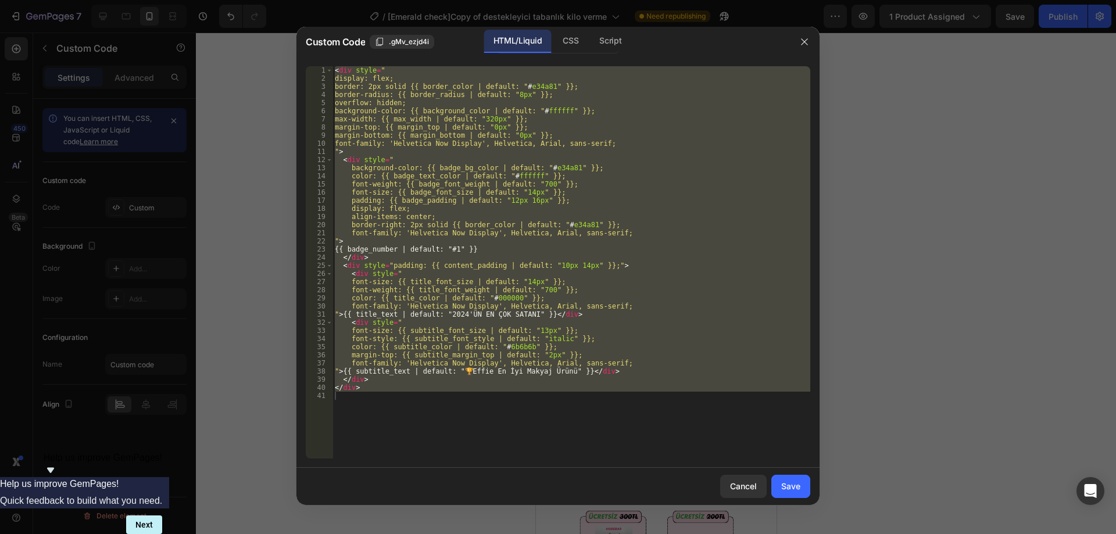
click at [456, 191] on div "< div style = " display: flex; border: 2px solid {{ border_color | default: " #…" at bounding box center [571, 262] width 478 height 392
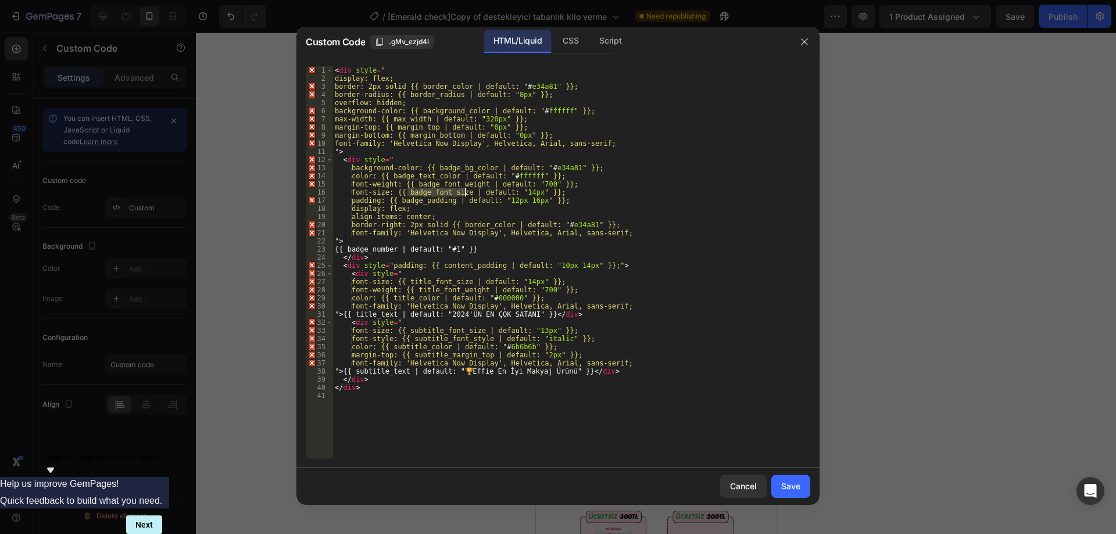
click at [456, 191] on div "< div style = " display: flex; border: 2px solid {{ border_color | default: " #…" at bounding box center [571, 270] width 478 height 408
type textarea "</div>"
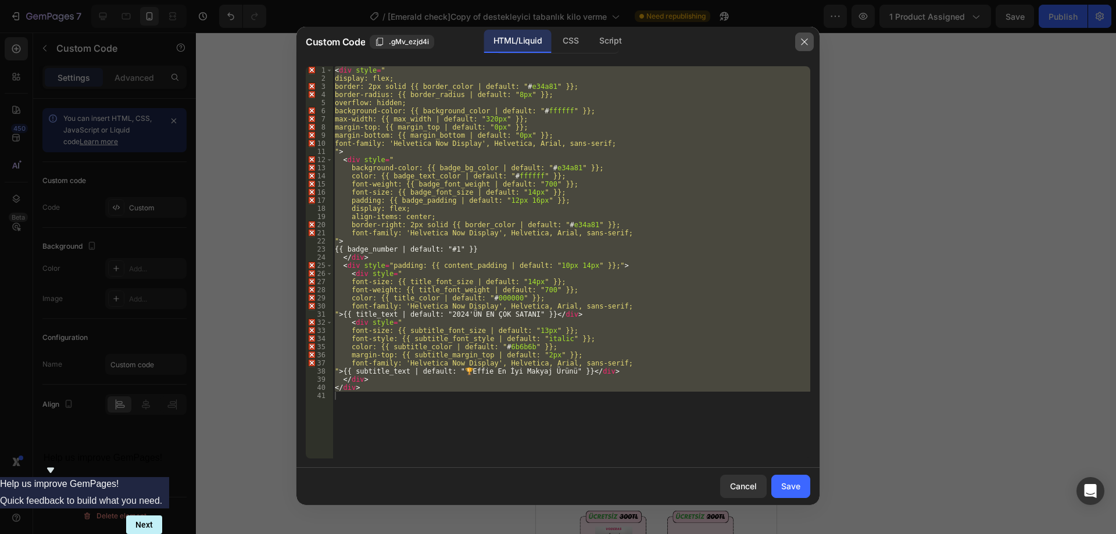
click at [798, 37] on button "button" at bounding box center [804, 42] width 19 height 19
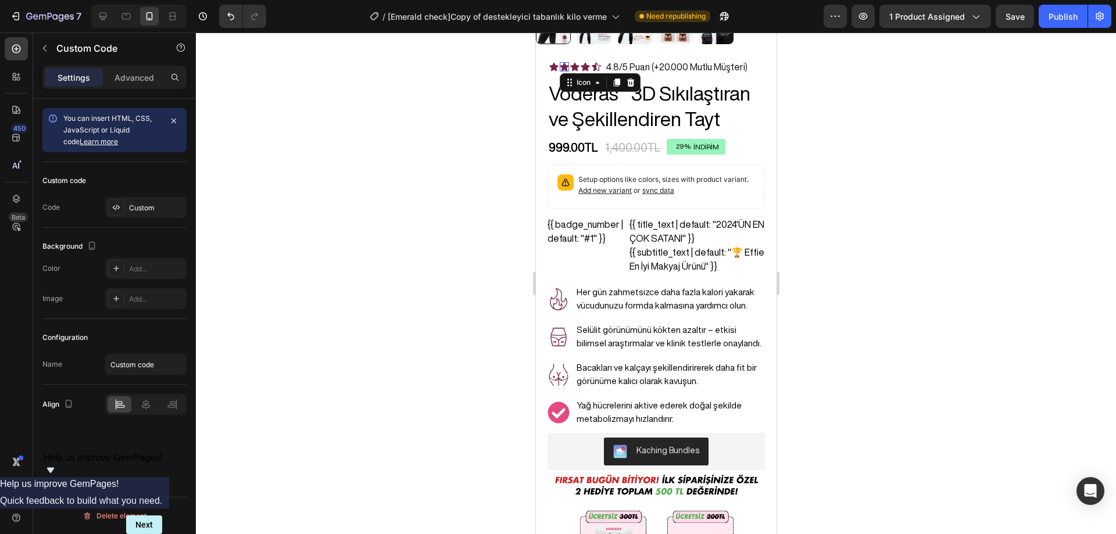
click at [562, 62] on icon at bounding box center [563, 66] width 9 height 9
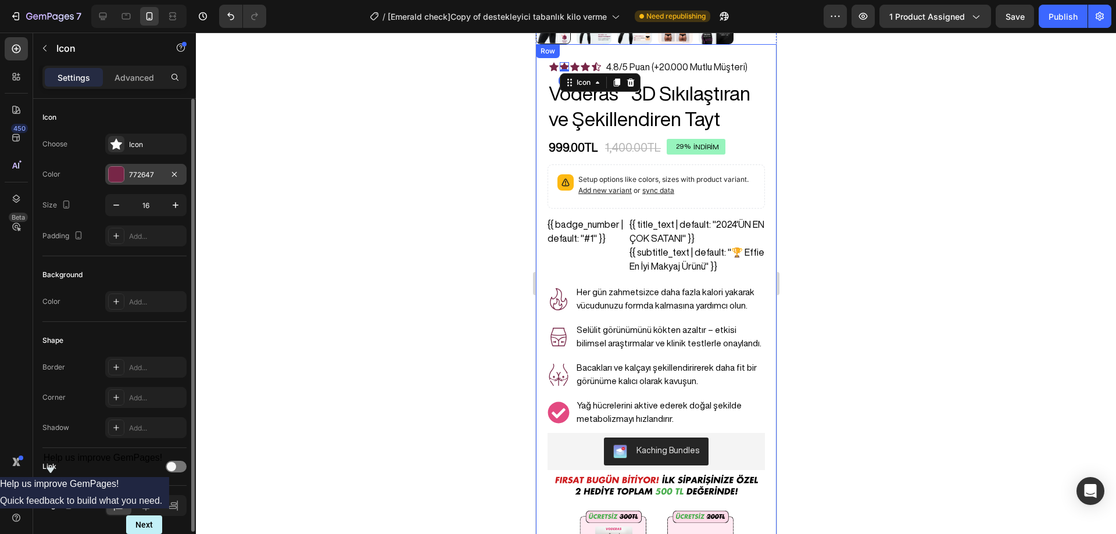
click at [120, 174] on div at bounding box center [116, 174] width 15 height 15
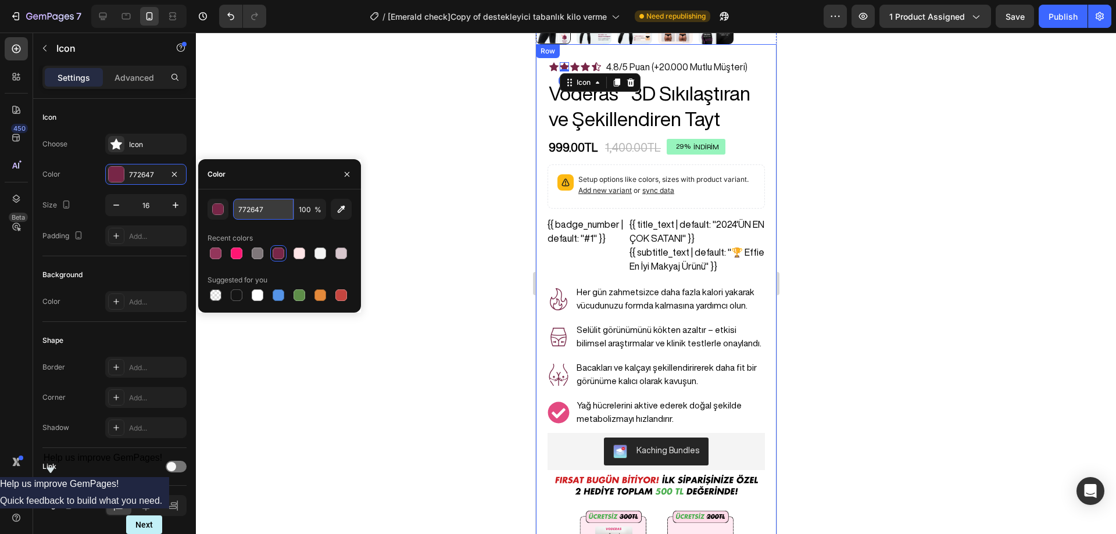
click at [272, 207] on input "772647" at bounding box center [263, 209] width 60 height 21
click at [632, 220] on div "{{ title_text | default: "2024'ÜN EN ÇOK SATANI" }}" at bounding box center [696, 231] width 135 height 28
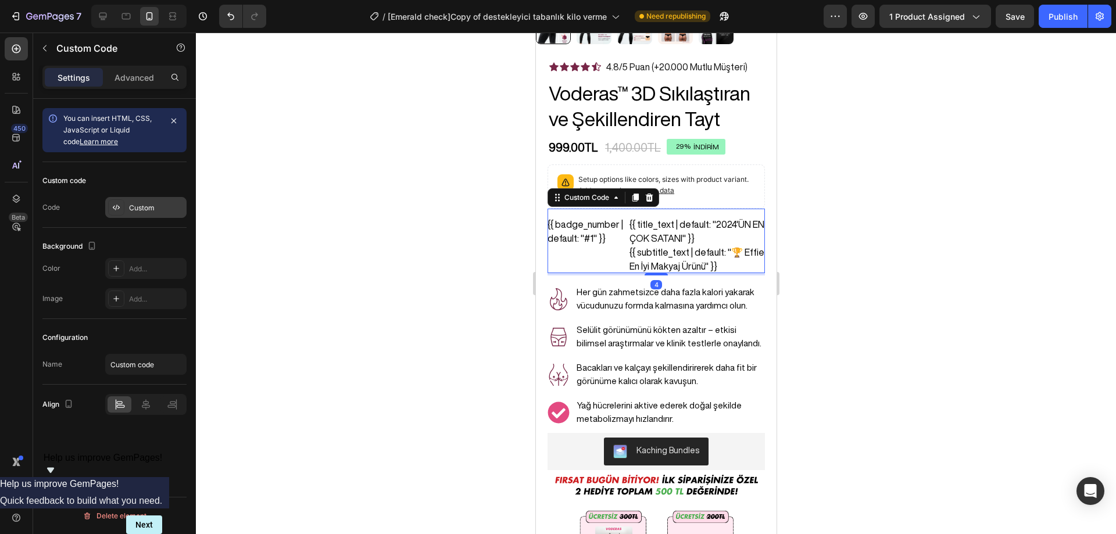
click at [131, 201] on div "Custom" at bounding box center [145, 207] width 81 height 21
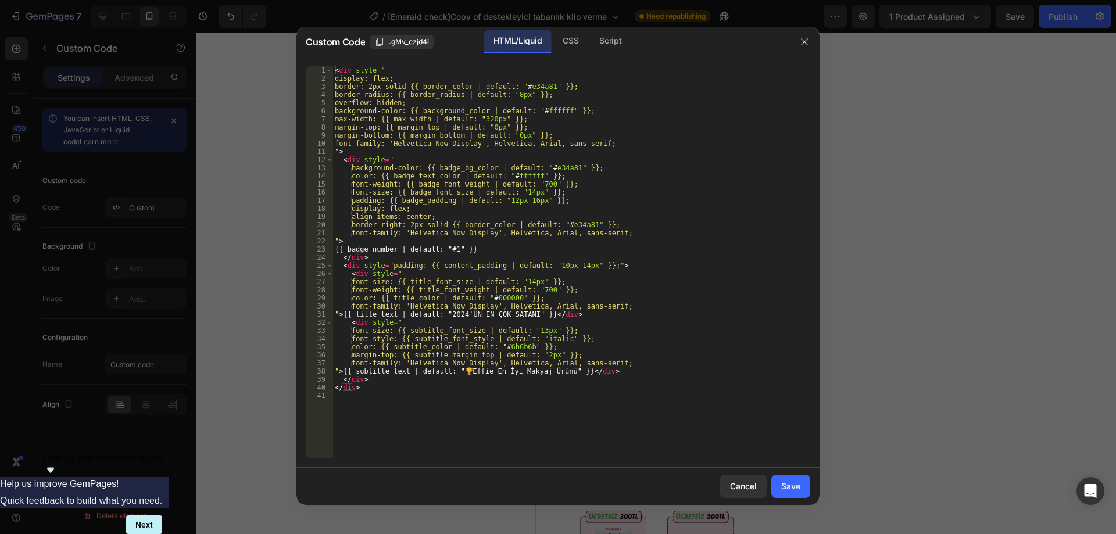
click at [512, 223] on div "< div style = " display: flex; border: 2px solid {{ border_color | default: " #…" at bounding box center [571, 270] width 478 height 408
type textarea "</div>"
click at [791, 486] on div "Save" at bounding box center [790, 486] width 19 height 12
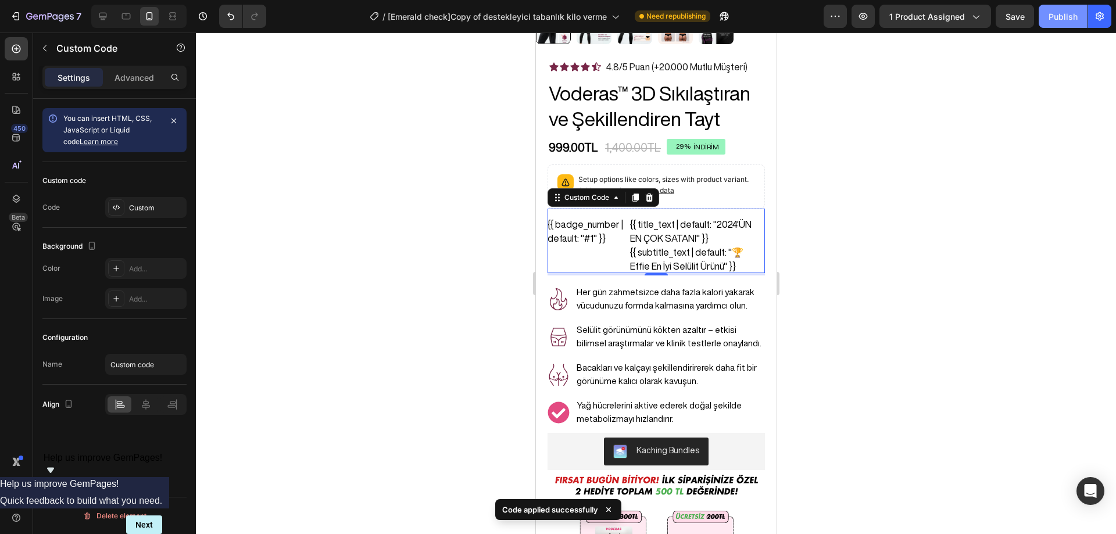
click at [1050, 18] on div "Publish" at bounding box center [1062, 16] width 29 height 12
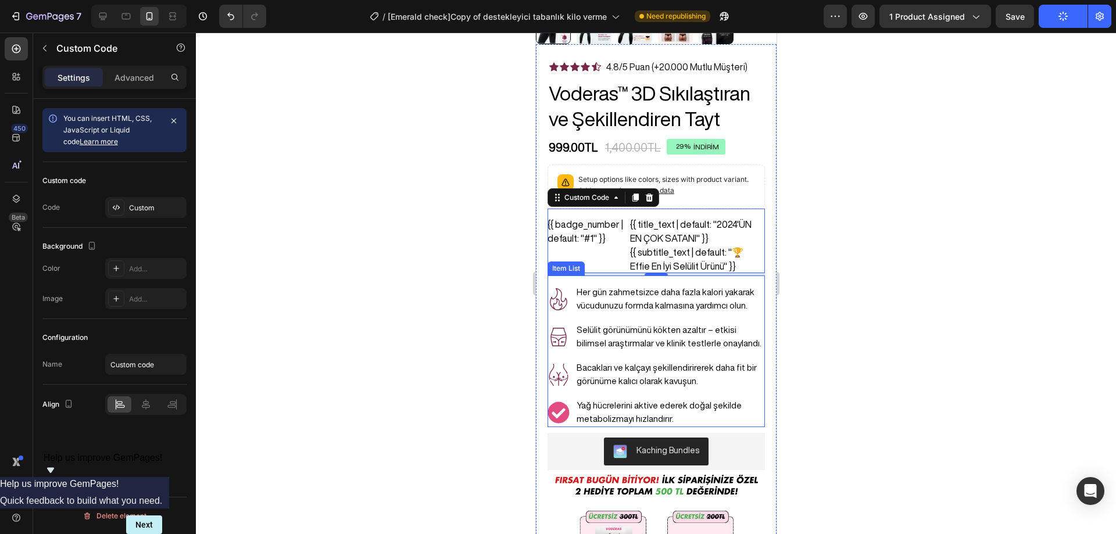
click at [612, 399] on p "Yağ hücrelerini aktive ederek doğal şekilde metabolizmayı hızlandırır." at bounding box center [669, 412] width 187 height 26
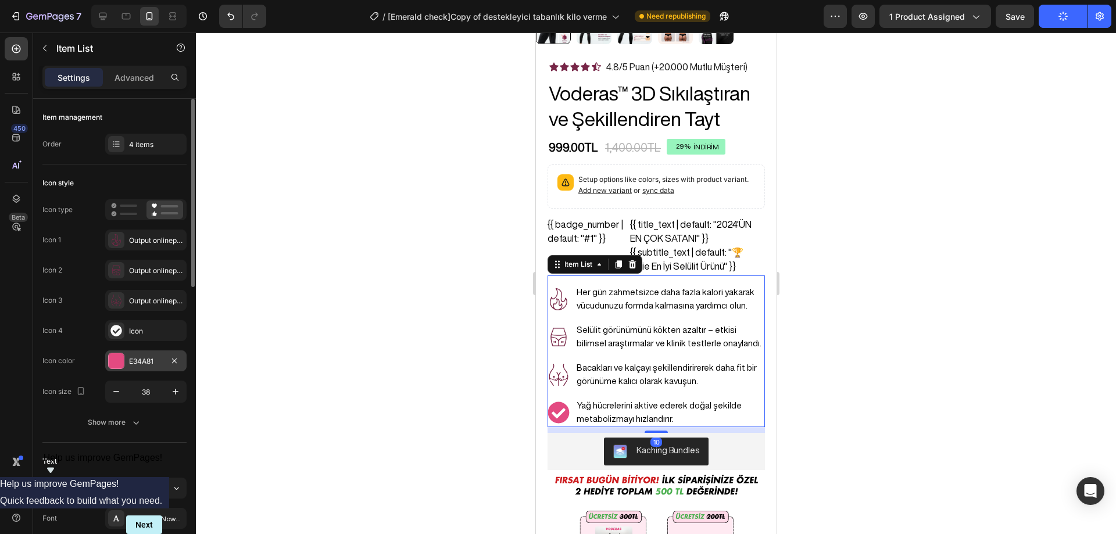
click at [121, 364] on div at bounding box center [116, 360] width 15 height 15
click at [124, 333] on div "Icon" at bounding box center [145, 330] width 81 height 21
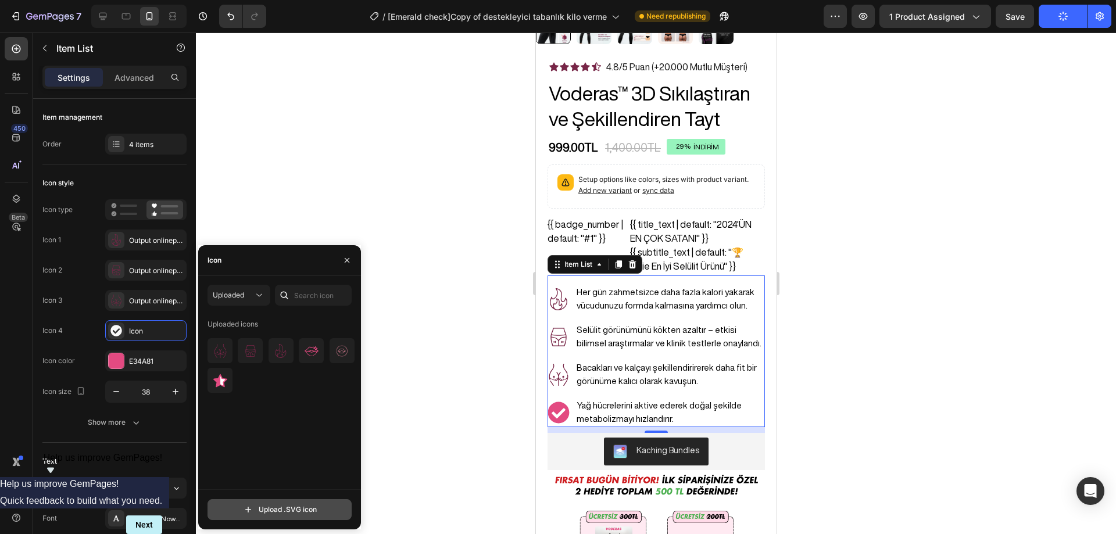
click at [281, 504] on input "file" at bounding box center [279, 510] width 143 height 20
type input "C:\fakepath\output-onlinepngtools (7).svg"
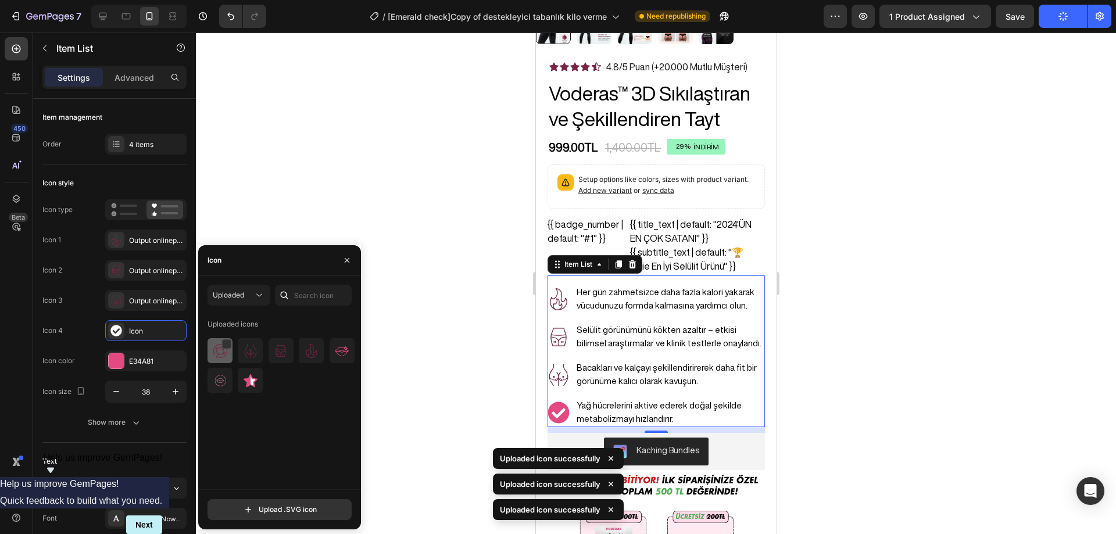
click at [221, 357] on img at bounding box center [220, 351] width 14 height 14
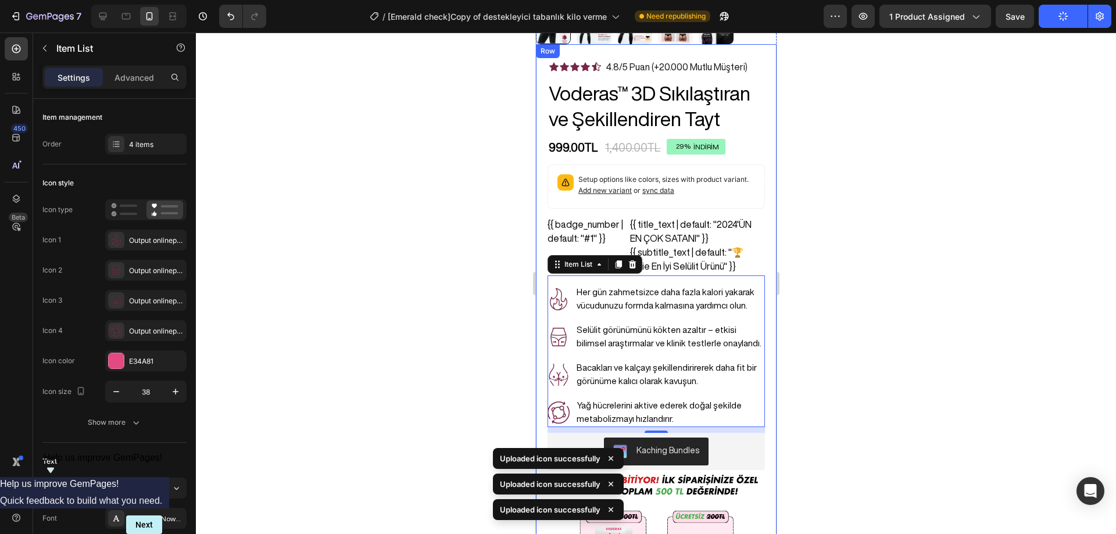
click at [876, 313] on div at bounding box center [656, 283] width 920 height 501
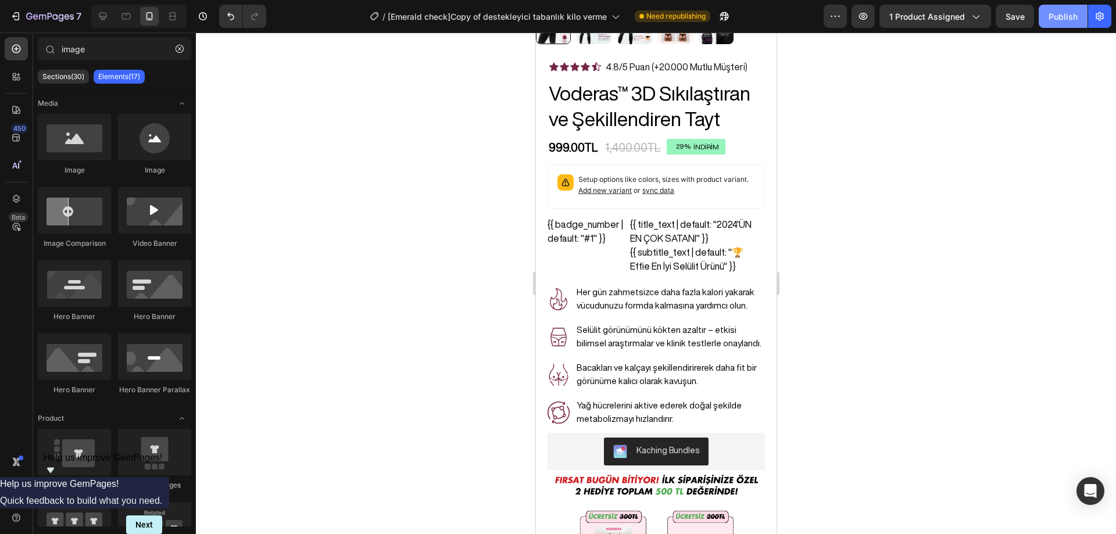
click at [1051, 10] on div "Publish" at bounding box center [1062, 16] width 29 height 12
click at [585, 62] on icon at bounding box center [584, 66] width 9 height 9
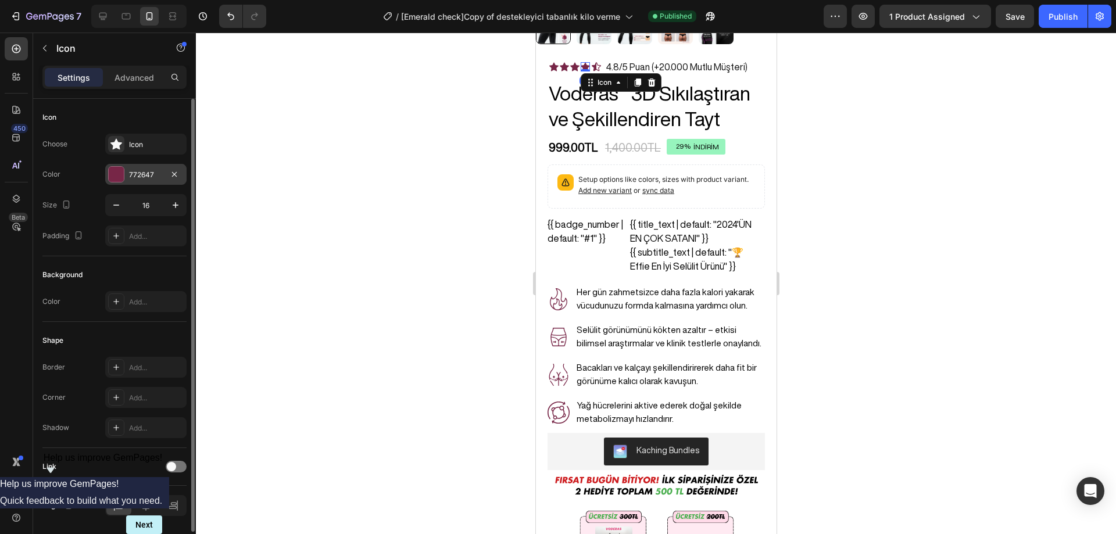
click at [141, 171] on div "772647" at bounding box center [146, 175] width 34 height 10
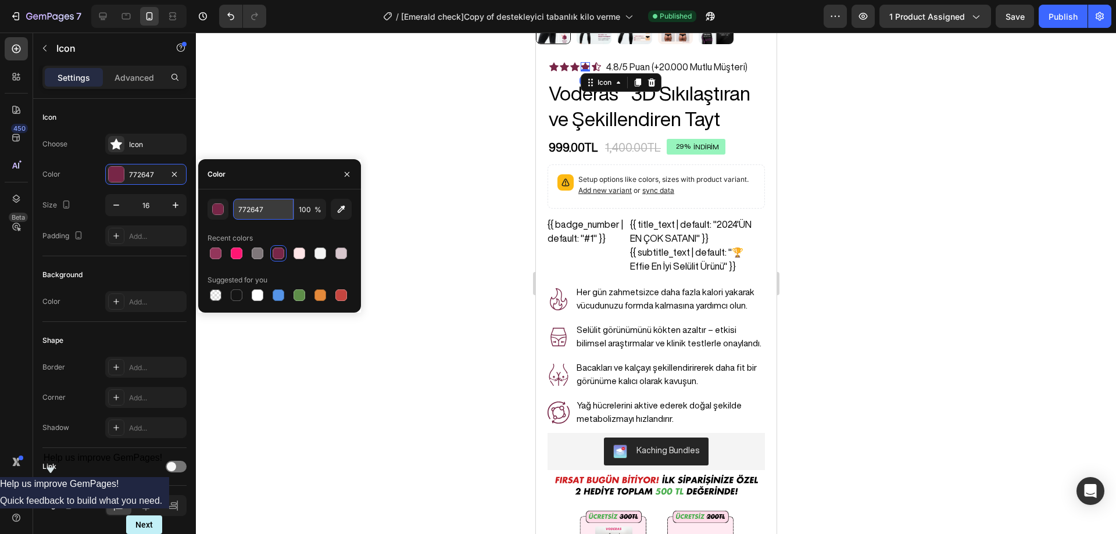
click at [260, 209] on input "772647" at bounding box center [263, 209] width 60 height 21
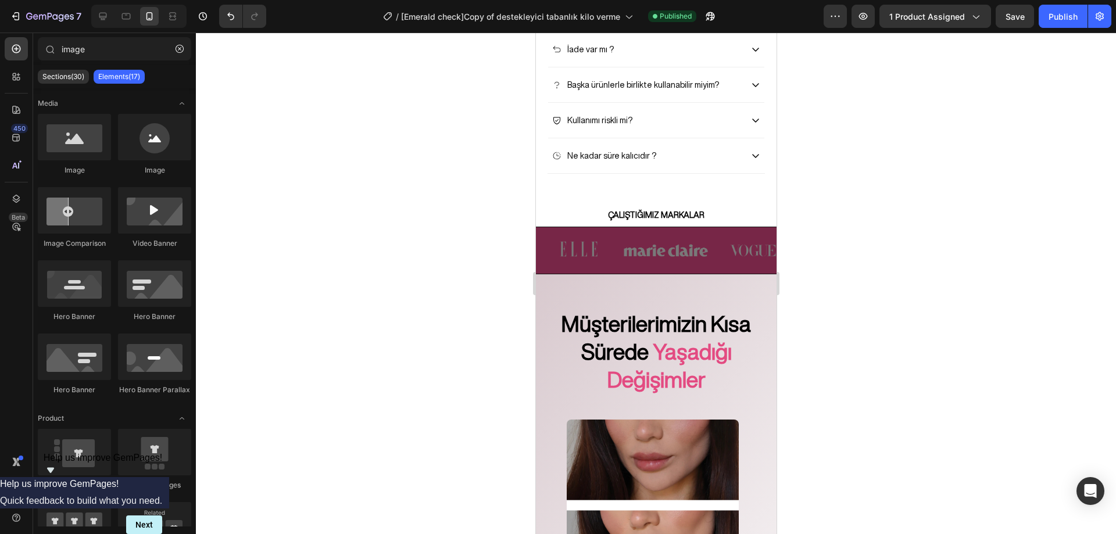
scroll to position [2601, 0]
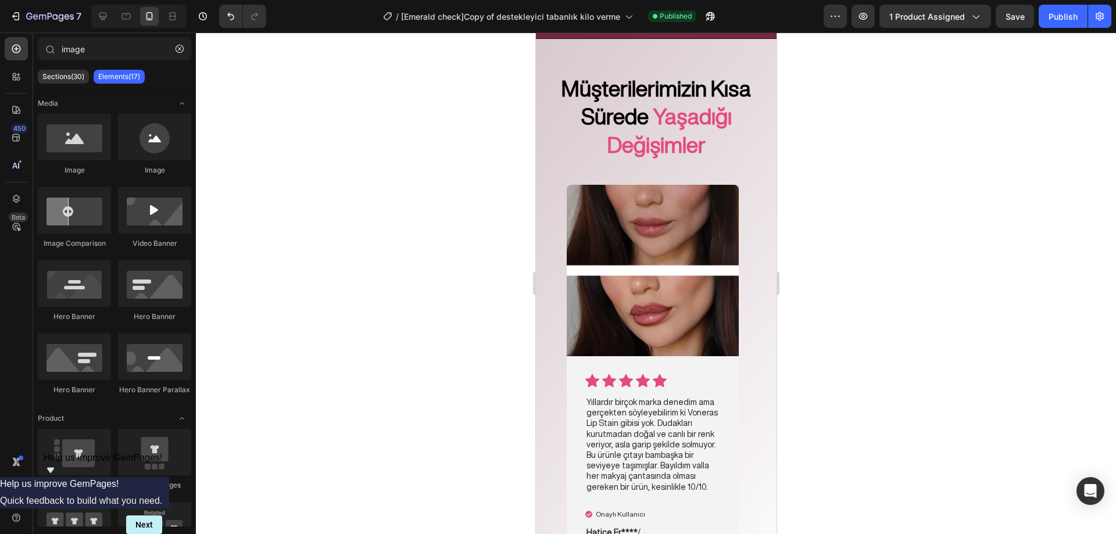
drag, startPoint x: 770, startPoint y: 71, endPoint x: 1064, endPoint y: 436, distance: 468.6
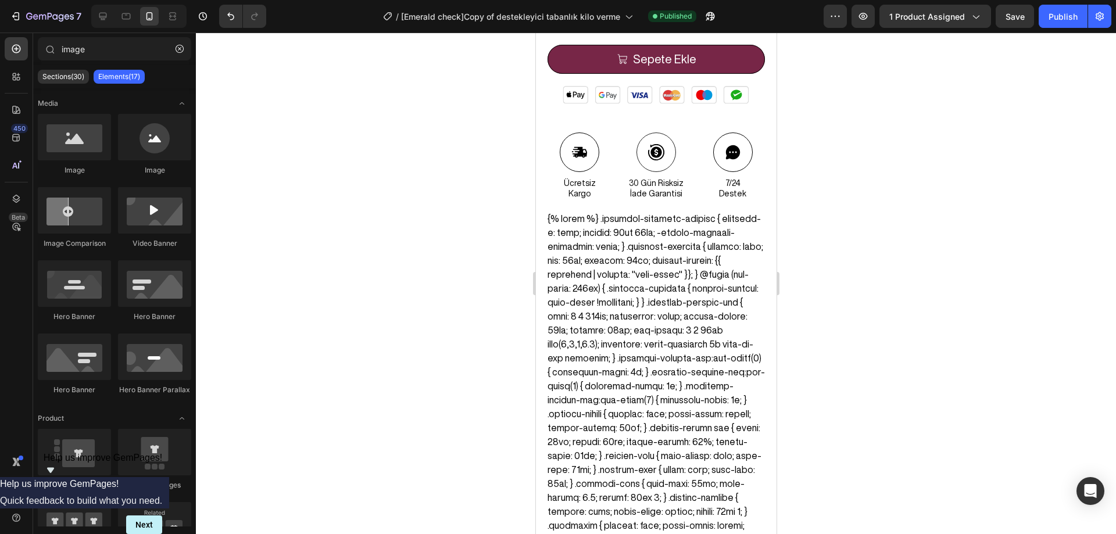
scroll to position [983, 0]
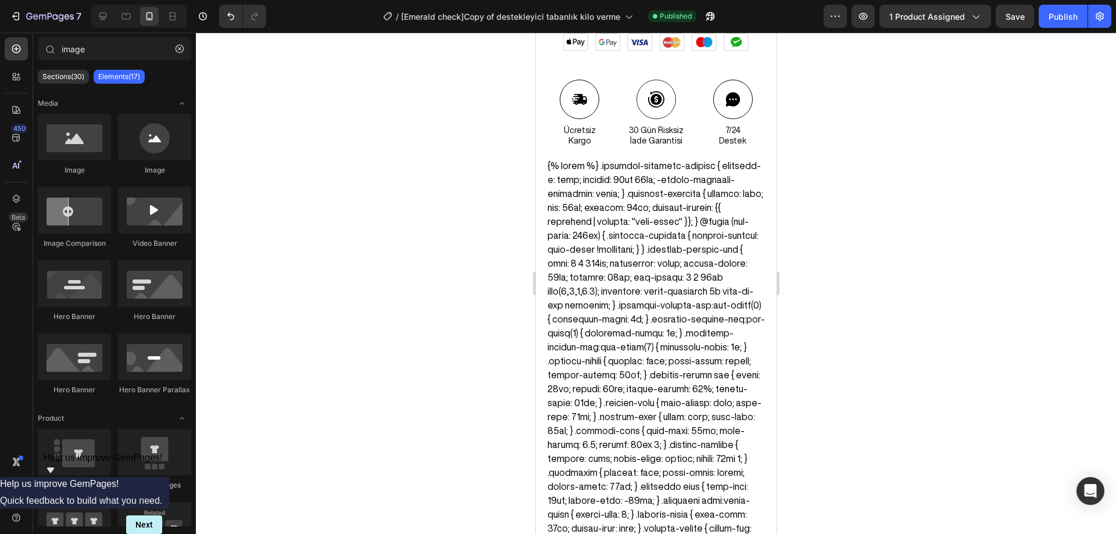
drag, startPoint x: 771, startPoint y: 258, endPoint x: 1312, endPoint y: 178, distance: 546.8
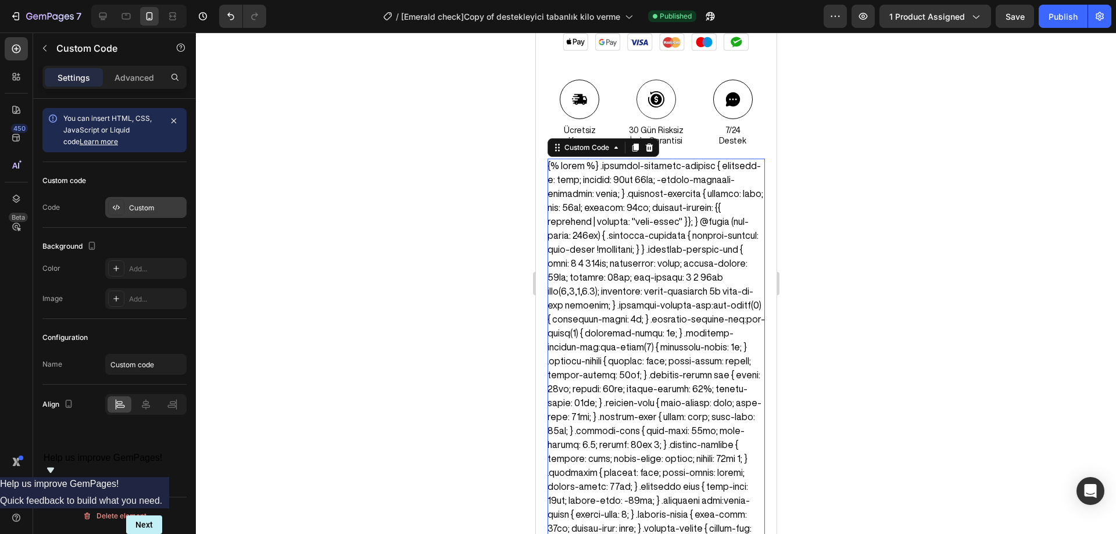
click at [127, 205] on div "Custom" at bounding box center [145, 207] width 81 height 21
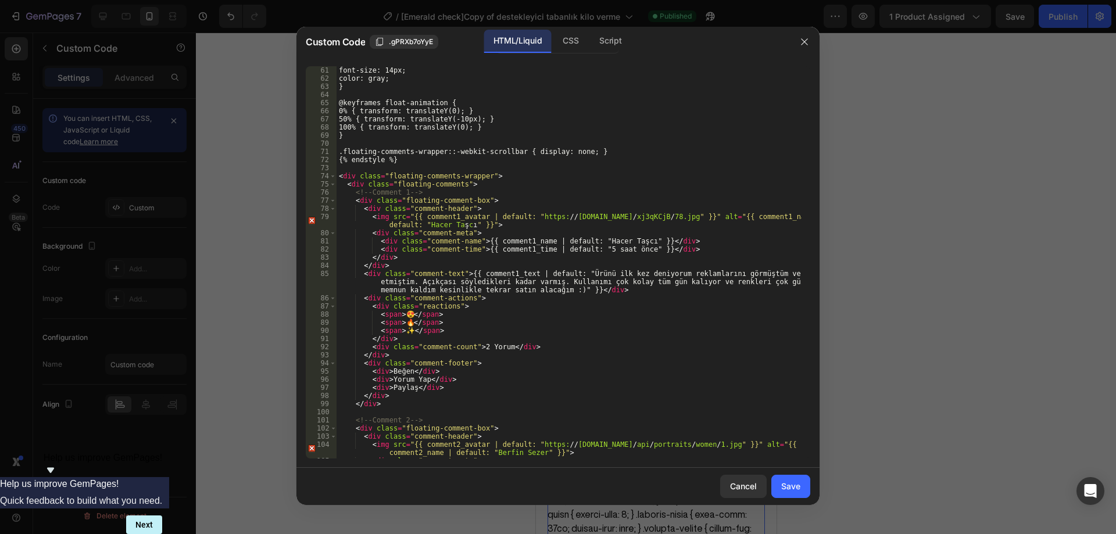
scroll to position [488, 0]
click at [583, 267] on div "font-size: 14px; color: gray; } @keyframes float-animation { 0% { transform: tr…" at bounding box center [568, 270] width 465 height 408
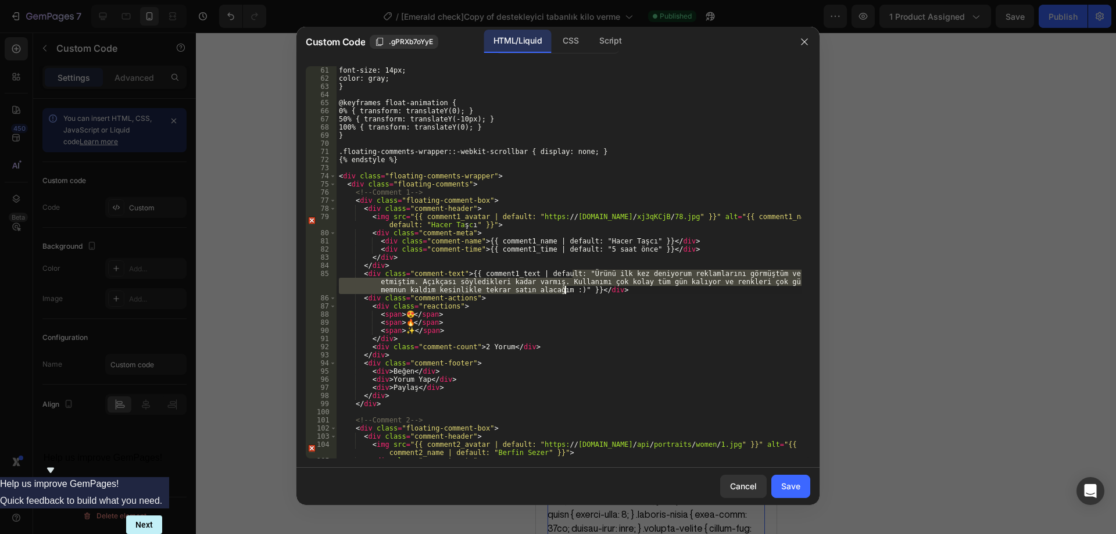
drag, startPoint x: 572, startPoint y: 271, endPoint x: 563, endPoint y: 292, distance: 22.9
click at [563, 292] on div "font-size: 14px; color: gray; } @keyframes float-animation { 0% { transform: tr…" at bounding box center [568, 270] width 465 height 408
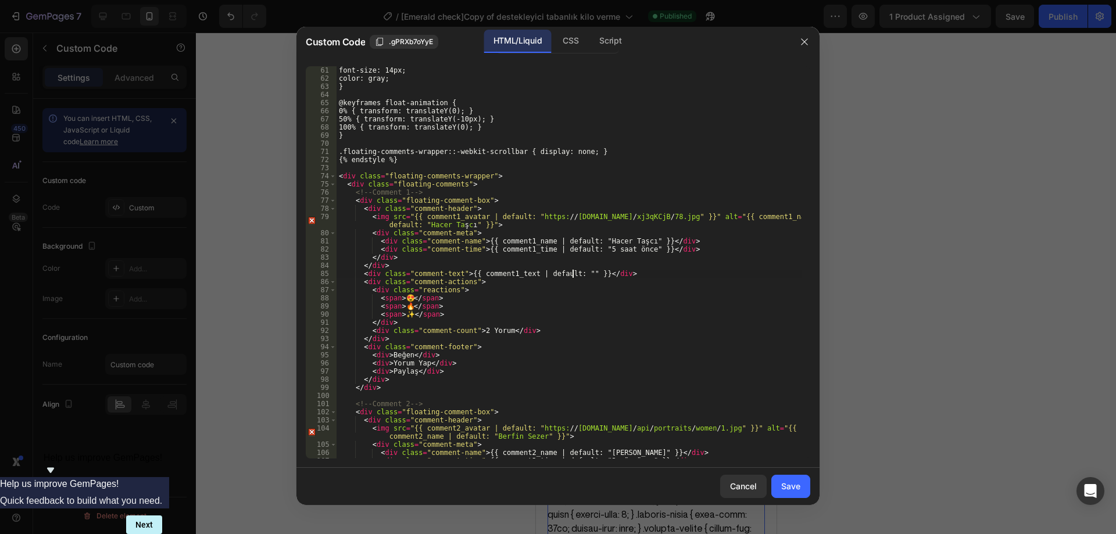
paste textarea "Normalde hiç yorum yapmam ama bu defa teşekkür etmek istedim çünkü sonuçlar ina…"
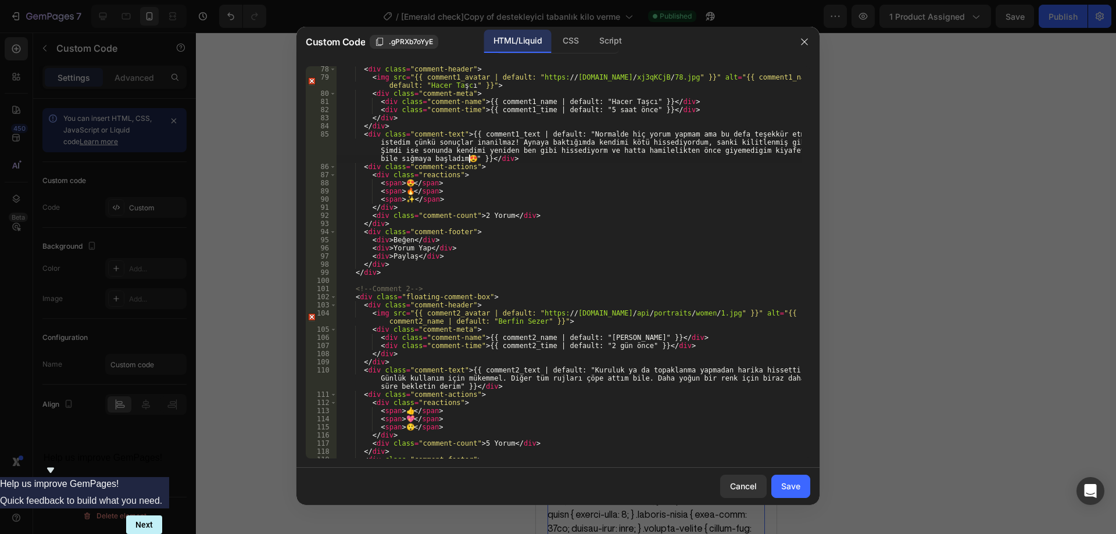
scroll to position [662, 0]
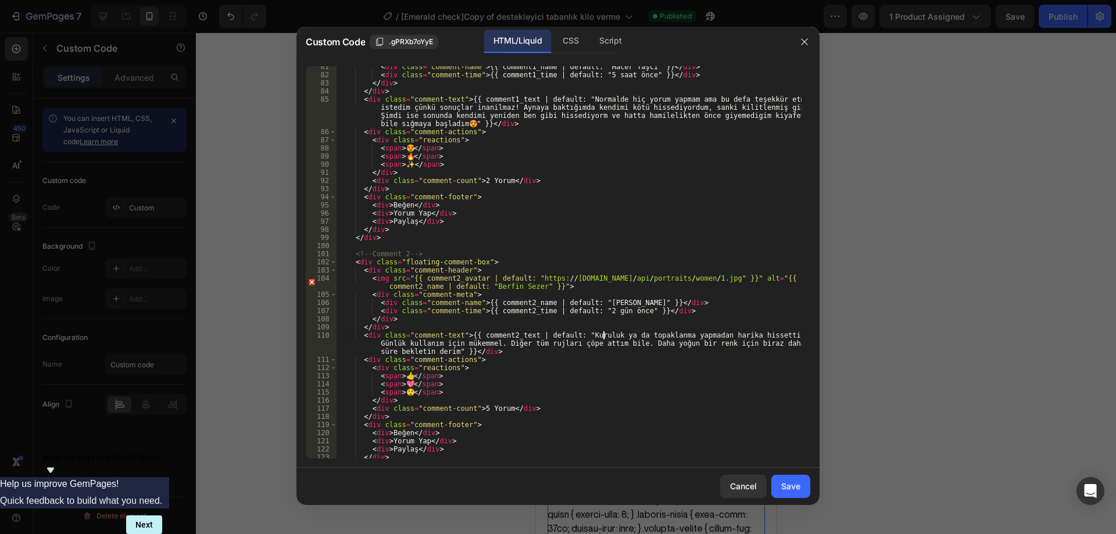
click at [599, 335] on div "< div class = "comment-name" > {{ comment1_name | default: "Hacer Taşcı" }} </ …" at bounding box center [568, 267] width 465 height 408
type textarea "<div class="comment-text">{{ comment2_text | default: "Kuruluk ya da topaklanma…"
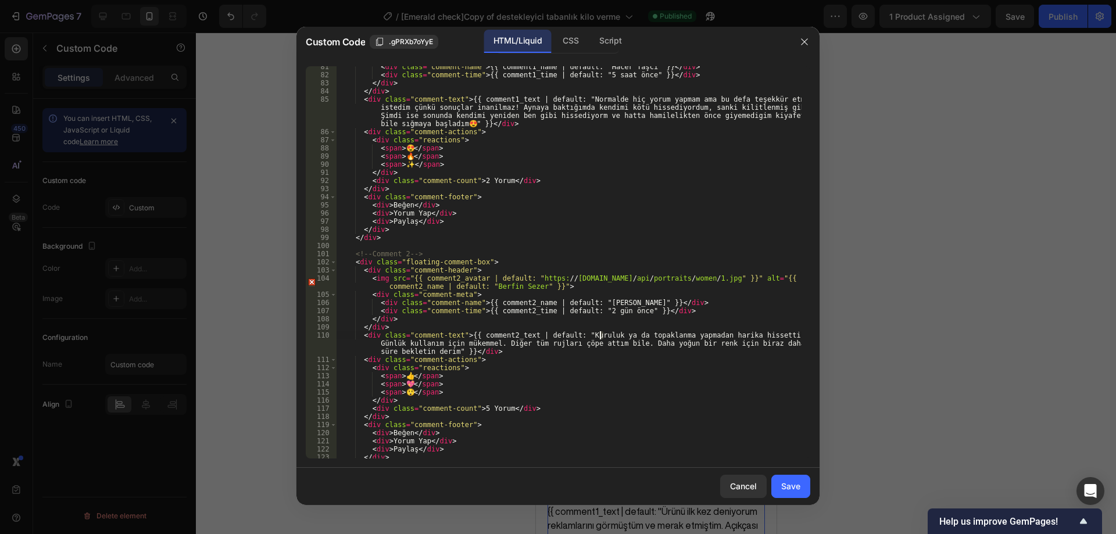
scroll to position [662, 0]
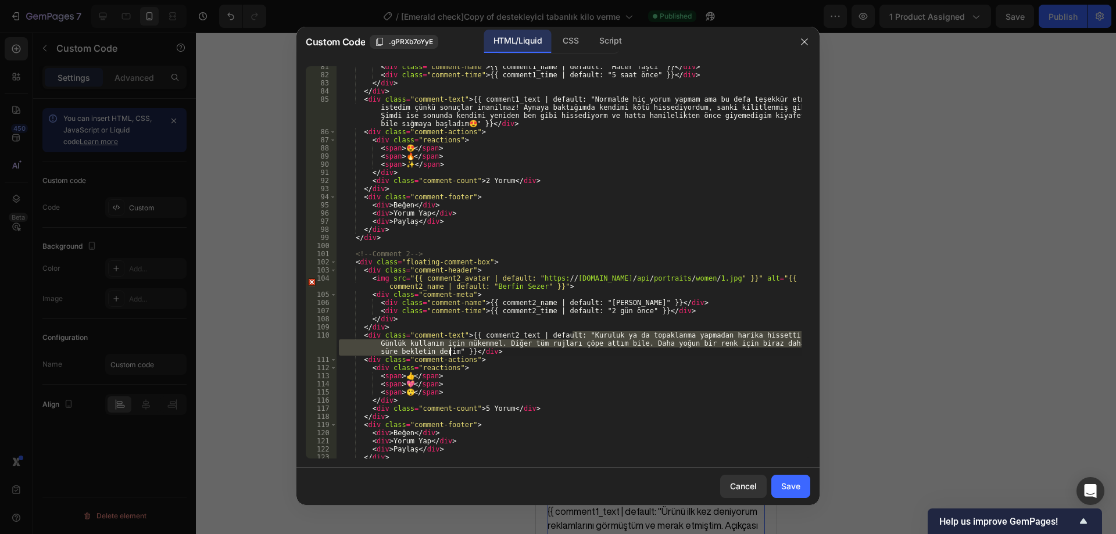
drag, startPoint x: 0, startPoint y: 0, endPoint x: 449, endPoint y: 352, distance: 570.2
click at [449, 352] on div "< div class = "comment-name" > {{ comment1_name | default: "Hacer Taşcı" }} </ …" at bounding box center [568, 267] width 465 height 408
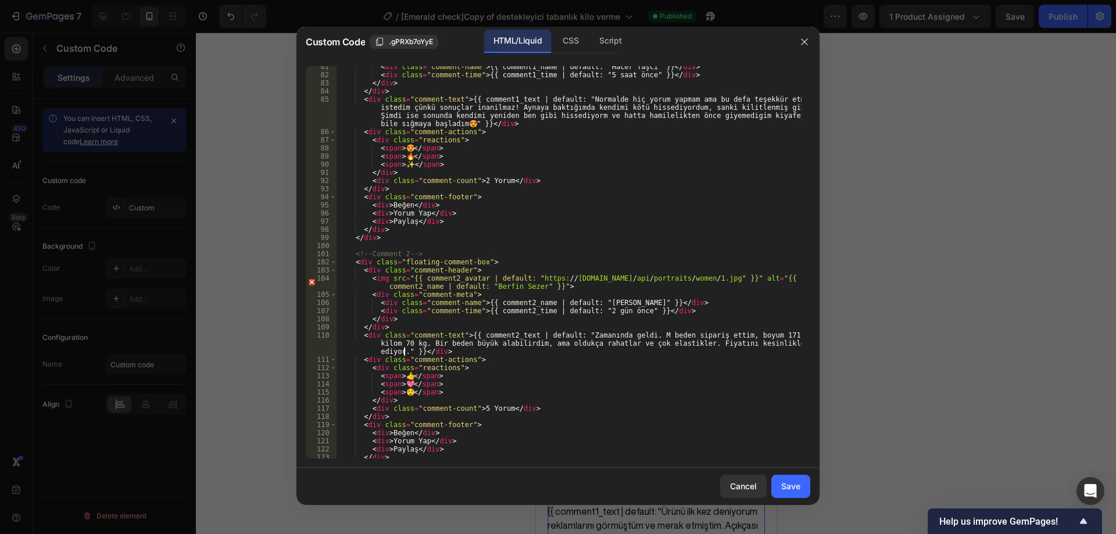
click at [682, 346] on div "< div class = "comment-name" > {{ comment1_name | default: "Hacer Taşcı" }} </ …" at bounding box center [568, 267] width 465 height 408
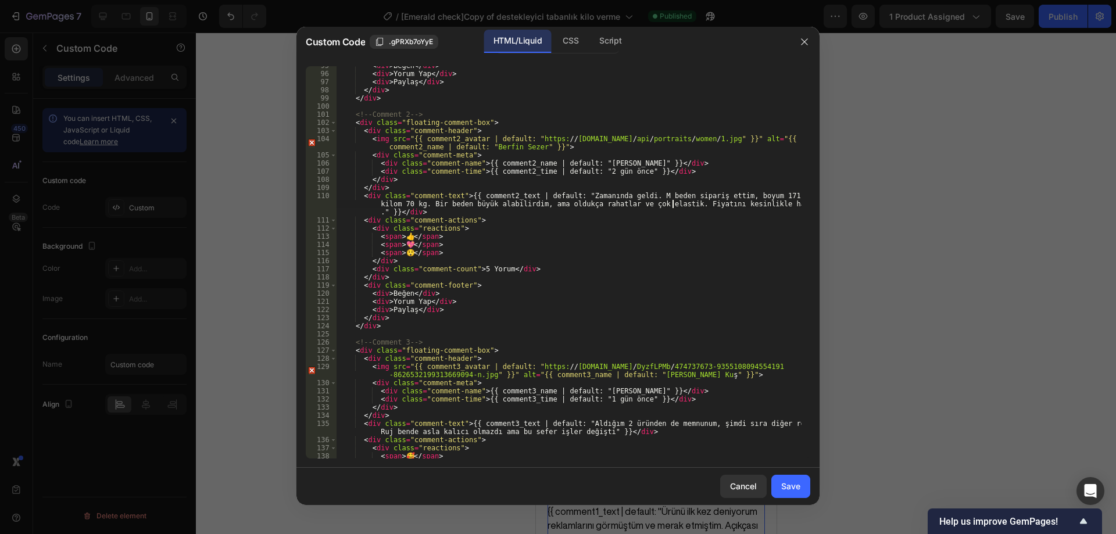
scroll to position [871, 0]
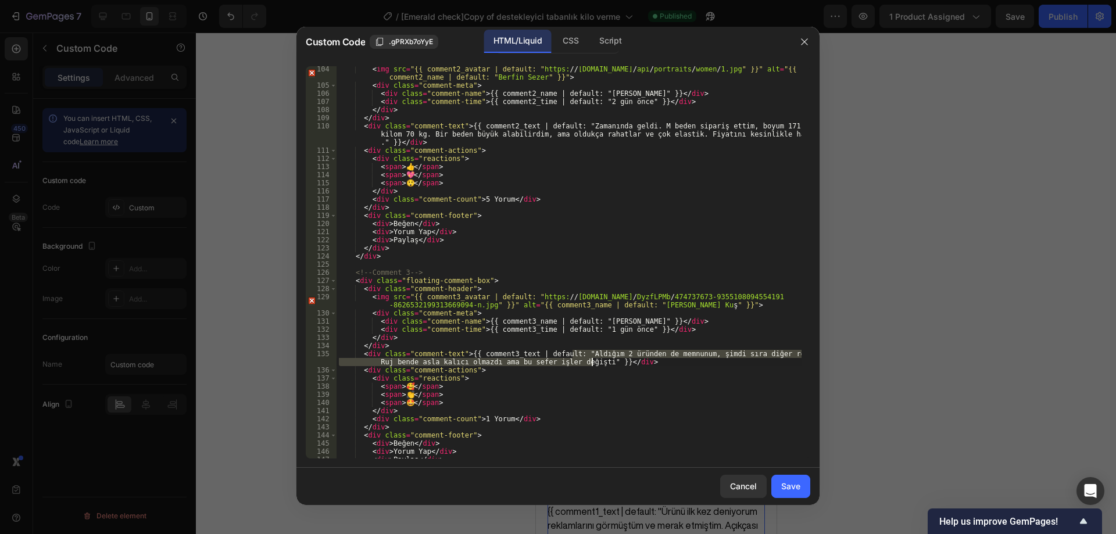
drag, startPoint x: 572, startPoint y: 354, endPoint x: 591, endPoint y: 358, distance: 19.6
click at [591, 358] on div "< img src = "{{ comment2_avatar | default: " https: // randomuser.me / api / po…" at bounding box center [568, 273] width 465 height 417
paste textarea "En çok neyini sevdim biliyormusnuz? Günlük rutinimden hicbirşeyi değiştirmedim.…"
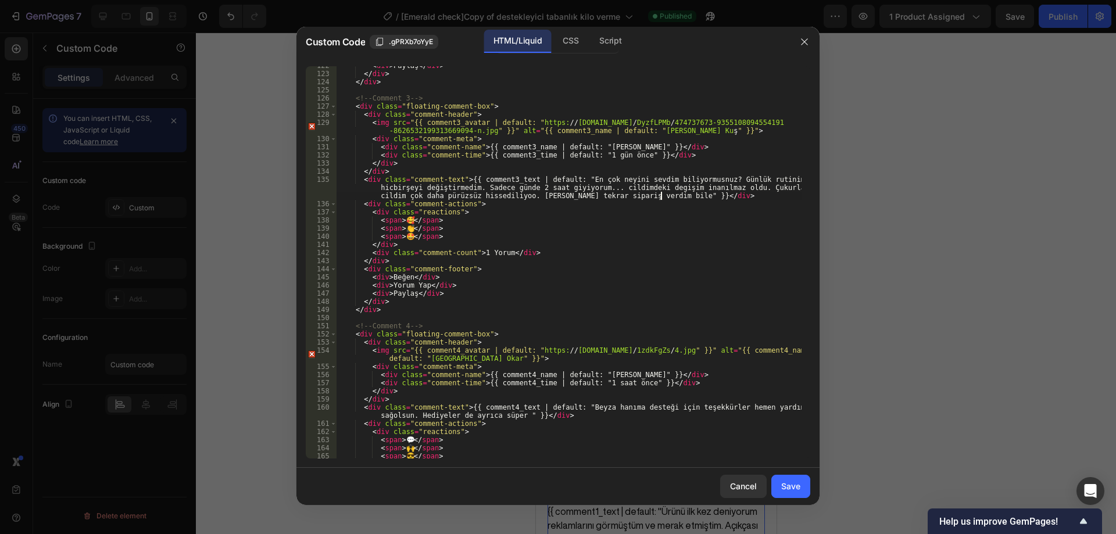
scroll to position [1116, 0]
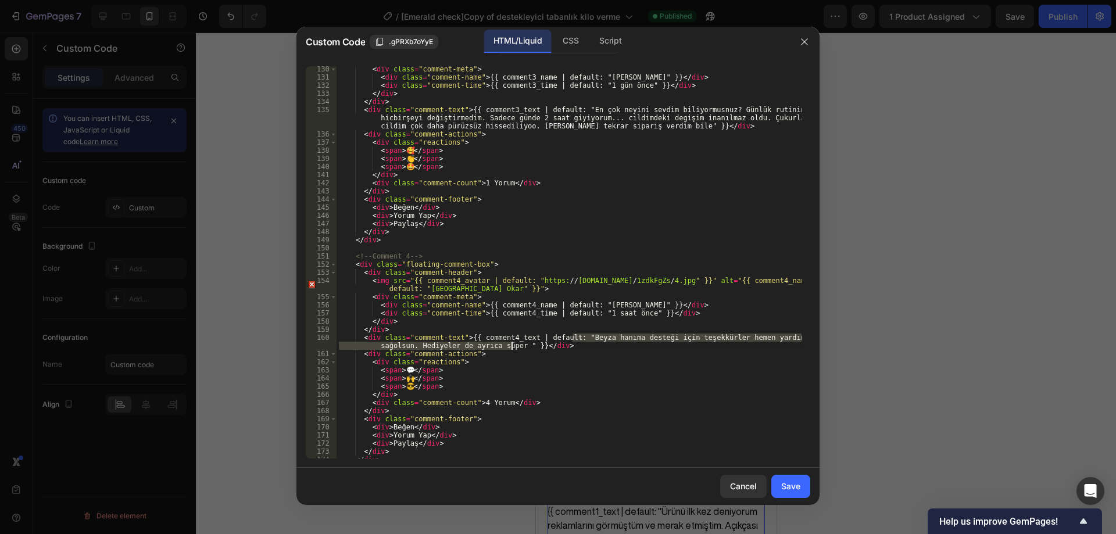
drag, startPoint x: 573, startPoint y: 339, endPoint x: 512, endPoint y: 349, distance: 61.9
click at [512, 349] on div "< div class = "comment-meta" > < div class = "comment-name" > {{ comment3_name …" at bounding box center [568, 269] width 465 height 408
paste textarea "Çoğu tayt bi kaç yıkamadan sonra sarkıyo ama Slimove™ öyle değil! Kumaşı hep sı…"
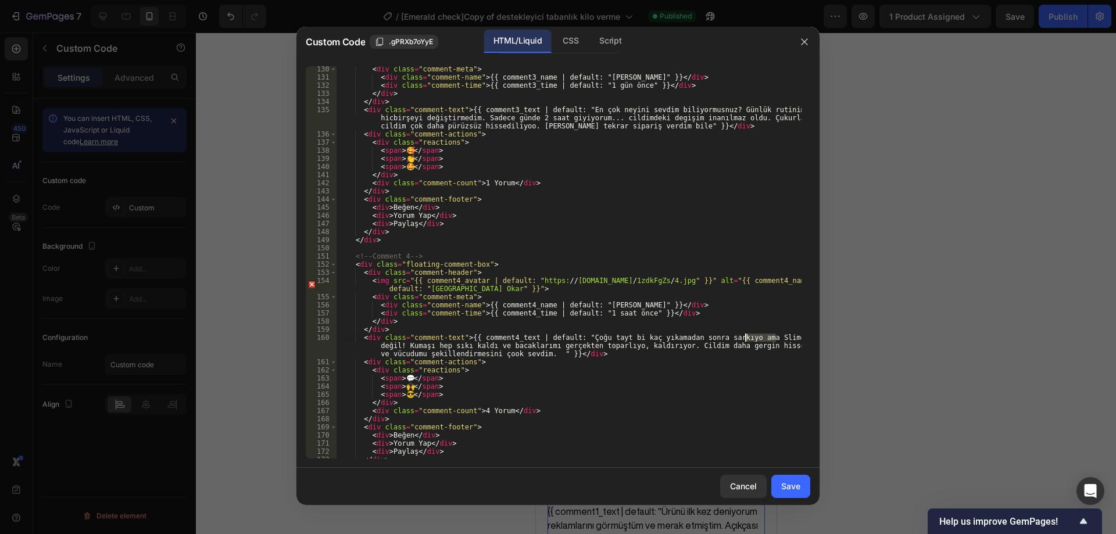
drag, startPoint x: 776, startPoint y: 337, endPoint x: 746, endPoint y: 338, distance: 30.2
click at [746, 338] on div "< div class = "comment-meta" > < div class = "comment-name" > {{ comment3_name …" at bounding box center [568, 269] width 465 height 408
click at [395, 343] on div "< div class = "comment-meta" > < div class = "comment-name" > {{ comment3_name …" at bounding box center [568, 269] width 465 height 408
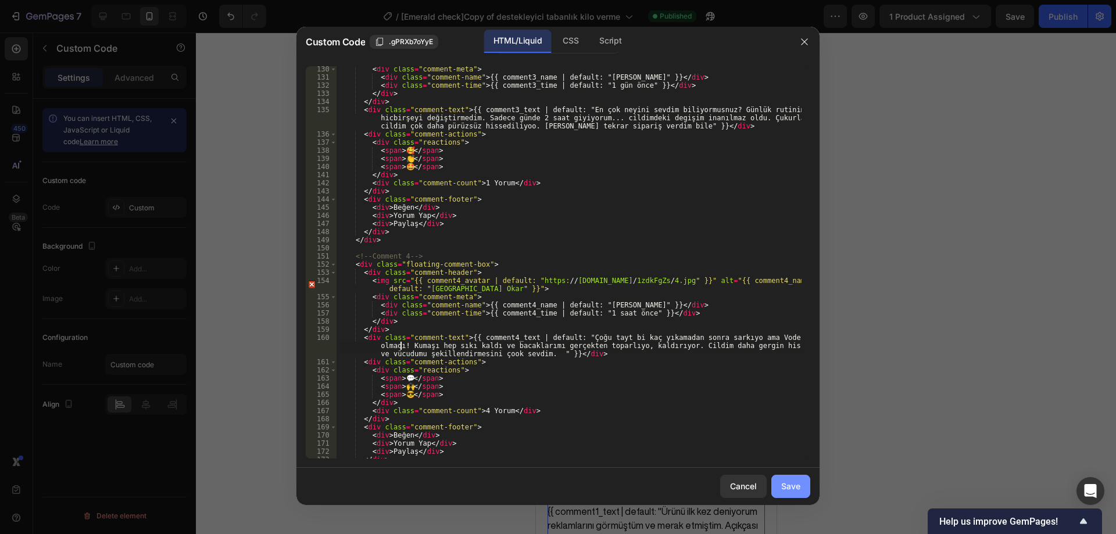
type textarea "<div class="comment-text">{{ comment4_text | default: "Çoğu tayt bi kaç yıkamad…"
click at [798, 489] on div "Save" at bounding box center [790, 486] width 19 height 12
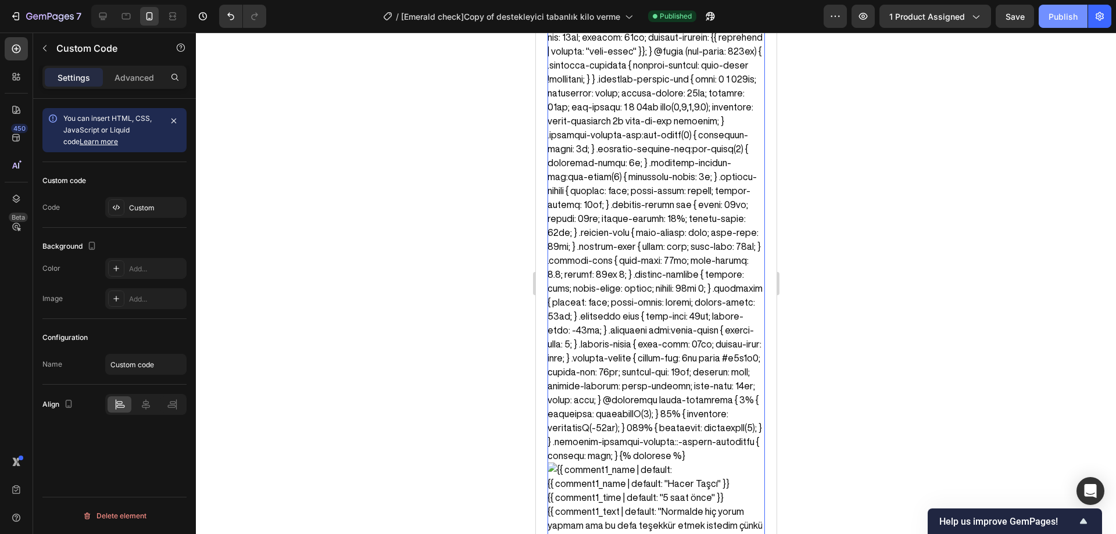
click at [1054, 18] on div "Publish" at bounding box center [1062, 16] width 29 height 12
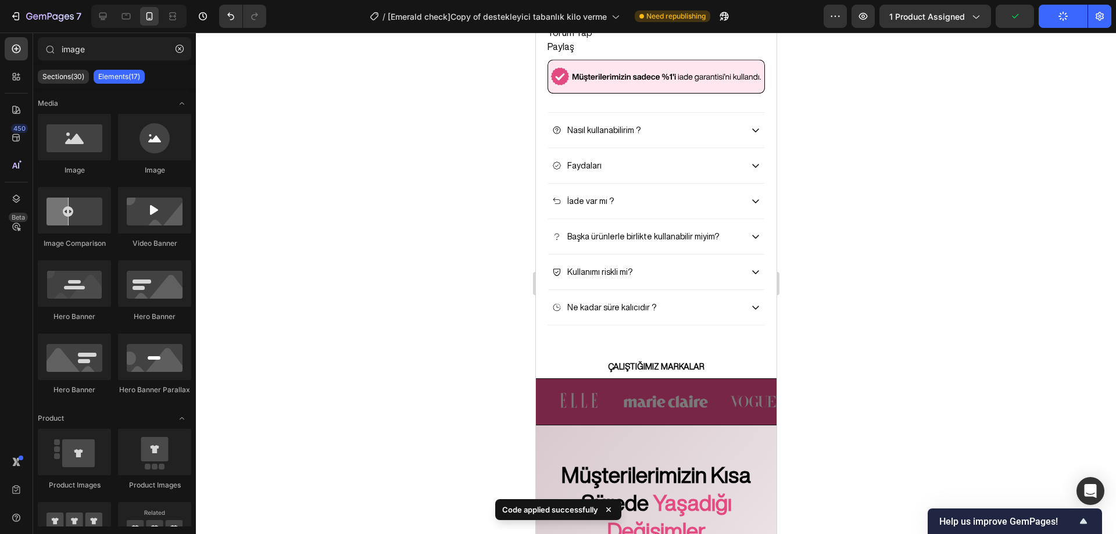
scroll to position [2444, 0]
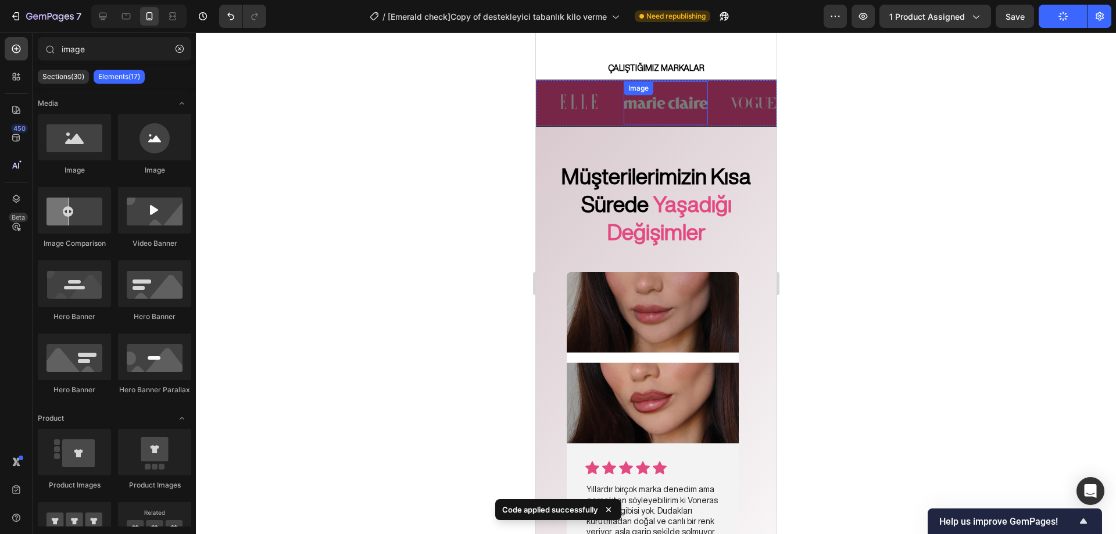
click at [677, 124] on div "Image" at bounding box center [665, 102] width 84 height 43
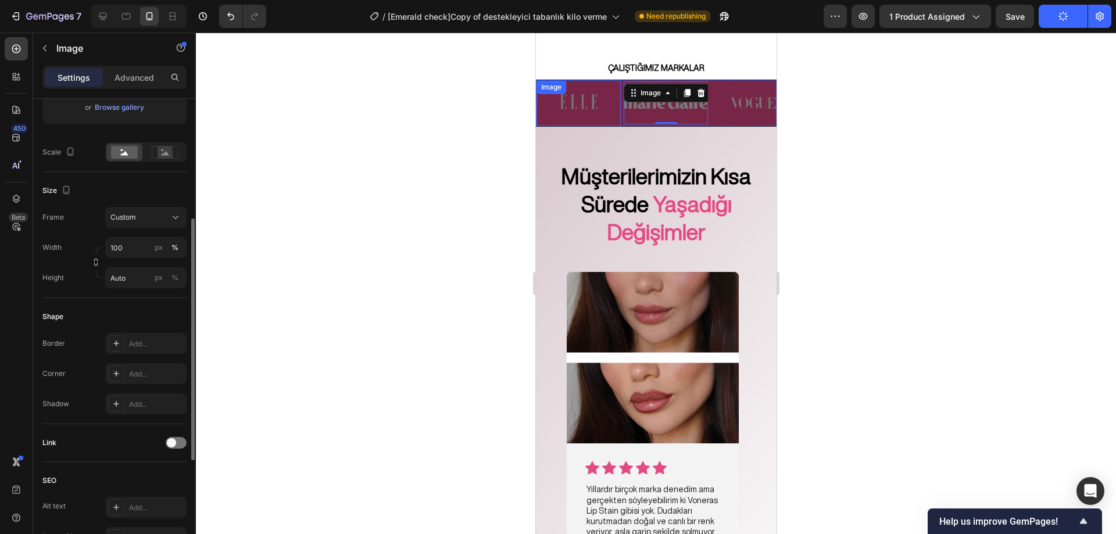
scroll to position [58, 0]
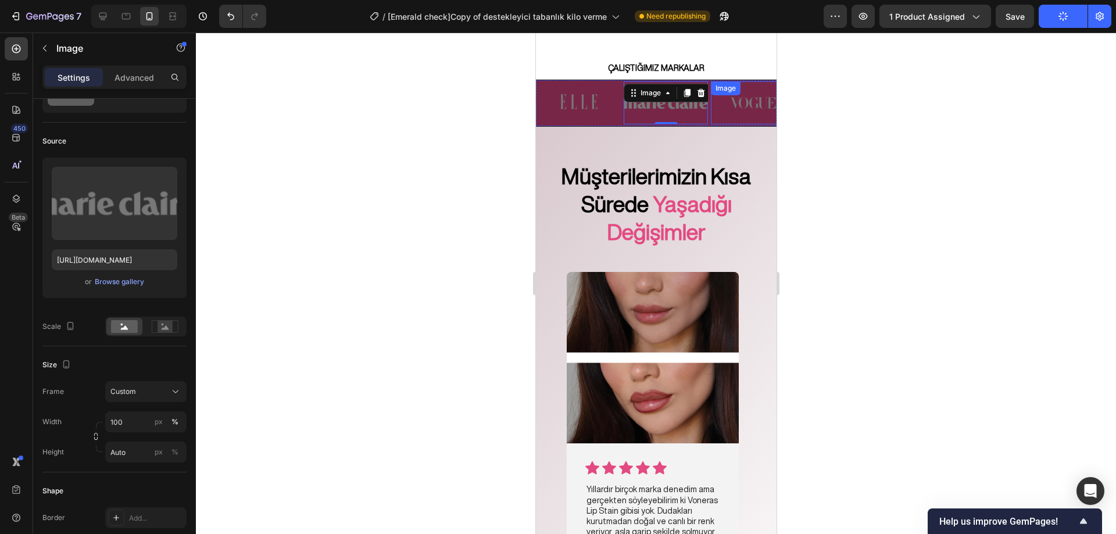
click at [726, 121] on img at bounding box center [752, 102] width 84 height 37
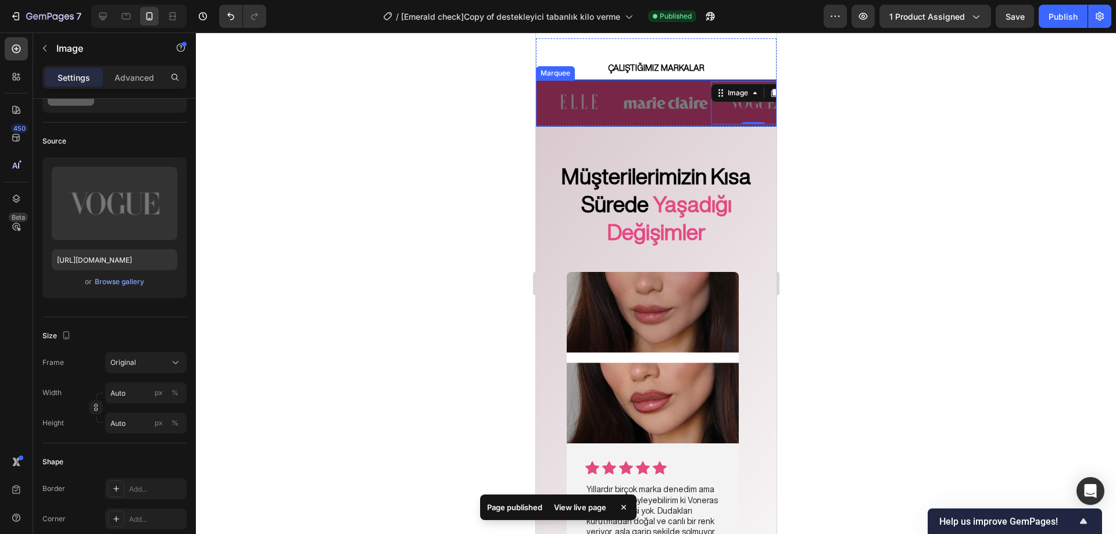
click at [621, 126] on div "Image" at bounding box center [579, 103] width 87 height 46
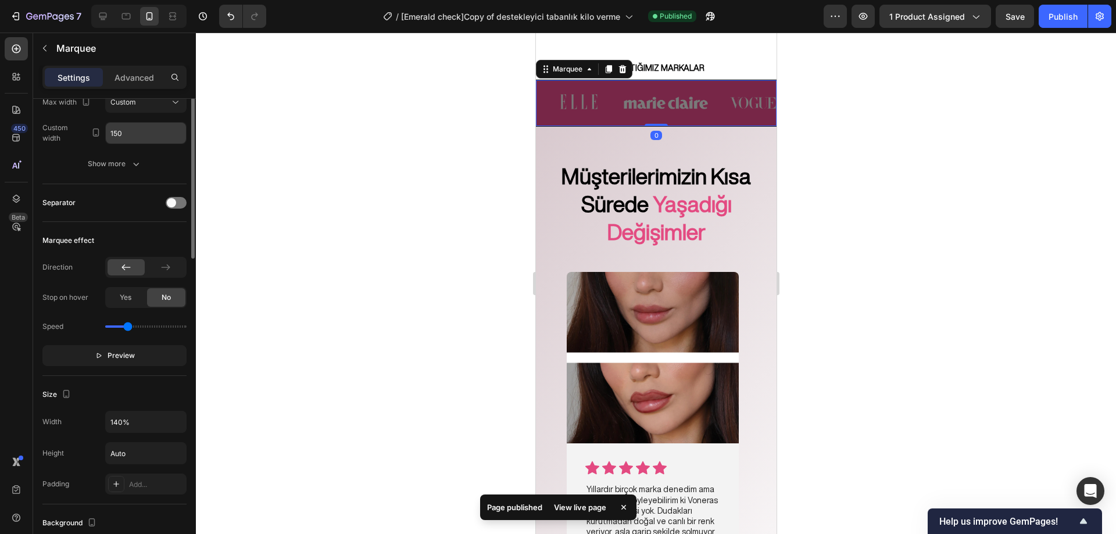
scroll to position [232, 0]
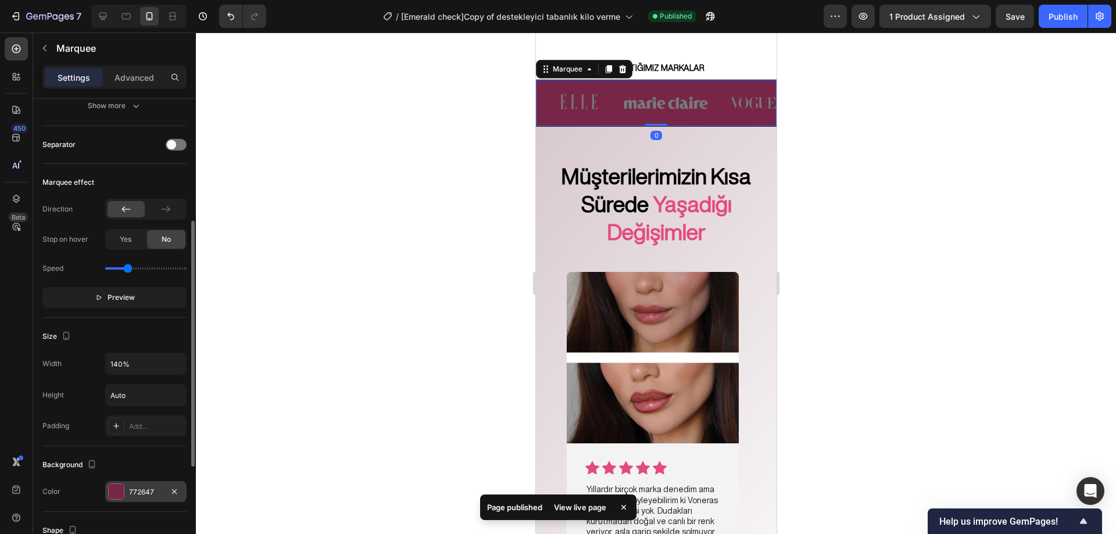
click at [116, 486] on div at bounding box center [116, 491] width 15 height 15
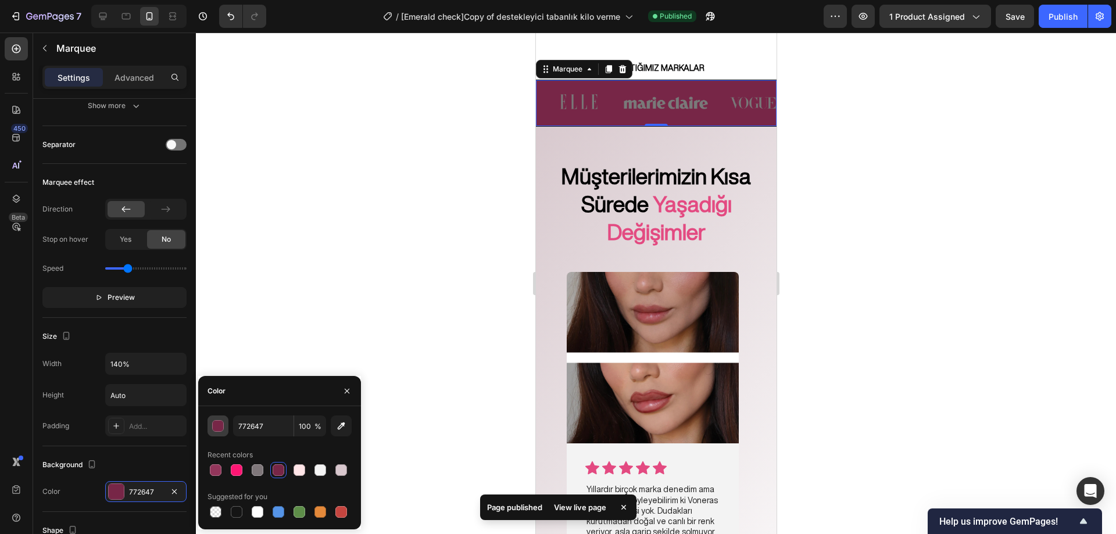
click at [220, 429] on div "button" at bounding box center [219, 427] width 12 height 12
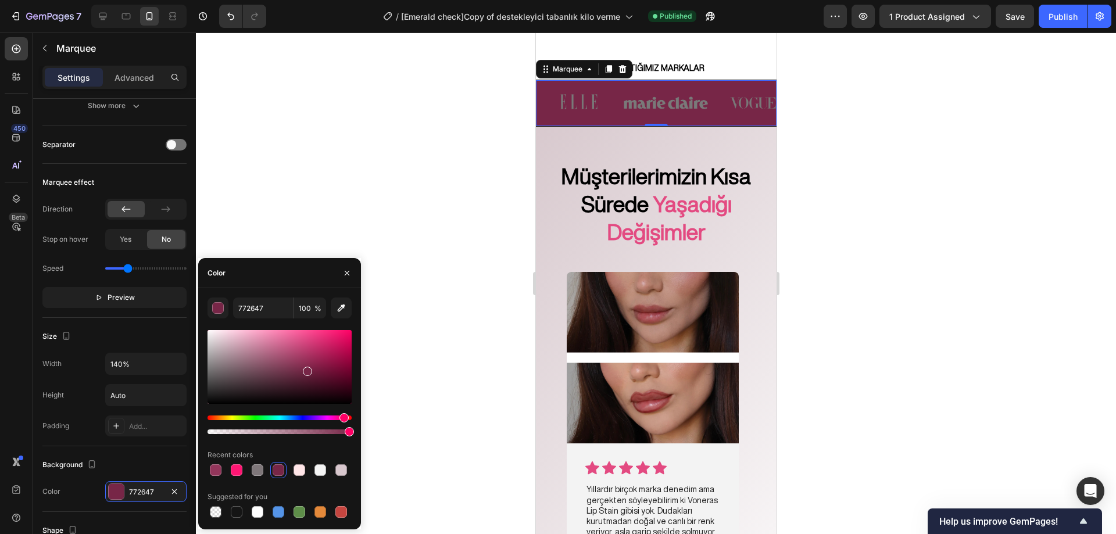
click at [307, 354] on div at bounding box center [279, 367] width 144 height 74
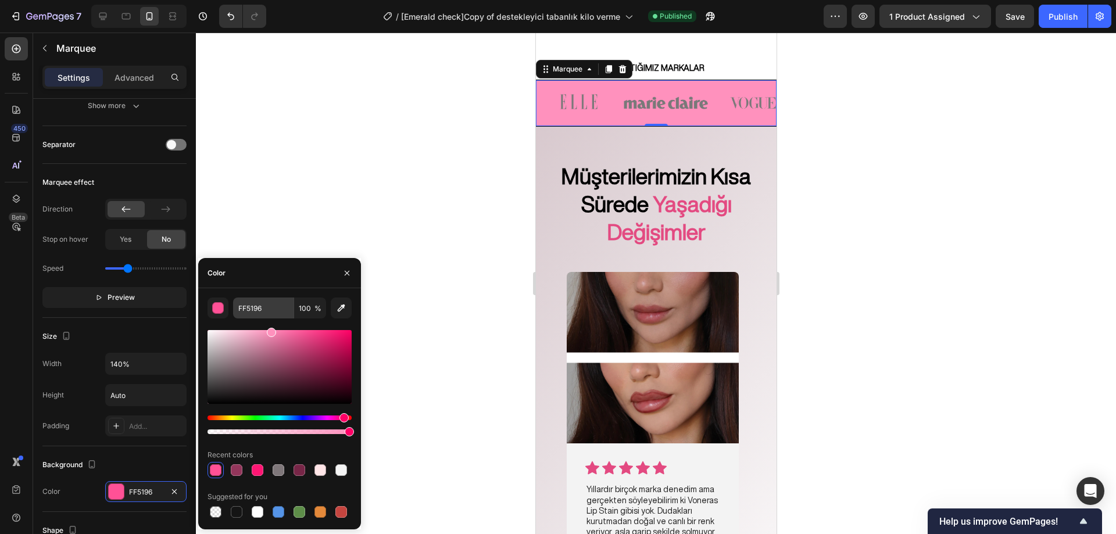
drag, startPoint x: 307, startPoint y: 354, endPoint x: 271, endPoint y: 316, distance: 52.6
click at [271, 316] on div "FF5196 100 % Recent colors Suggested for you" at bounding box center [279, 408] width 144 height 223
type input "FF91BD"
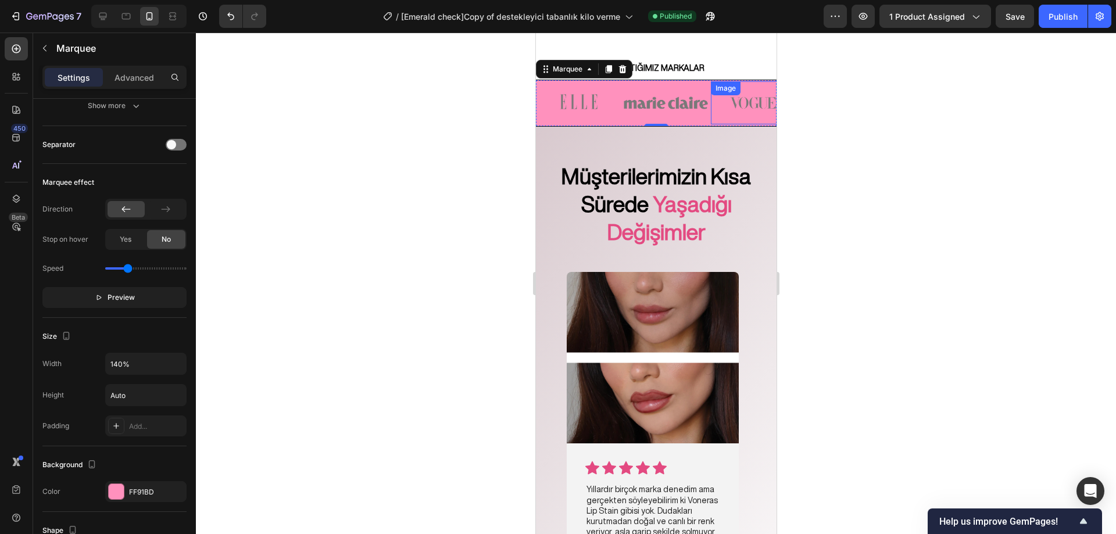
click at [876, 223] on div at bounding box center [656, 283] width 920 height 501
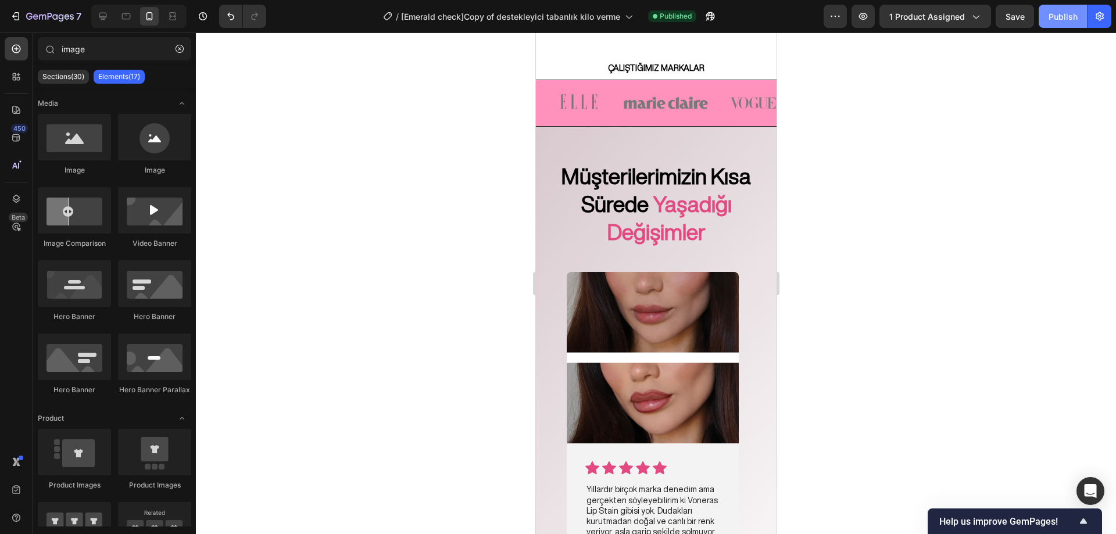
click at [1062, 16] on div "Publish" at bounding box center [1062, 16] width 29 height 12
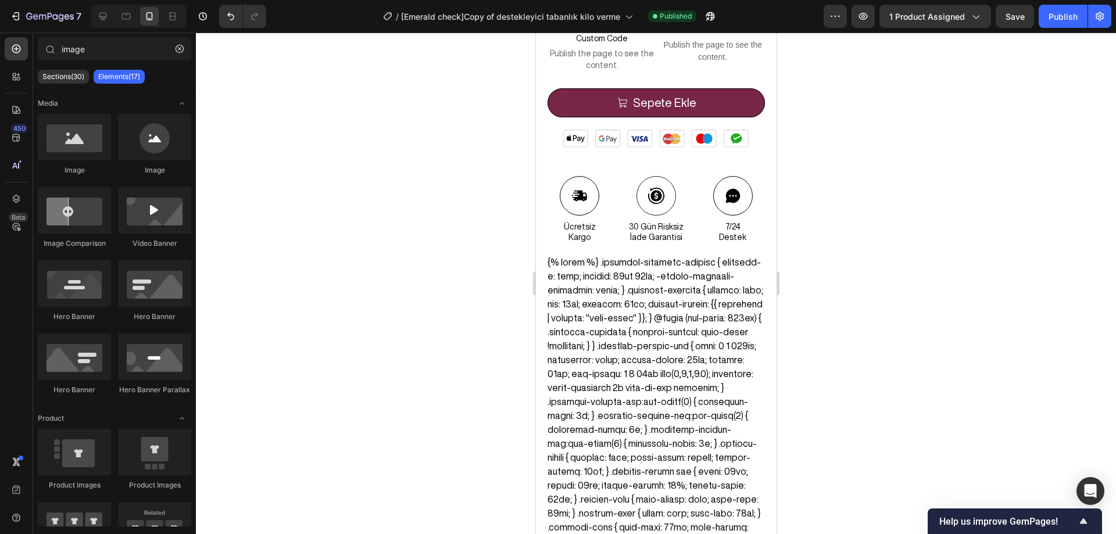
scroll to position [689, 0]
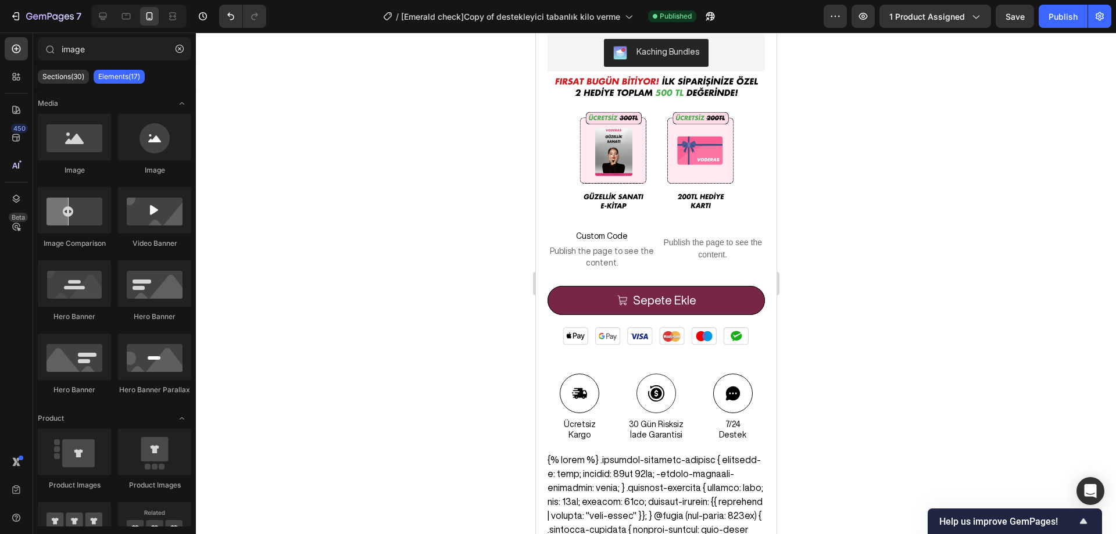
drag, startPoint x: 768, startPoint y: 244, endPoint x: 1334, endPoint y: 144, distance: 574.8
click at [16, 105] on icon at bounding box center [16, 110] width 12 height 12
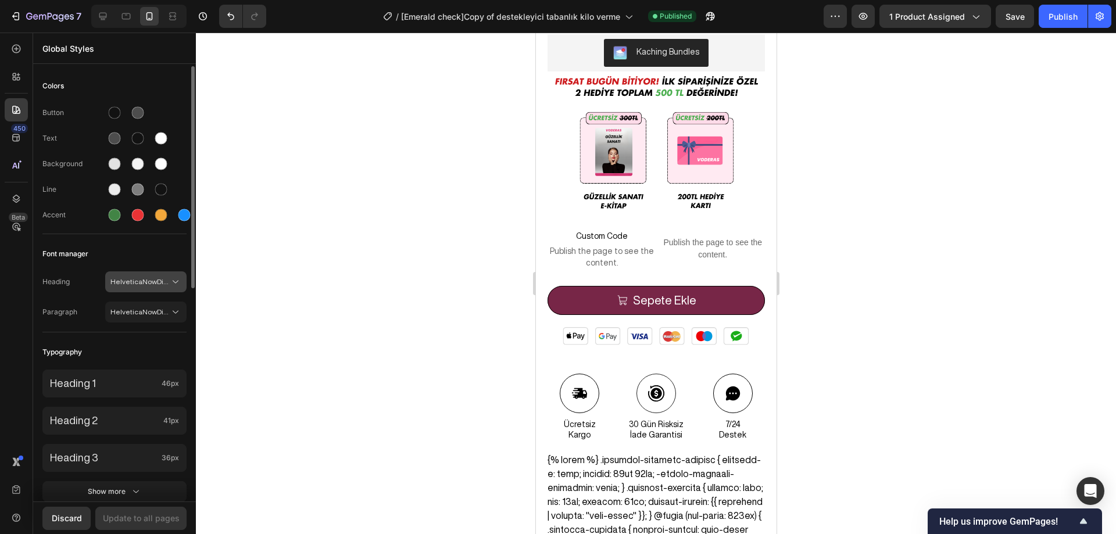
click at [138, 281] on span "HelveticaNowDisplay" at bounding box center [139, 282] width 59 height 10
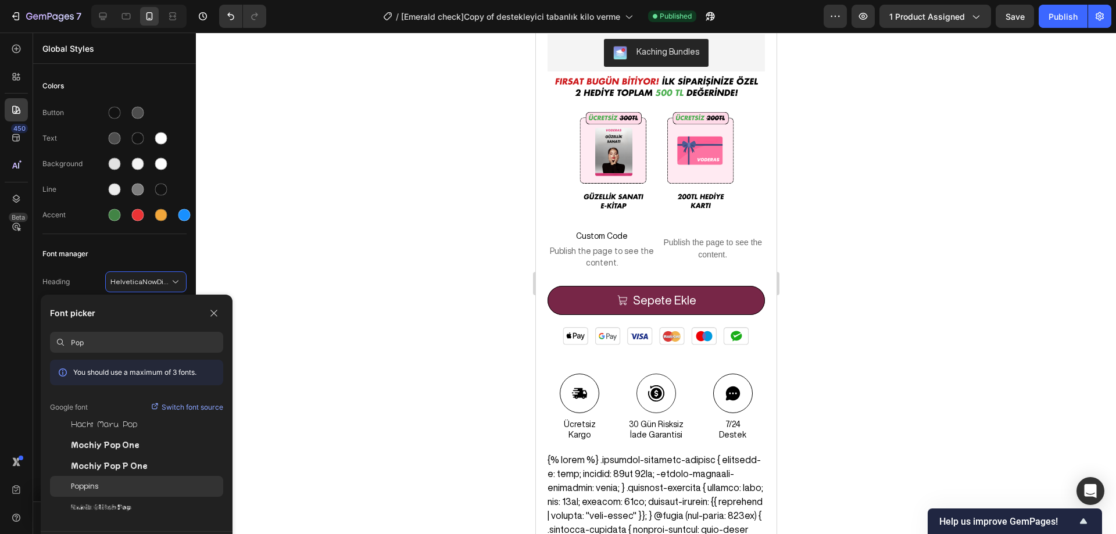
type input "Pop"
click at [98, 480] on div "Poppins" at bounding box center [136, 486] width 173 height 21
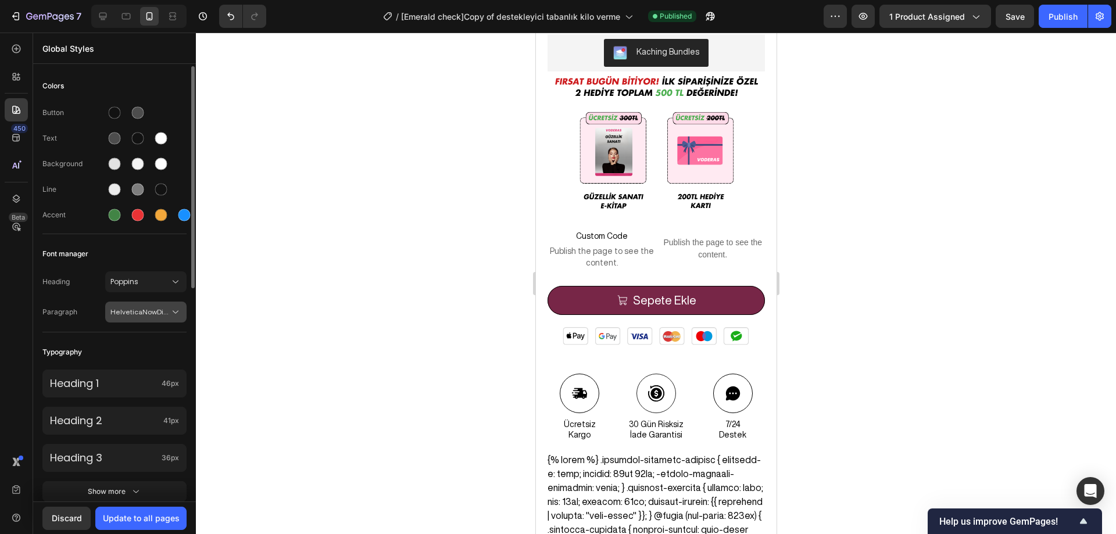
click at [149, 310] on span "HelveticaNowDisplay" at bounding box center [139, 312] width 59 height 10
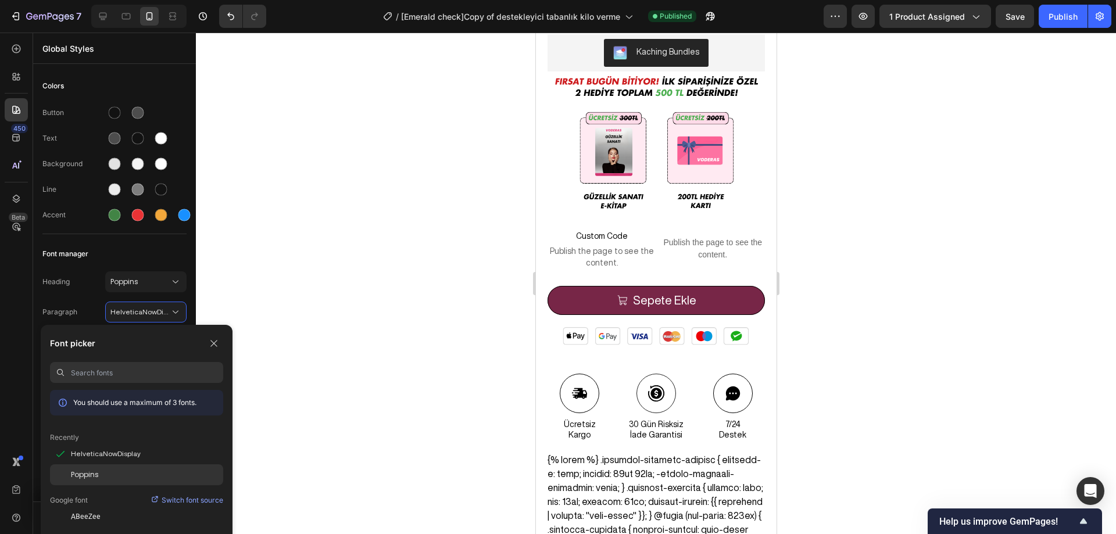
click at [94, 473] on span "Poppins" at bounding box center [85, 474] width 28 height 10
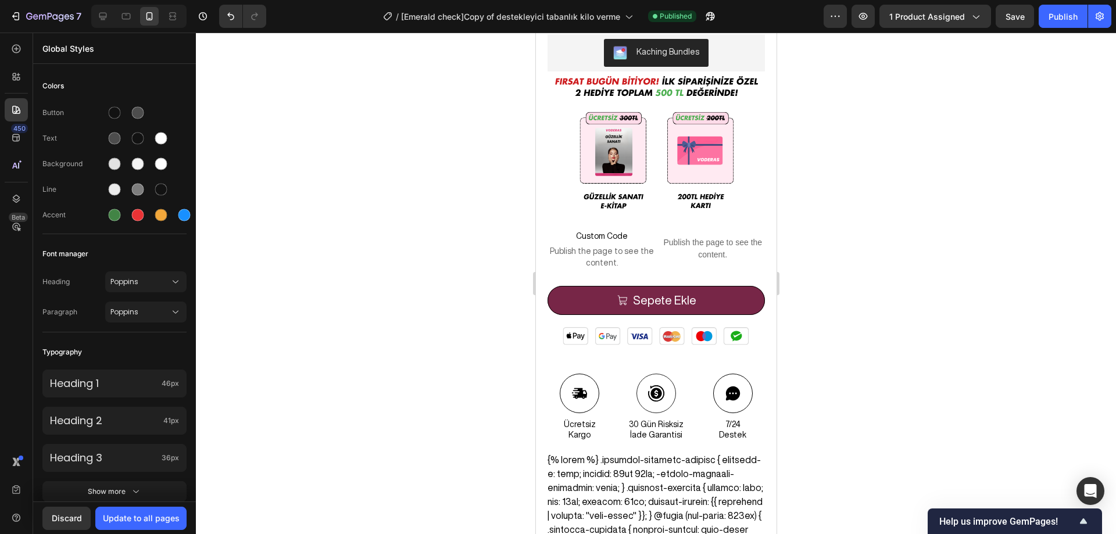
scroll to position [704, 0]
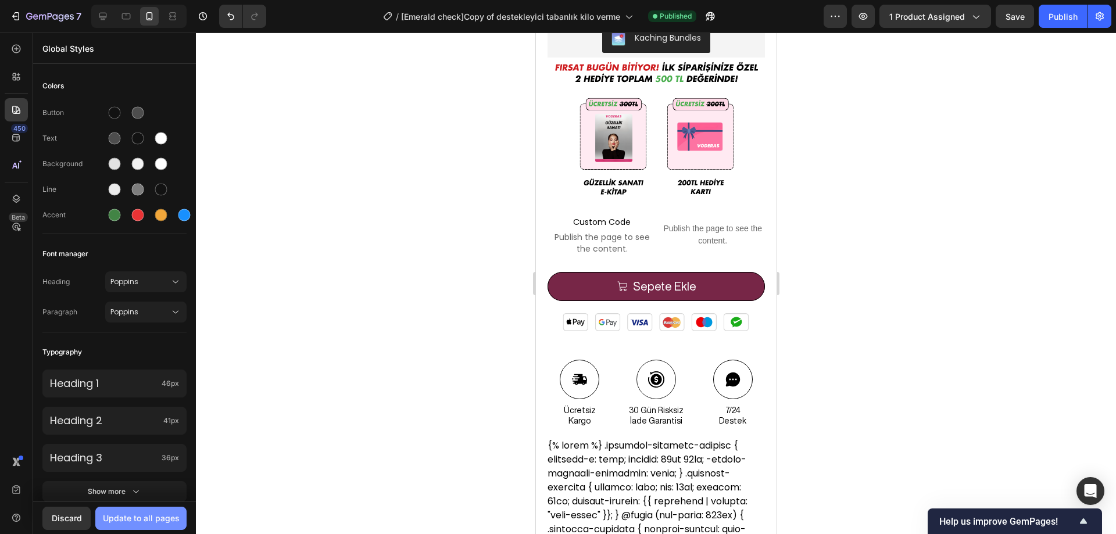
click at [153, 515] on div "Update to all pages" at bounding box center [141, 518] width 77 height 12
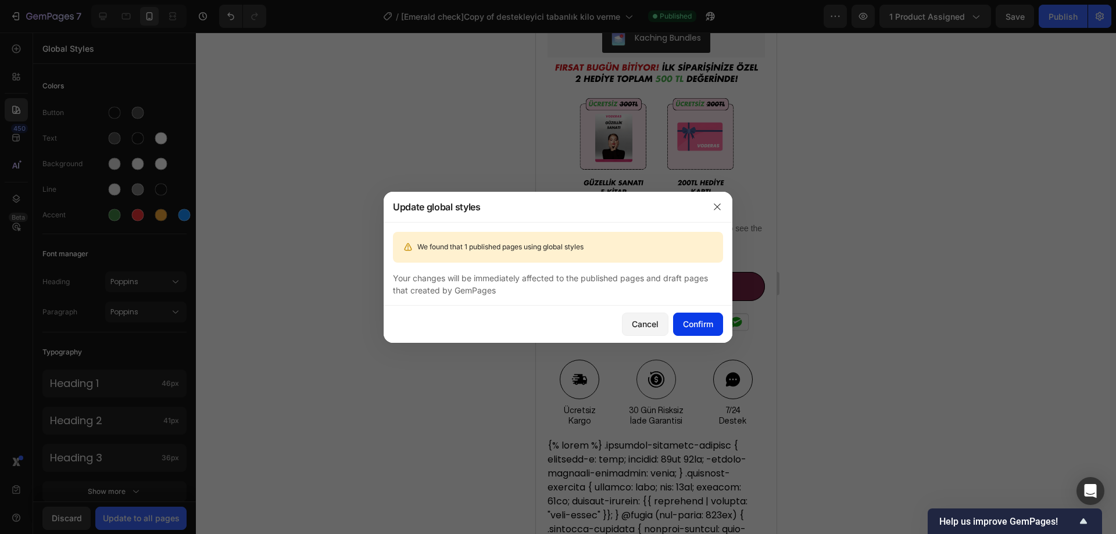
click at [690, 320] on div "Confirm" at bounding box center [698, 324] width 30 height 12
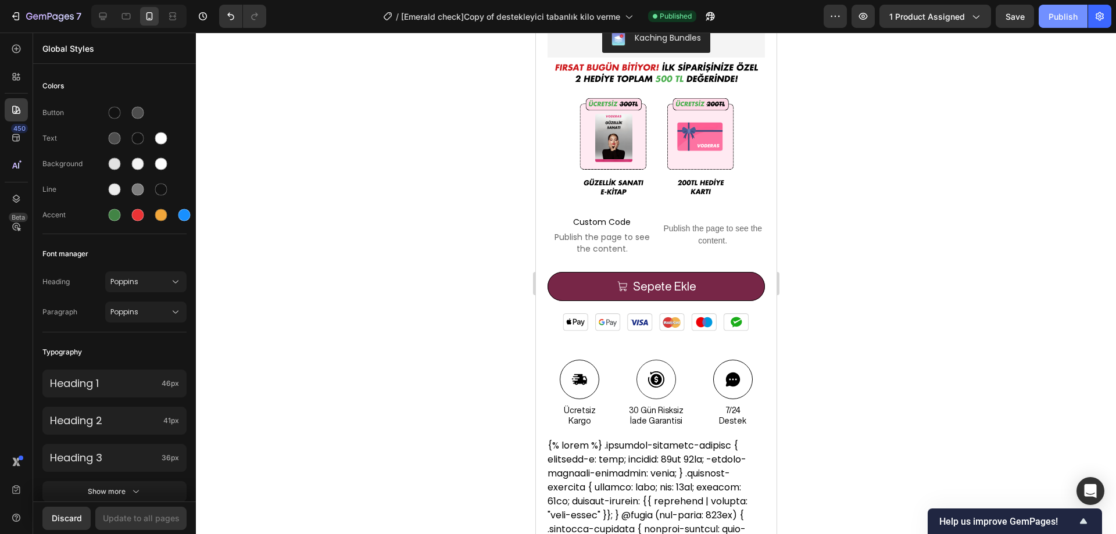
click at [1060, 16] on div "Publish" at bounding box center [1062, 16] width 29 height 12
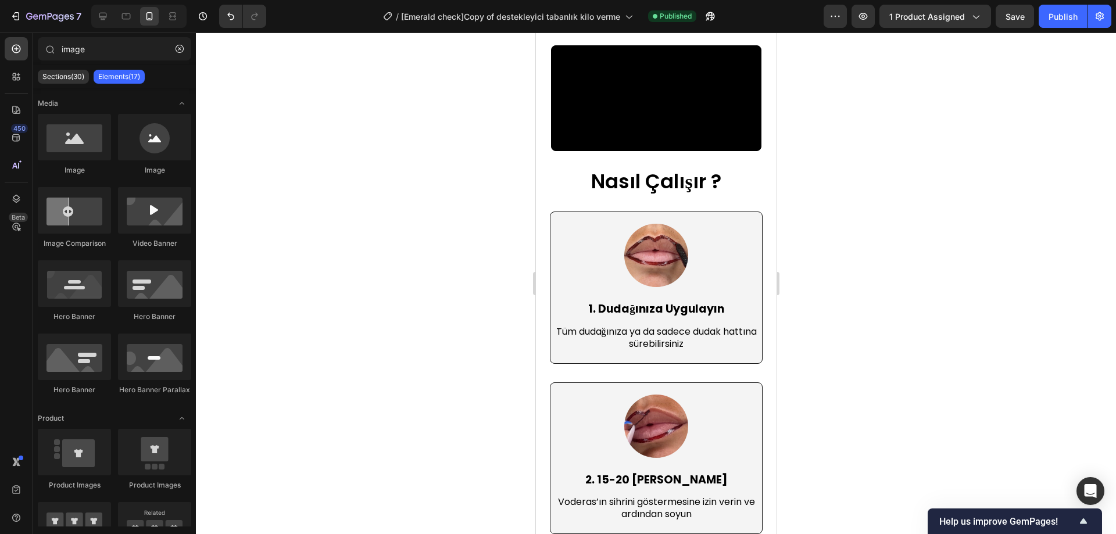
scroll to position [3526, 0]
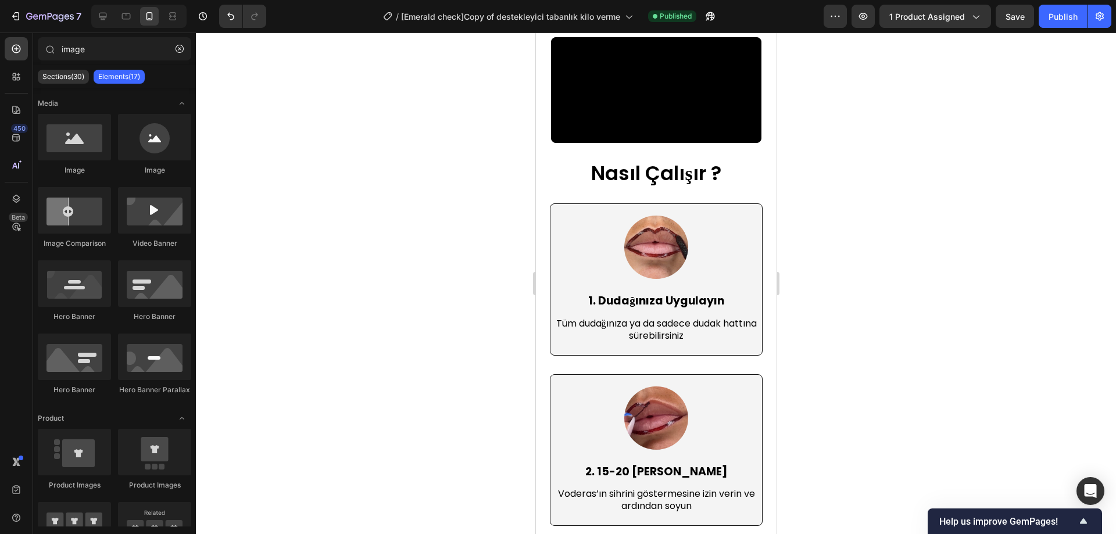
drag, startPoint x: 772, startPoint y: 257, endPoint x: 1324, endPoint y: 90, distance: 576.8
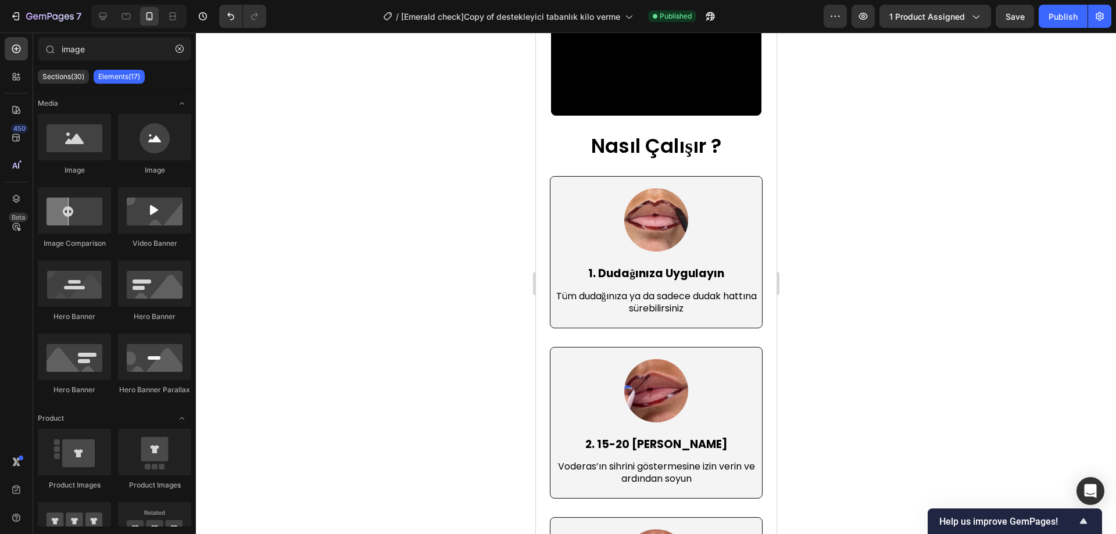
scroll to position [3641, 0]
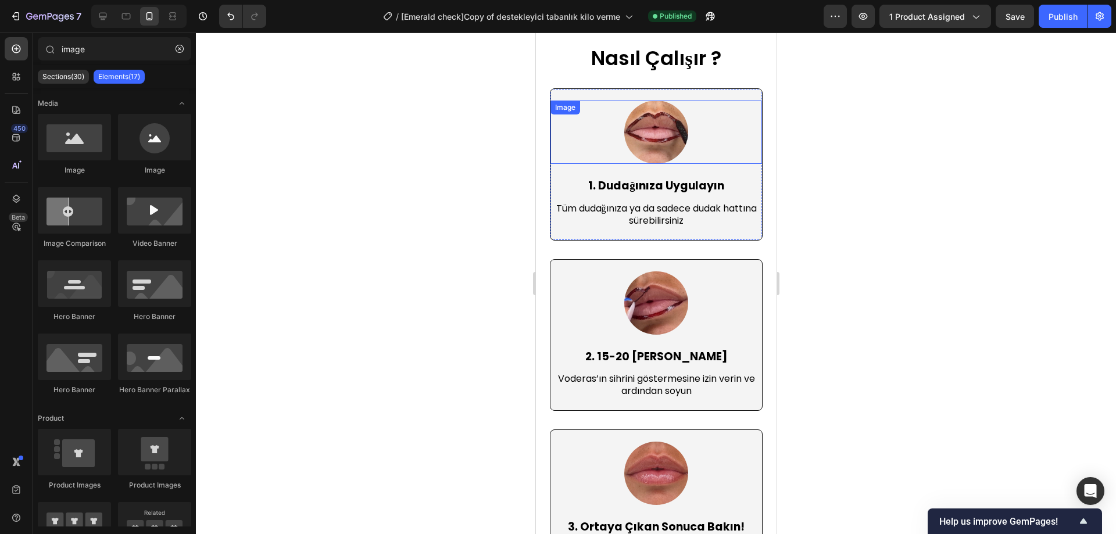
click at [647, 164] on img at bounding box center [654, 132] width 63 height 63
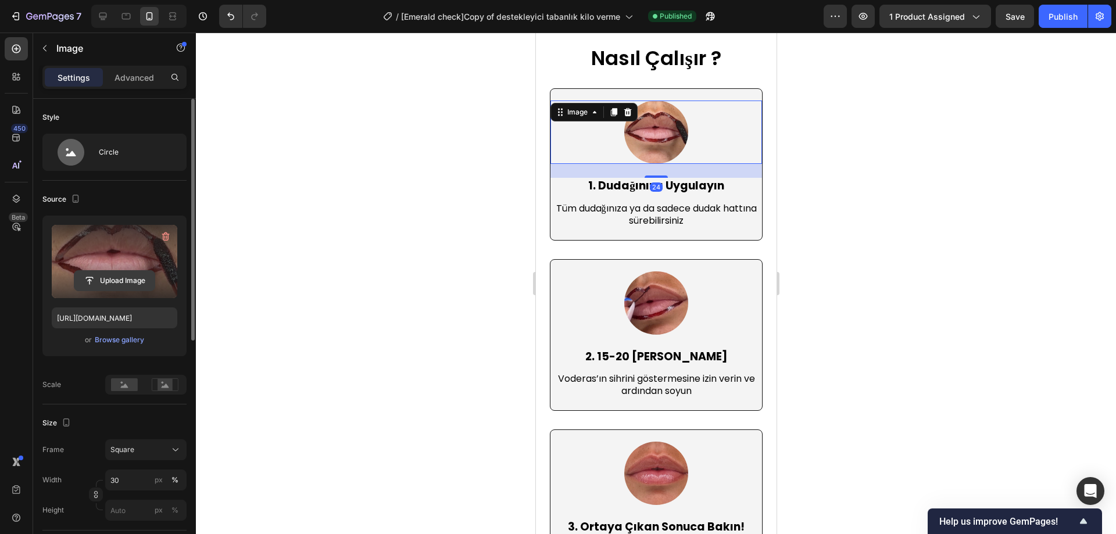
click at [119, 278] on input "file" at bounding box center [114, 281] width 80 height 20
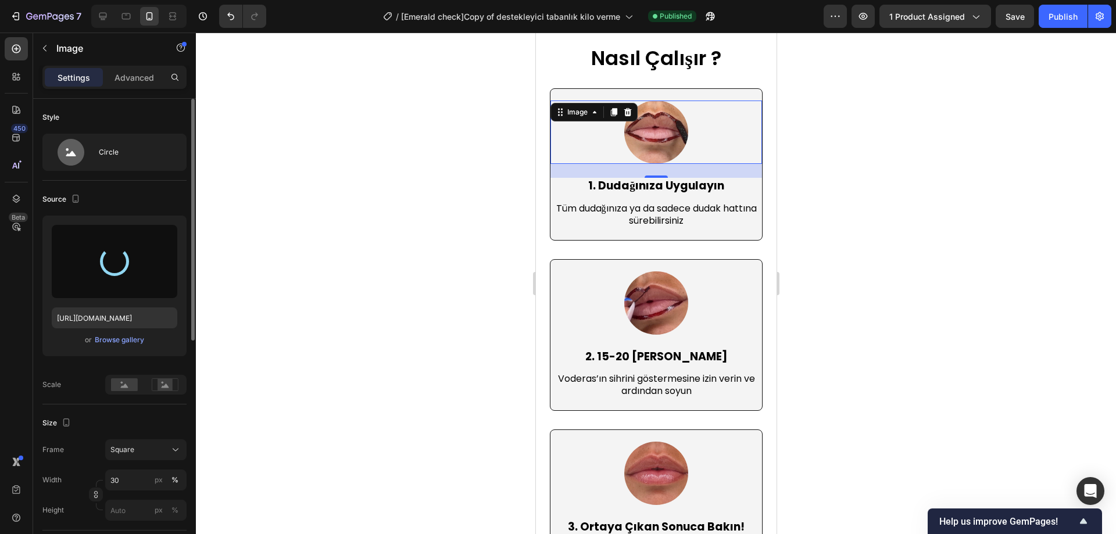
type input "https://cdn.shopify.com/s/files/1/0947/2475/1690/files/gempages_582635351286219…"
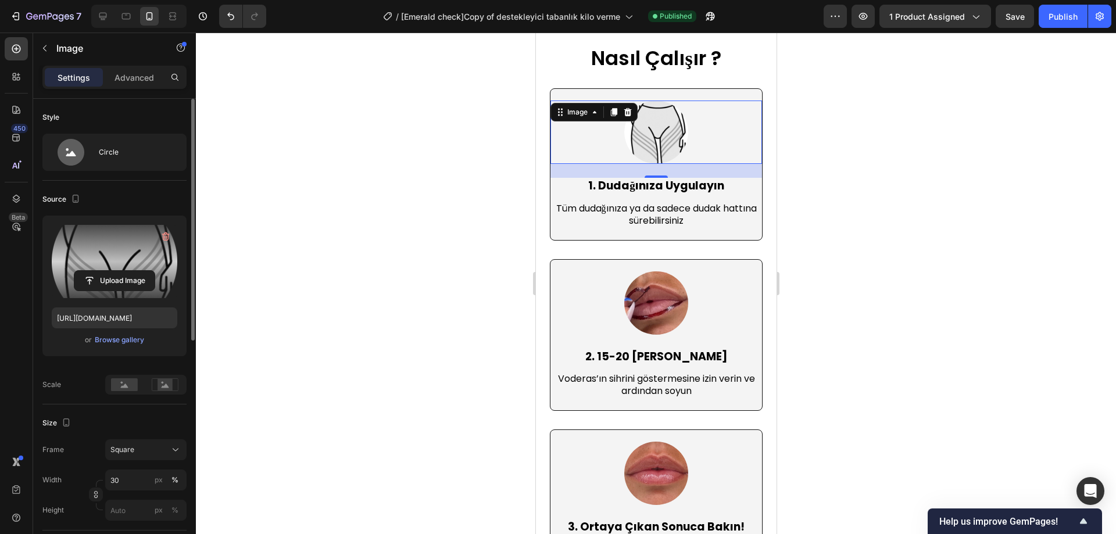
click at [879, 283] on div at bounding box center [656, 283] width 920 height 501
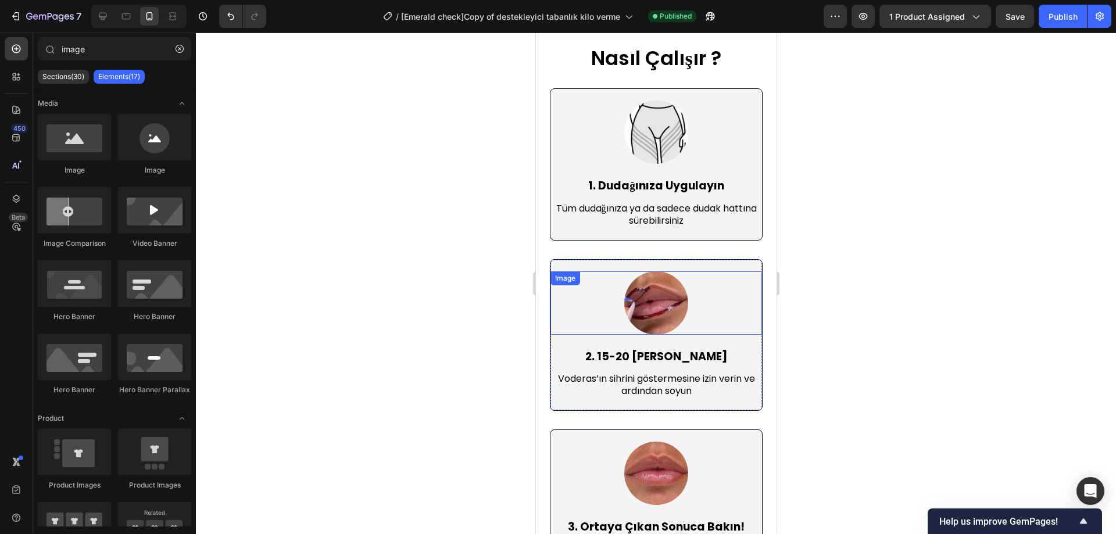
click at [648, 335] on img at bounding box center [654, 302] width 63 height 63
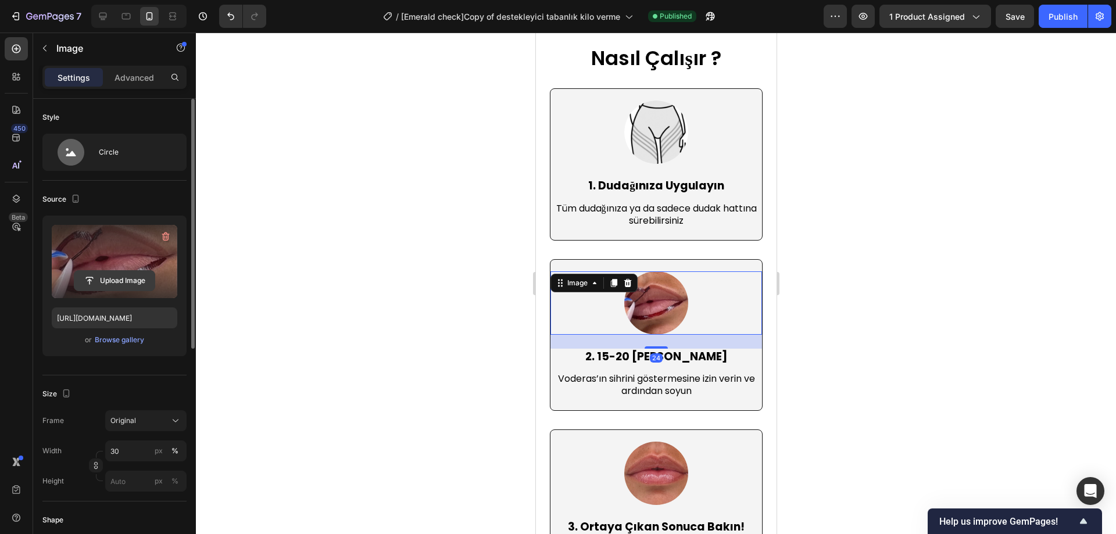
click at [125, 279] on input "file" at bounding box center [114, 281] width 80 height 20
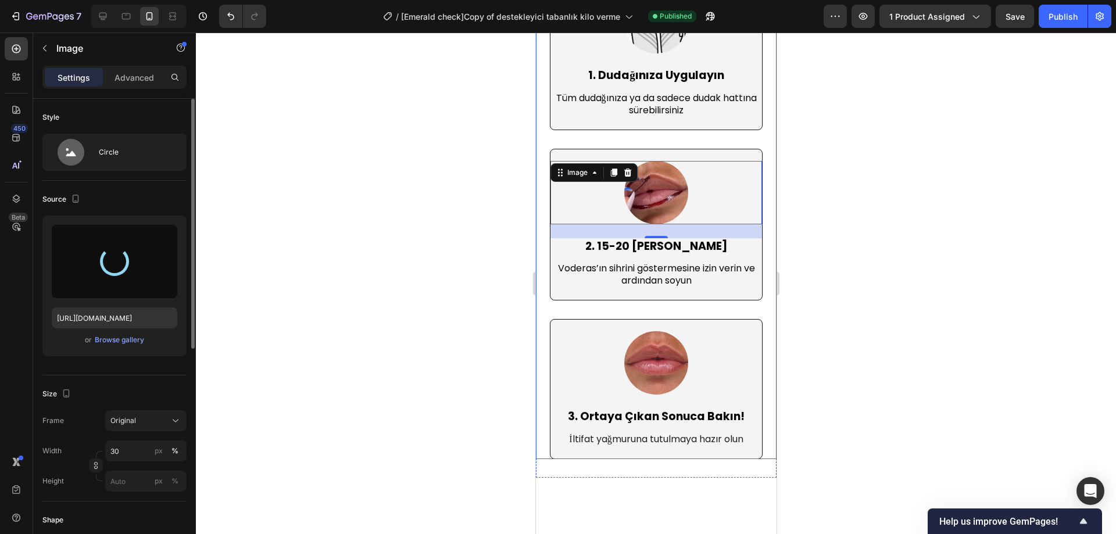
scroll to position [3757, 0]
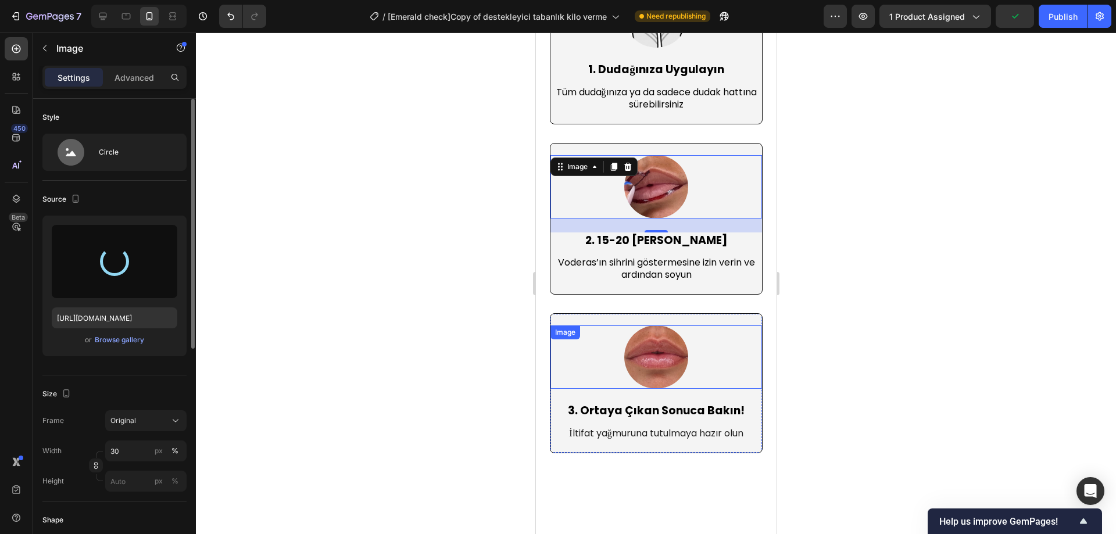
type input "https://cdn.shopify.com/s/files/1/0947/2475/1690/files/gempages_582635351286219…"
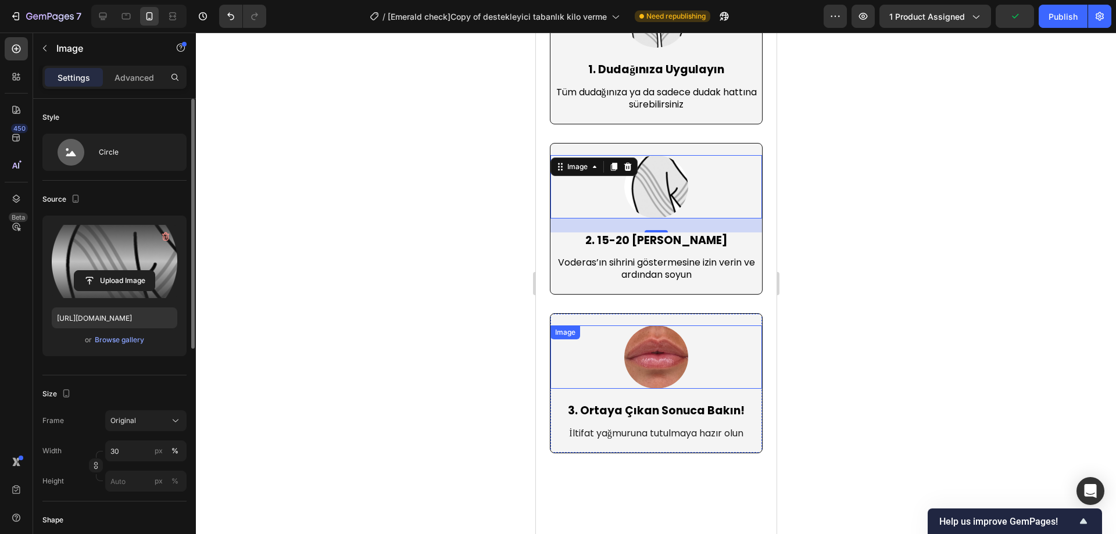
click at [657, 389] on img at bounding box center [654, 356] width 63 height 63
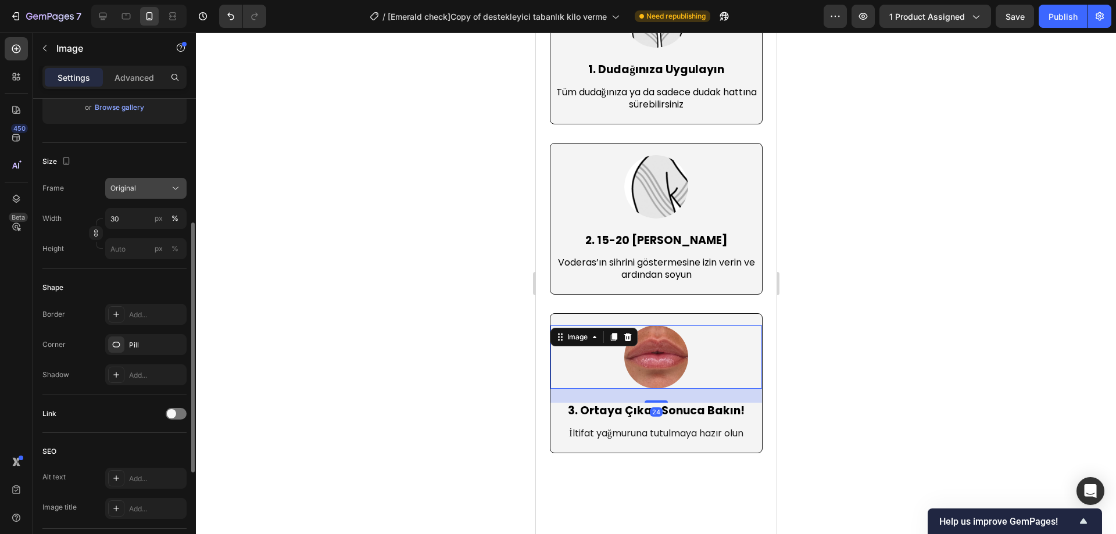
scroll to position [116, 0]
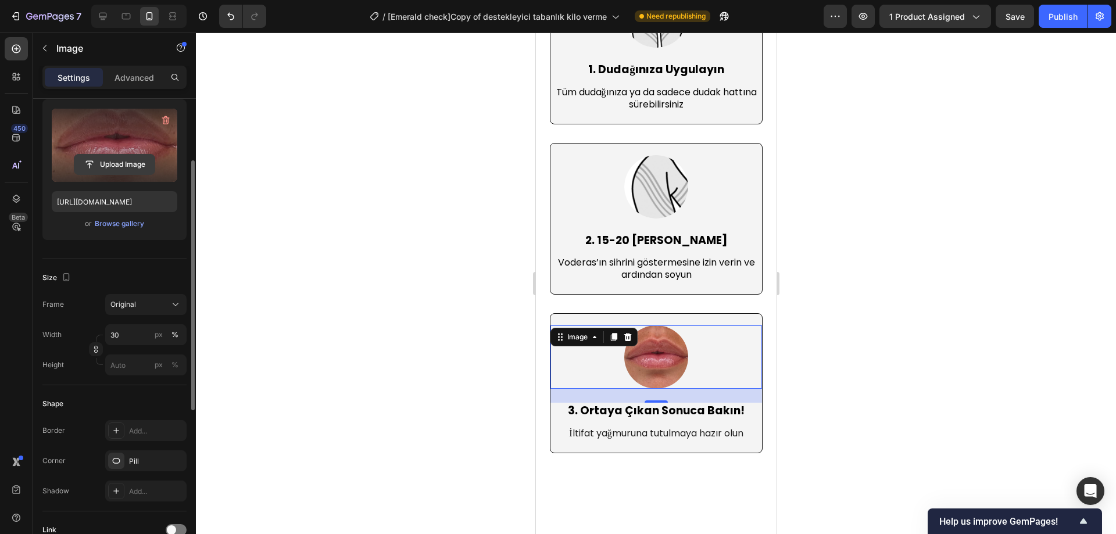
click at [121, 157] on input "file" at bounding box center [114, 165] width 80 height 20
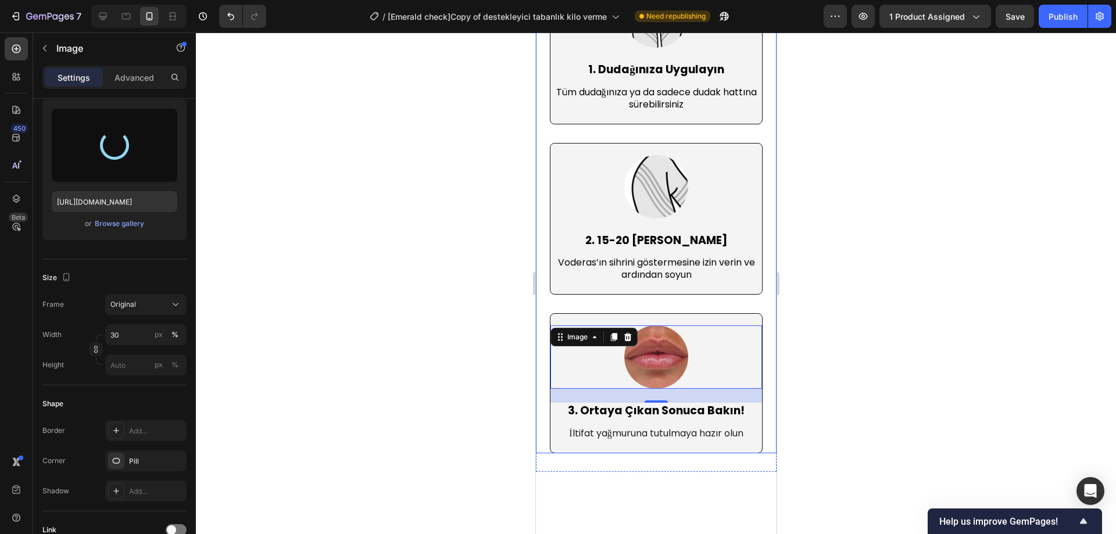
type input "https://cdn.shopify.com/s/files/1/0947/2475/1690/files/gempages_582635351286219…"
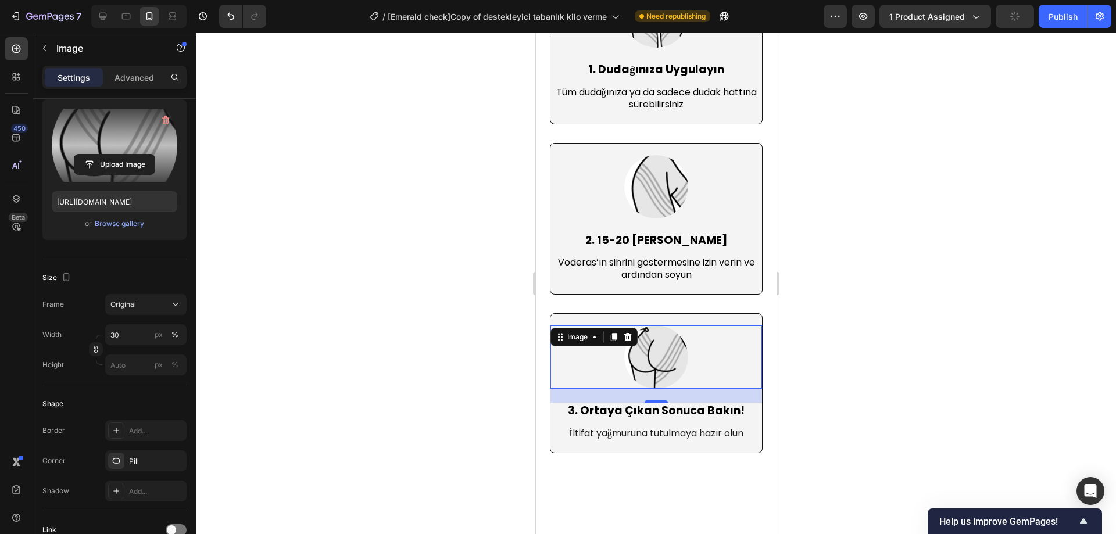
click at [886, 352] on div at bounding box center [656, 283] width 920 height 501
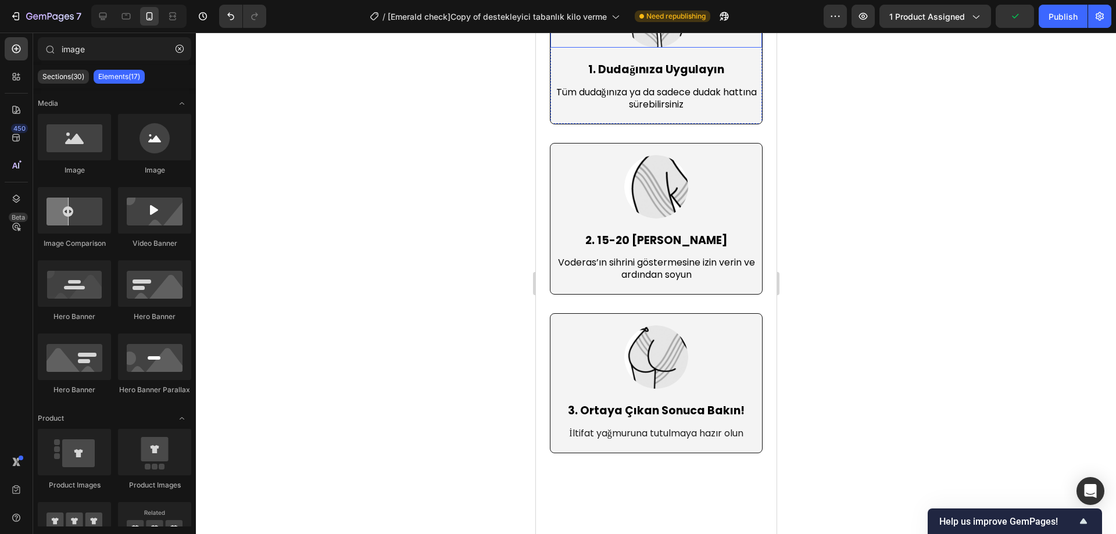
click at [674, 48] on img at bounding box center [654, 15] width 63 height 63
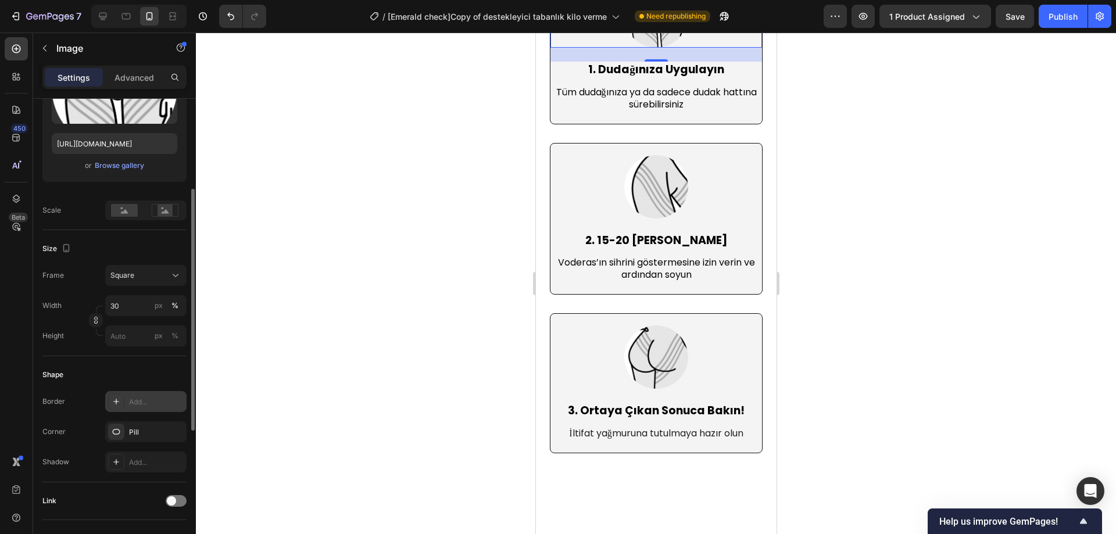
scroll to position [232, 0]
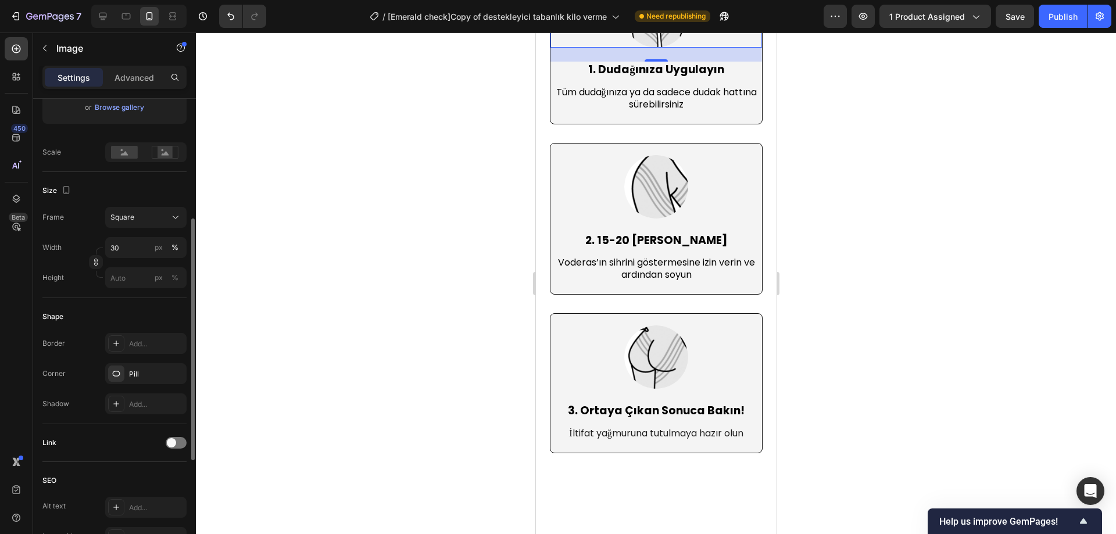
click at [866, 250] on div at bounding box center [656, 283] width 920 height 501
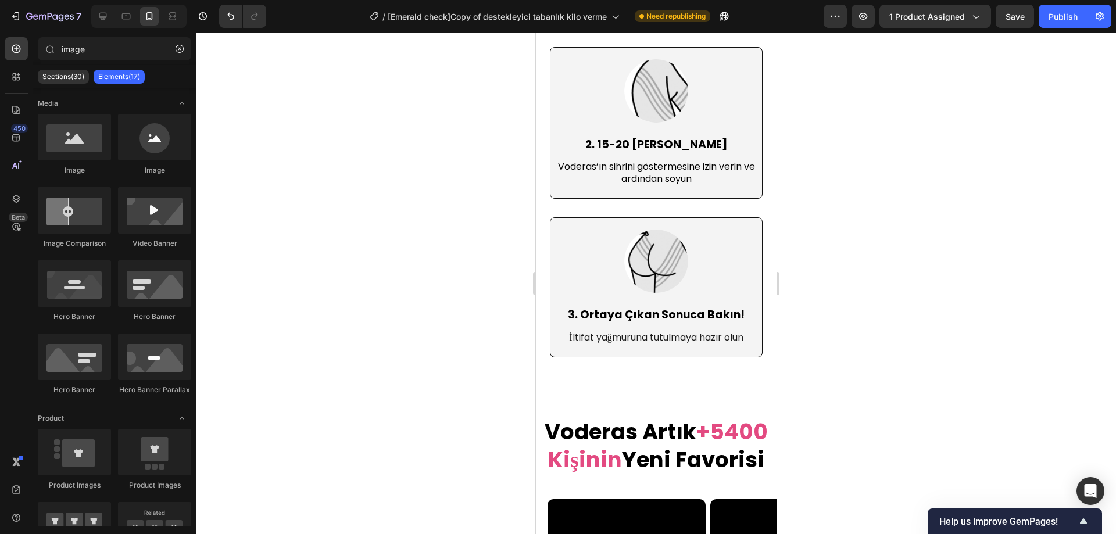
scroll to position [3550, 0]
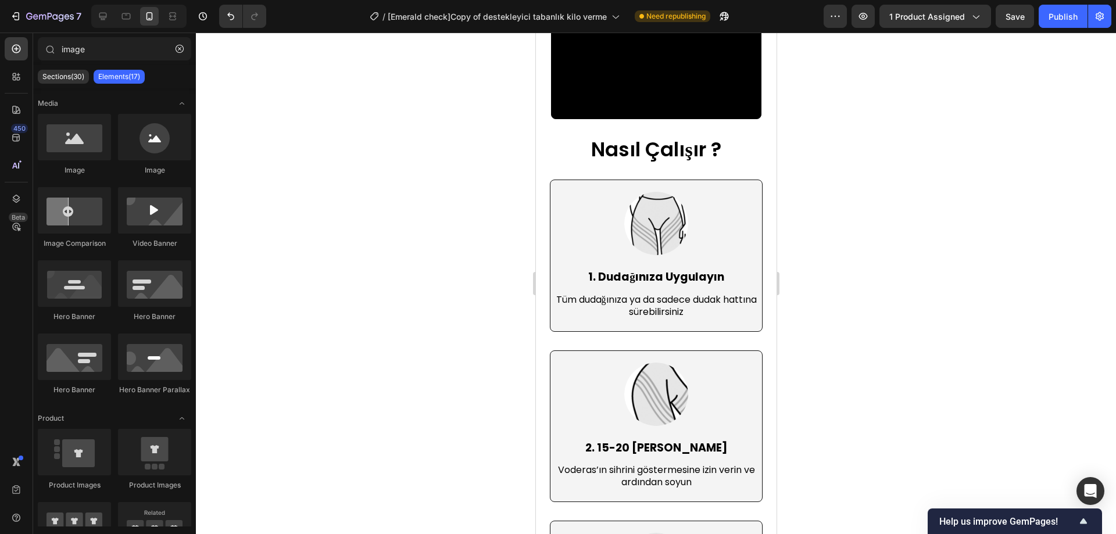
drag, startPoint x: 772, startPoint y: 331, endPoint x: 1312, endPoint y: 349, distance: 540.6
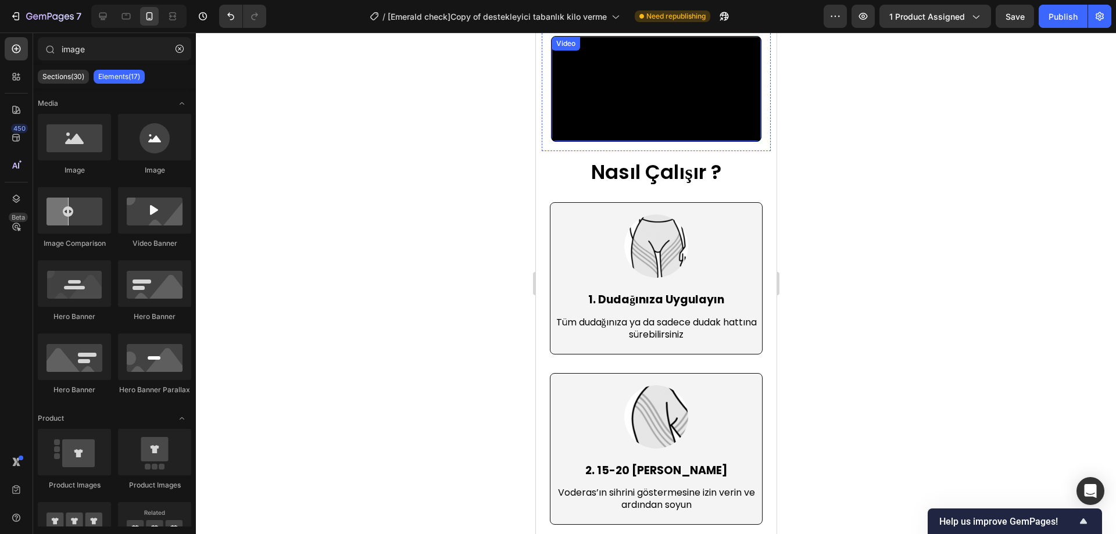
scroll to position [3376, 0]
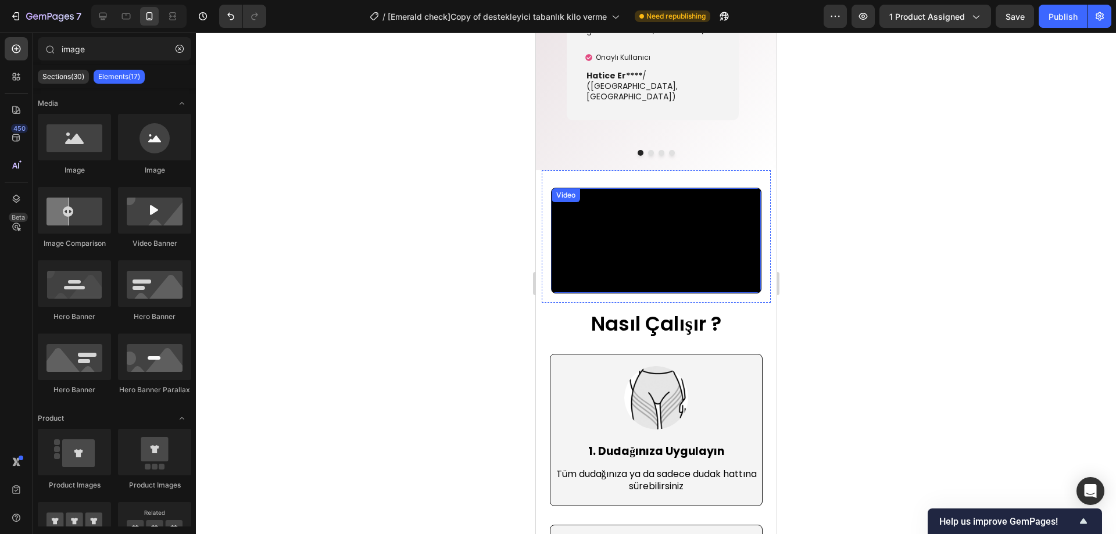
click at [711, 249] on video at bounding box center [655, 240] width 209 height 105
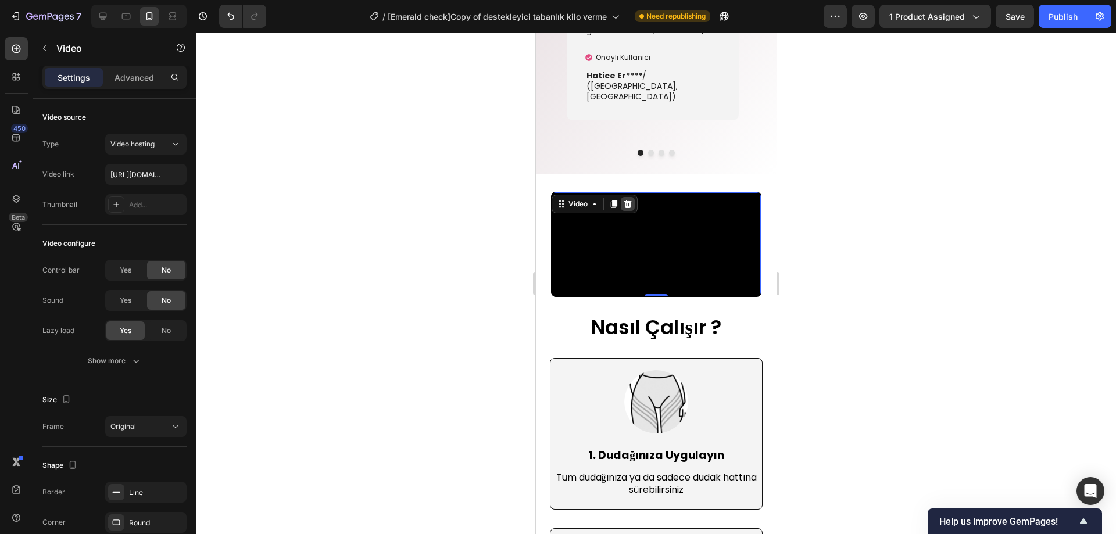
click at [626, 200] on icon at bounding box center [627, 204] width 8 height 8
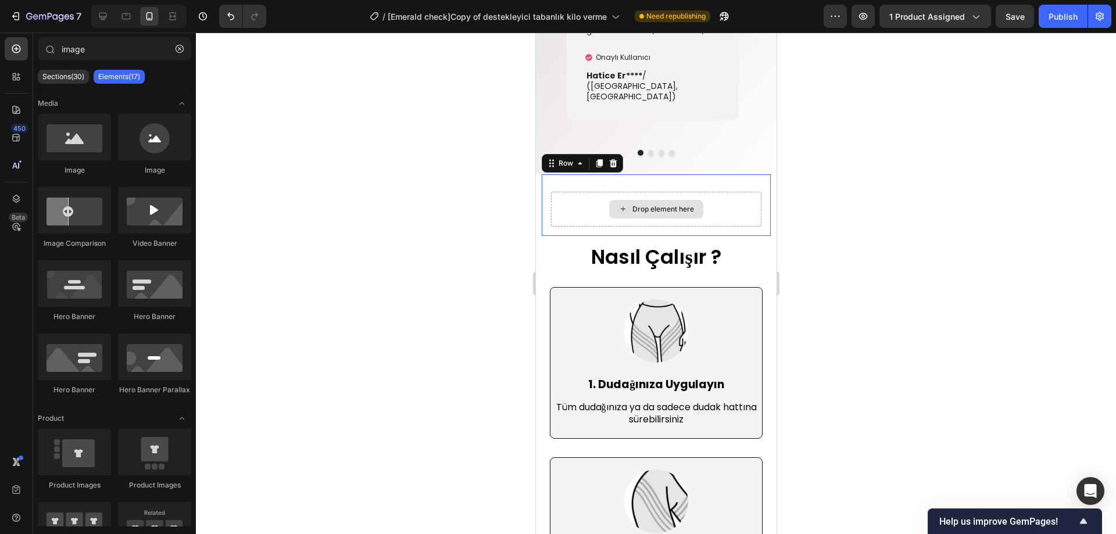
click at [723, 205] on div "Drop element here" at bounding box center [655, 209] width 210 height 35
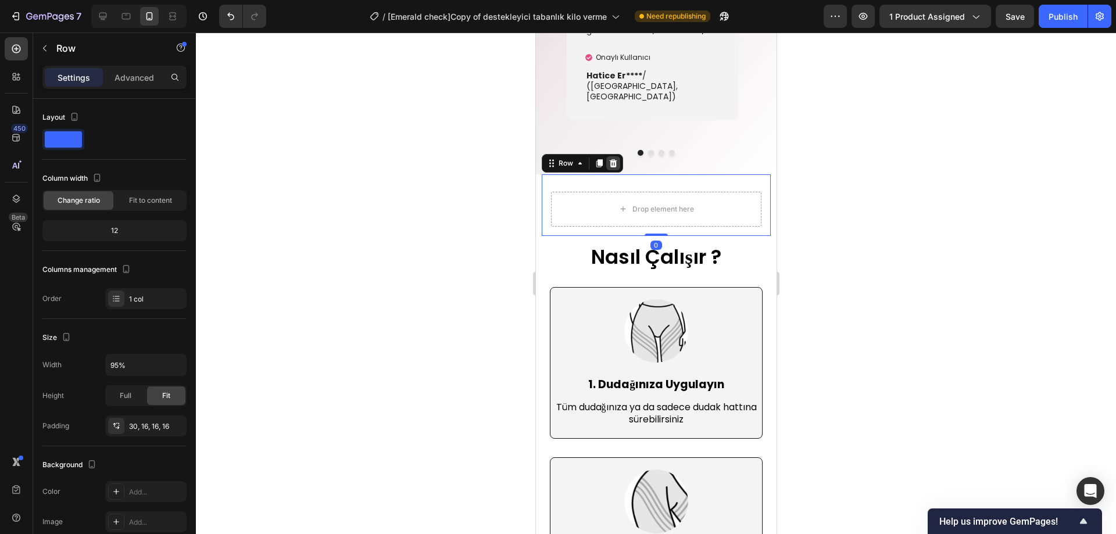
click at [610, 160] on icon at bounding box center [613, 163] width 8 height 8
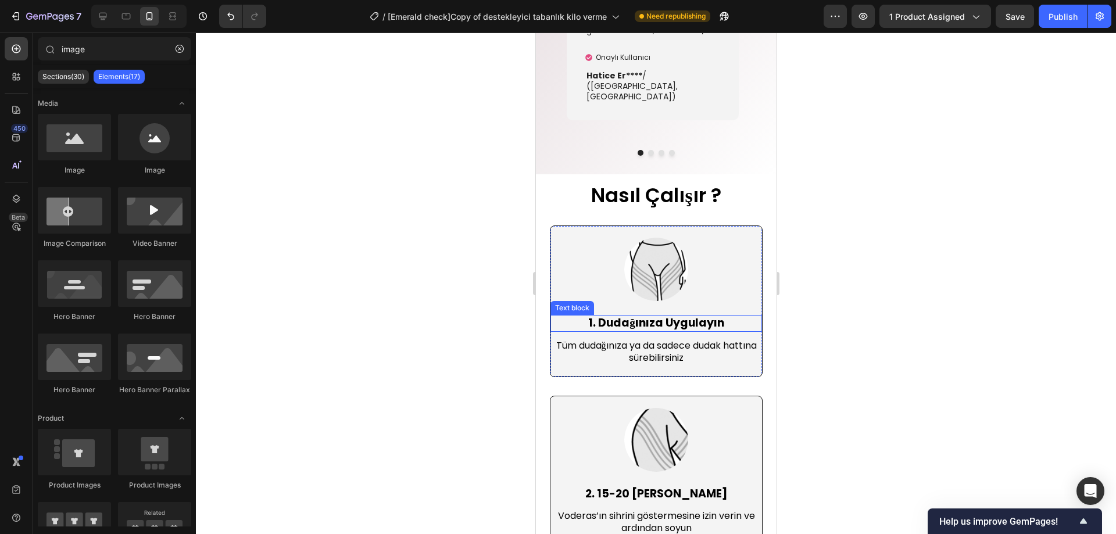
click at [689, 316] on p "1. Dudağınıza Uygulayın" at bounding box center [655, 323] width 209 height 15
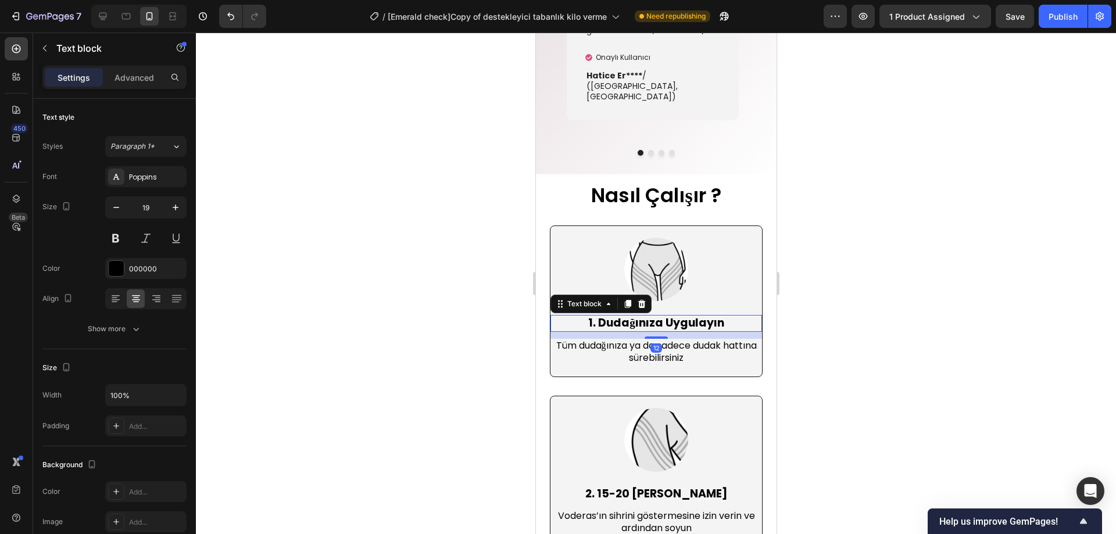
click at [689, 316] on p "1. Dudağınıza Uygulayın" at bounding box center [655, 323] width 209 height 15
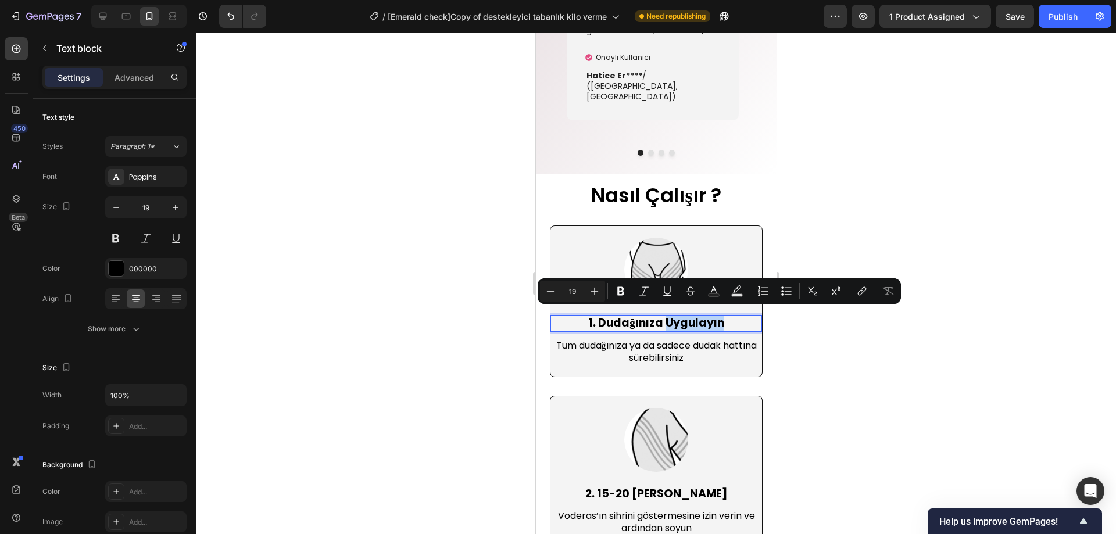
click at [702, 316] on p "1. Dudağınıza Uygulayın" at bounding box center [655, 323] width 209 height 15
click at [722, 317] on p "1. Dudağınıza Uygulayın" at bounding box center [655, 323] width 209 height 15
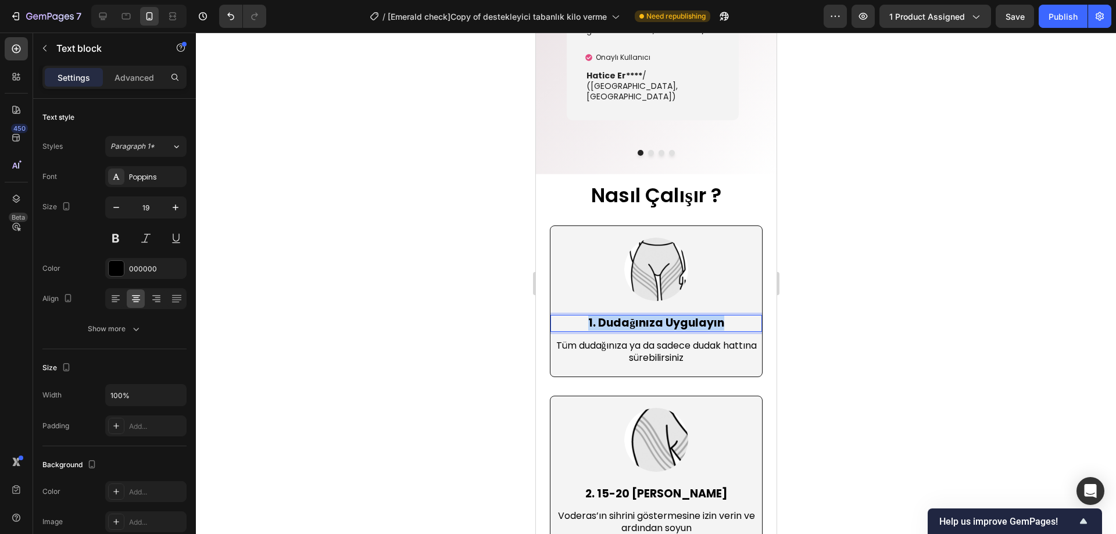
drag, startPoint x: 725, startPoint y: 318, endPoint x: 583, endPoint y: 317, distance: 141.8
click at [583, 317] on p "1. Dudağınıza Uygulayın" at bounding box center [655, 323] width 209 height 15
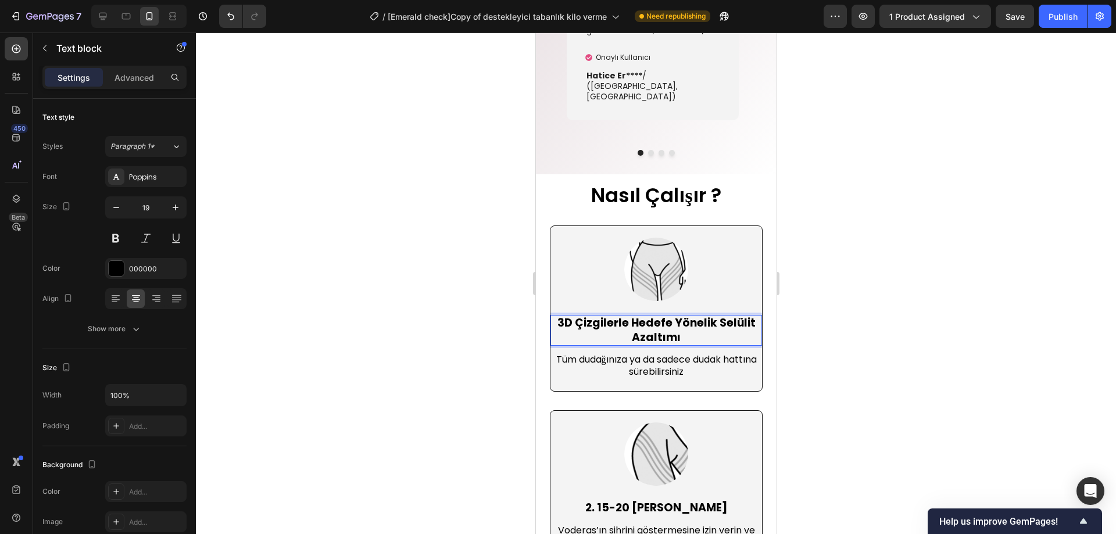
click at [863, 307] on div at bounding box center [656, 283] width 920 height 501
click at [700, 315] on strong "3D Çizgilerle Hedefe Yönelik Selülit Azaltımı" at bounding box center [656, 330] width 198 height 30
click at [140, 79] on p "Advanced" at bounding box center [134, 77] width 40 height 12
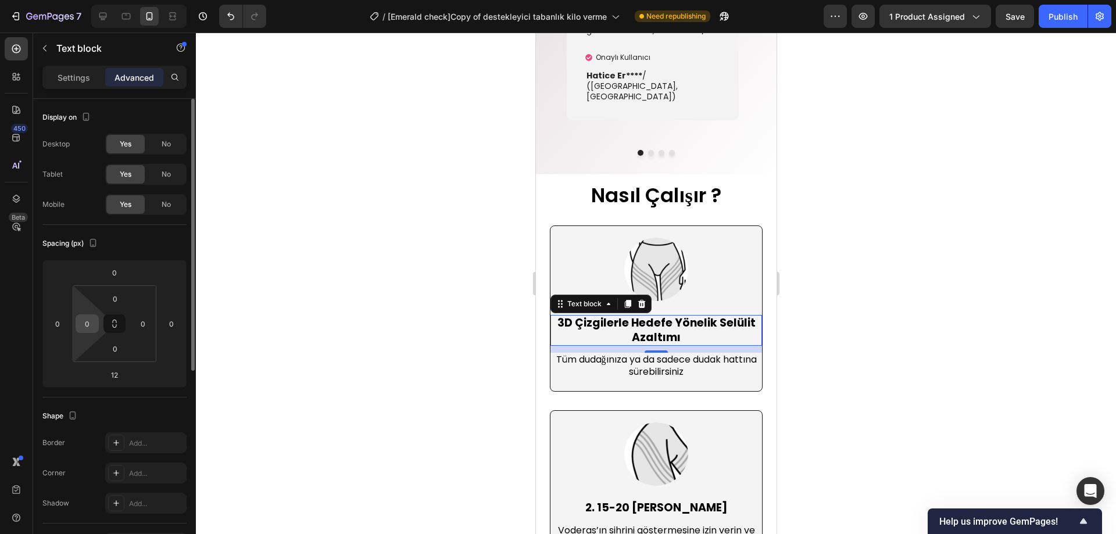
click at [85, 324] on input "0" at bounding box center [86, 323] width 17 height 17
click at [87, 325] on input "5" at bounding box center [86, 323] width 17 height 17
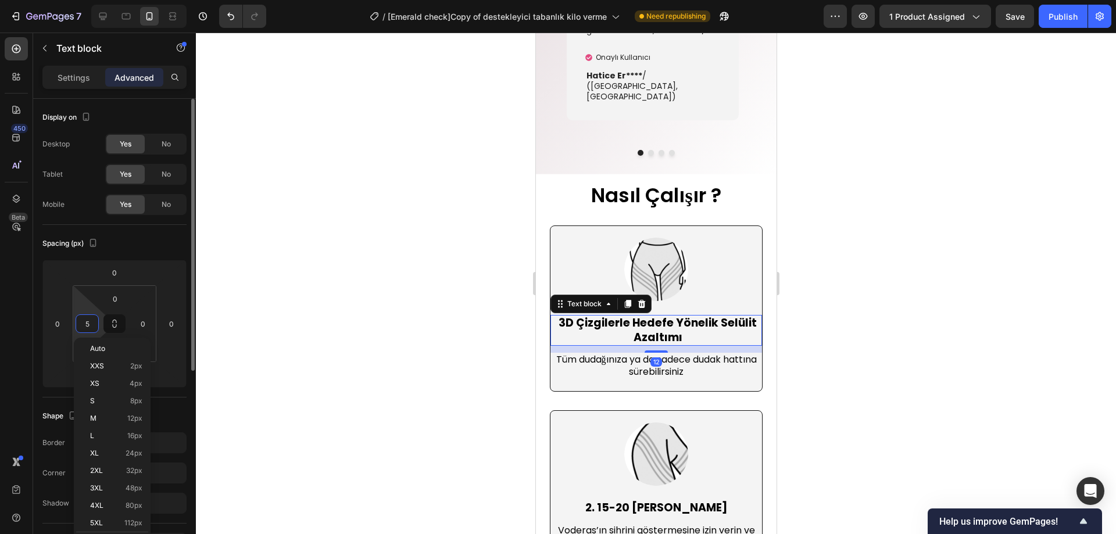
click at [87, 325] on input "5" at bounding box center [86, 323] width 17 height 17
click at [87, 324] on input "10" at bounding box center [86, 323] width 17 height 17
type input "20"
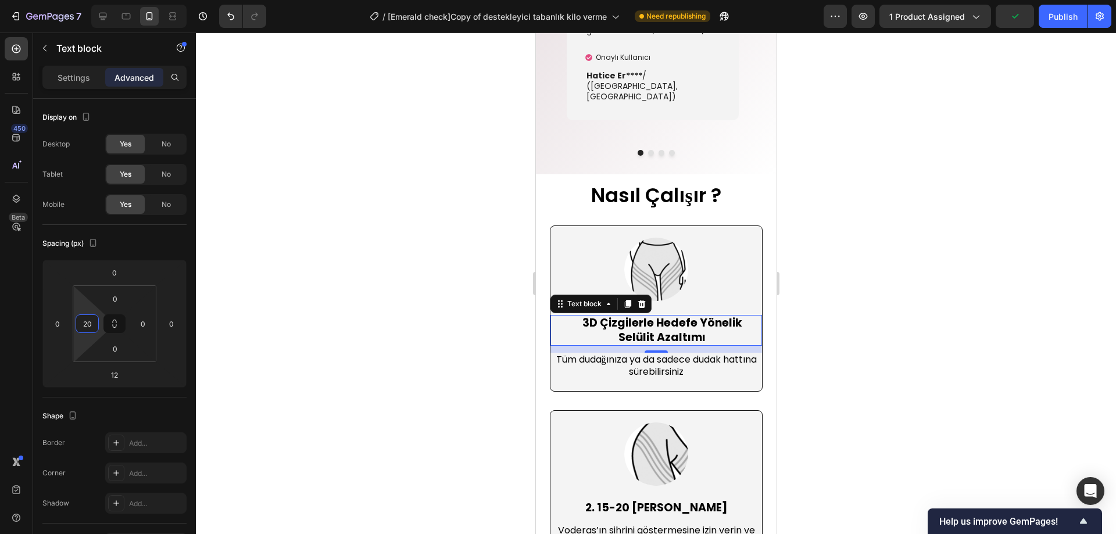
click at [887, 270] on div at bounding box center [656, 283] width 920 height 501
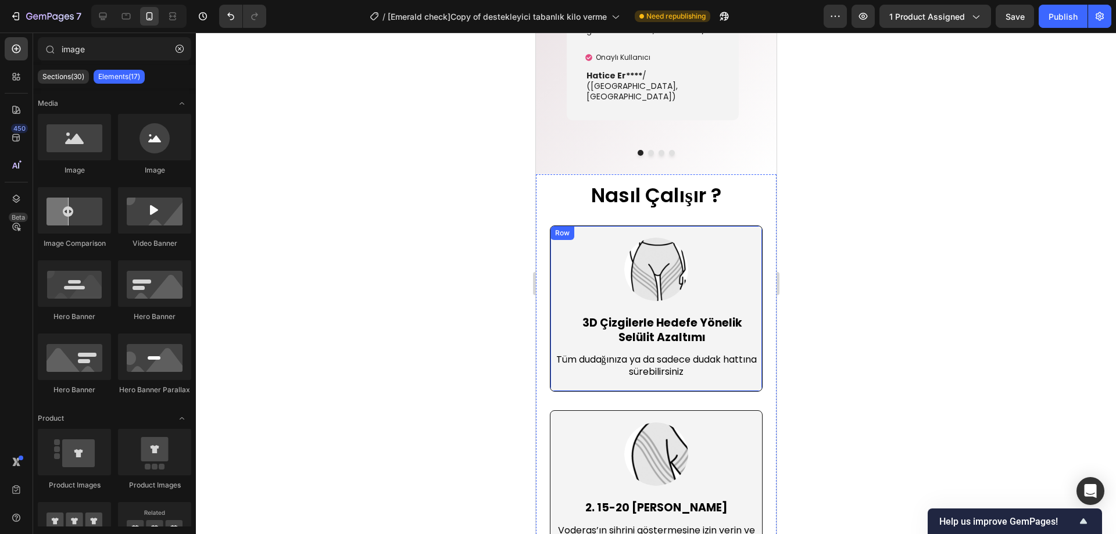
click at [656, 321] on strong "3D Çizgilerle Hedefe Yönelik Selülit Azaltımı" at bounding box center [662, 330] width 160 height 30
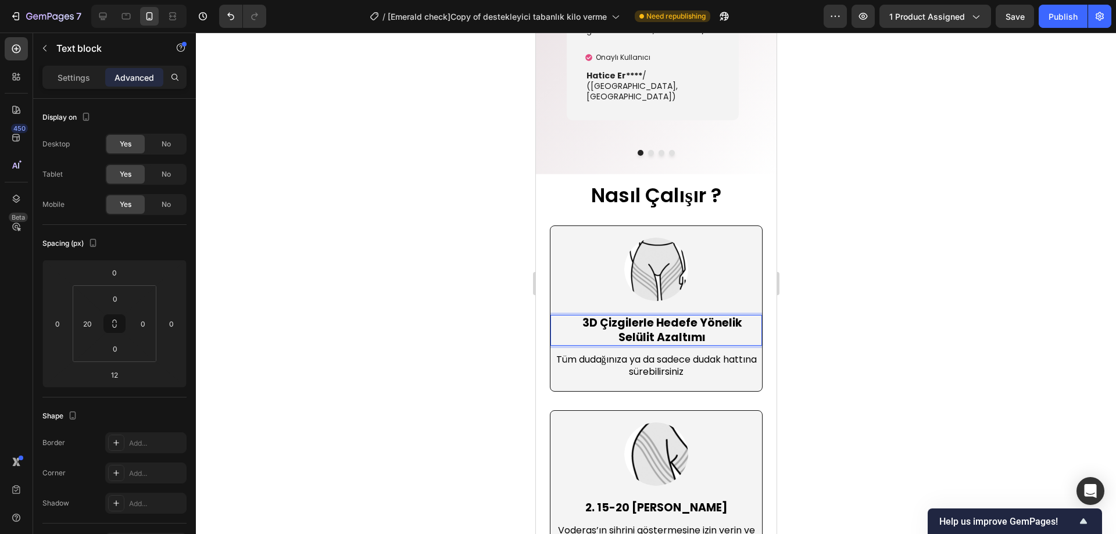
click at [701, 328] on p "3D Çizgilerle Hedefe Yönelik Selülit Azaltımı" at bounding box center [661, 330] width 198 height 28
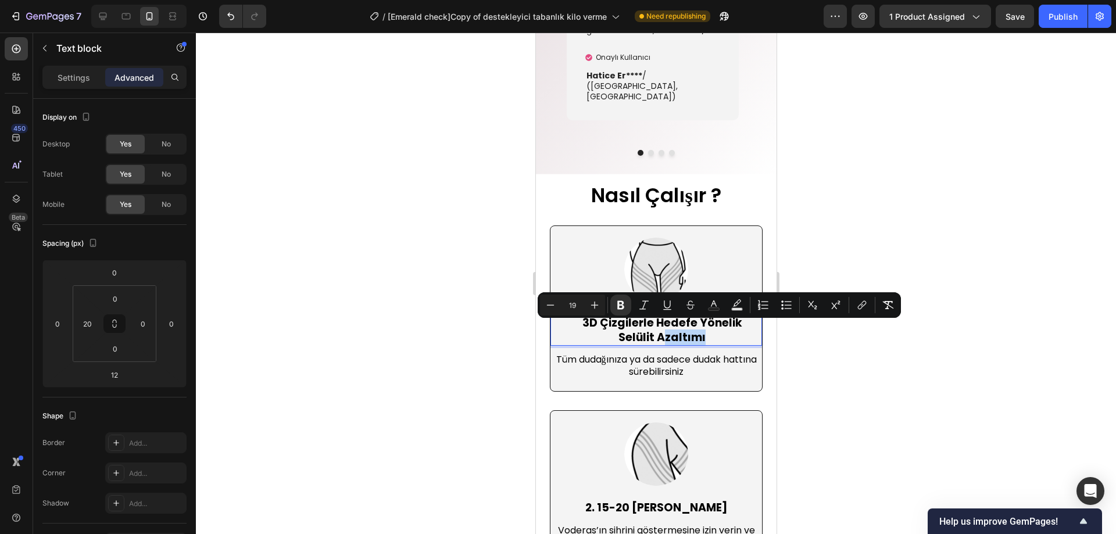
drag, startPoint x: 704, startPoint y: 330, endPoint x: 659, endPoint y: 329, distance: 44.2
click at [659, 329] on p "3D Çizgilerle Hedefe Yönelik Selülit Azaltımı" at bounding box center [661, 330] width 198 height 28
click at [697, 327] on strong "3D Çizgilerle Hedefe Yönelik Selülit Azaltımı" at bounding box center [662, 330] width 160 height 30
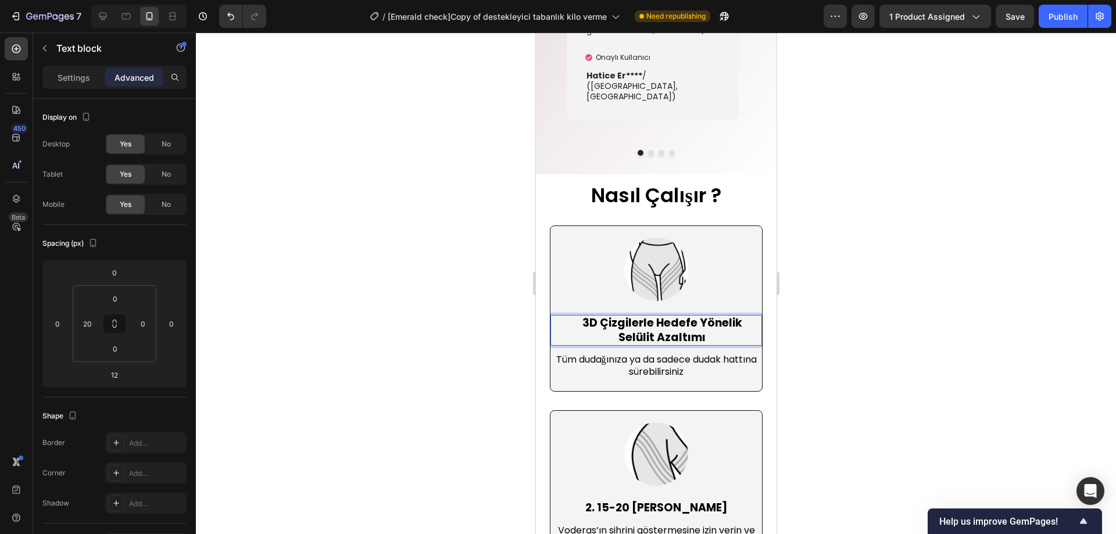
click at [704, 332] on p "3D Çizgilerle Hedefe Yönelik Selülit Azaltımı" at bounding box center [661, 330] width 198 height 28
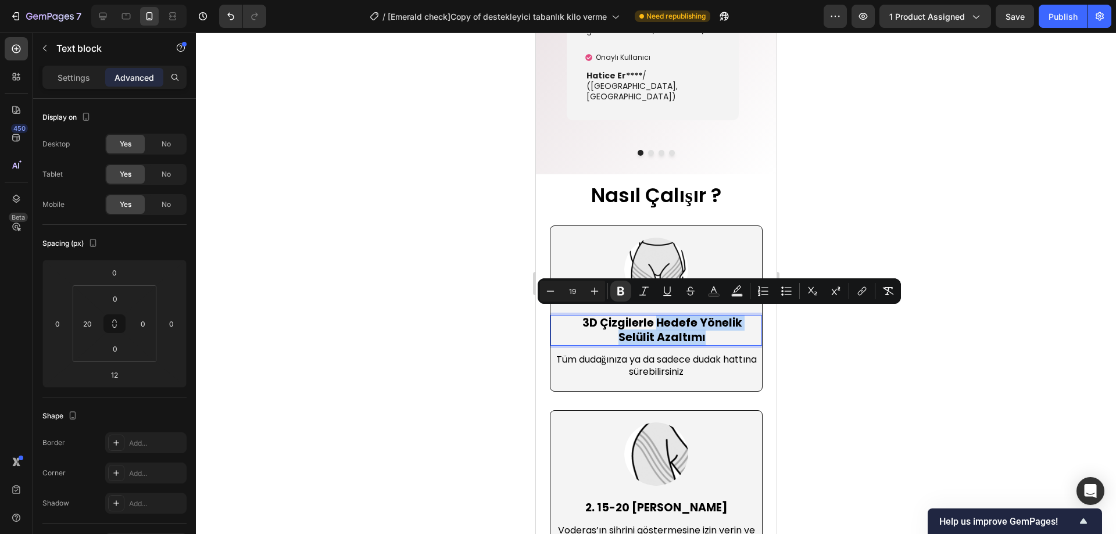
drag, startPoint x: 703, startPoint y: 332, endPoint x: 653, endPoint y: 320, distance: 51.4
click at [653, 320] on p "3D Çizgilerle Hedefe Yönelik Selülit Azaltımı" at bounding box center [661, 330] width 198 height 28
click at [698, 322] on strong "3D Çizgilerle Hedefe Yönelik Selülit Azaltımı" at bounding box center [662, 330] width 160 height 30
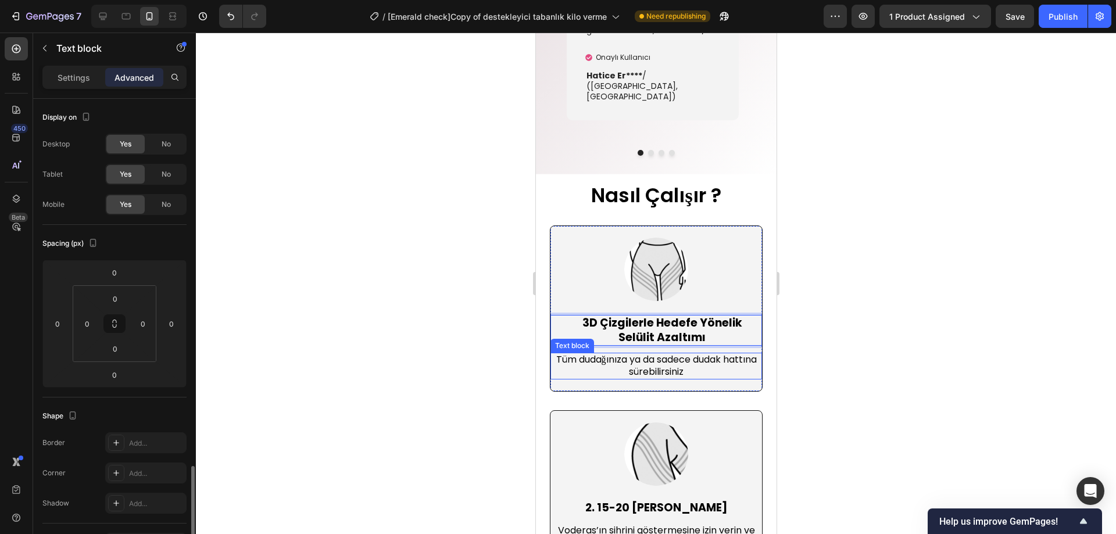
click at [665, 358] on span "Tüm dudağınıza ya da sadece dudak hattına sürebilirsiniz" at bounding box center [655, 366] width 200 height 26
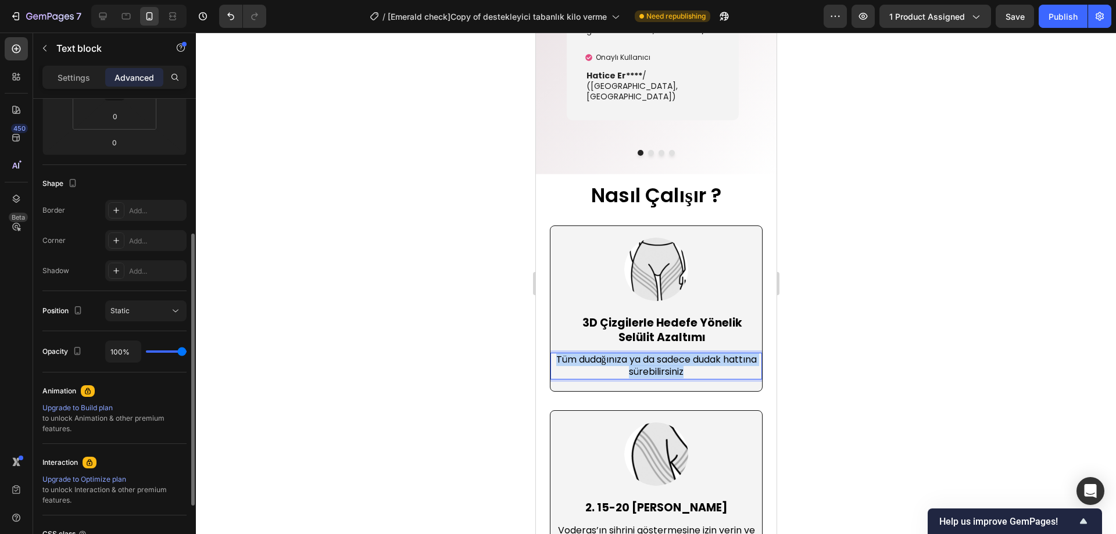
click at [665, 358] on span "Tüm dudağınıza ya da sadece dudak hattına sürebilirsiniz" at bounding box center [655, 366] width 200 height 26
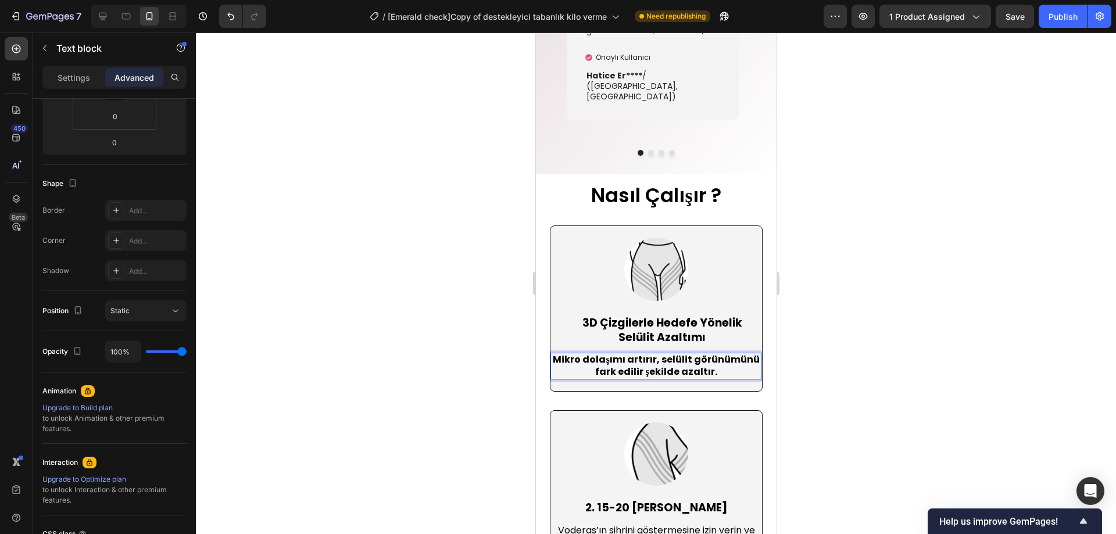
click at [670, 358] on strong "Mikro dolaşımı artırır, selülit görünümünü fark edilir şekilde azaltır." at bounding box center [655, 366] width 206 height 26
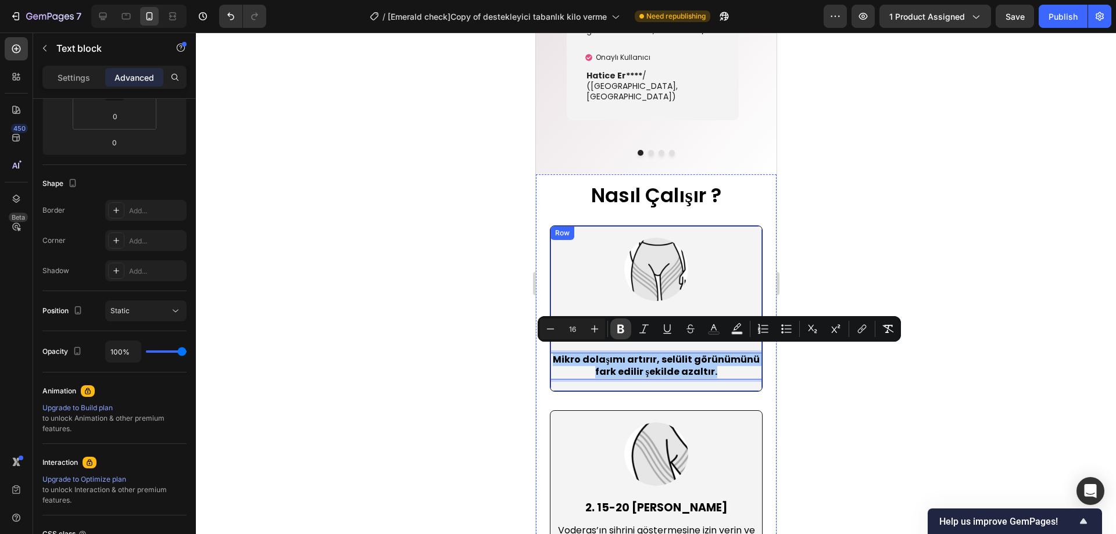
click at [618, 329] on icon "Editor contextual toolbar" at bounding box center [620, 329] width 7 height 9
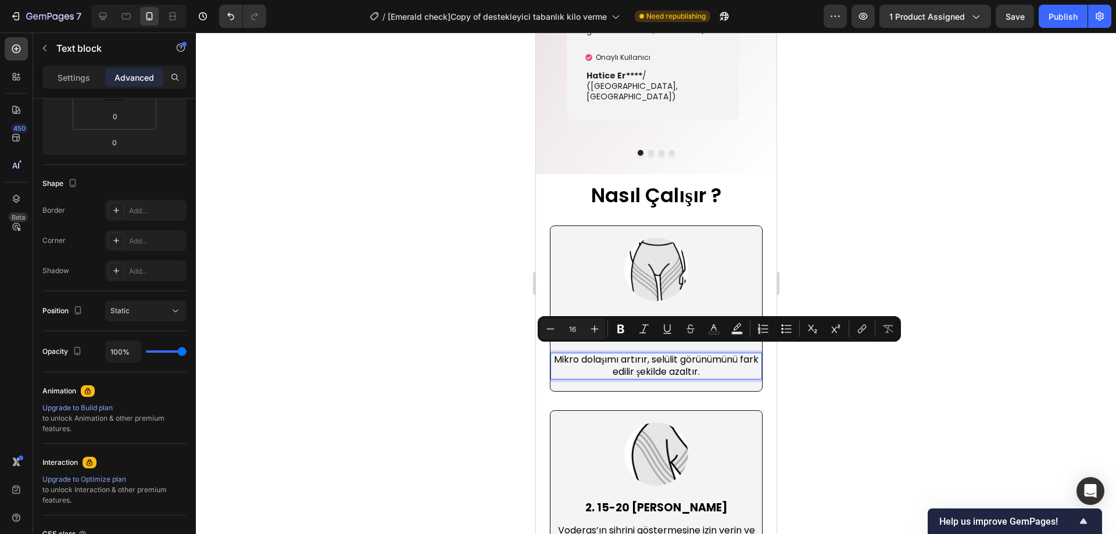
click at [823, 376] on div at bounding box center [656, 283] width 920 height 501
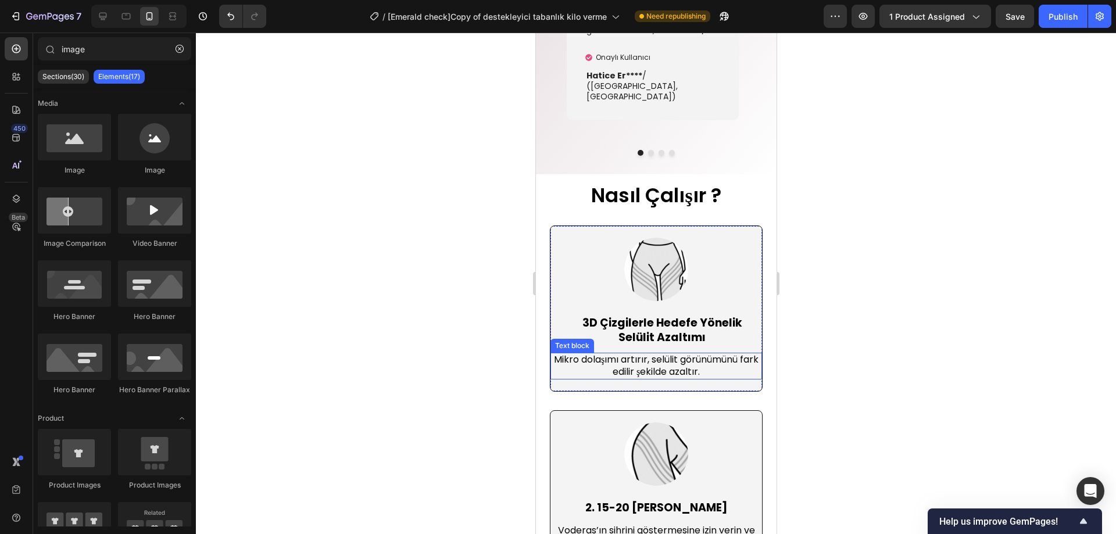
click at [707, 354] on p "Mikro dolaşımı artırır, selülit görünümünü fark edilir şekilde azaltır." at bounding box center [655, 366] width 209 height 24
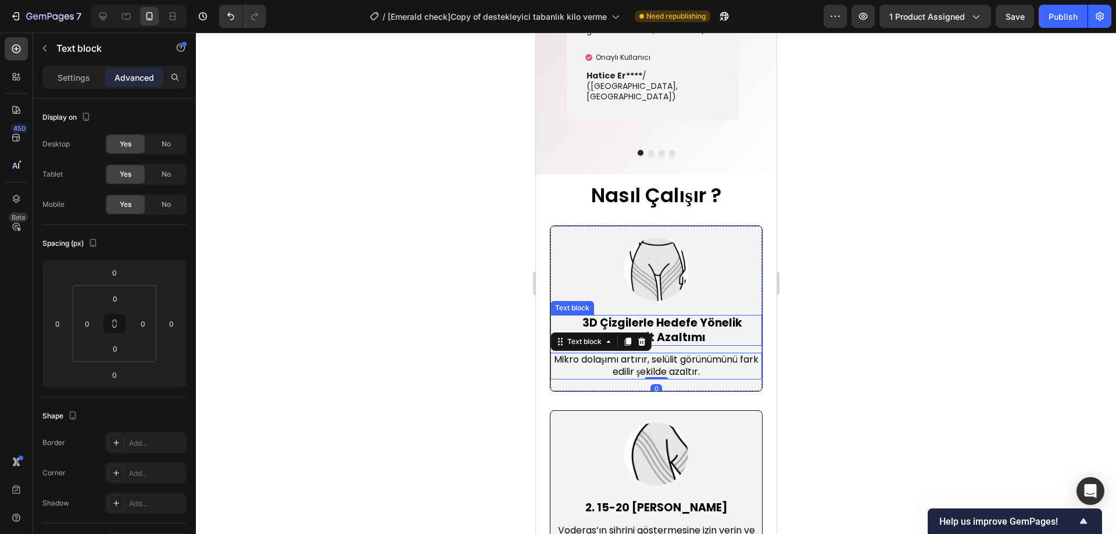
click at [682, 320] on strong "3D Çizgilerle Hedefe Yönelik Selülit Azaltımı" at bounding box center [662, 330] width 160 height 30
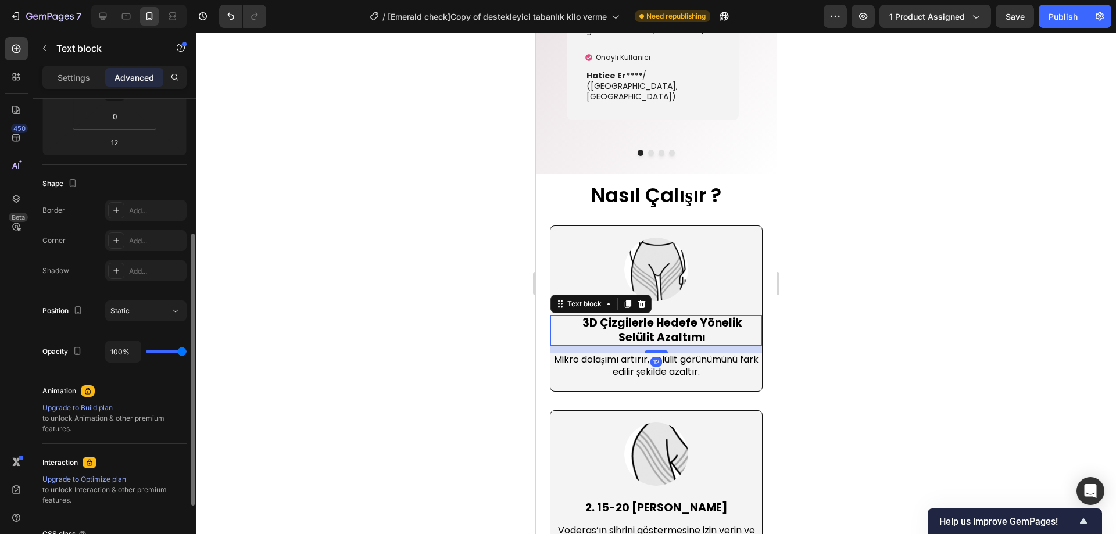
scroll to position [116, 0]
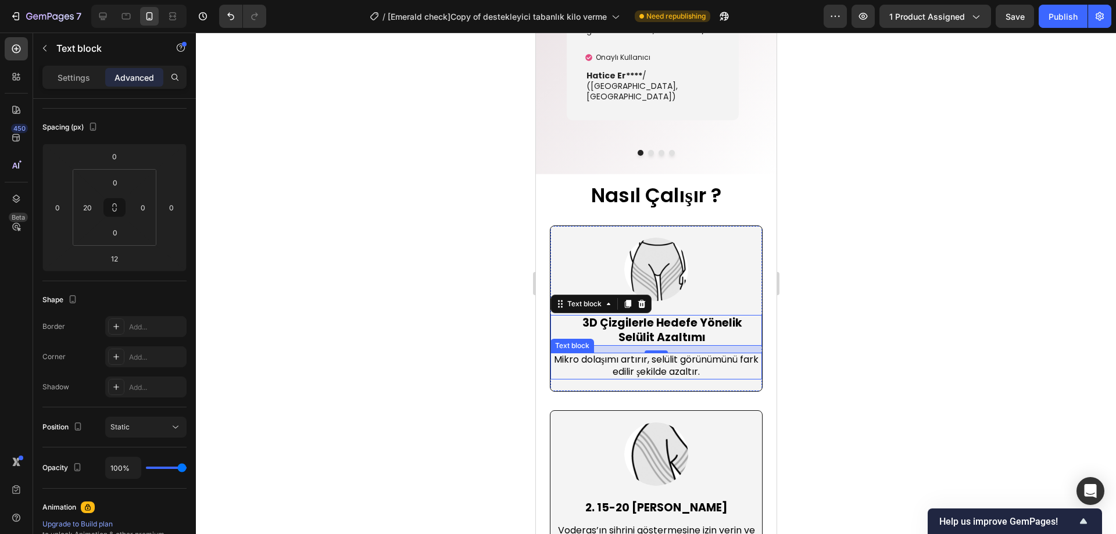
click at [682, 357] on p "Mikro dolaşımı artırır, selülit görünümünü fark edilir şekilde azaltır." at bounding box center [655, 366] width 209 height 24
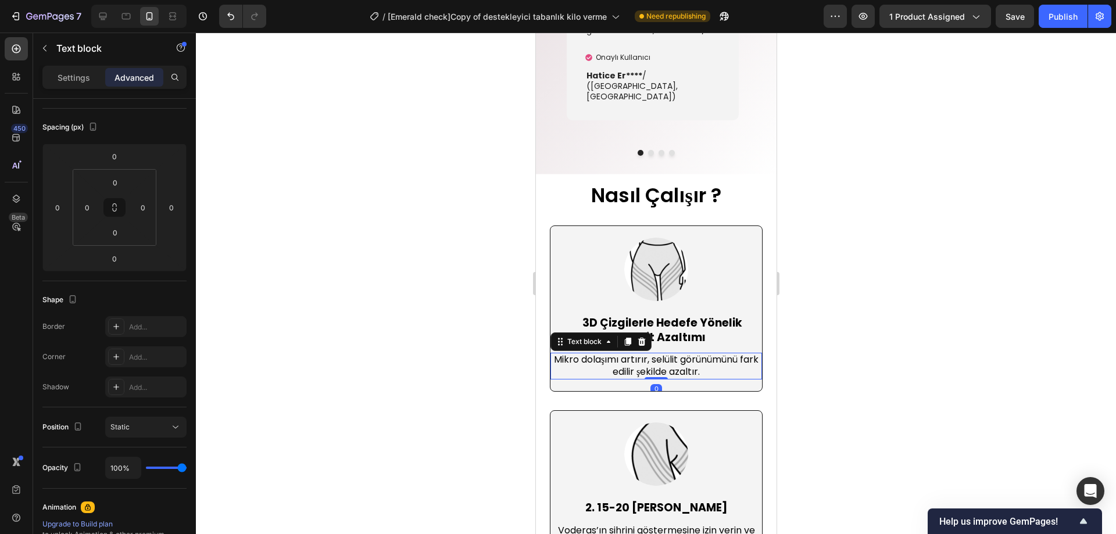
click at [820, 346] on div at bounding box center [656, 283] width 920 height 501
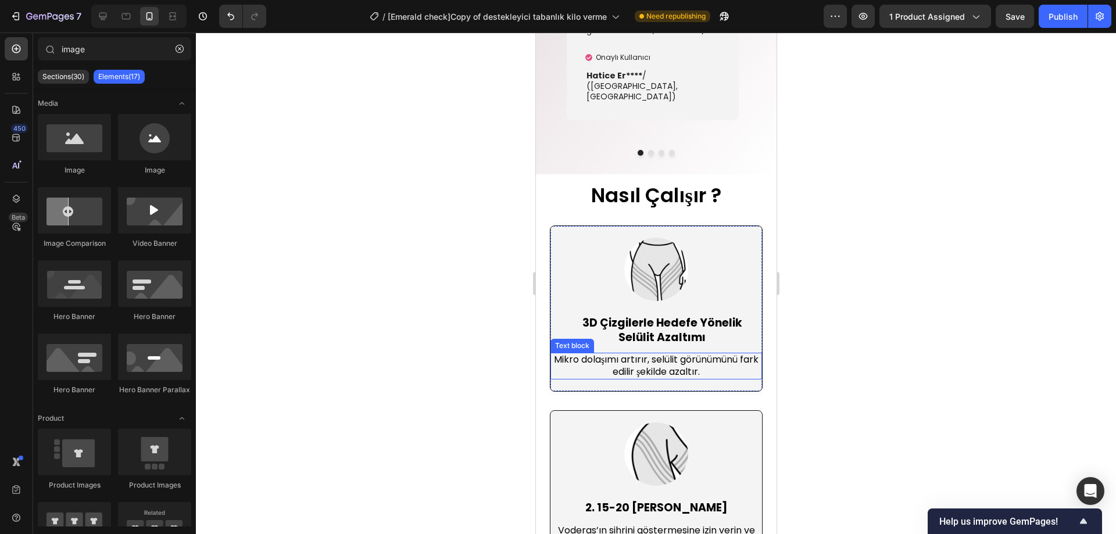
click at [692, 354] on p "Mikro dolaşımı artırır, selülit görünümünü fark edilir şekilde azaltır." at bounding box center [655, 366] width 209 height 24
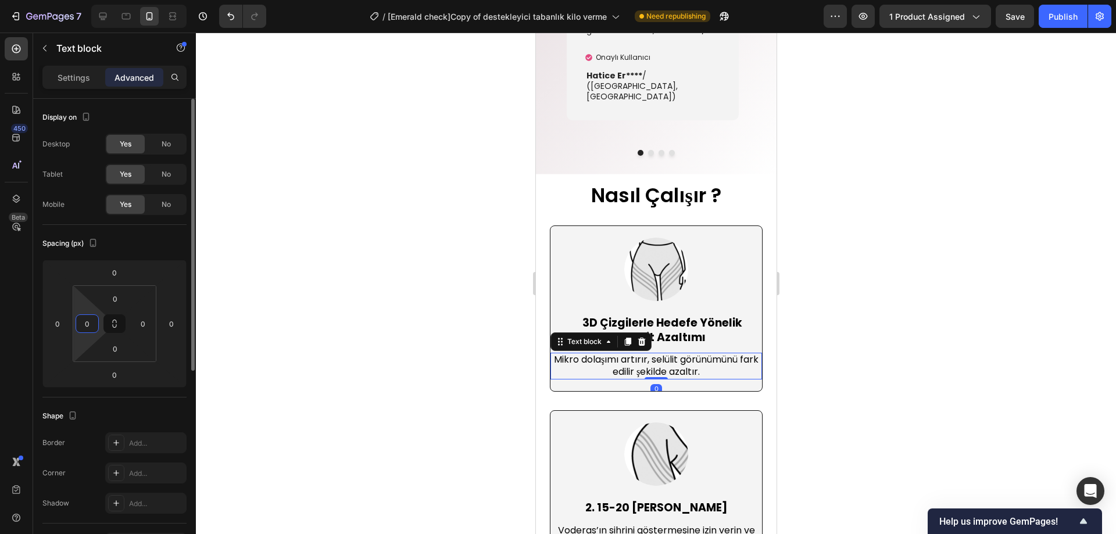
click at [88, 325] on input "0" at bounding box center [86, 323] width 17 height 17
type input "20"
click at [146, 322] on input "0" at bounding box center [142, 323] width 17 height 17
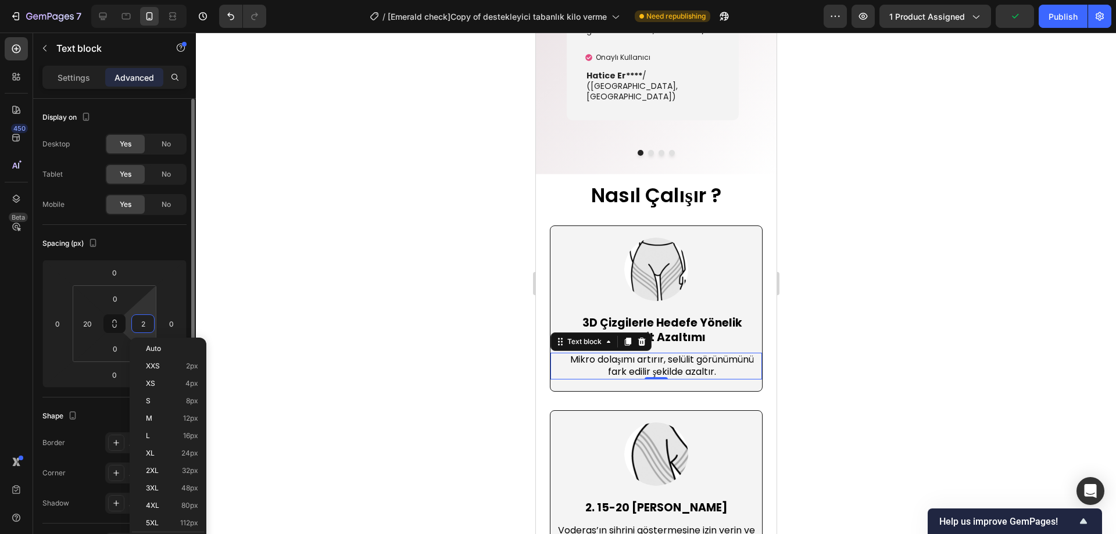
type input "20"
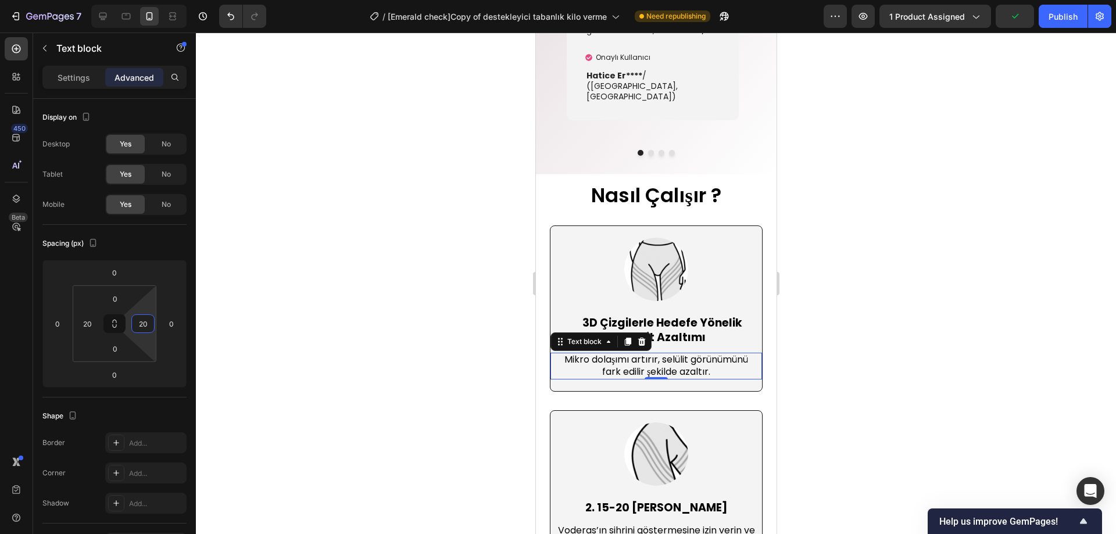
click at [336, 282] on div at bounding box center [656, 283] width 920 height 501
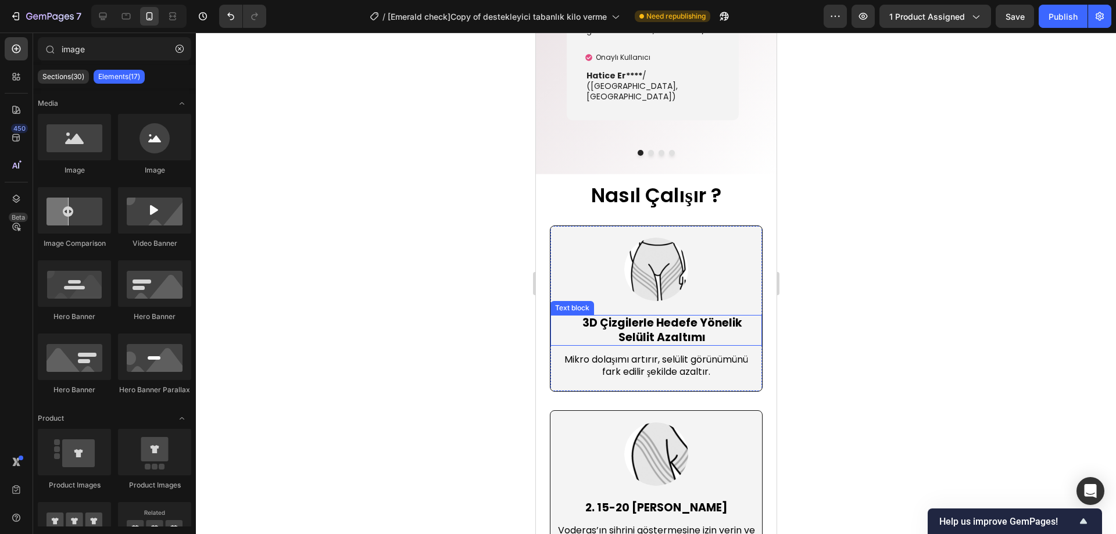
click at [680, 317] on strong "3D Çizgilerle Hedefe Yönelik Selülit Azaltımı" at bounding box center [662, 330] width 160 height 30
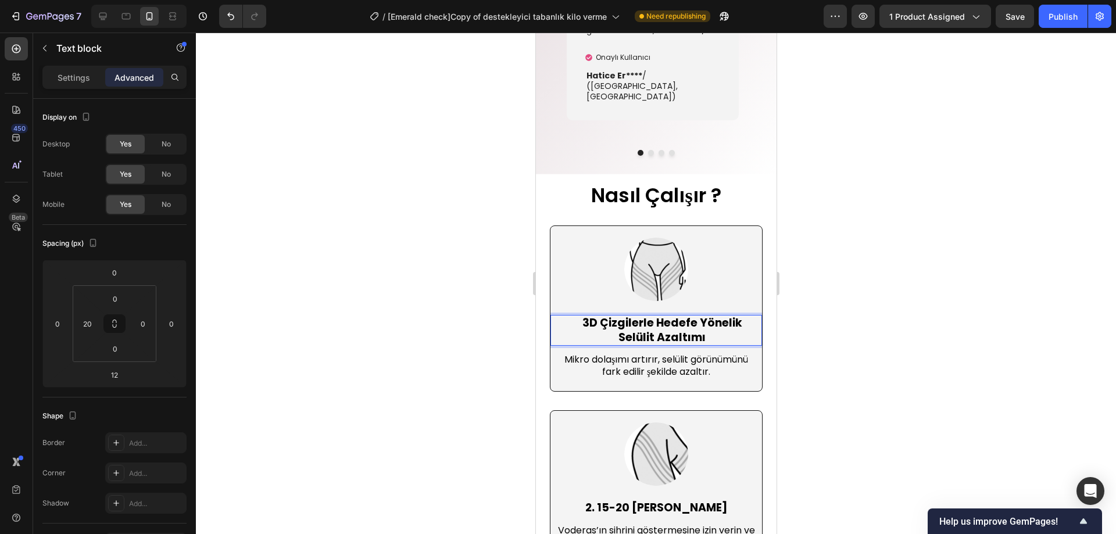
click at [687, 326] on strong "3D Çizgilerle Hedefe Yönelik Selülit Azaltımı" at bounding box center [662, 330] width 160 height 30
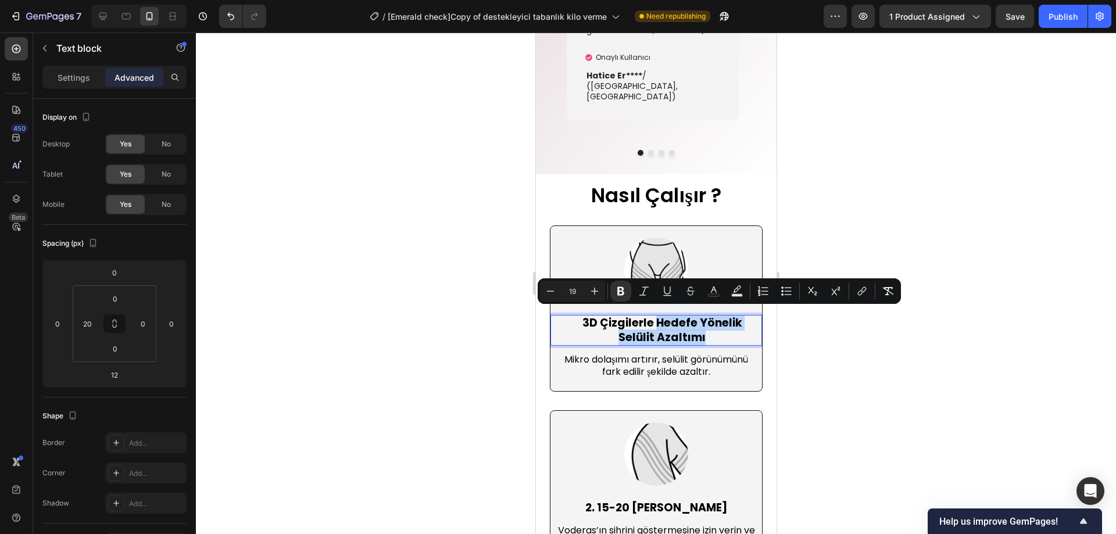
drag, startPoint x: 705, startPoint y: 331, endPoint x: 651, endPoint y: 319, distance: 55.8
click at [651, 319] on p "3D Çizgilerle Hedefe Yönelik Selülit Azaltımı" at bounding box center [661, 330] width 198 height 28
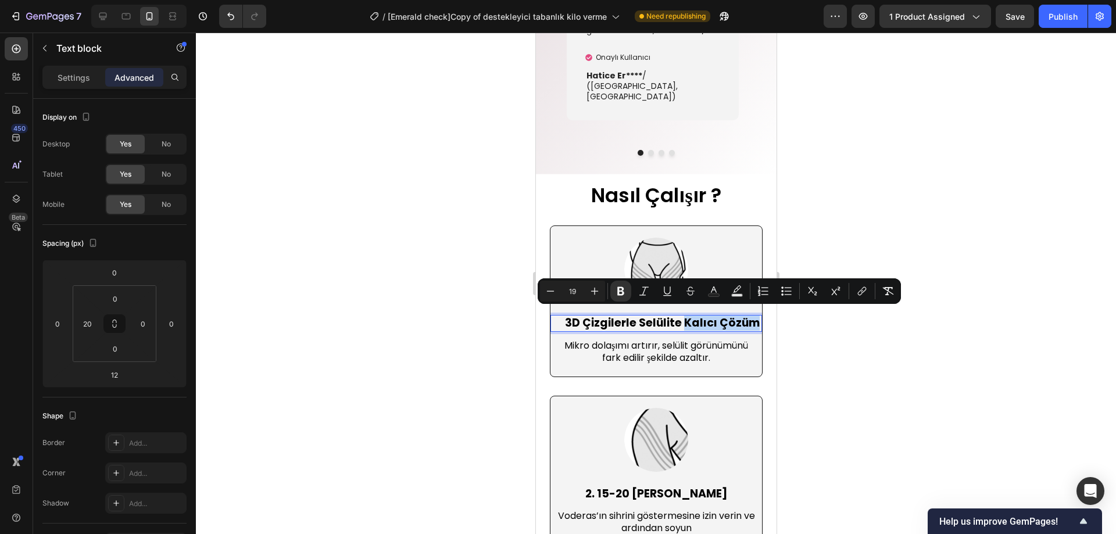
drag, startPoint x: 686, startPoint y: 329, endPoint x: 698, endPoint y: 319, distance: 16.1
click at [698, 319] on p "3D Çizgilerle Selülite Kalıcı Çözüm" at bounding box center [661, 323] width 198 height 15
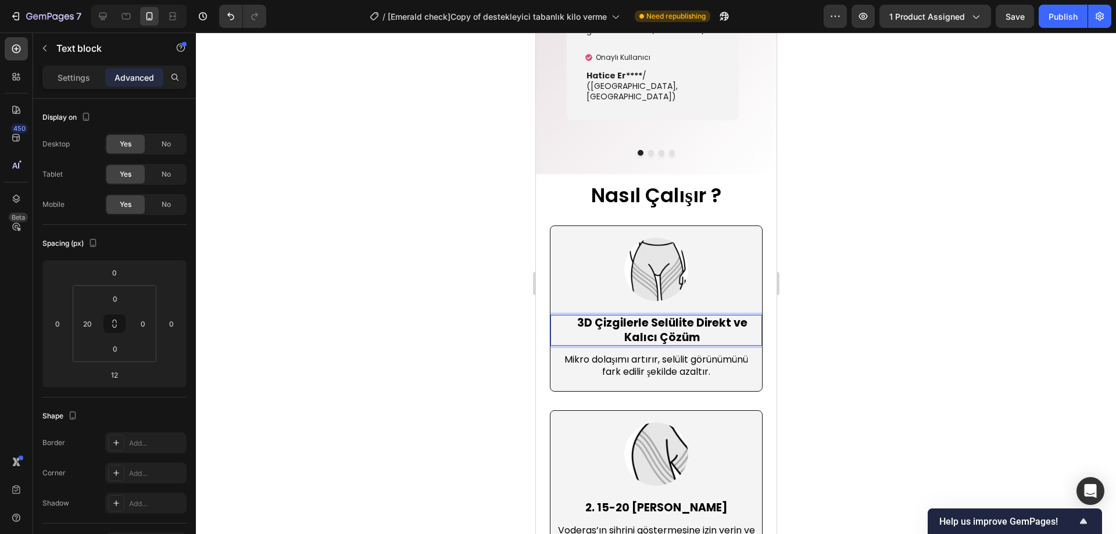
click at [883, 298] on div at bounding box center [656, 283] width 920 height 501
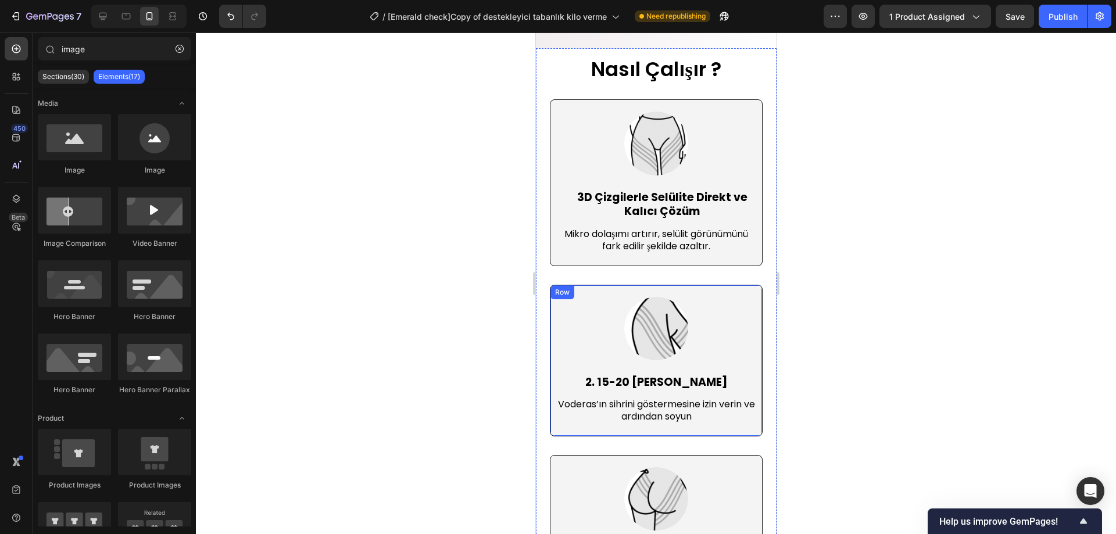
scroll to position [3550, 0]
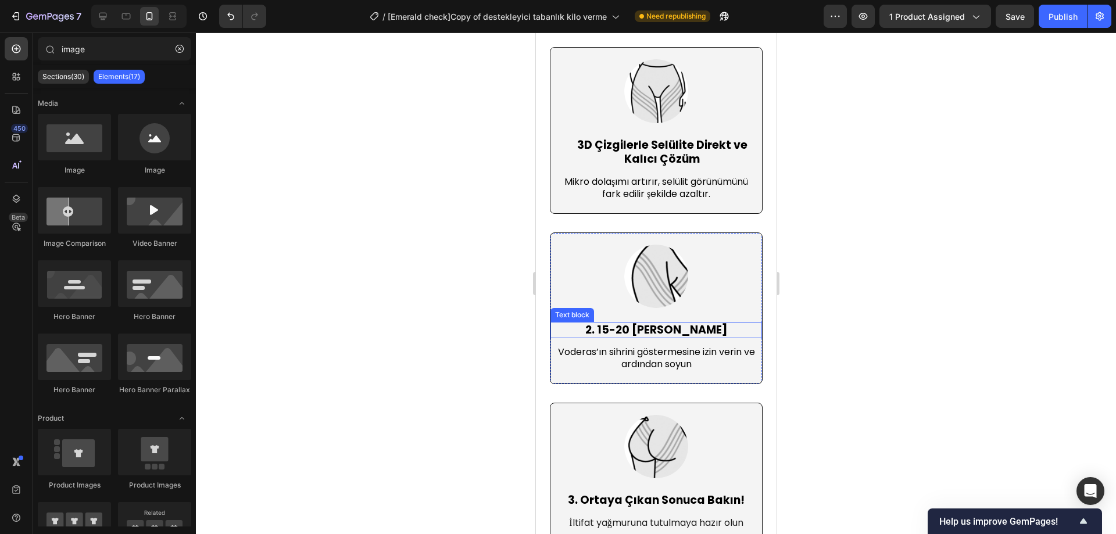
click at [667, 323] on p "2. 15-20 Dakika Bekleyin" at bounding box center [655, 330] width 209 height 15
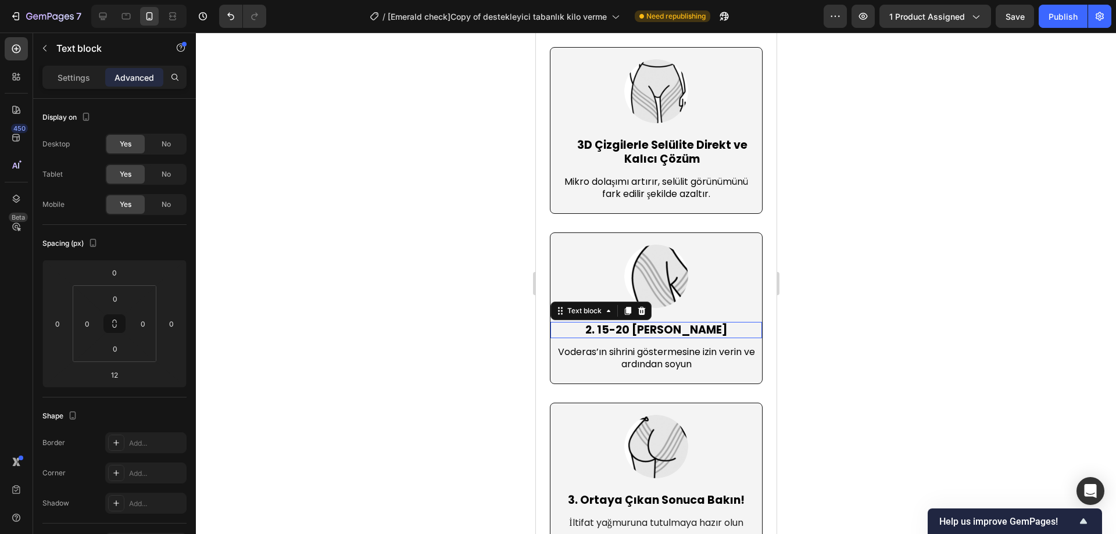
click at [667, 323] on p "2. 15-20 Dakika Bekleyin" at bounding box center [655, 330] width 209 height 15
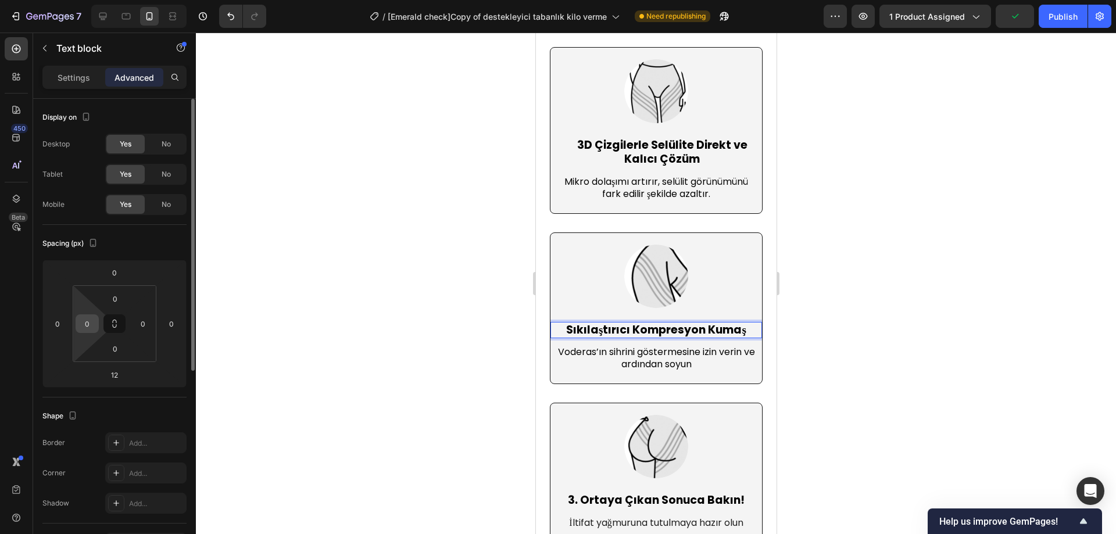
click at [87, 326] on input "0" at bounding box center [86, 323] width 17 height 17
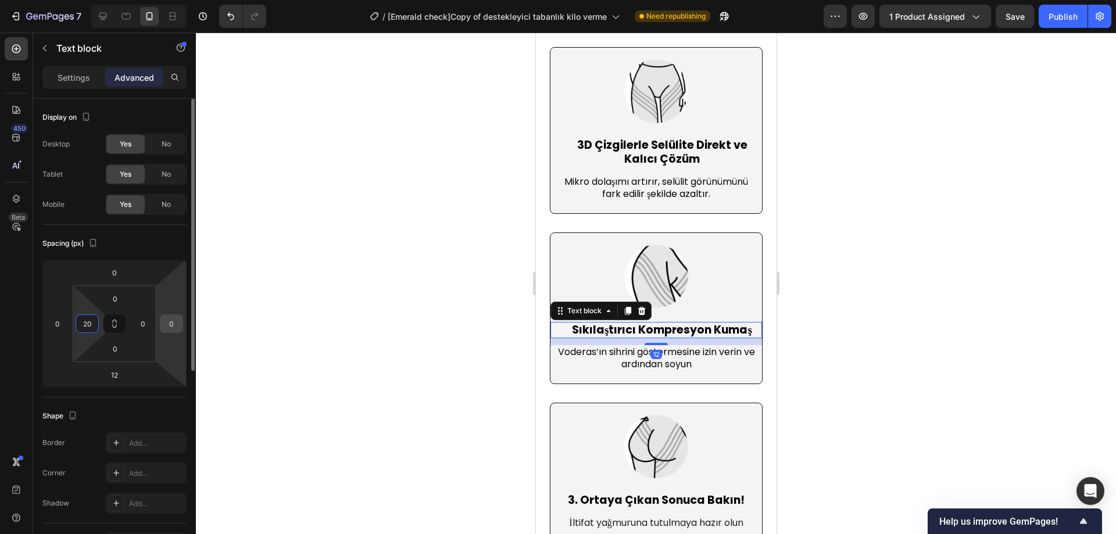
type input "20"
click at [176, 328] on input "0" at bounding box center [171, 323] width 17 height 17
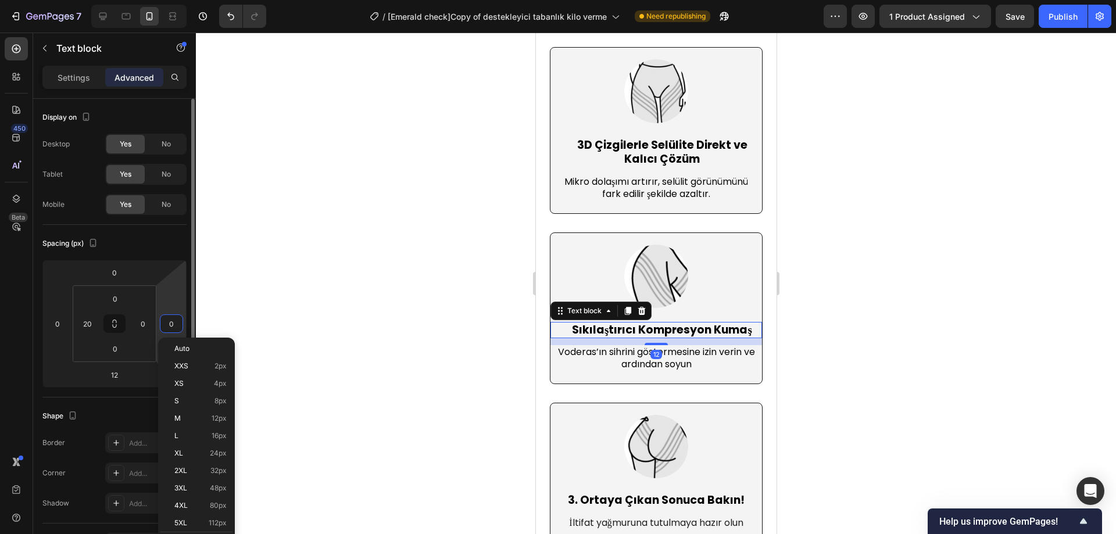
click at [175, 328] on input "0" at bounding box center [171, 323] width 17 height 17
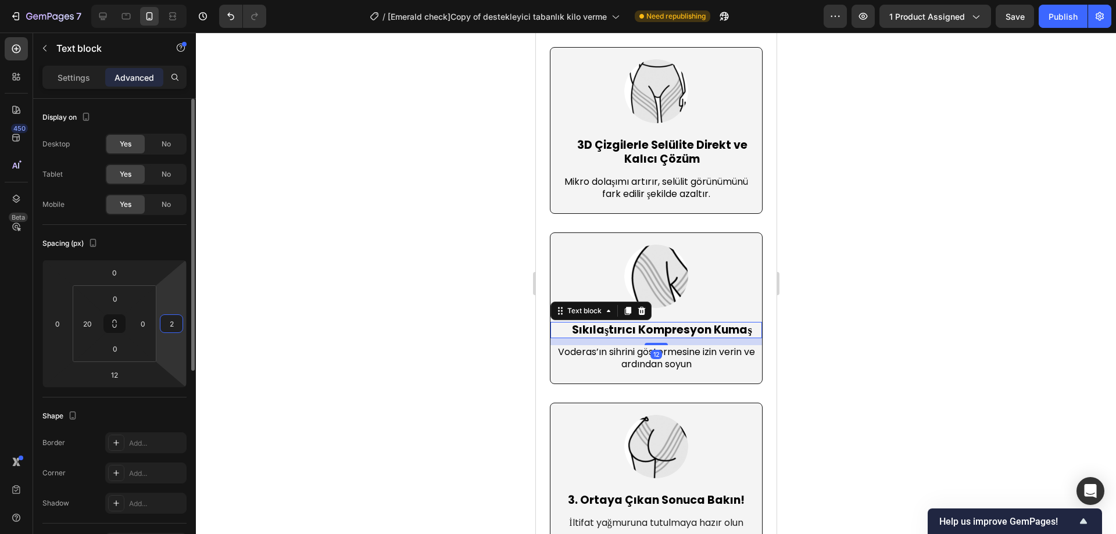
type input "20"
click at [926, 292] on div at bounding box center [656, 283] width 920 height 501
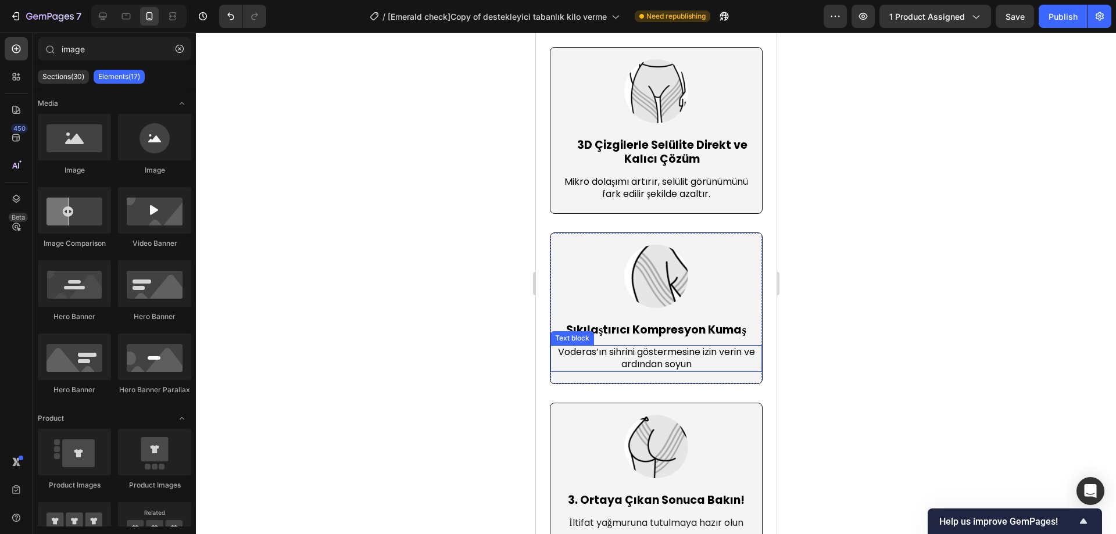
click at [657, 365] on span "Voderas’ın sihrini göstermesine izin verin ve ardından soyun" at bounding box center [655, 358] width 197 height 26
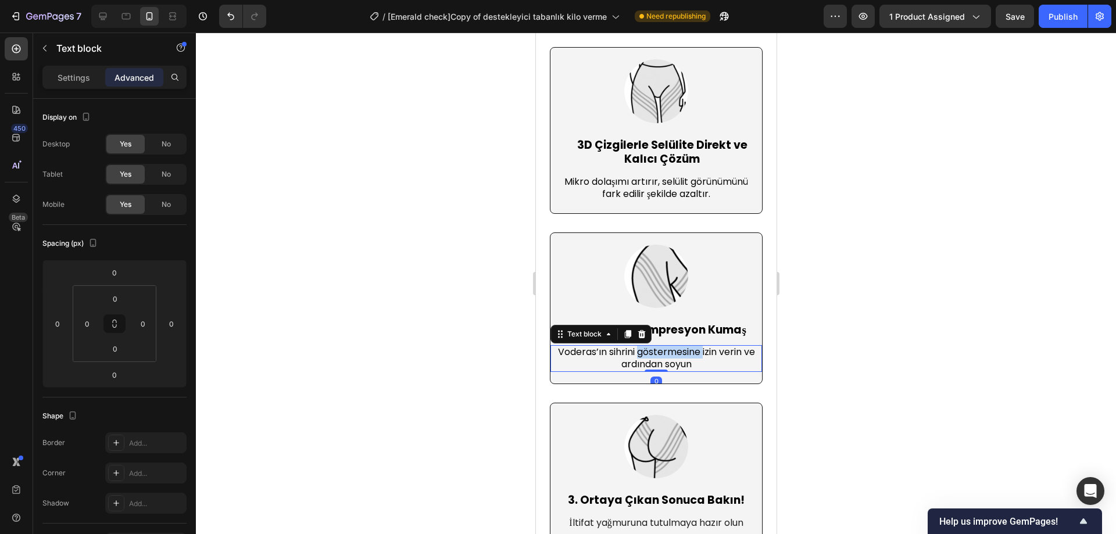
click at [657, 365] on span "Voderas’ın sihrini göstermesine izin verin ve ardından soyun" at bounding box center [655, 358] width 197 height 26
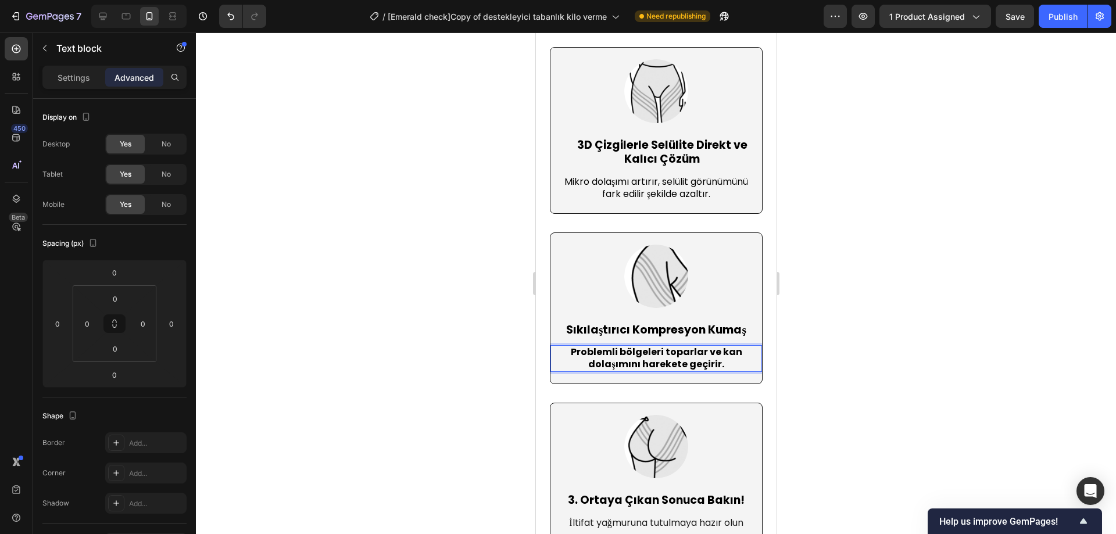
click at [679, 367] on strong "Problemli bölgeleri toparlar ve kan dolaşımını harekete geçirir." at bounding box center [655, 358] width 171 height 26
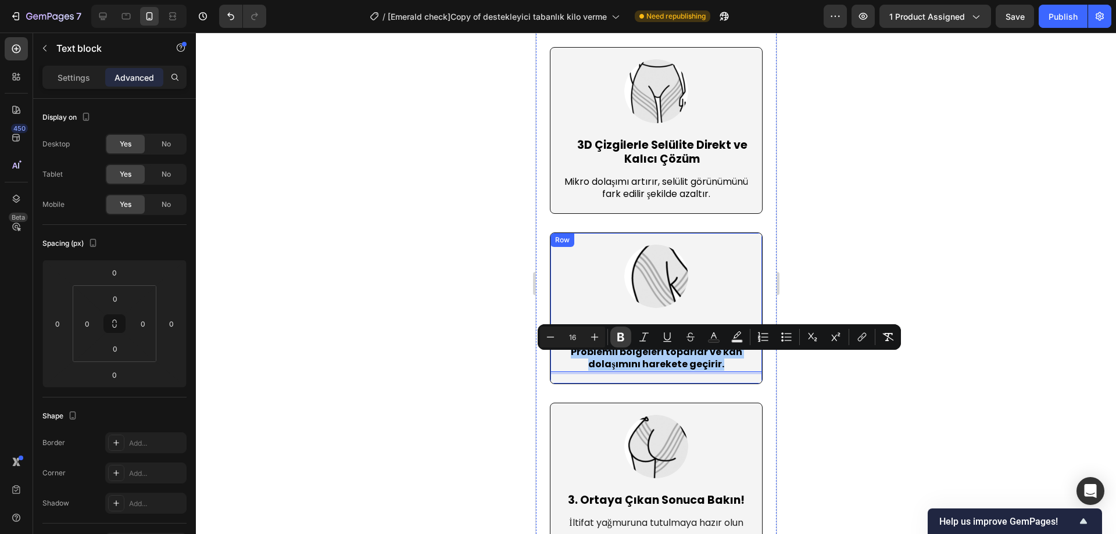
click at [621, 337] on icon "Editor contextual toolbar" at bounding box center [621, 337] width 12 height 12
click at [728, 371] on p "Problemli bölgeleri toparlar ve kan dolaşımını harekete geçirir." at bounding box center [655, 358] width 209 height 24
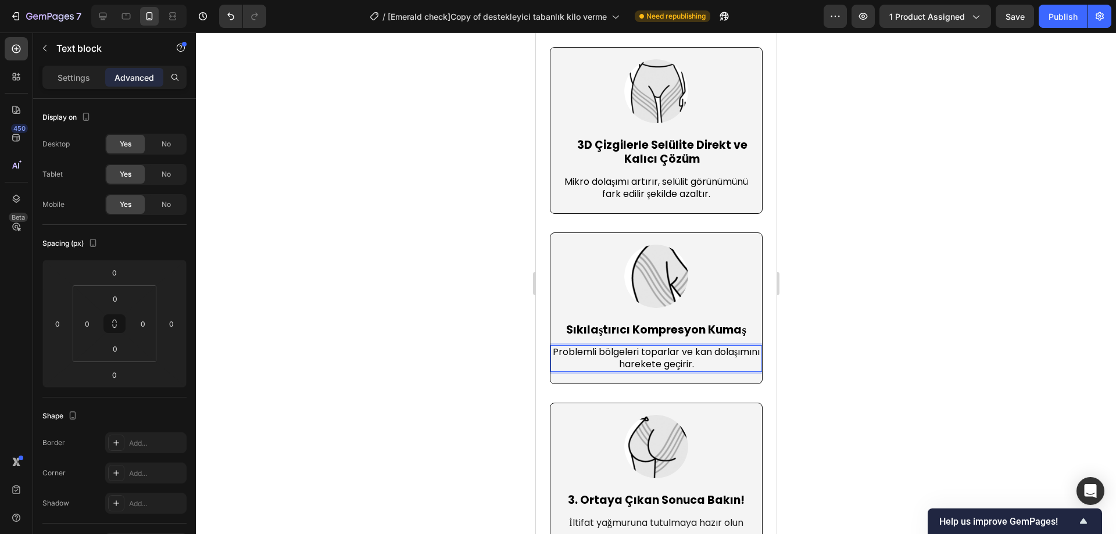
click at [852, 357] on div at bounding box center [656, 283] width 920 height 501
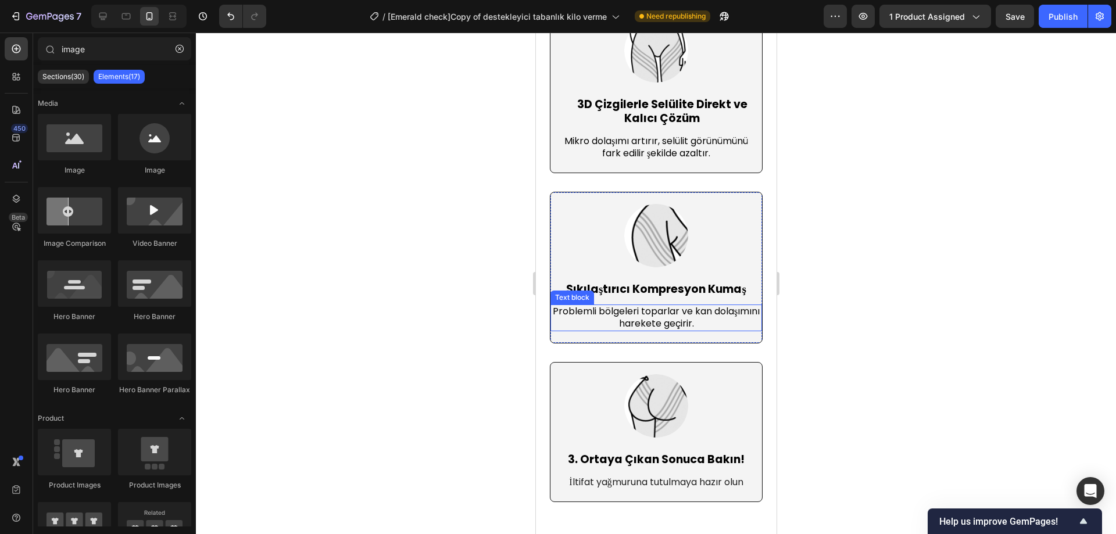
scroll to position [3724, 0]
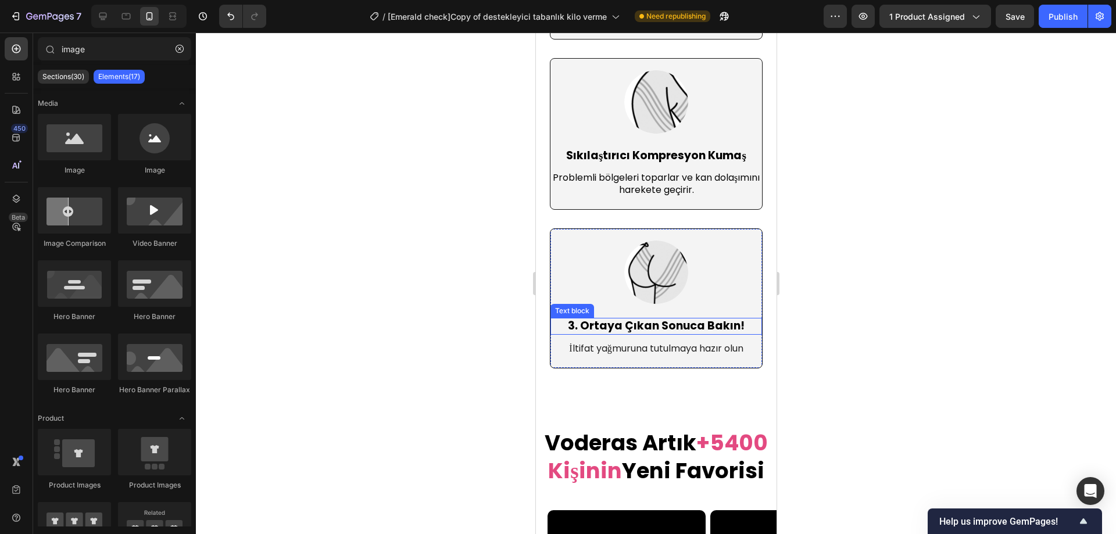
click at [680, 333] on p "3. Ortaya Çıkan Sonuca Bakın!" at bounding box center [655, 326] width 209 height 15
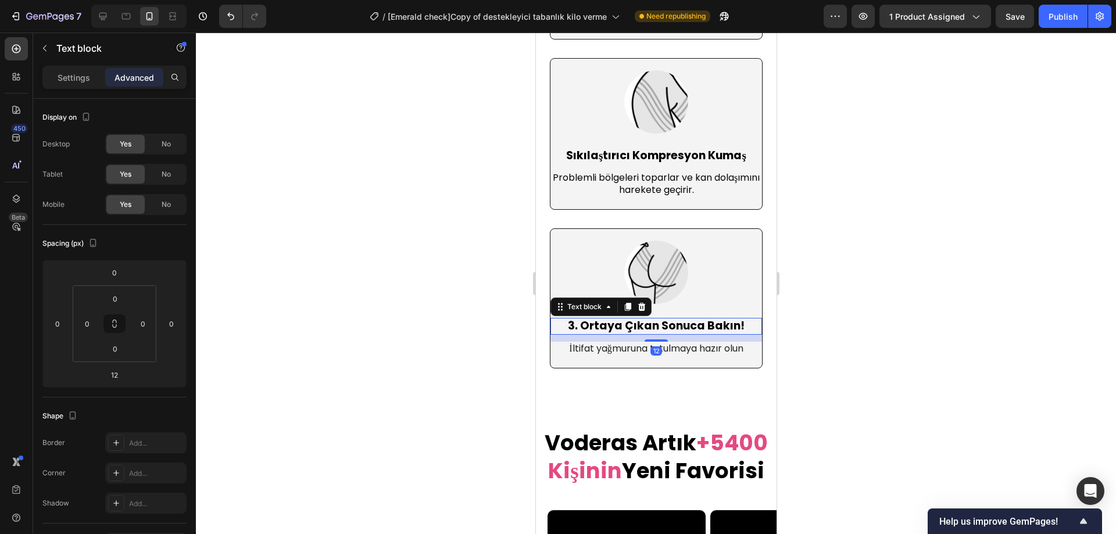
click at [680, 333] on p "3. Ortaya Çıkan Sonuca Bakın!" at bounding box center [655, 326] width 209 height 15
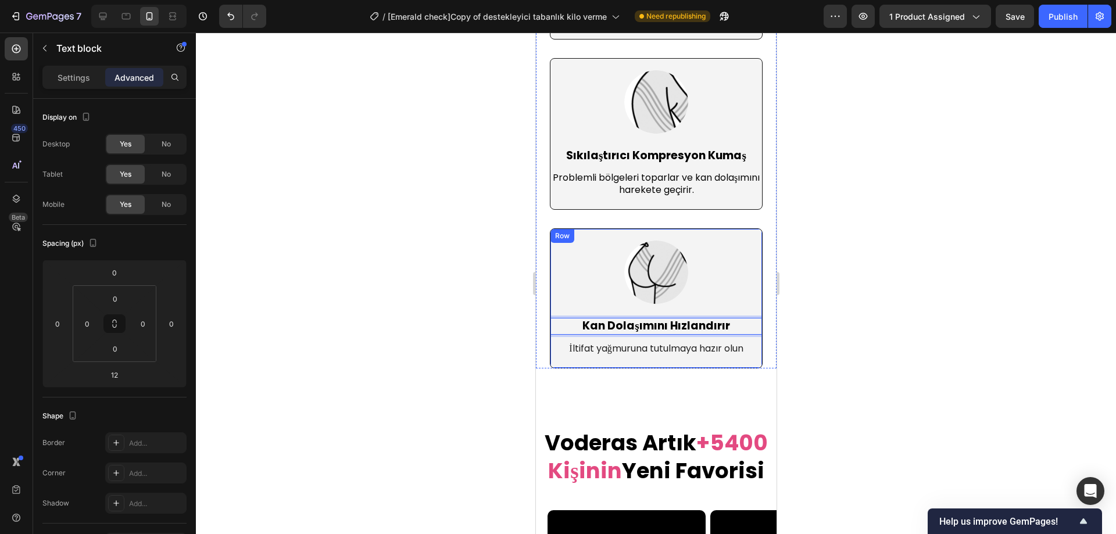
click at [672, 355] on span "İltifat yağmuruna tutulmaya hazır olun" at bounding box center [655, 348] width 174 height 13
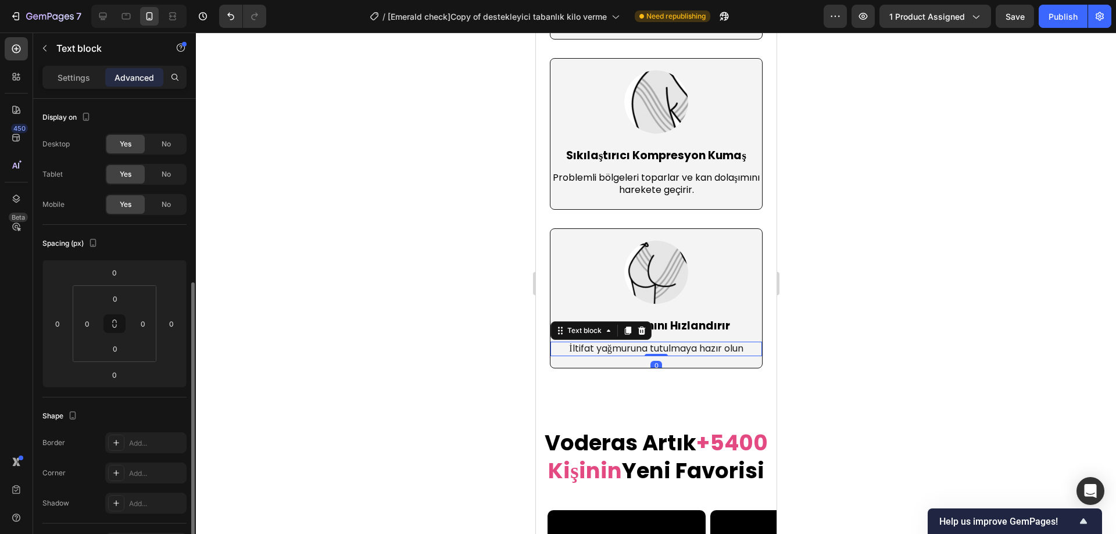
click at [672, 355] on span "İltifat yağmuruna tutulmaya hazır olun" at bounding box center [655, 348] width 174 height 13
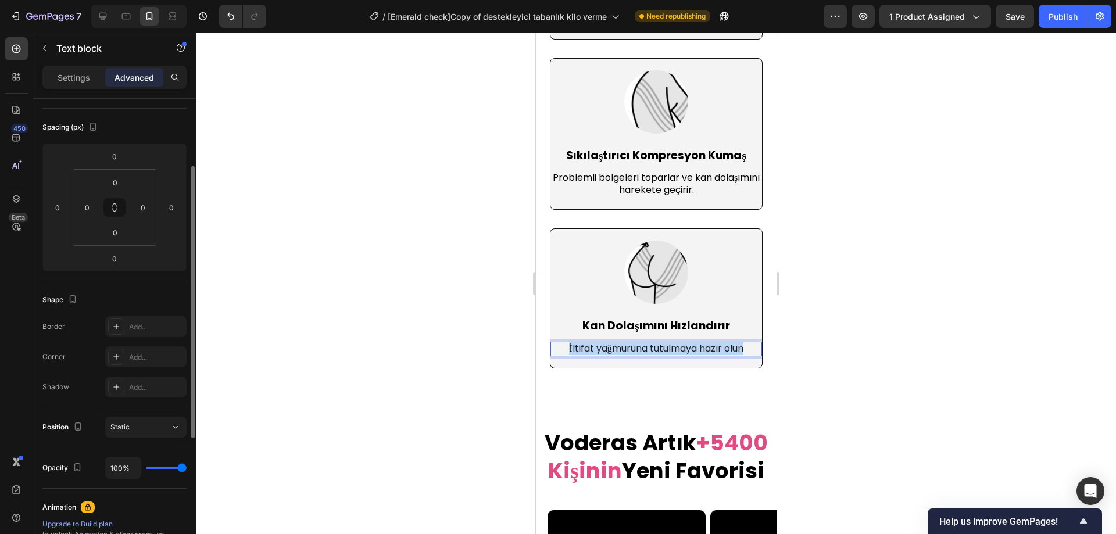
click at [672, 355] on span "İltifat yağmuruna tutulmaya hazır olun" at bounding box center [655, 348] width 174 height 13
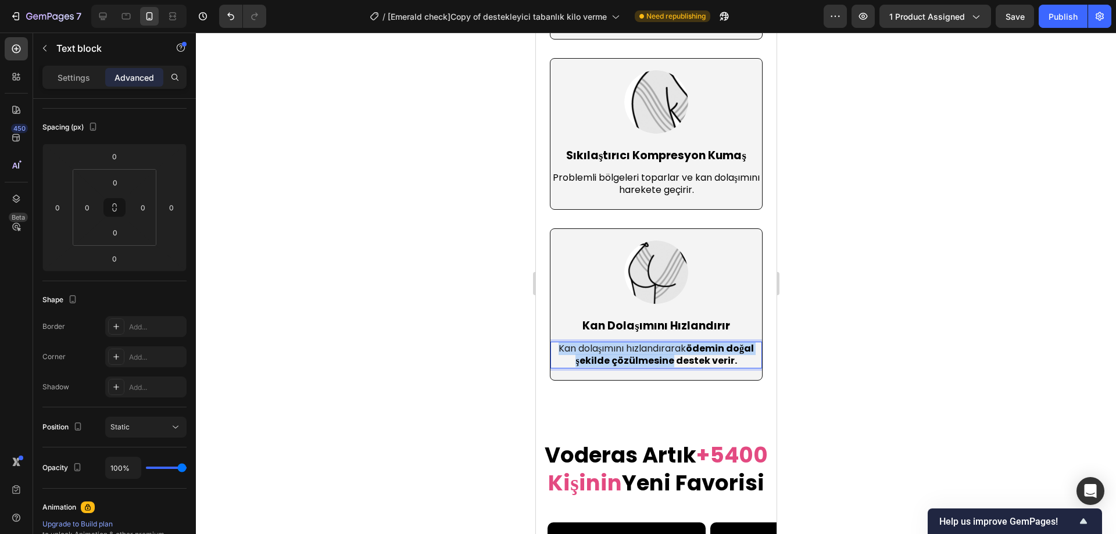
drag, startPoint x: 658, startPoint y: 367, endPoint x: 668, endPoint y: 361, distance: 12.0
click at [700, 358] on strong "ödemin doğal şekilde çözülmesine destek verir." at bounding box center [664, 355] width 178 height 26
drag, startPoint x: 734, startPoint y: 365, endPoint x: 684, endPoint y: 357, distance: 50.1
click at [684, 357] on p "Kan dolaşımını hızlandırarak ödemin doğal şekilde çözülmesine destek verir." at bounding box center [655, 355] width 209 height 24
click at [712, 356] on strong "ödemin doğal şekilde çözülmesine destek verir." at bounding box center [664, 355] width 178 height 26
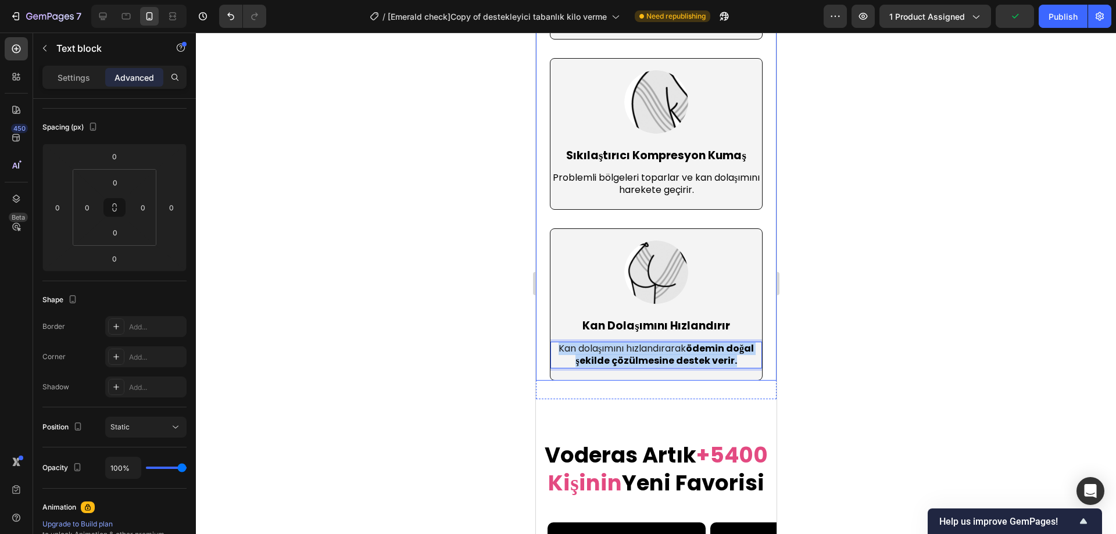
drag, startPoint x: 734, startPoint y: 367, endPoint x: 548, endPoint y: 353, distance: 186.4
click at [548, 353] on div "Nasıl Çalışır ? Heading Image 3D Çizgilerle Selülite Direkt ve Kalıcı Çözüm Tex…" at bounding box center [655, 101] width 241 height 558
click at [630, 355] on span "Kan dolaşımını hızlandırarak" at bounding box center [621, 348] width 127 height 13
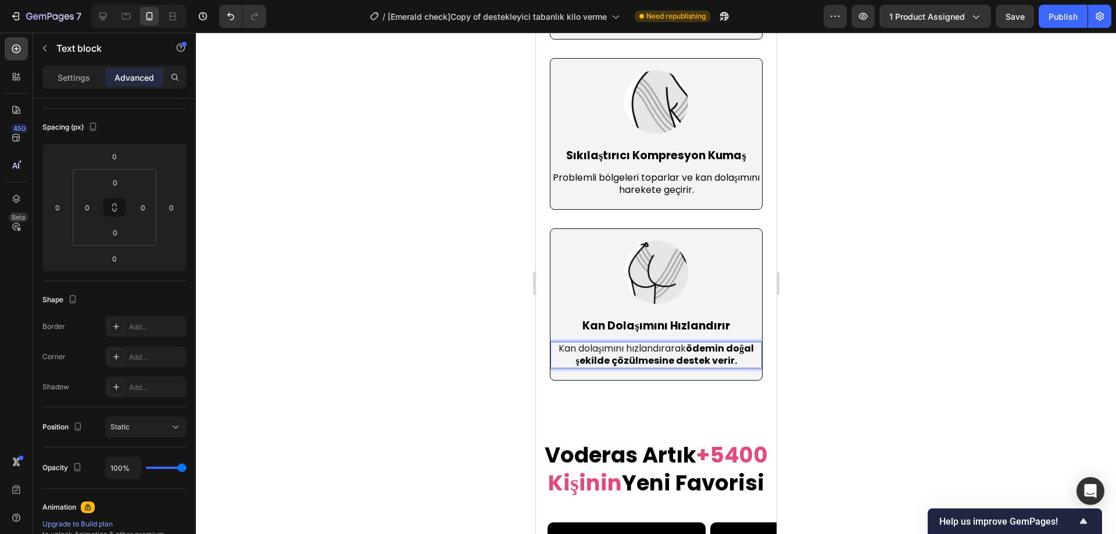
click at [658, 353] on span "Kan dolaşımını hızlandırarak" at bounding box center [621, 348] width 127 height 13
click at [85, 81] on p "Settings" at bounding box center [74, 77] width 33 height 12
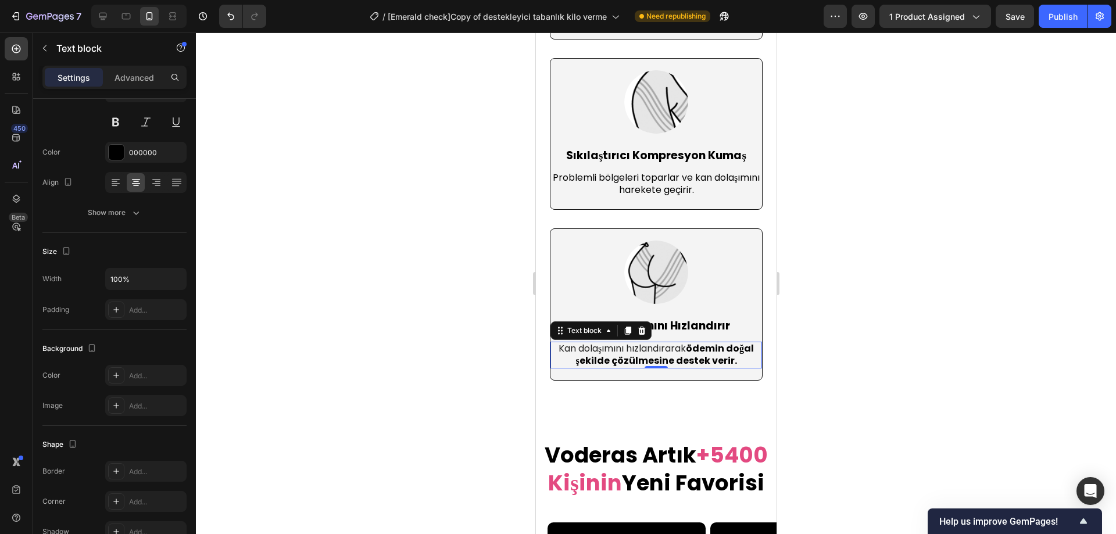
click at [849, 336] on div at bounding box center [656, 283] width 920 height 501
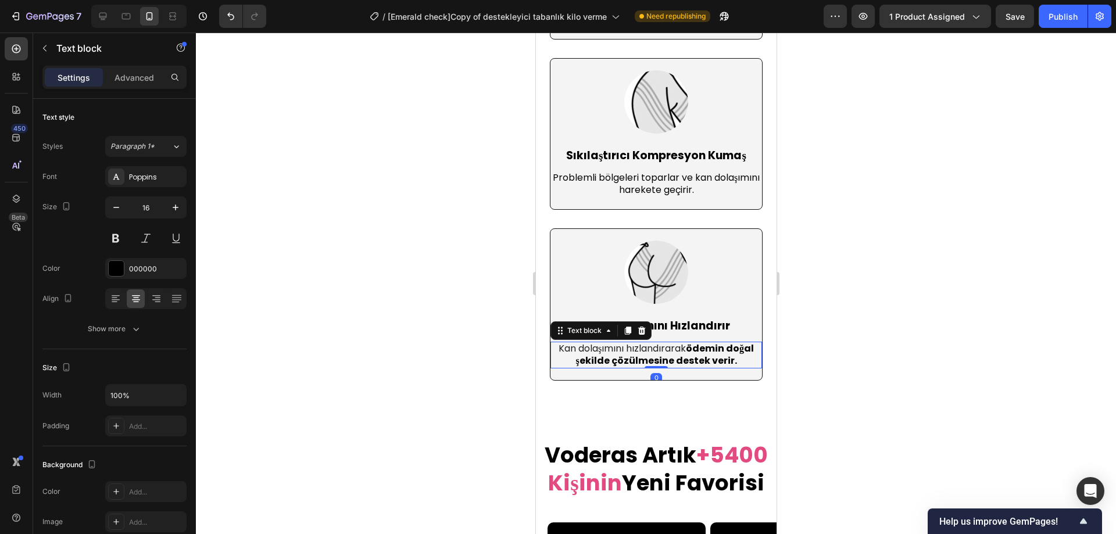
click at [700, 355] on strong "ödemin doğal şekilde çözülmesine destek verir." at bounding box center [664, 355] width 178 height 26
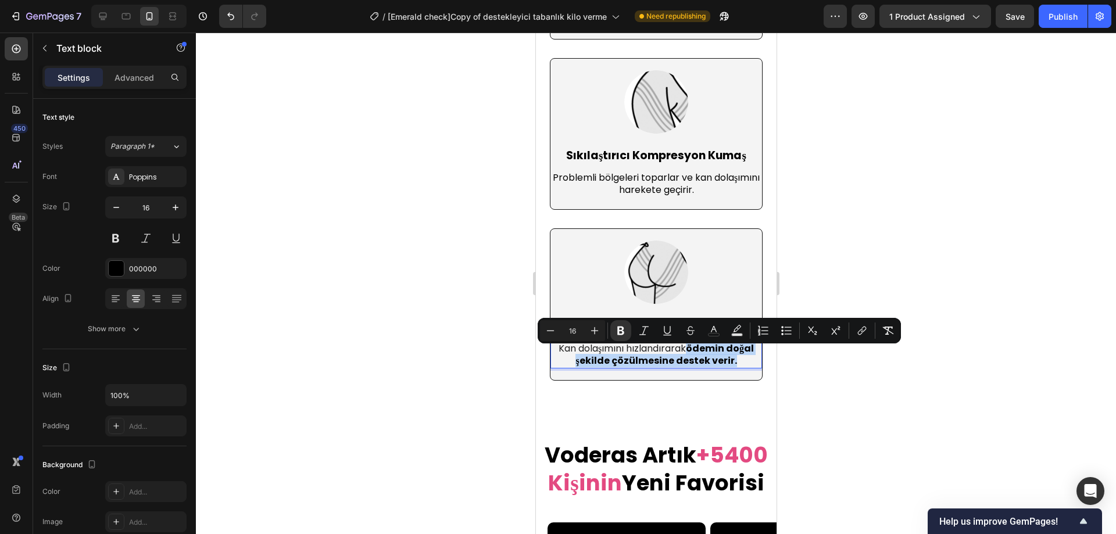
drag, startPoint x: 730, startPoint y: 368, endPoint x: 686, endPoint y: 356, distance: 45.8
click at [686, 356] on p "Kan dolaşımını hızlandırarak ödemin doğal şekilde çözülmesine destek verir." at bounding box center [655, 355] width 209 height 24
click at [626, 331] on button "Bold" at bounding box center [620, 330] width 21 height 21
click at [862, 383] on div at bounding box center [656, 283] width 920 height 501
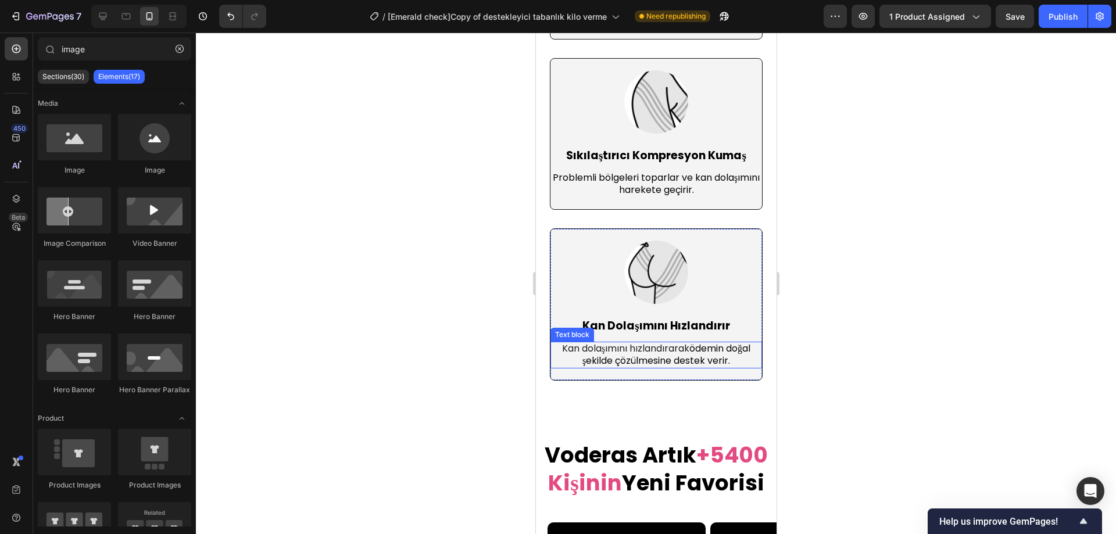
click at [700, 361] on p "Kan dolaşımını hızlandırarak ödemin doğal şekilde çözülmesine destek verir." at bounding box center [655, 355] width 209 height 24
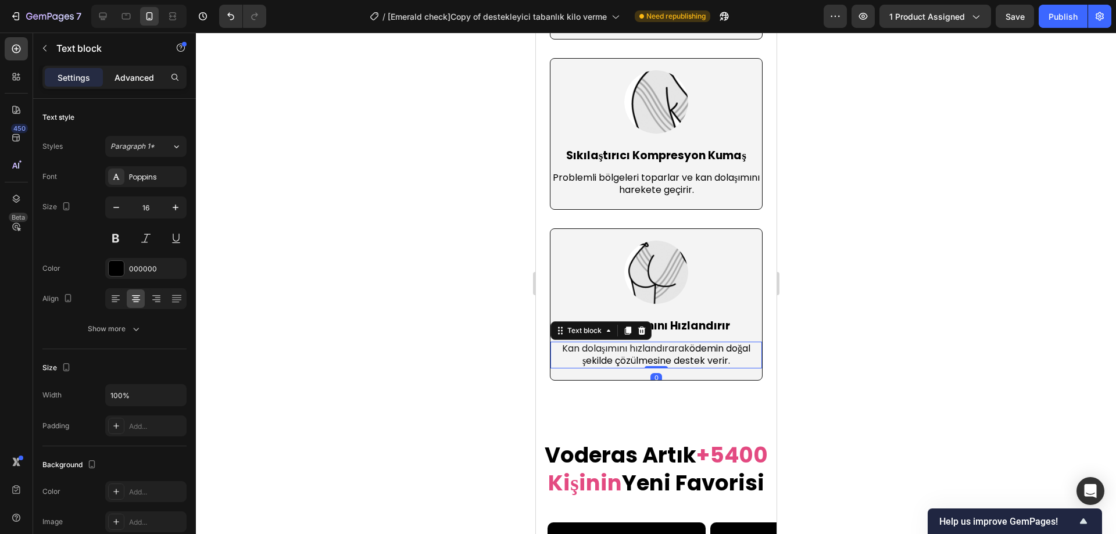
click at [124, 71] on p "Advanced" at bounding box center [134, 77] width 40 height 12
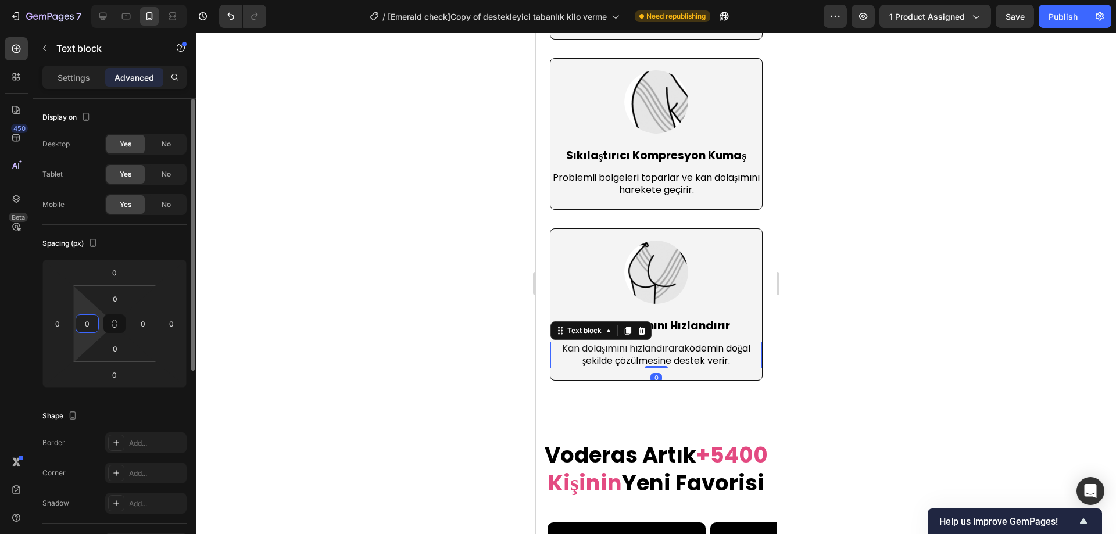
click at [92, 322] on input "0" at bounding box center [86, 323] width 17 height 17
type input "20"
click at [174, 331] on input "0" at bounding box center [171, 323] width 17 height 17
click at [138, 329] on input "0" at bounding box center [142, 323] width 17 height 17
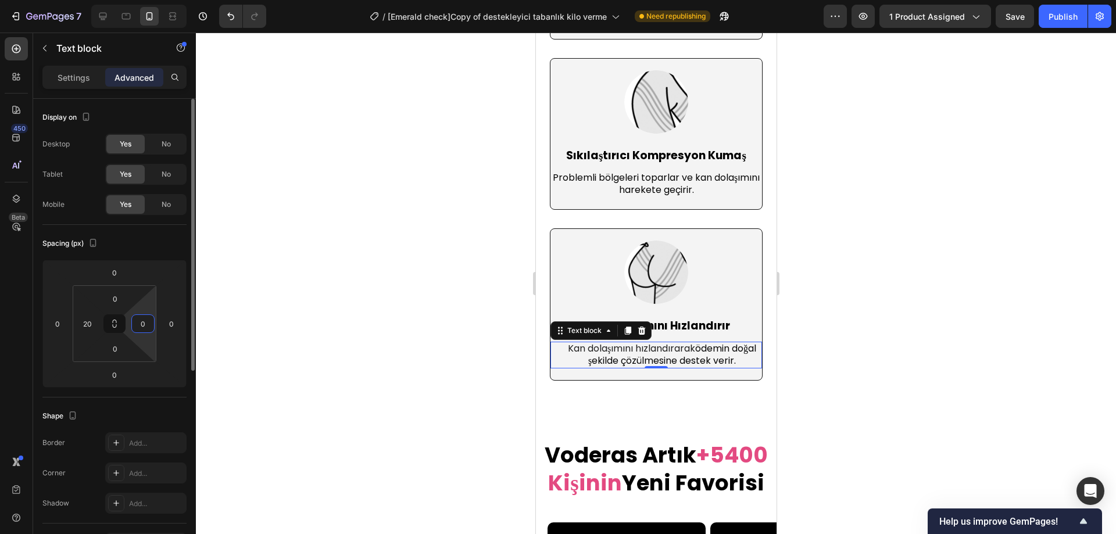
click at [138, 329] on input "0" at bounding box center [142, 323] width 17 height 17
click at [141, 328] on input "20" at bounding box center [142, 323] width 17 height 17
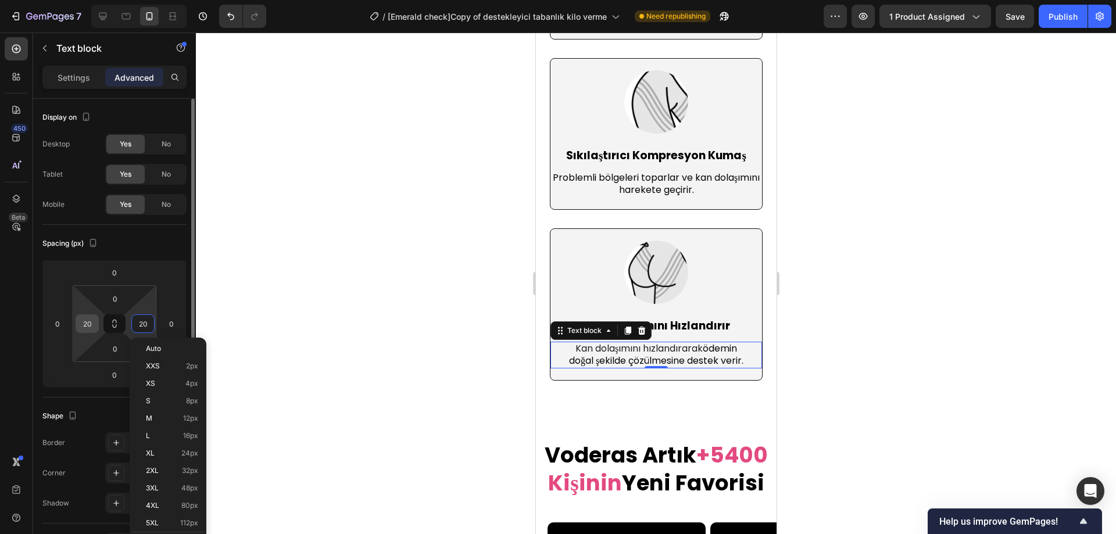
type input "20"
click at [92, 326] on input "20" at bounding box center [86, 323] width 17 height 17
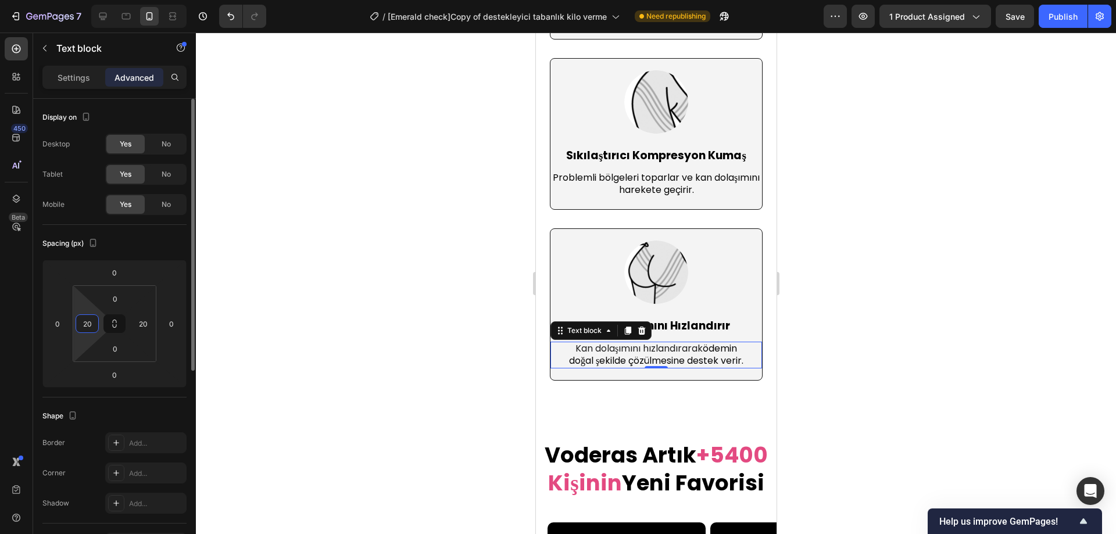
click at [92, 326] on input "20" at bounding box center [86, 323] width 17 height 17
type input "10"
click at [152, 325] on div "20" at bounding box center [142, 323] width 23 height 19
click at [144, 325] on input "20" at bounding box center [142, 323] width 17 height 17
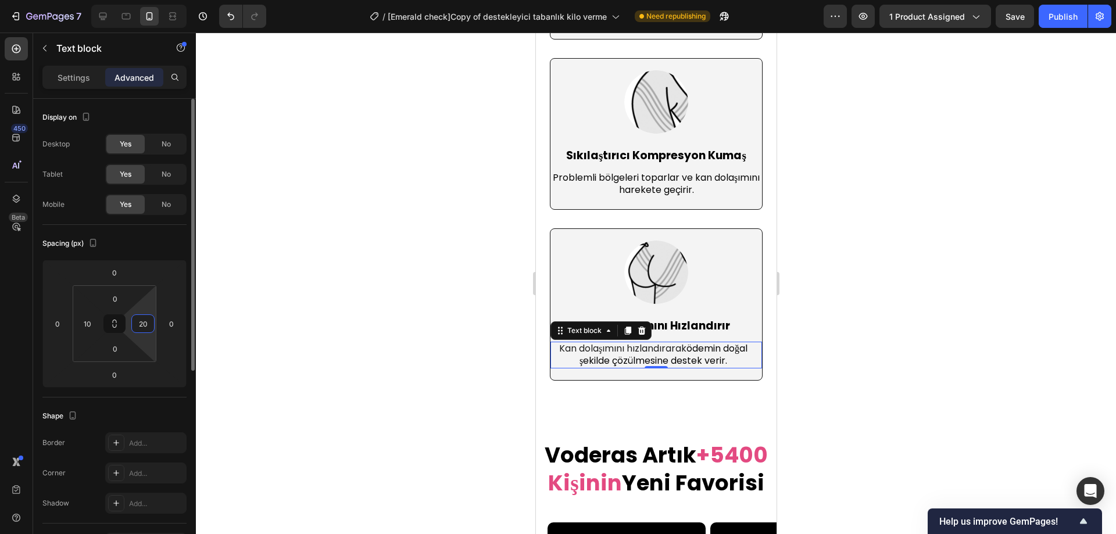
click at [144, 325] on input "20" at bounding box center [142, 323] width 17 height 17
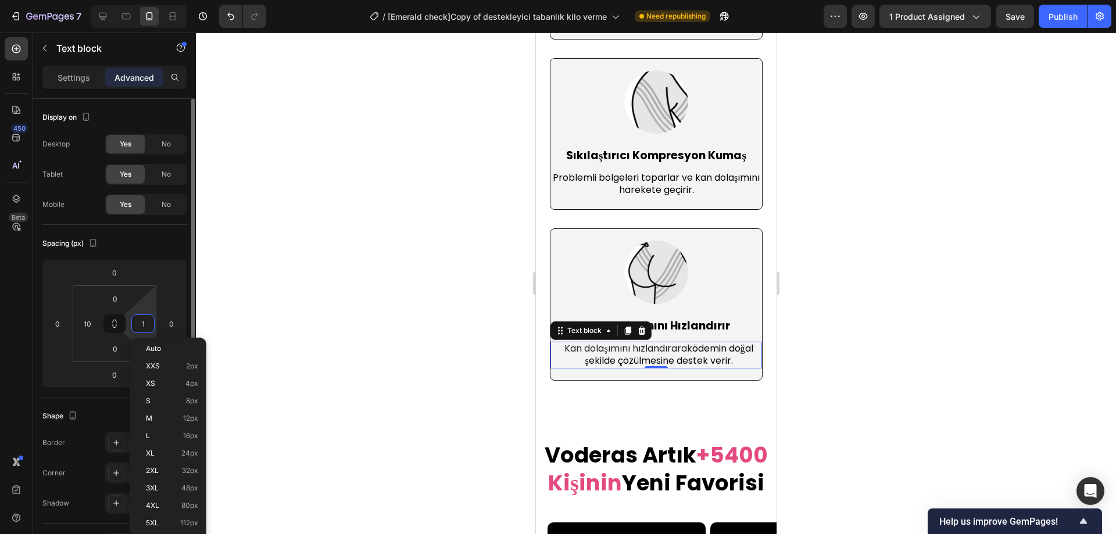
type input "10"
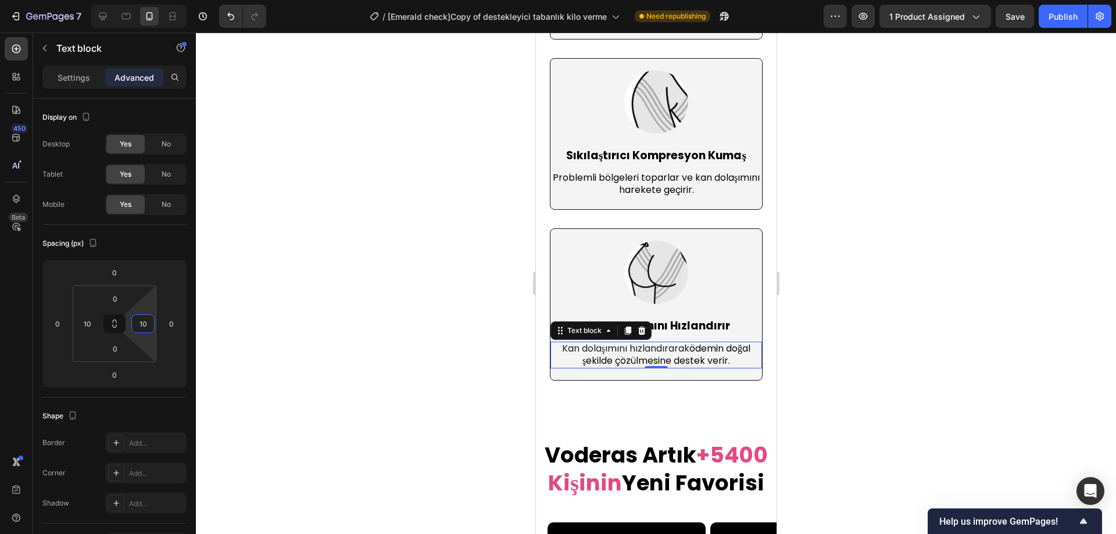
click at [315, 288] on div at bounding box center [656, 283] width 920 height 501
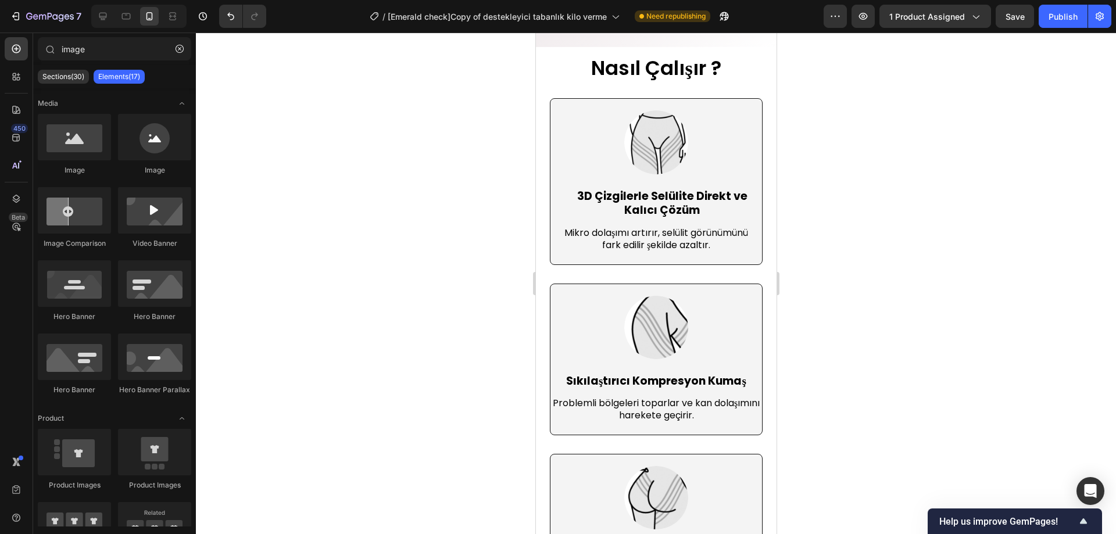
scroll to position [3522, 0]
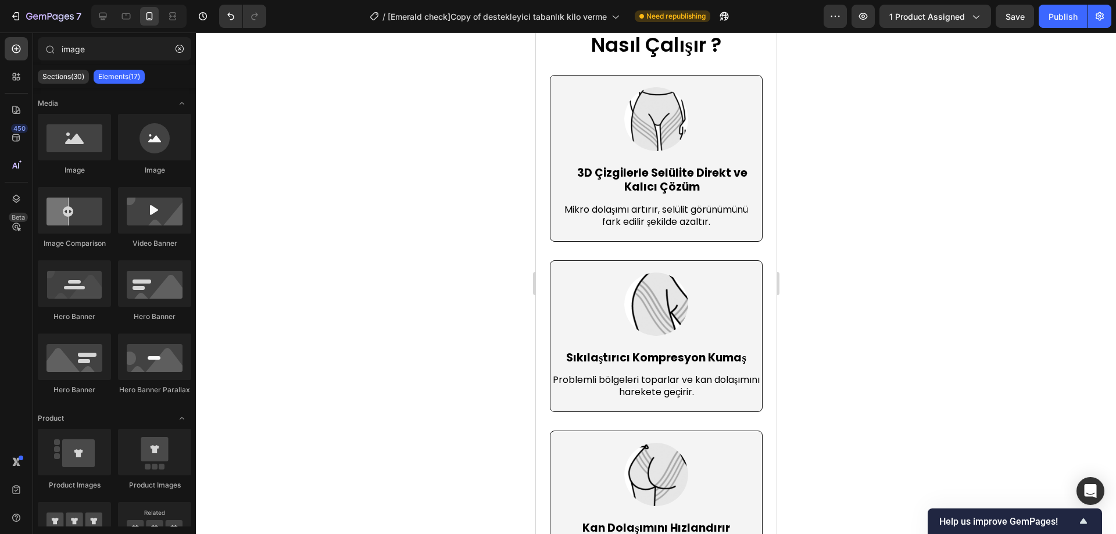
drag, startPoint x: 771, startPoint y: 339, endPoint x: 1311, endPoint y: 356, distance: 540.6
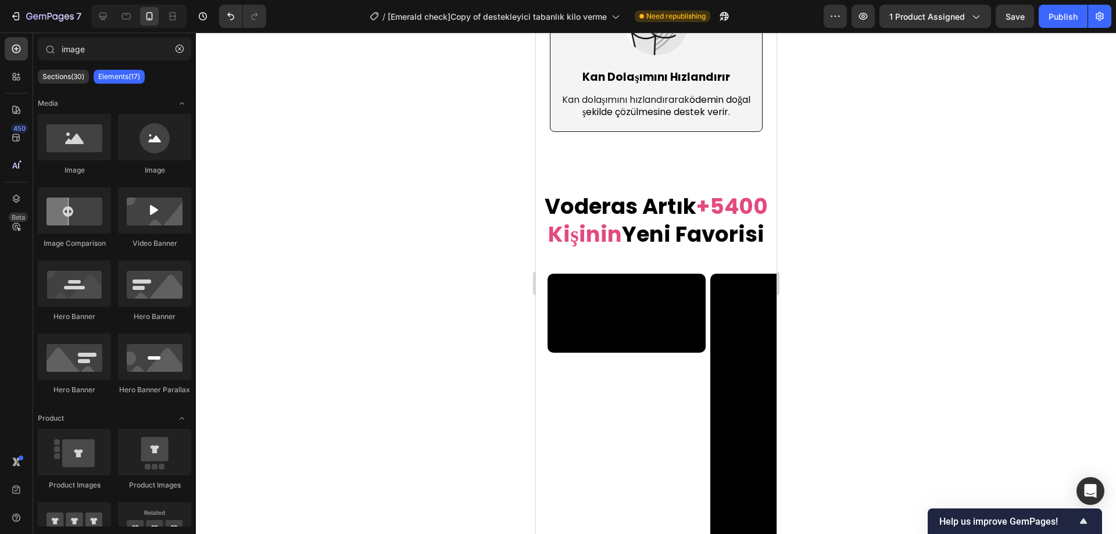
scroll to position [4082, 0]
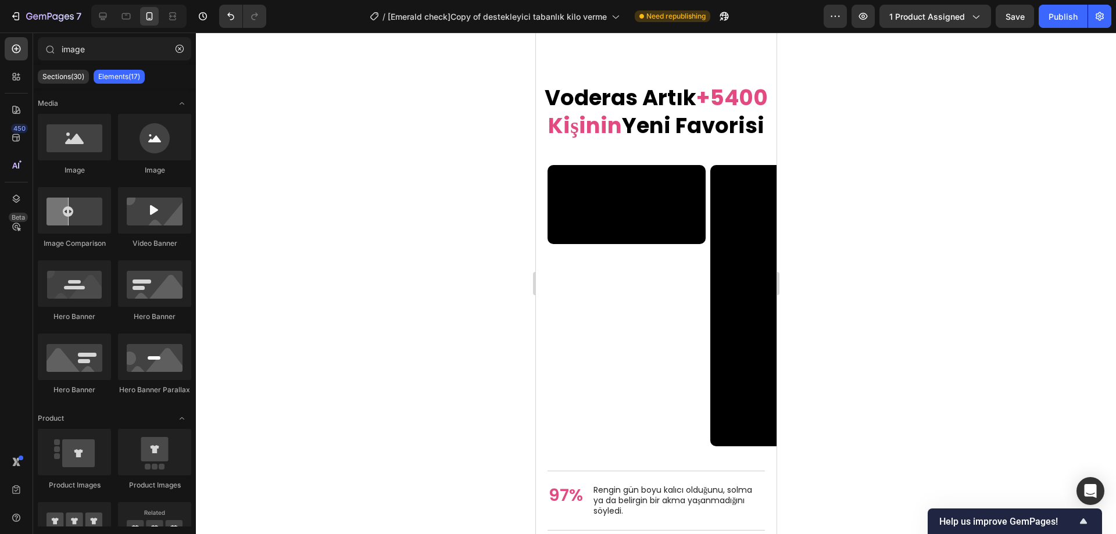
click at [924, 284] on div at bounding box center [656, 283] width 920 height 501
